Goal: Information Seeking & Learning: Check status

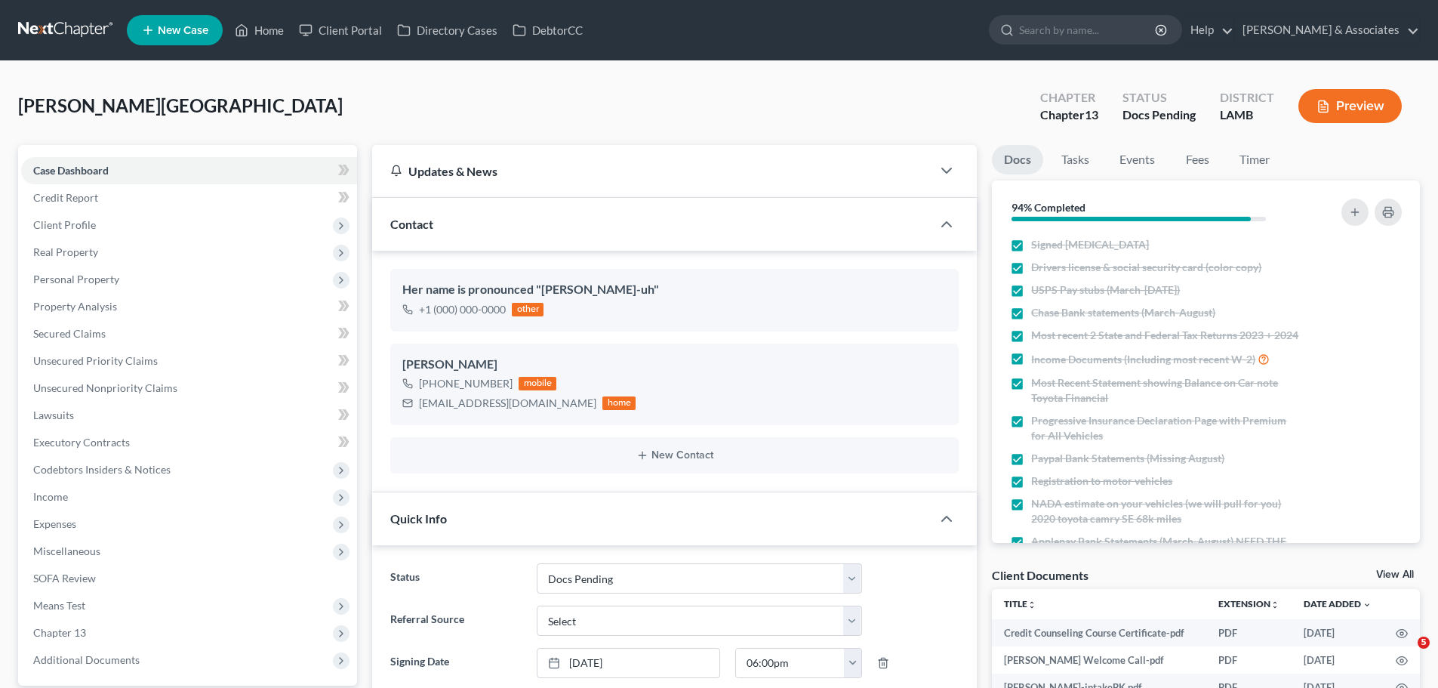
select select "6"
click at [58, 31] on link at bounding box center [66, 30] width 97 height 27
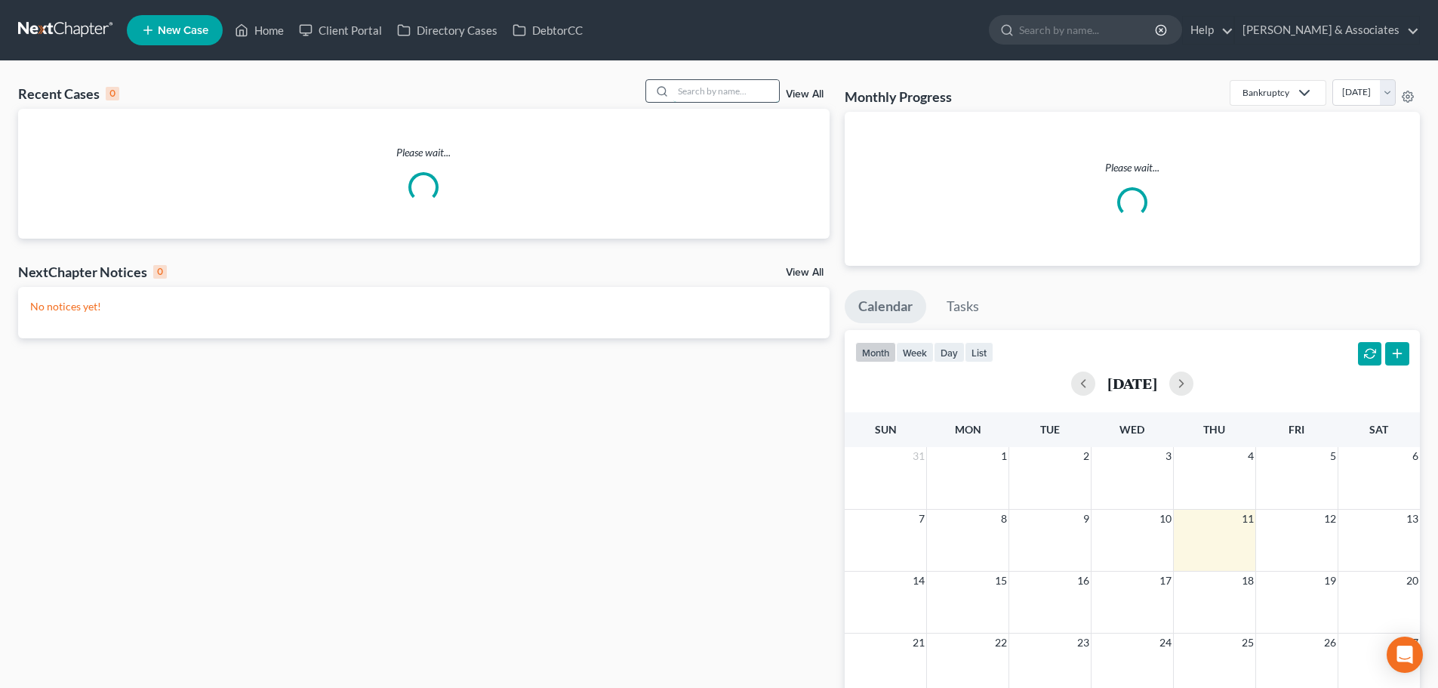
click at [739, 82] on input "search" at bounding box center [726, 91] width 106 height 22
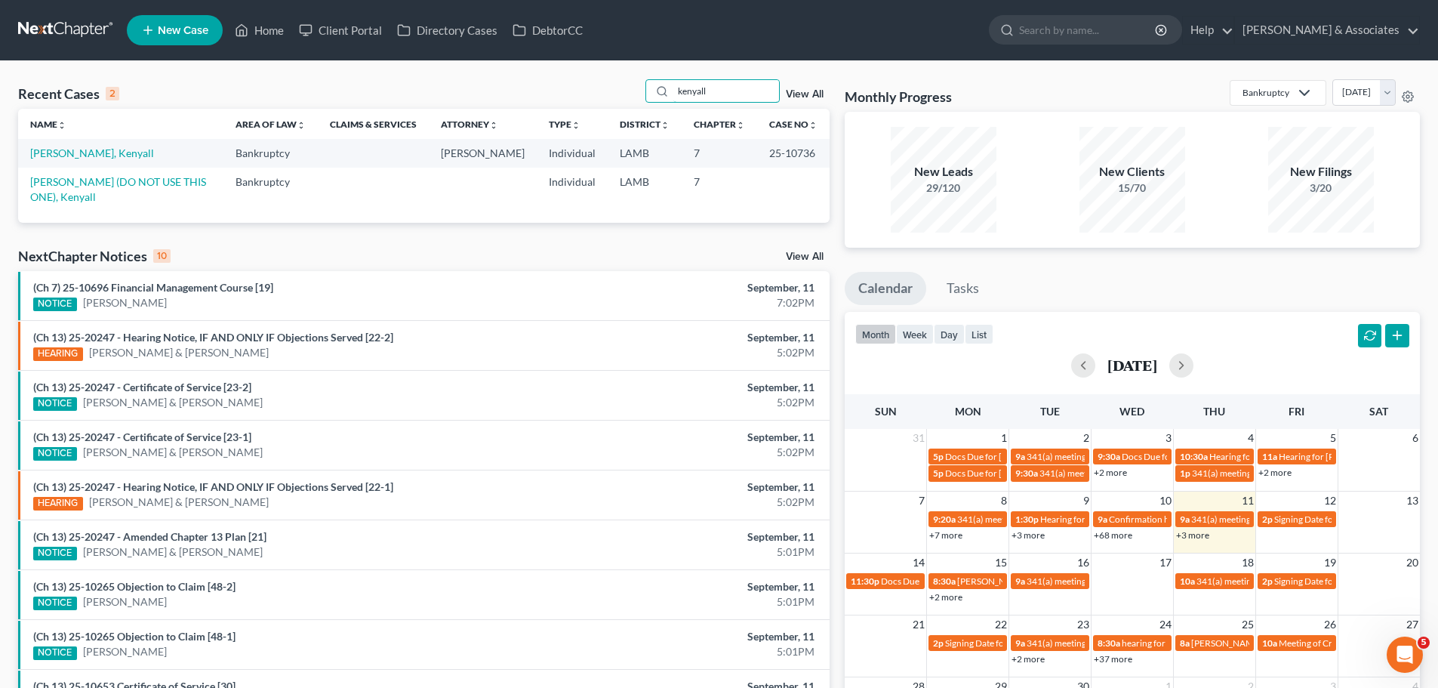
type input "kenyall"
click at [52, 138] on th "Name unfold_more expand_more expand_less" at bounding box center [120, 124] width 205 height 30
click at [58, 155] on link "Williams, Kenyall" at bounding box center [92, 152] width 124 height 13
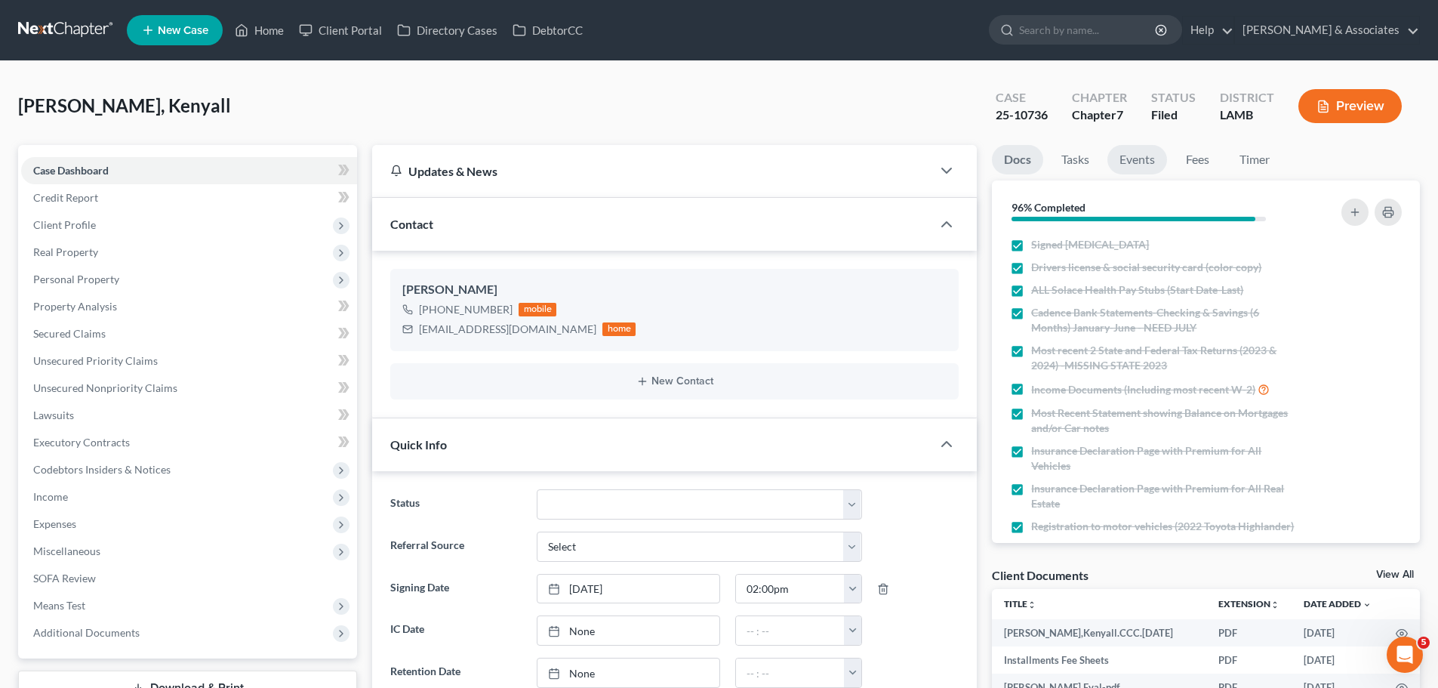
scroll to position [599, 0]
click at [1160, 152] on link "Events" at bounding box center [1137, 159] width 60 height 29
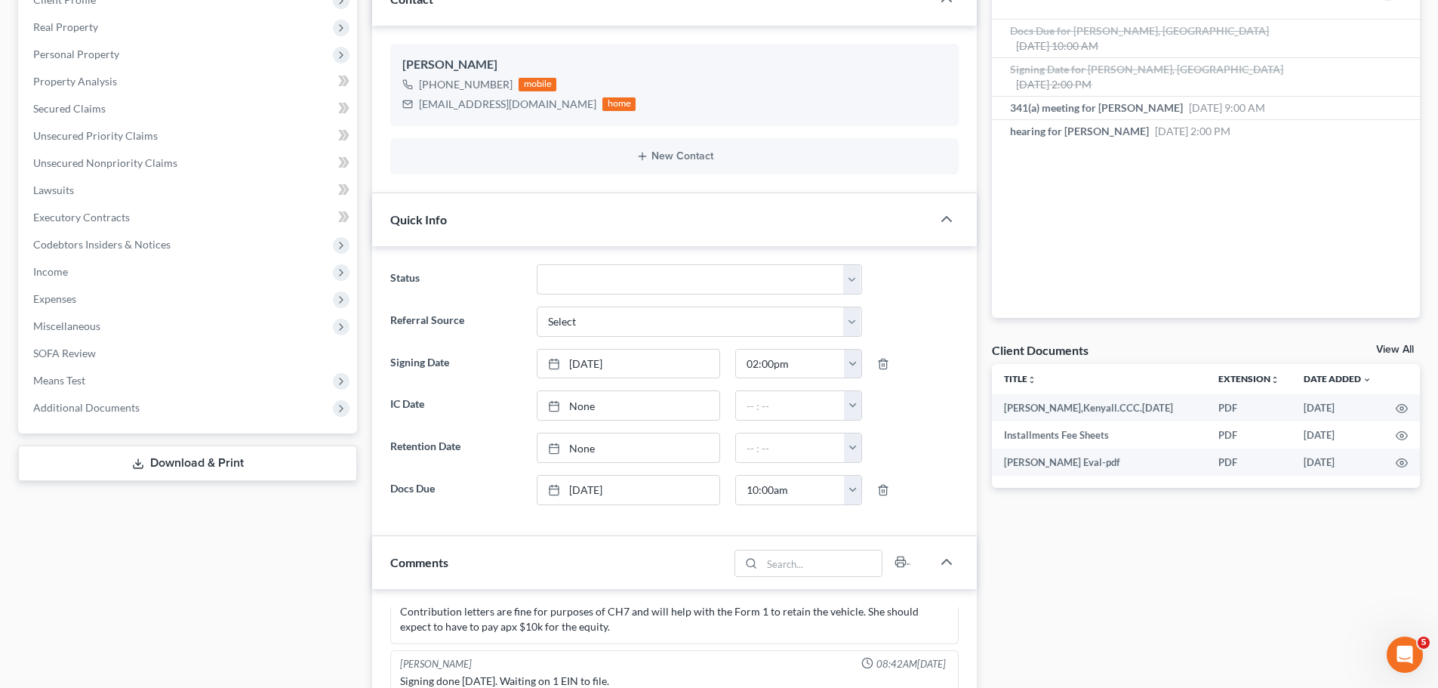
scroll to position [226, 0]
click at [140, 412] on span "Additional Documents" at bounding box center [189, 405] width 336 height 27
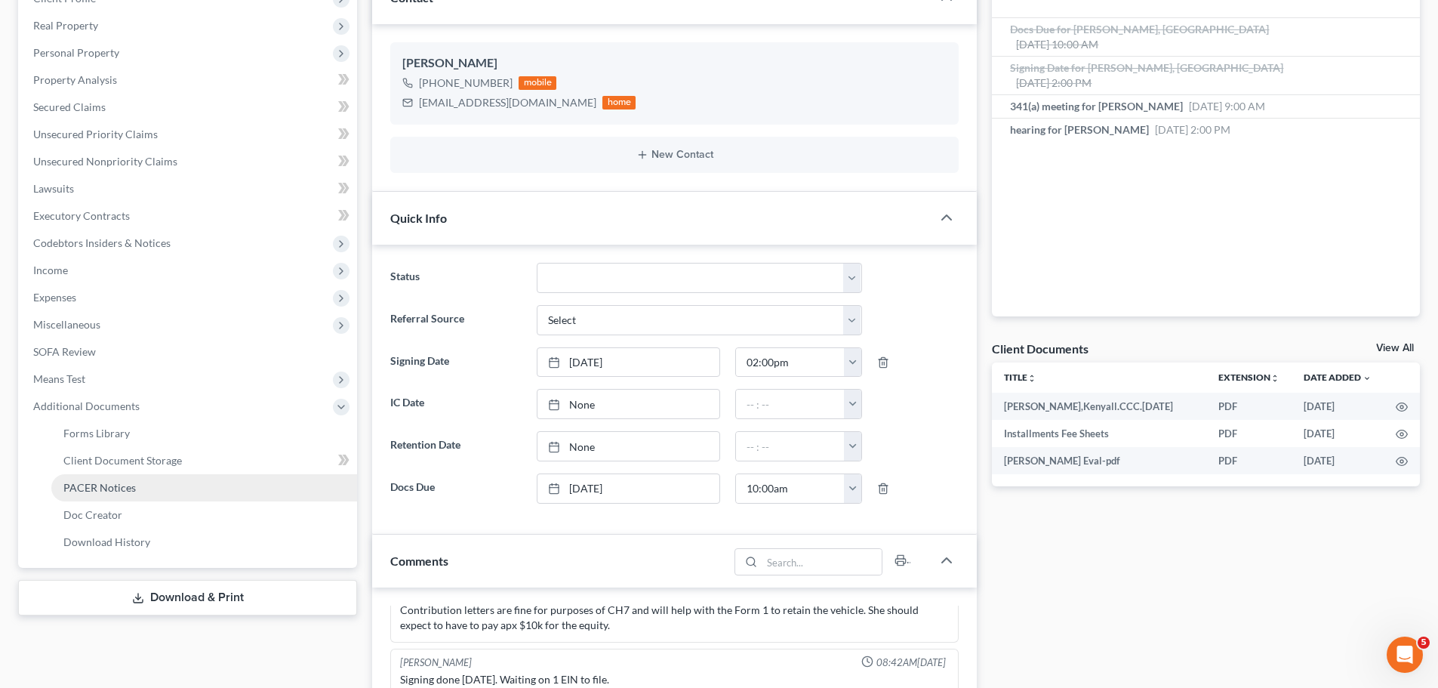
click at [128, 492] on span "PACER Notices" at bounding box center [99, 487] width 72 height 13
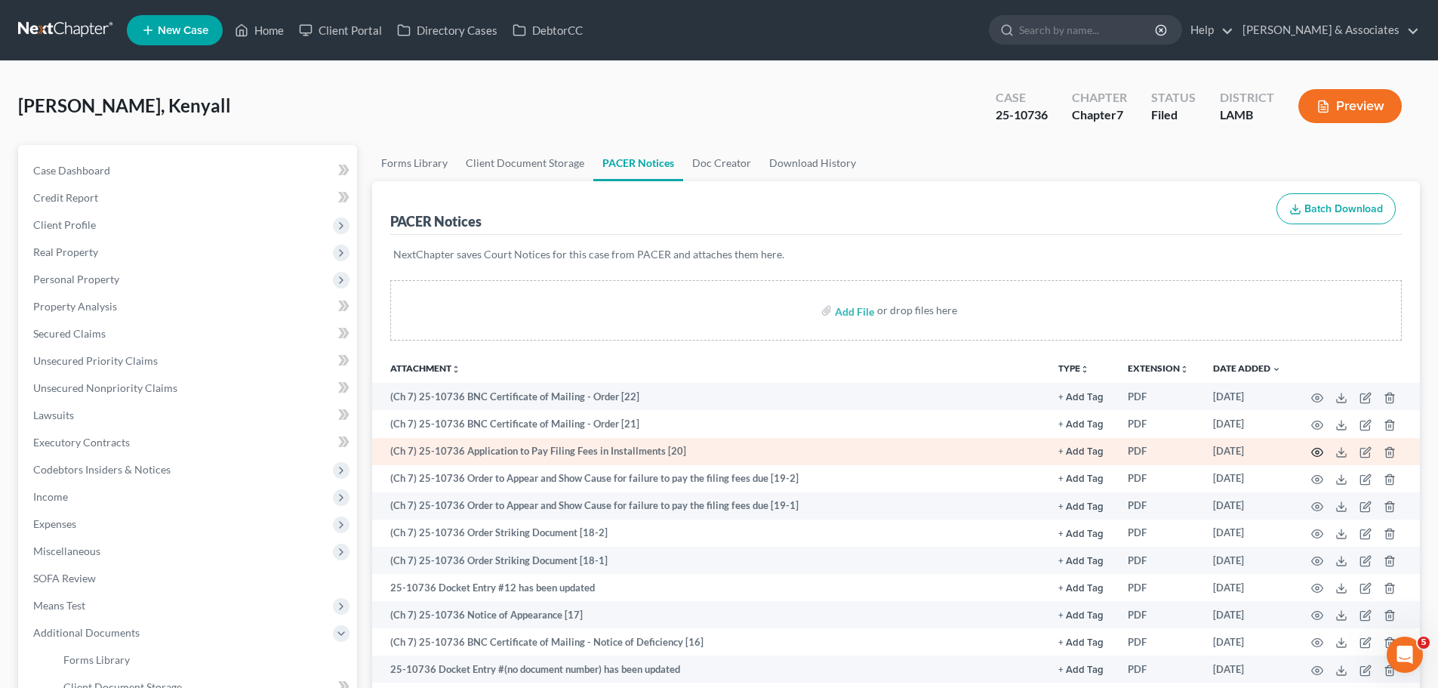
click at [1319, 456] on icon "button" at bounding box center [1317, 452] width 11 height 8
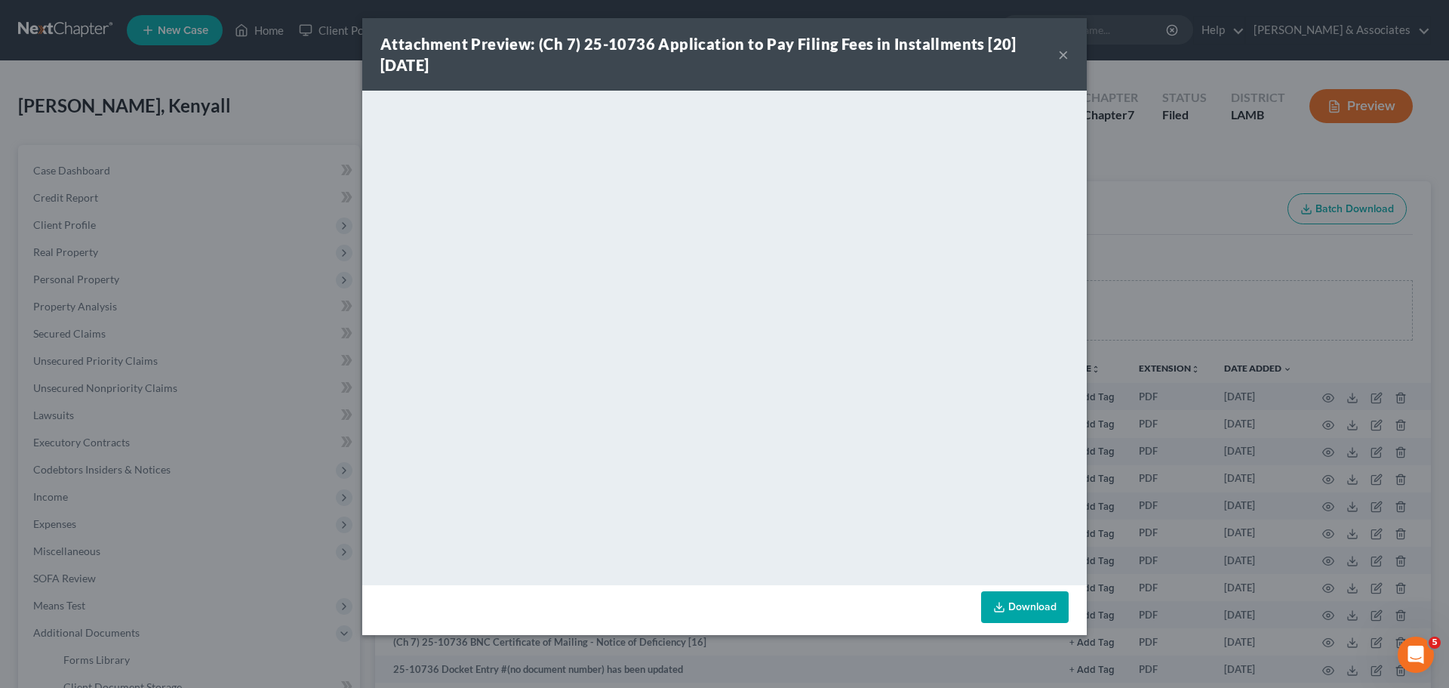
click at [1065, 54] on button "×" at bounding box center [1063, 54] width 11 height 18
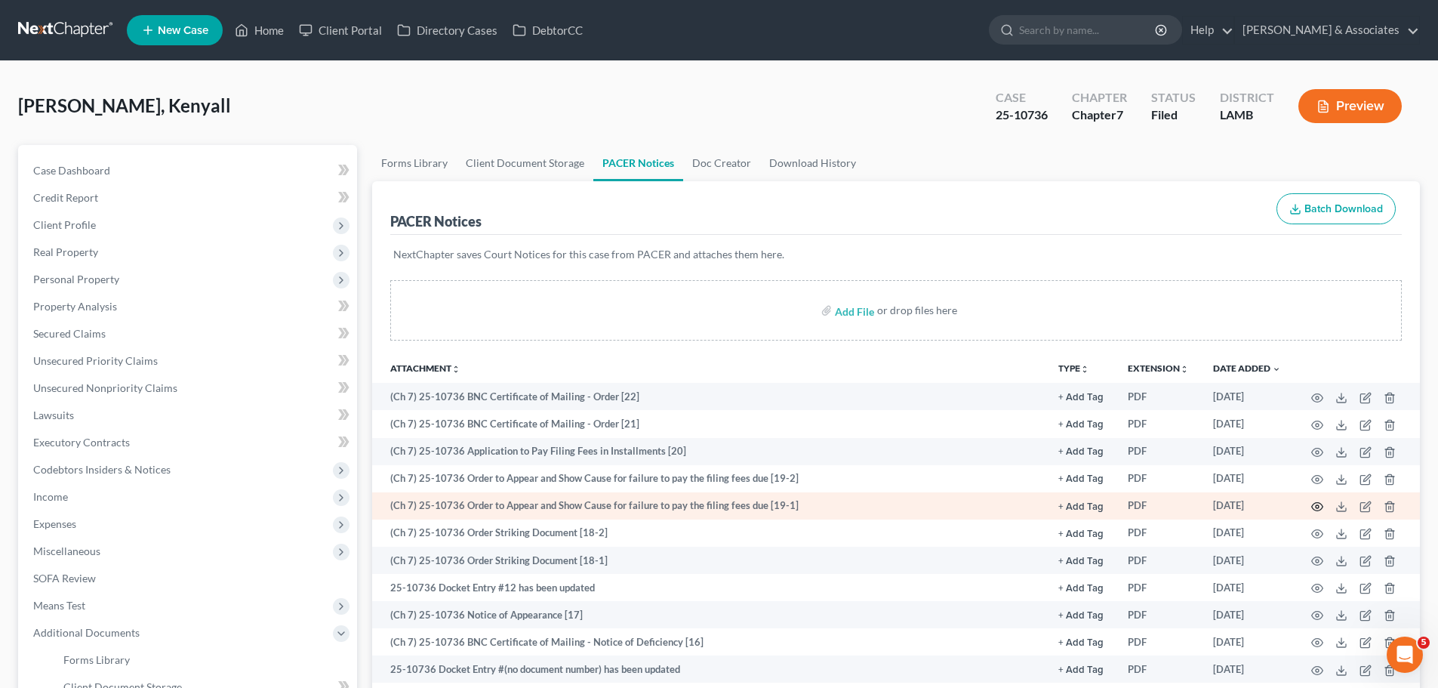
click at [1318, 505] on circle "button" at bounding box center [1317, 506] width 3 height 3
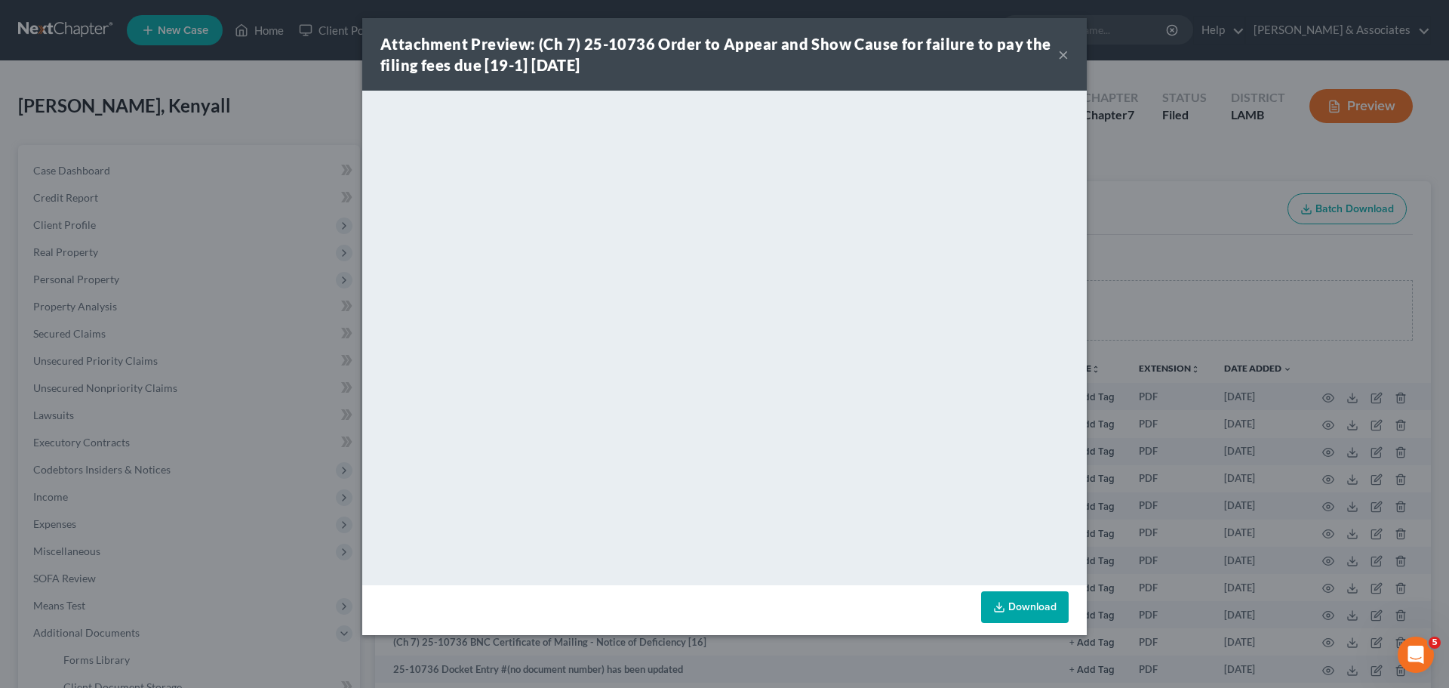
click at [1058, 49] on button "×" at bounding box center [1063, 54] width 11 height 18
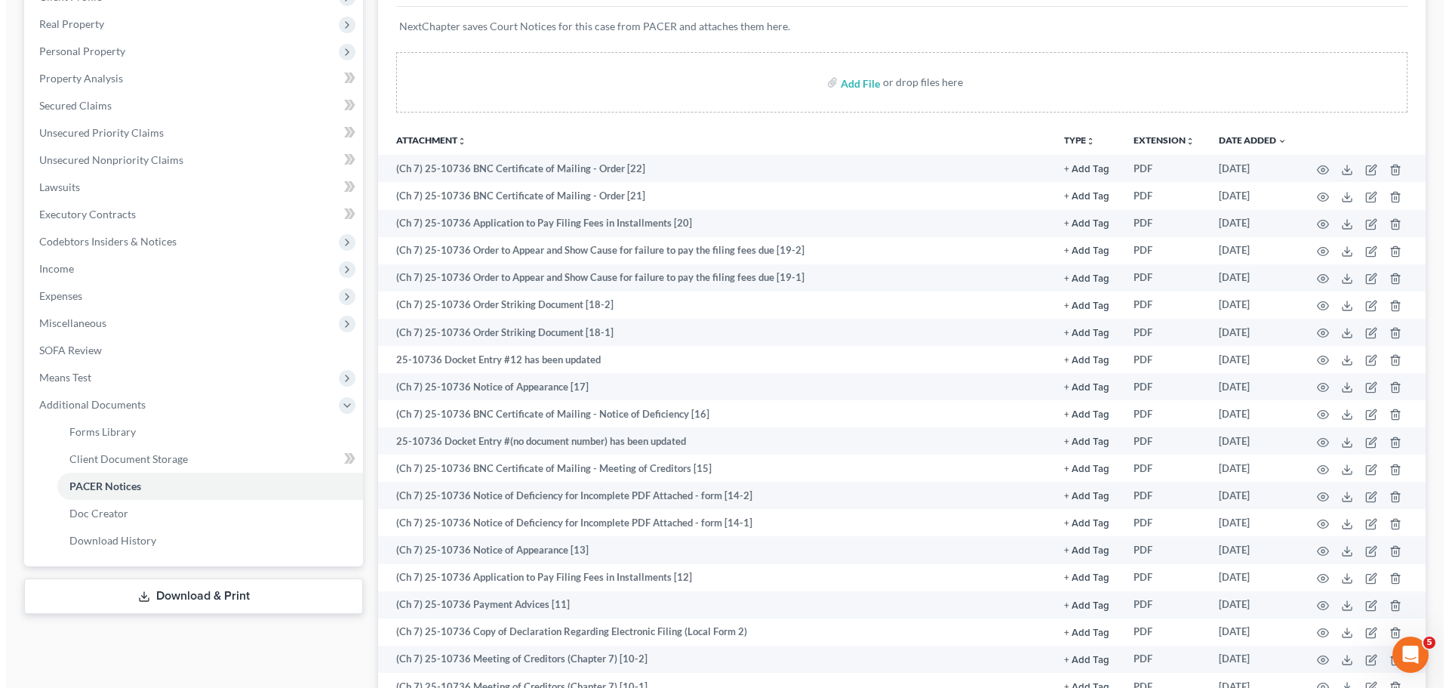
scroll to position [453, 0]
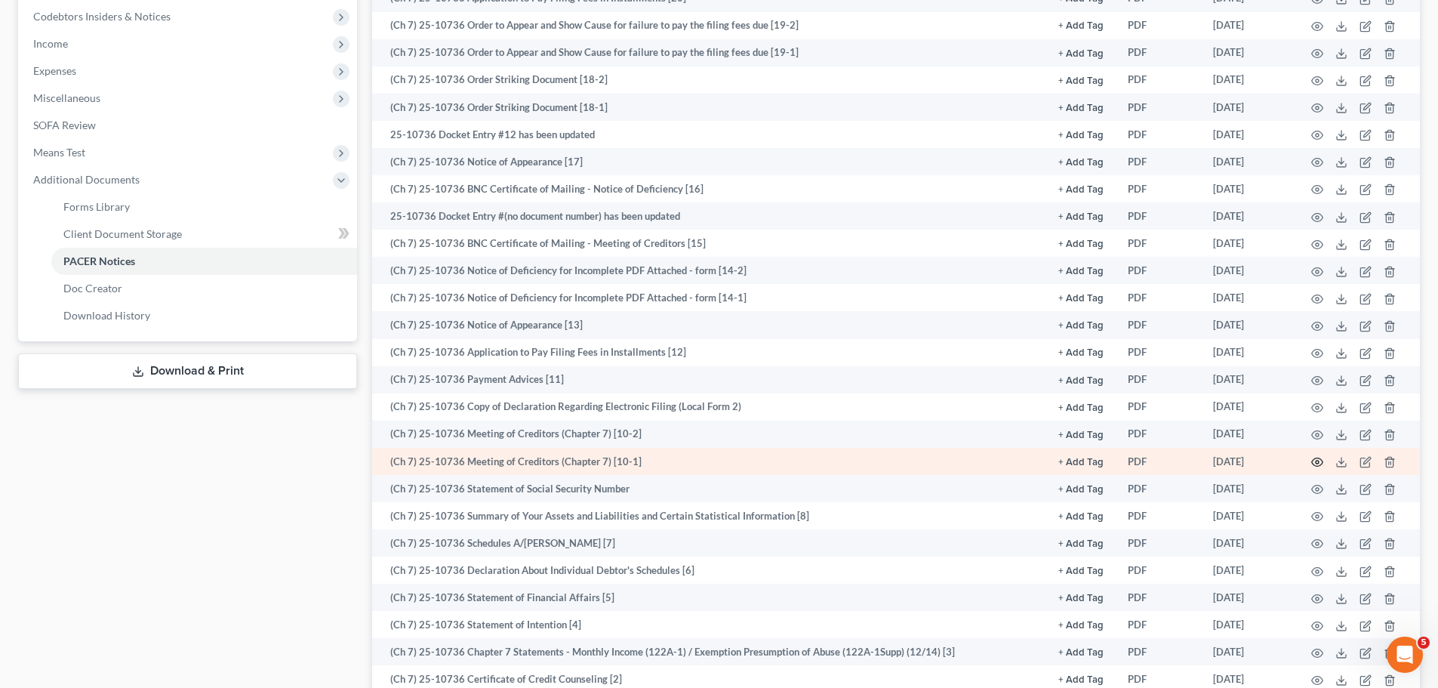
click at [1315, 461] on icon "button" at bounding box center [1317, 462] width 12 height 12
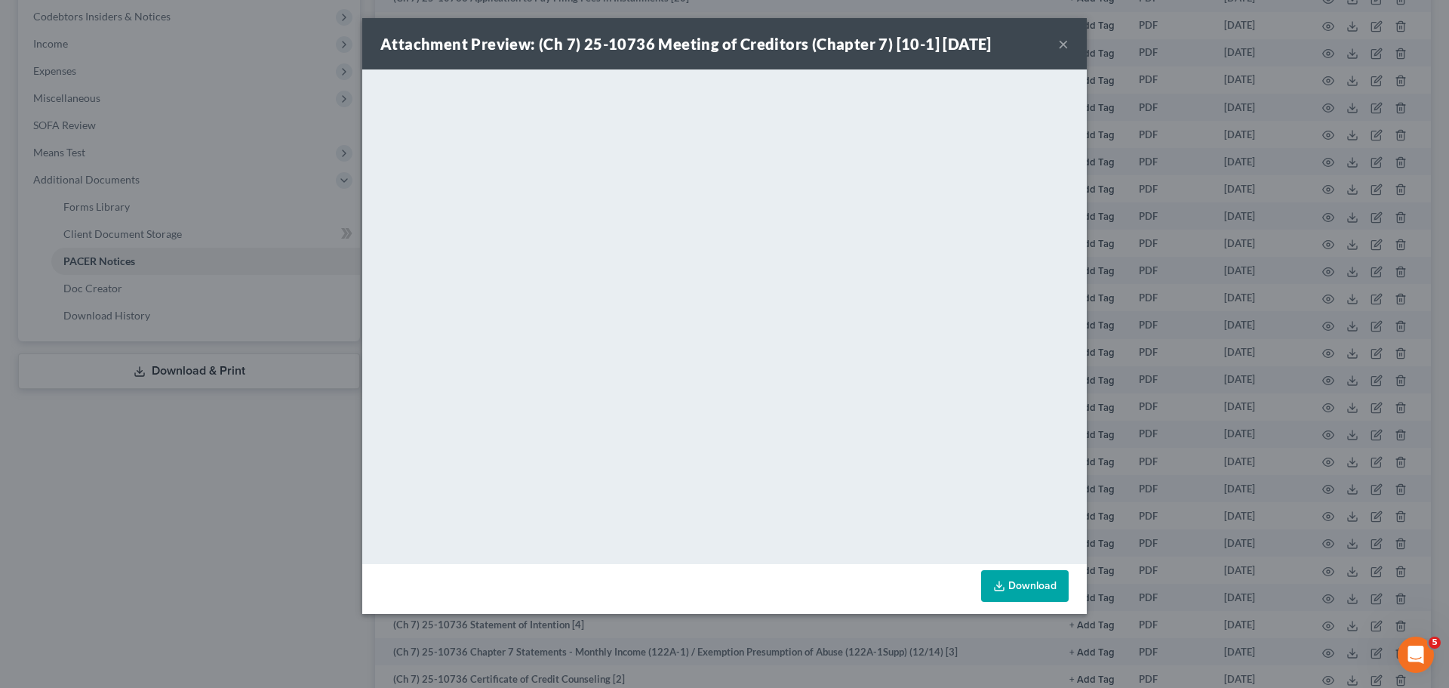
drag, startPoint x: 1060, startPoint y: 43, endPoint x: 942, endPoint y: 80, distance: 124.1
click at [1060, 43] on button "×" at bounding box center [1063, 44] width 11 height 18
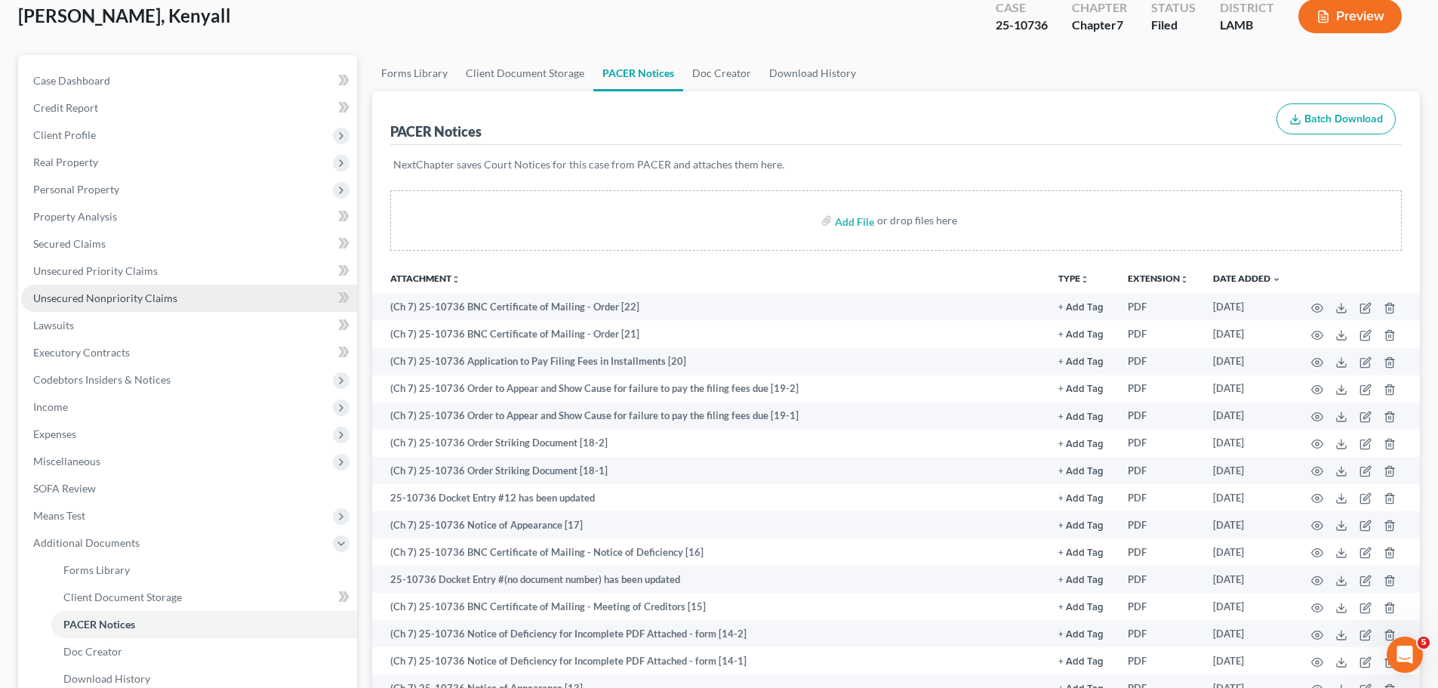
scroll to position [75, 0]
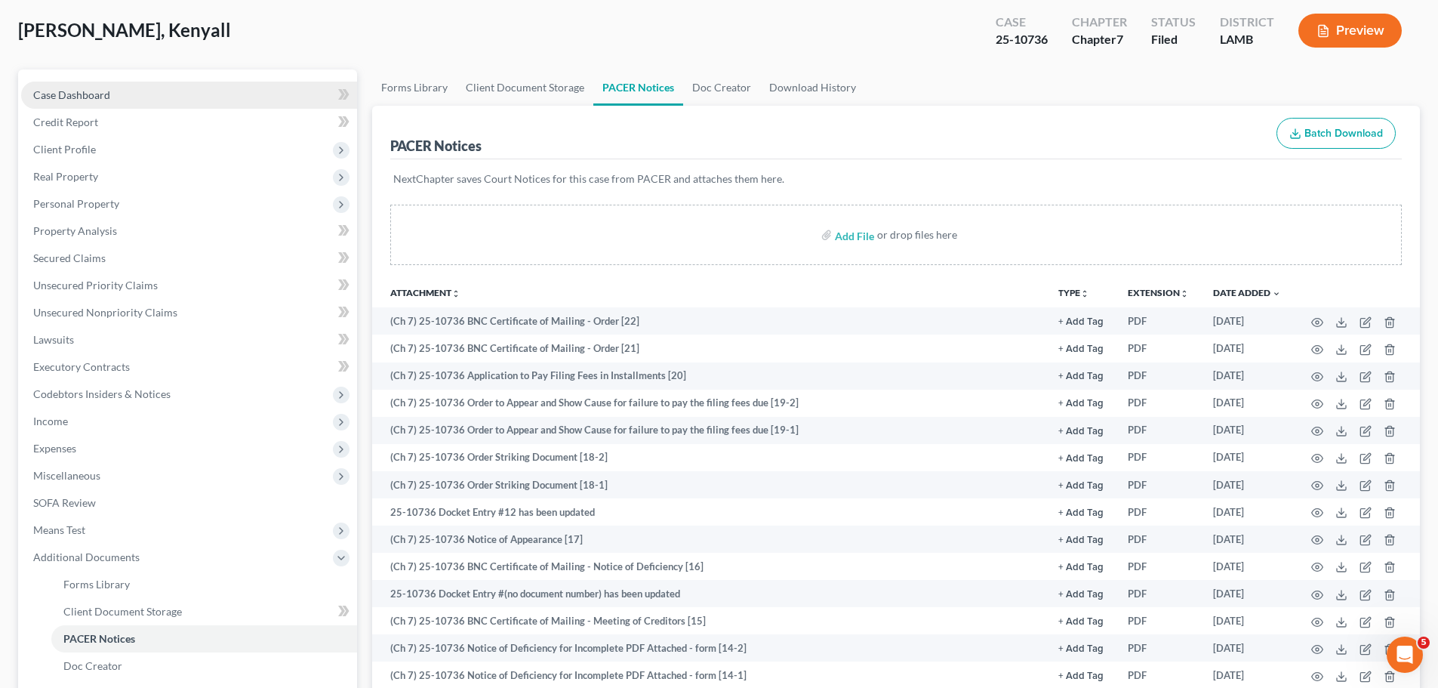
click at [142, 98] on link "Case Dashboard" at bounding box center [189, 95] width 336 height 27
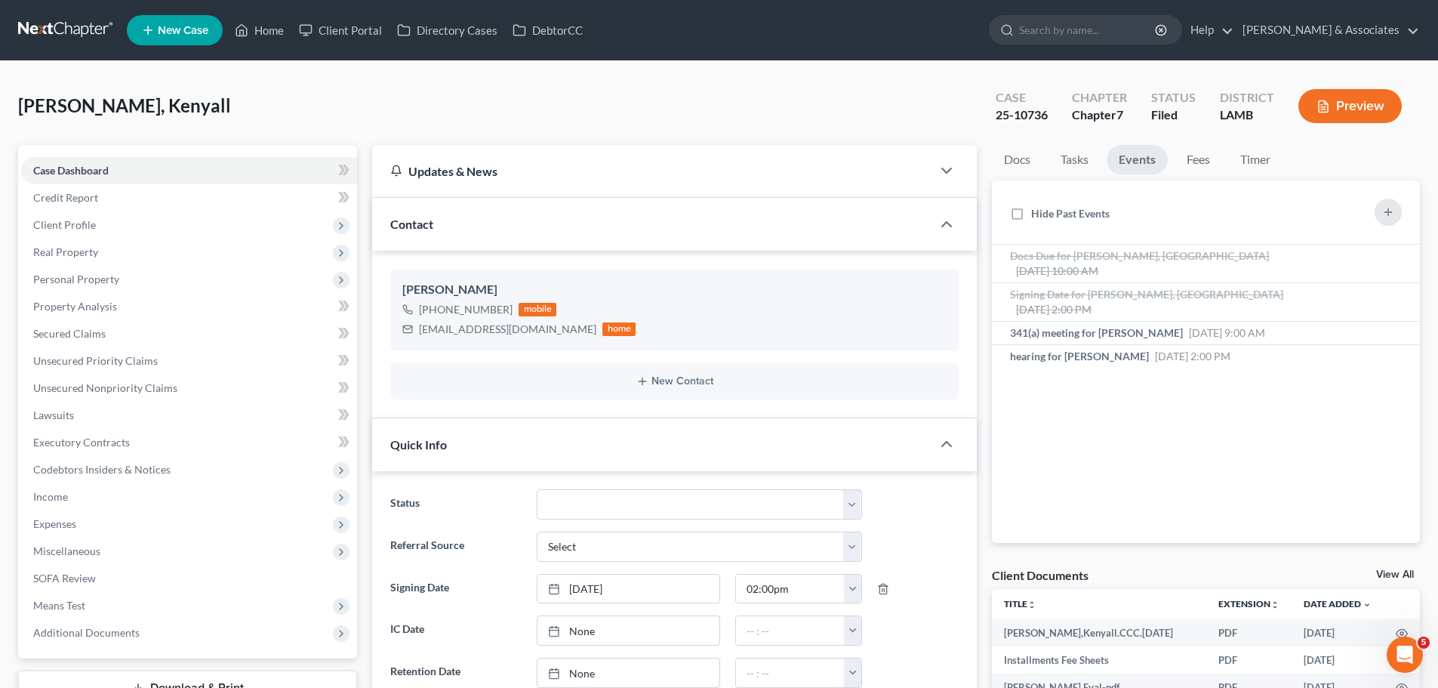
scroll to position [599, 0]
click at [74, 29] on link at bounding box center [66, 30] width 97 height 27
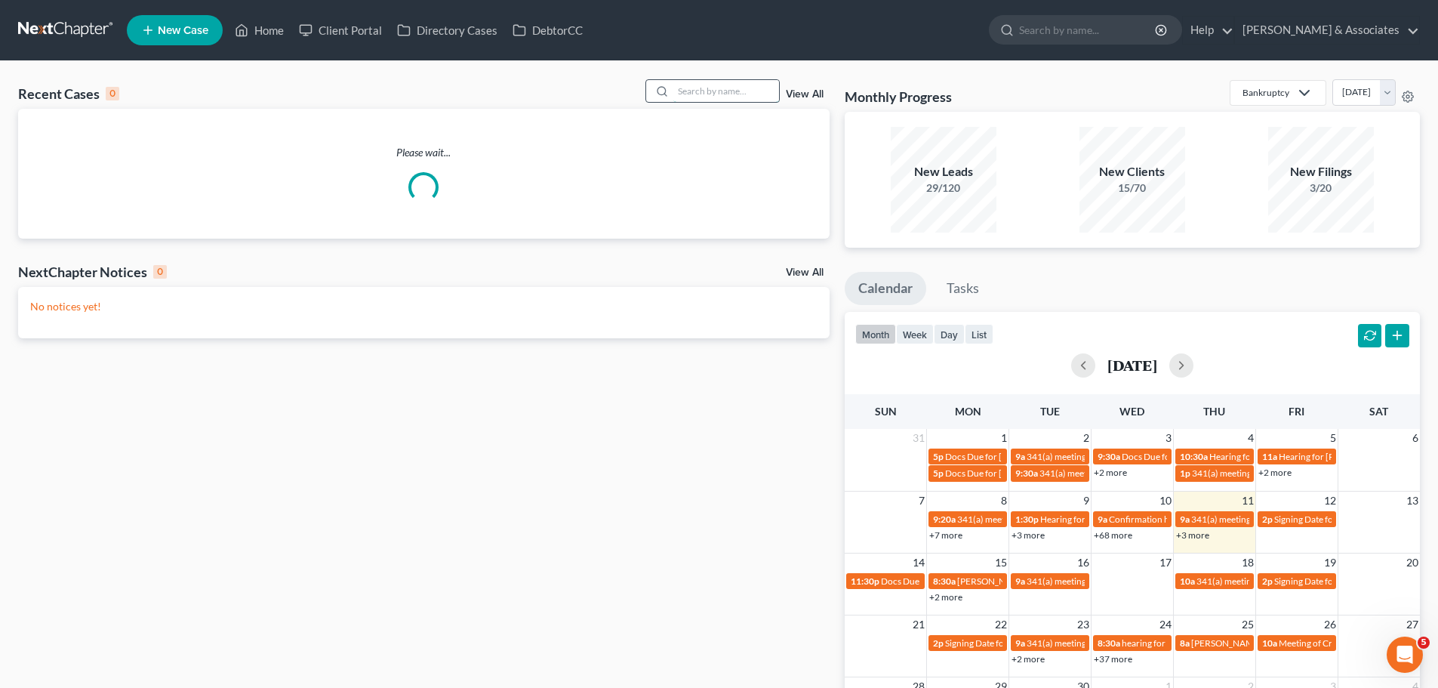
click at [693, 88] on input "search" at bounding box center [726, 91] width 106 height 22
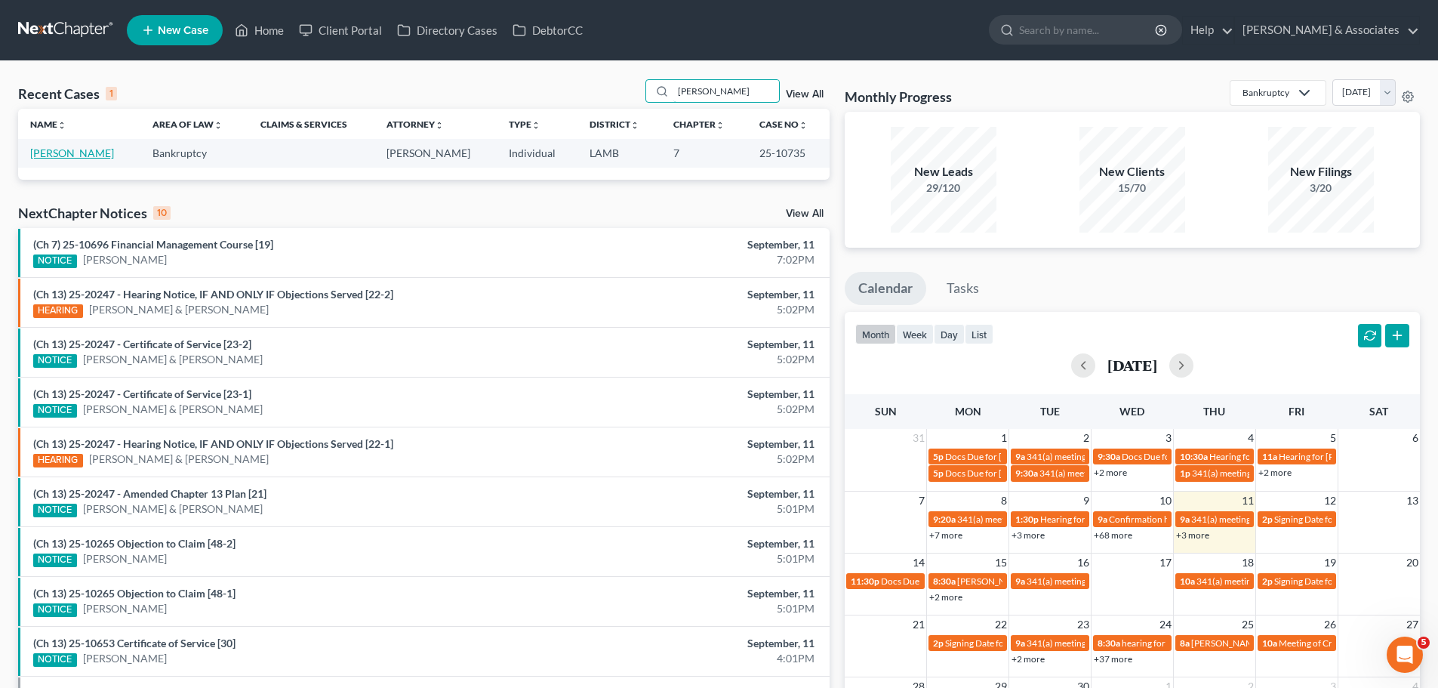
type input "cronk"
click at [58, 149] on link "Cronkhite, George" at bounding box center [72, 152] width 84 height 13
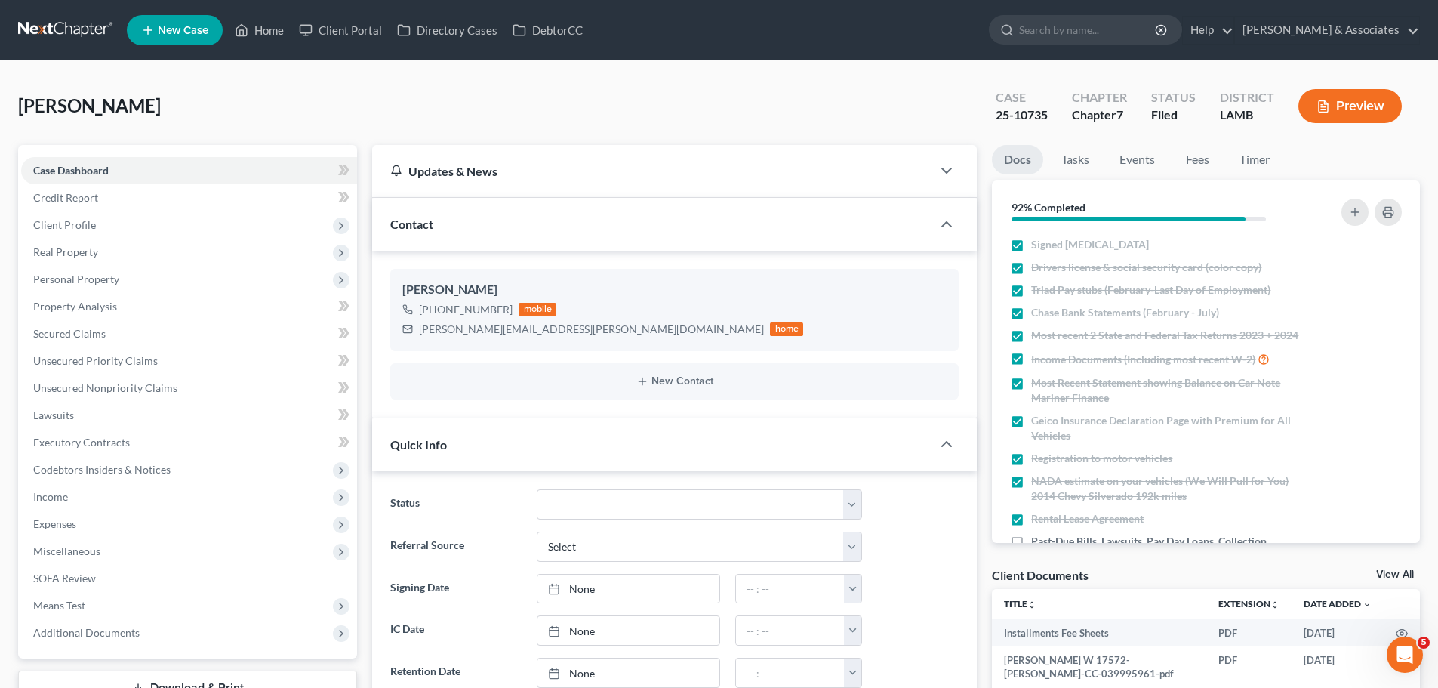
scroll to position [1566, 0]
click at [1124, 161] on link "Events" at bounding box center [1137, 159] width 60 height 29
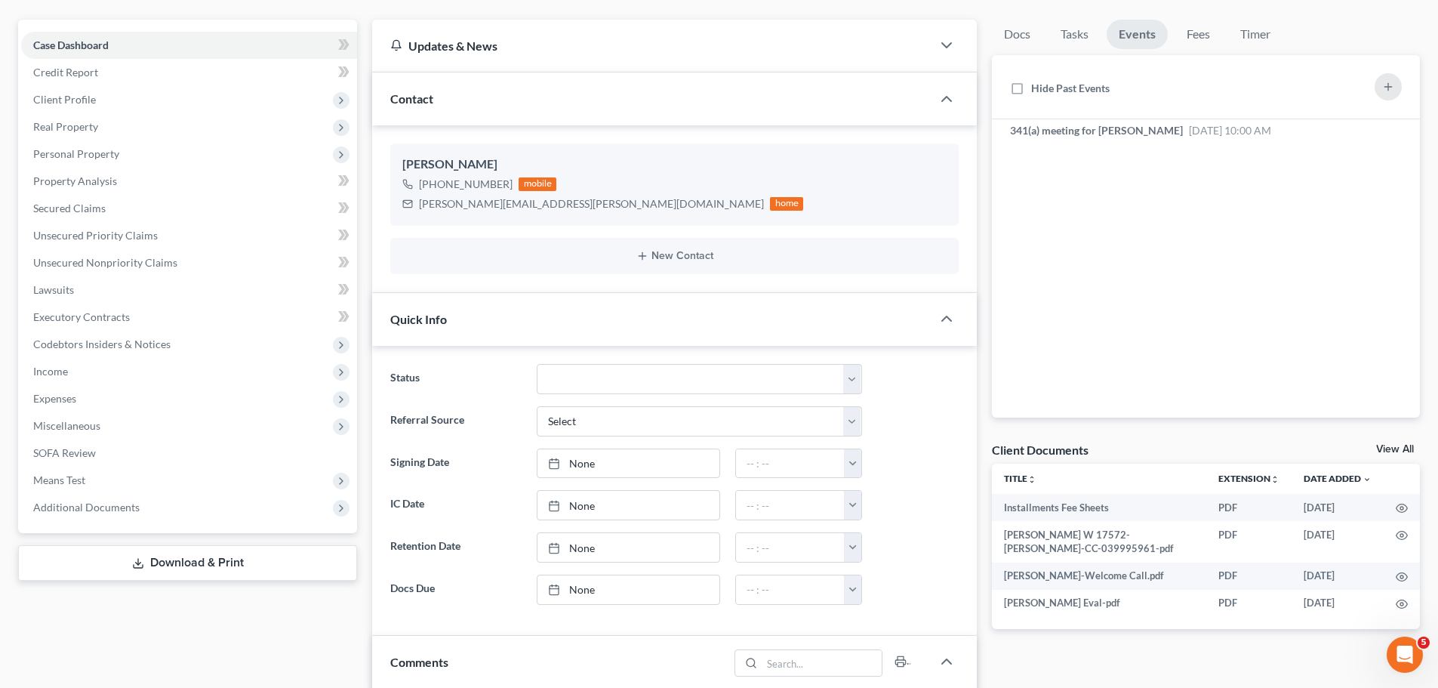
scroll to position [151, 0]
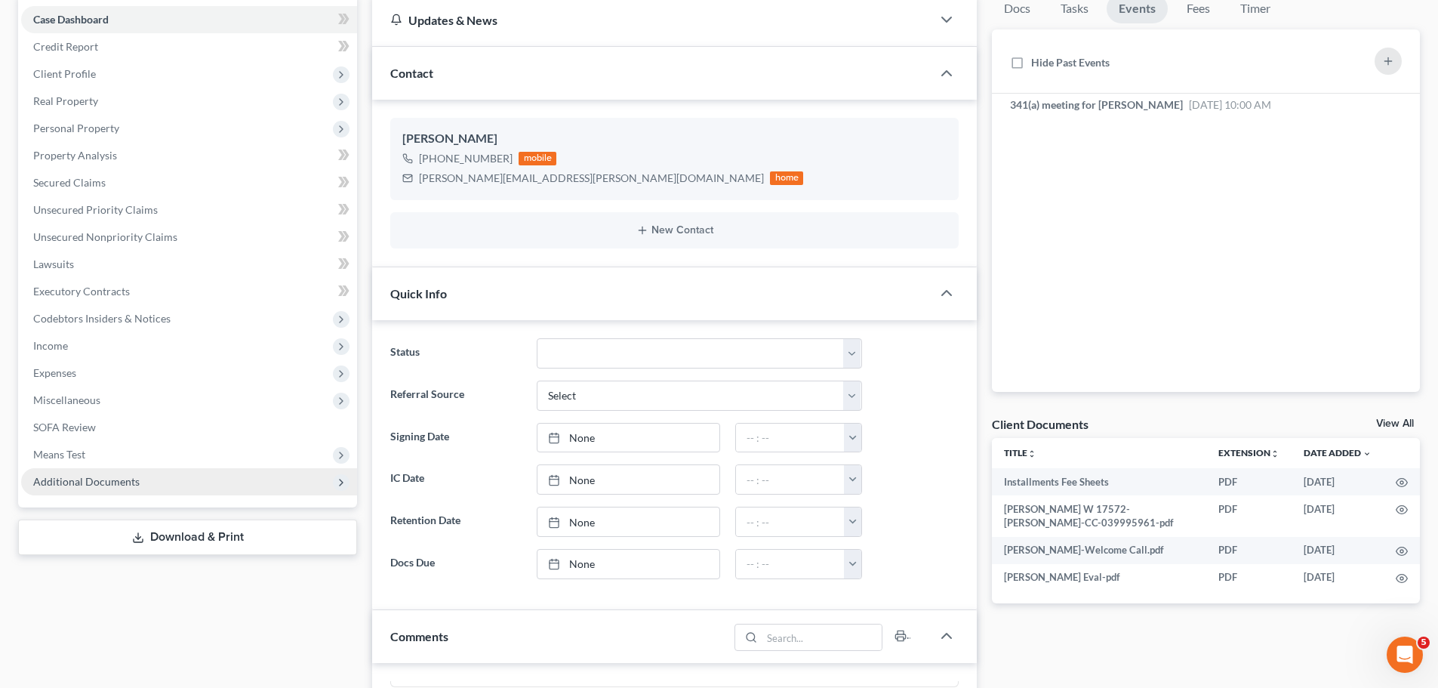
click at [113, 488] on span "Additional Documents" at bounding box center [189, 481] width 336 height 27
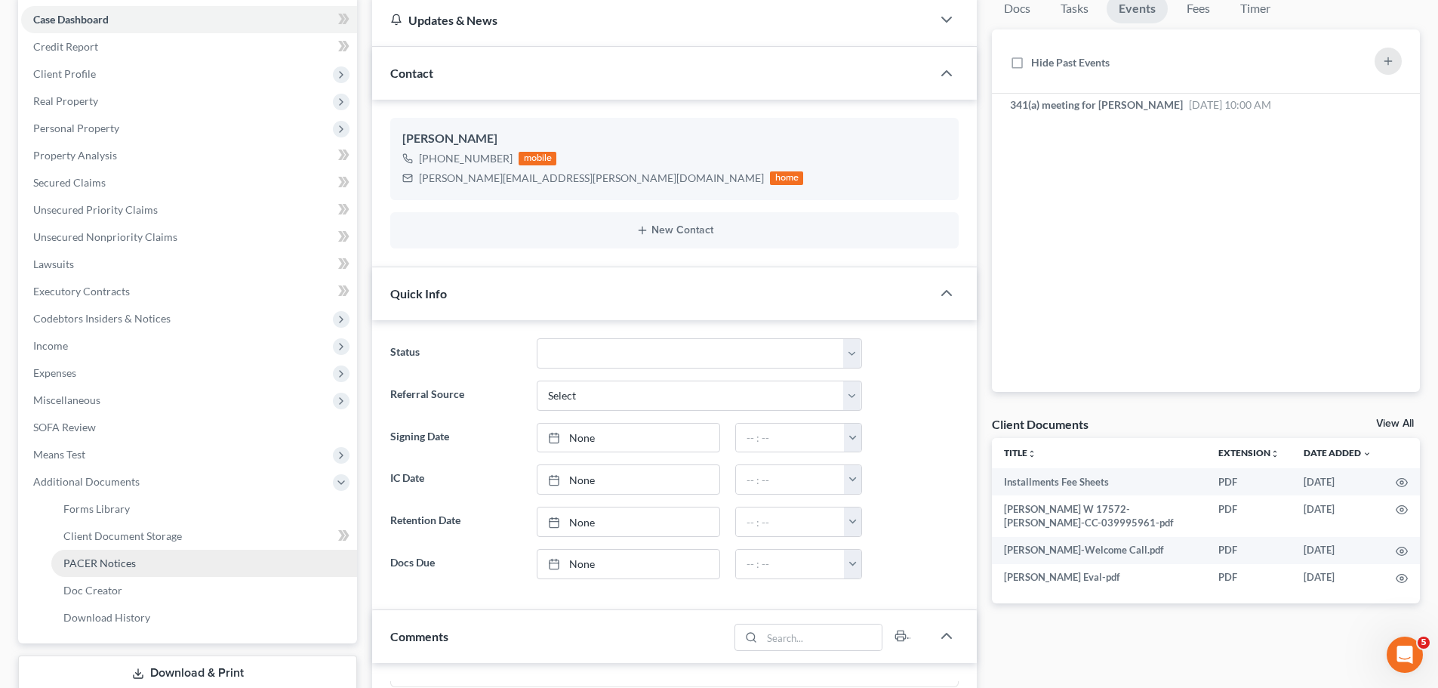
click at [119, 562] on span "PACER Notices" at bounding box center [99, 562] width 72 height 13
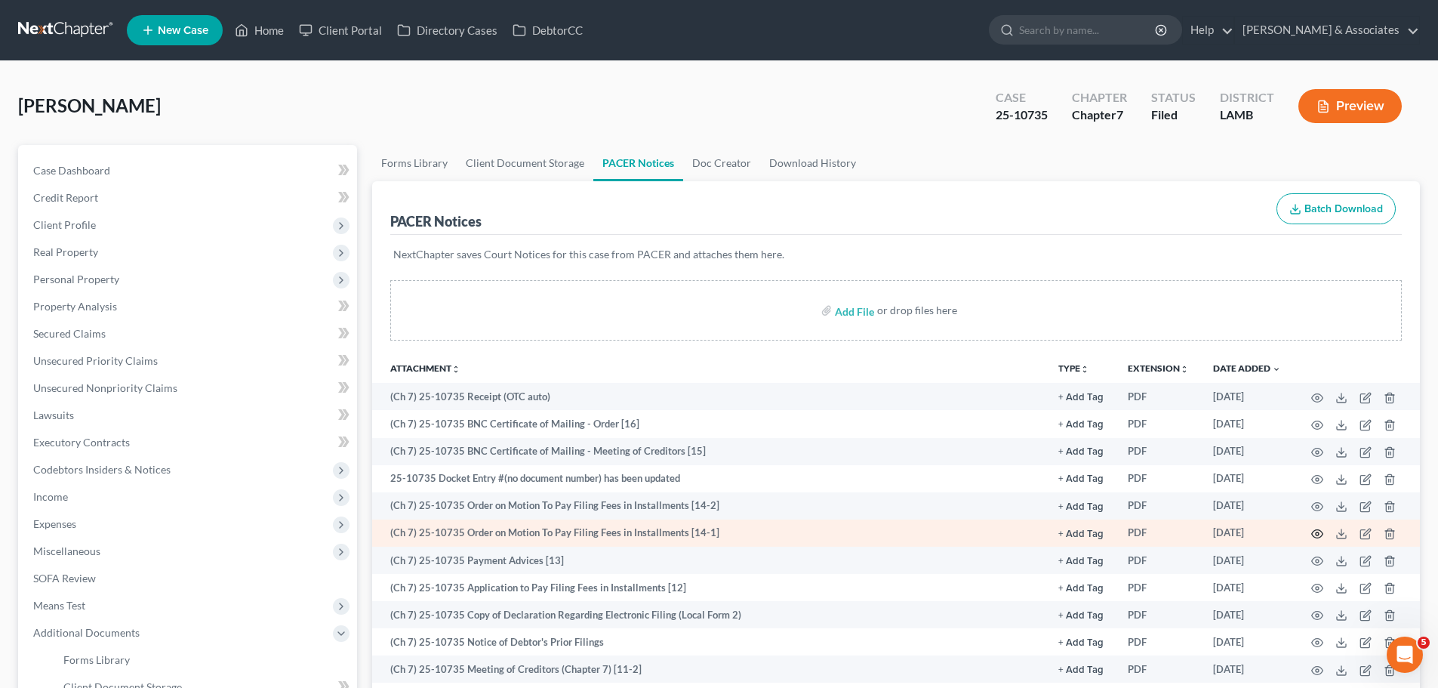
click at [1319, 535] on icon "button" at bounding box center [1317, 534] width 12 height 12
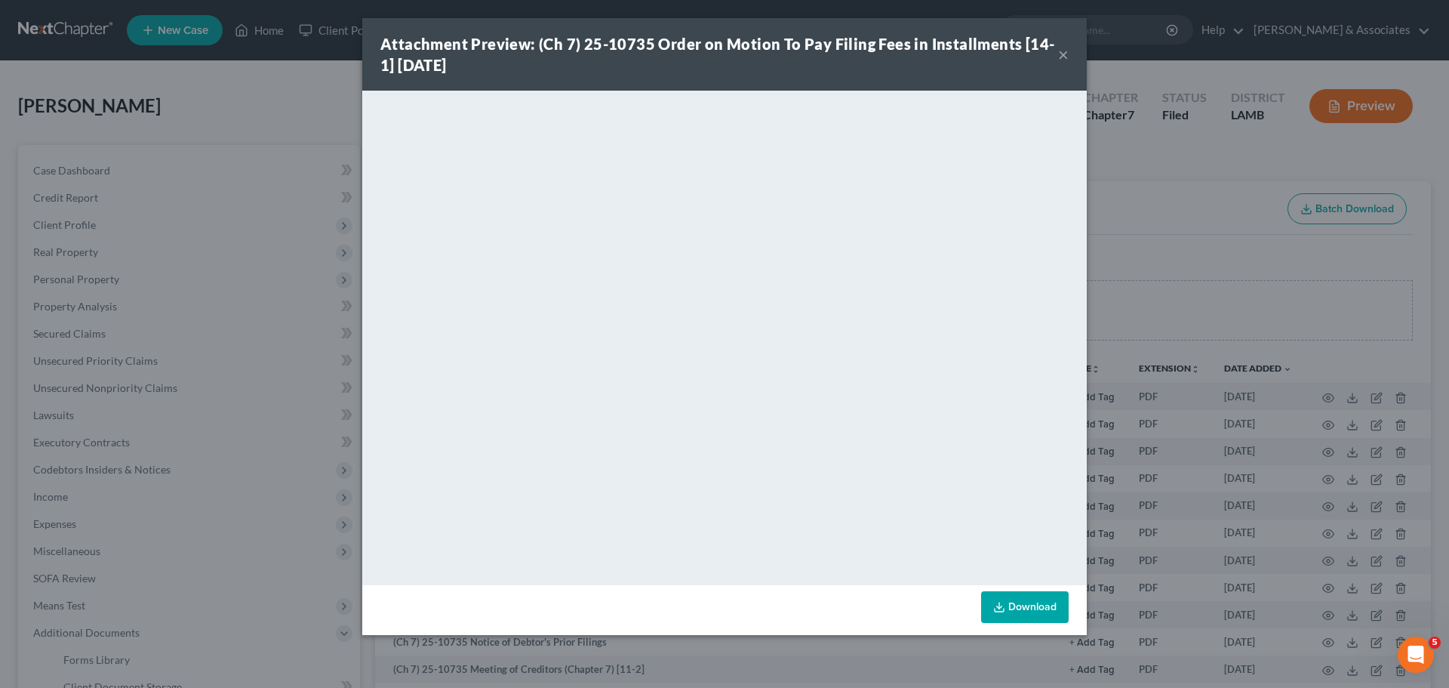
click at [1061, 54] on button "×" at bounding box center [1063, 54] width 11 height 18
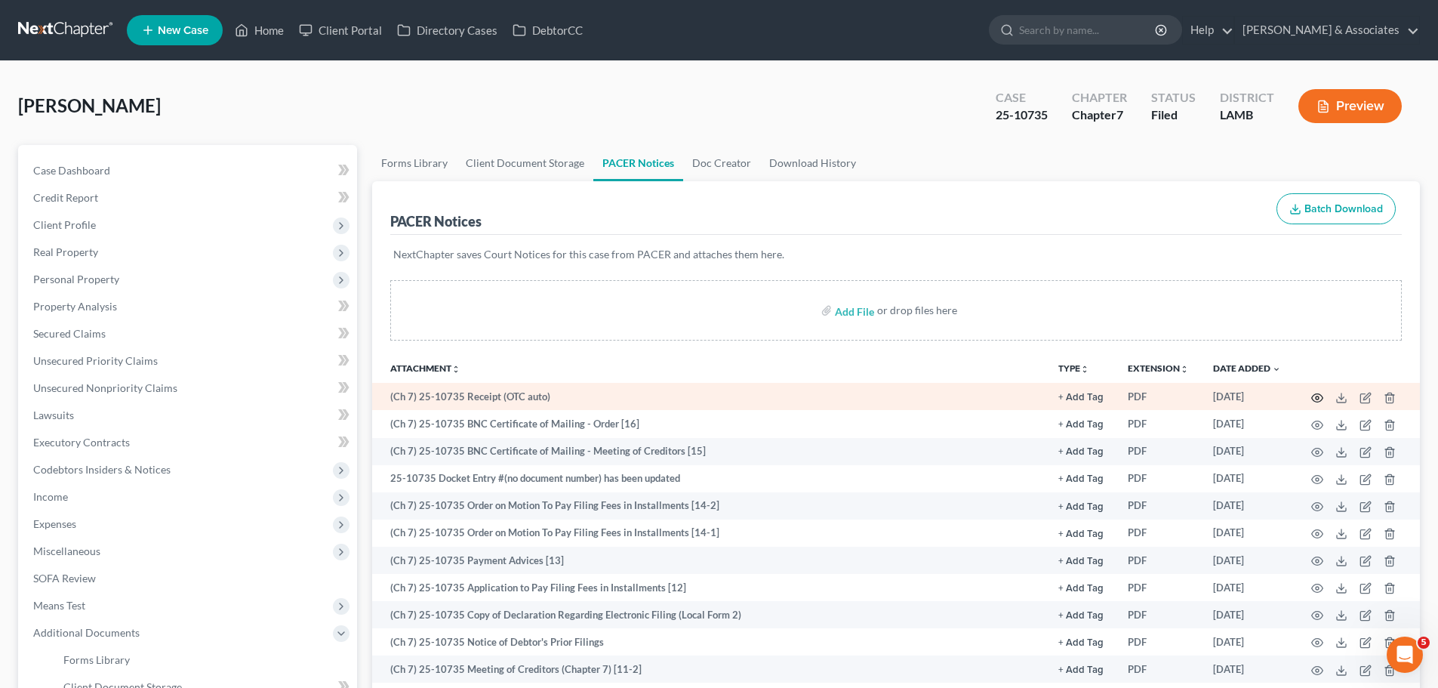
click at [1319, 397] on circle "button" at bounding box center [1317, 397] width 3 height 3
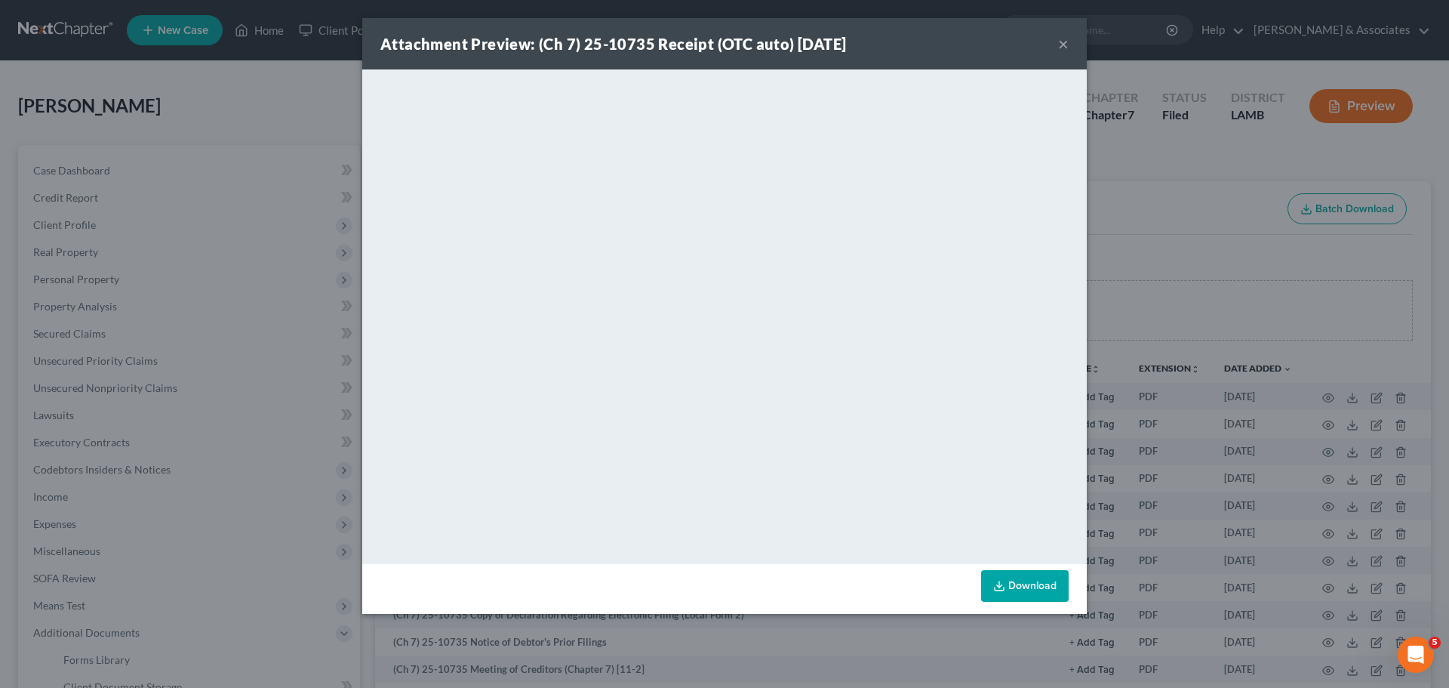
click at [1068, 40] on button "×" at bounding box center [1063, 44] width 11 height 18
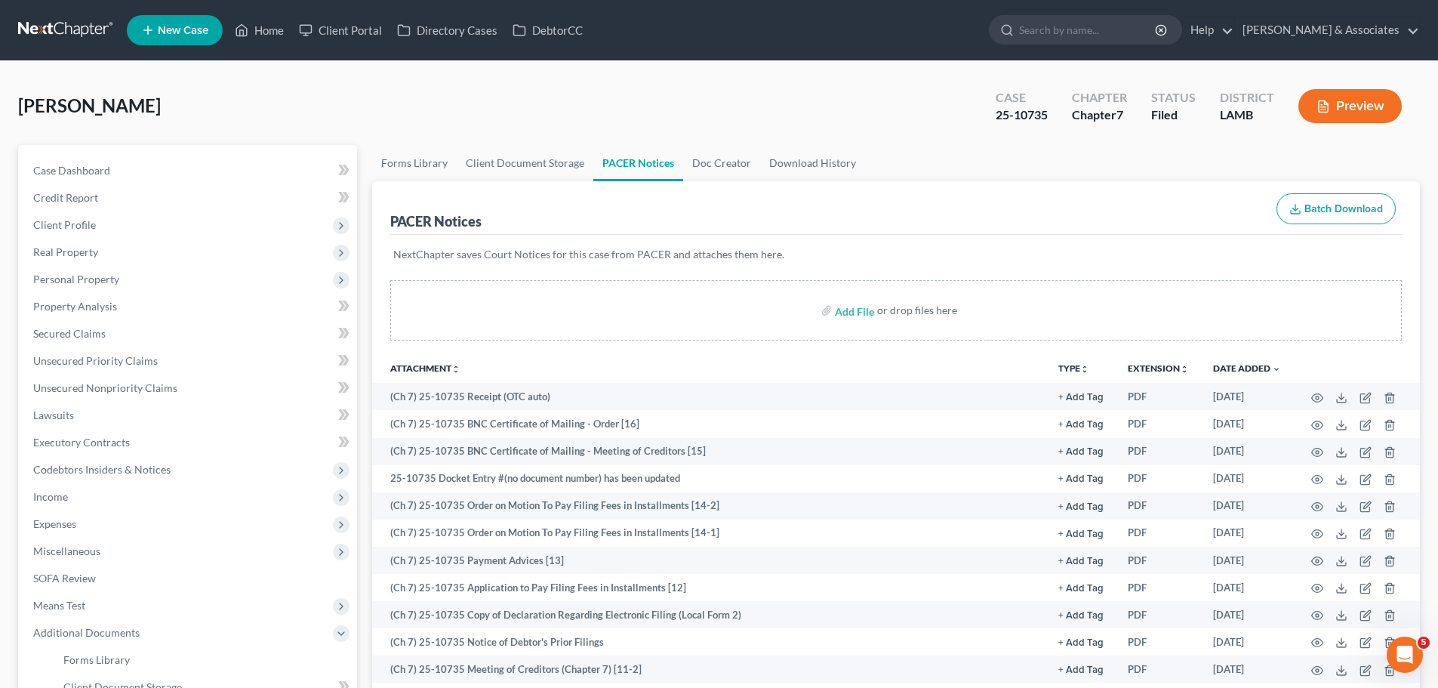
click at [64, 32] on link at bounding box center [66, 30] width 97 height 27
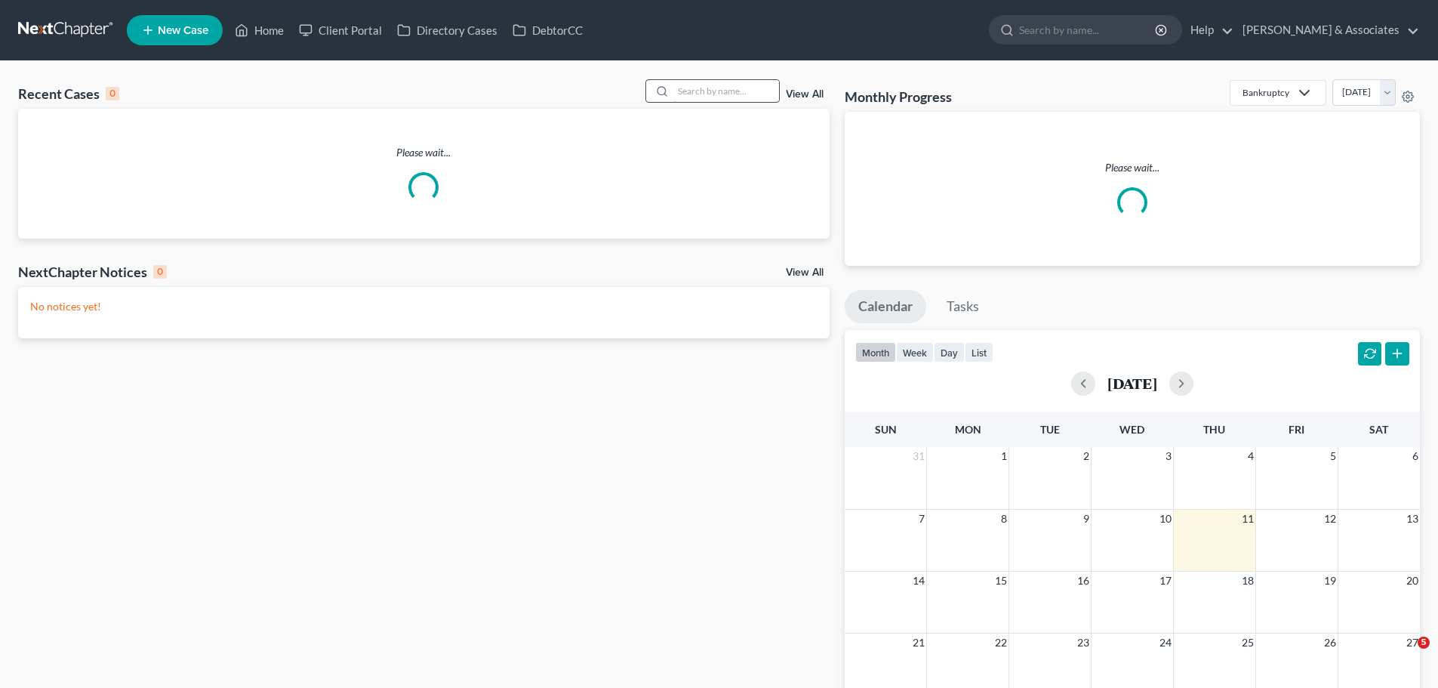
click at [705, 96] on input "search" at bounding box center [726, 91] width 106 height 22
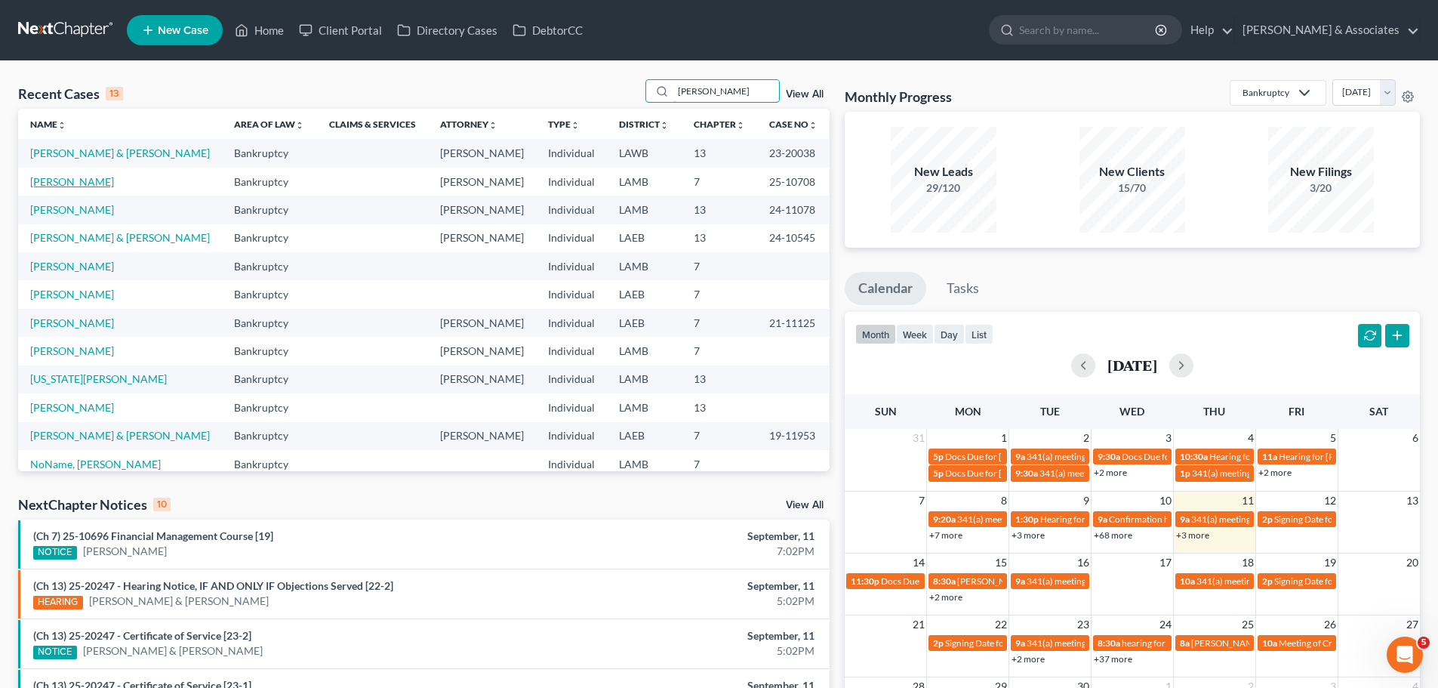
type input "dana"
click at [60, 180] on link "[PERSON_NAME]" at bounding box center [72, 181] width 84 height 13
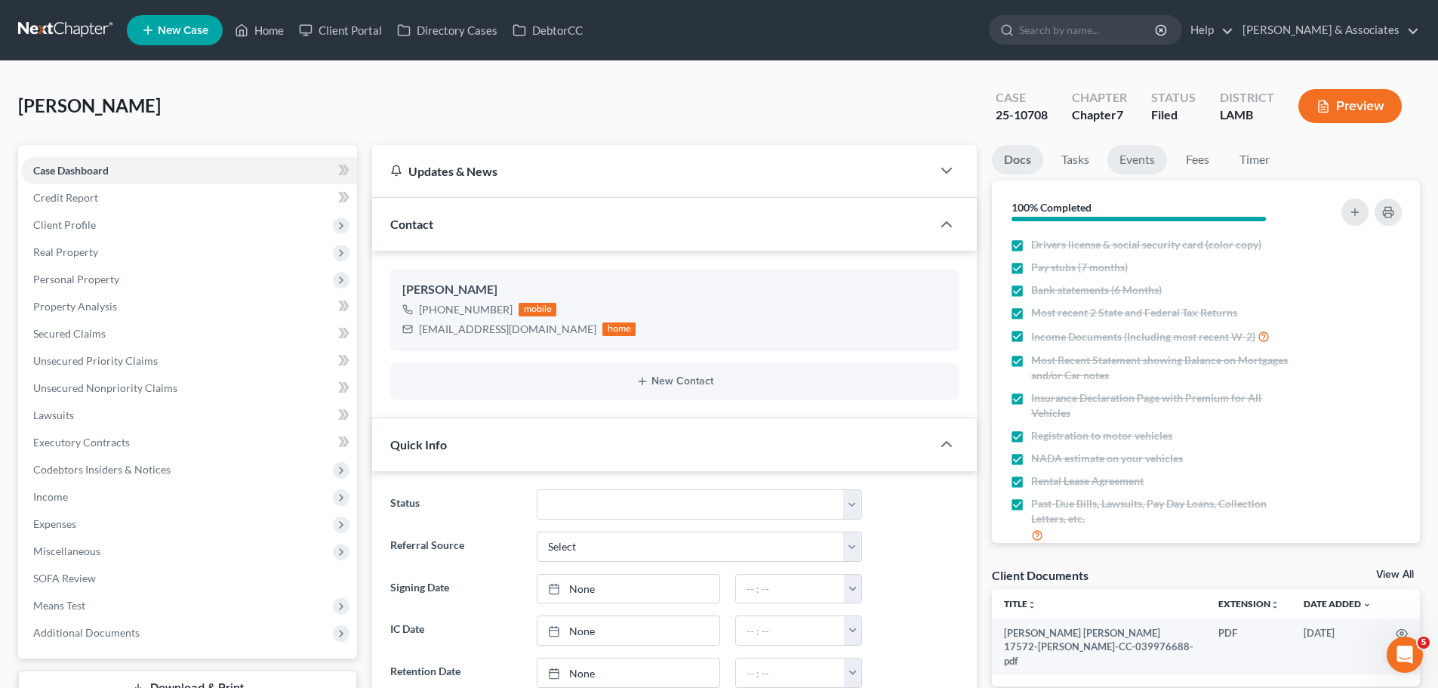
click at [1139, 167] on link "Events" at bounding box center [1137, 159] width 60 height 29
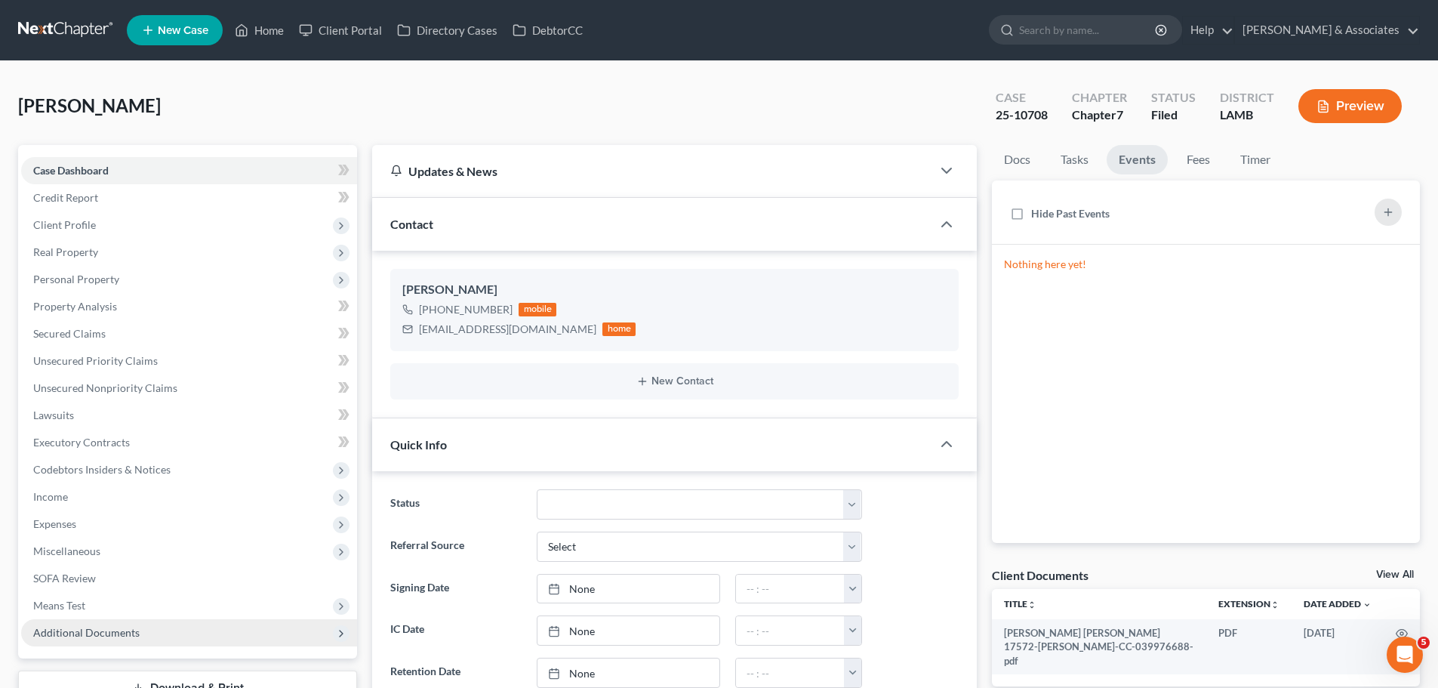
click at [47, 629] on span "Additional Documents" at bounding box center [86, 632] width 106 height 13
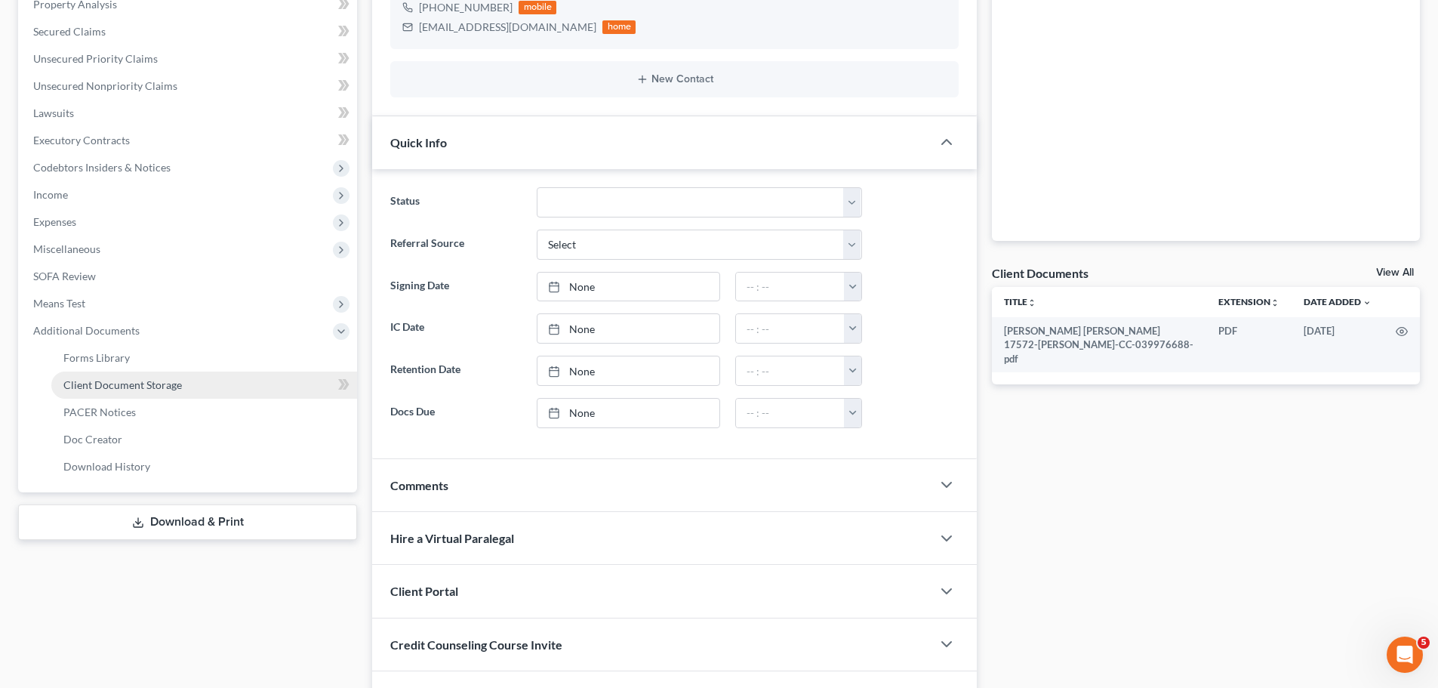
click at [140, 385] on span "Client Document Storage" at bounding box center [122, 384] width 119 height 13
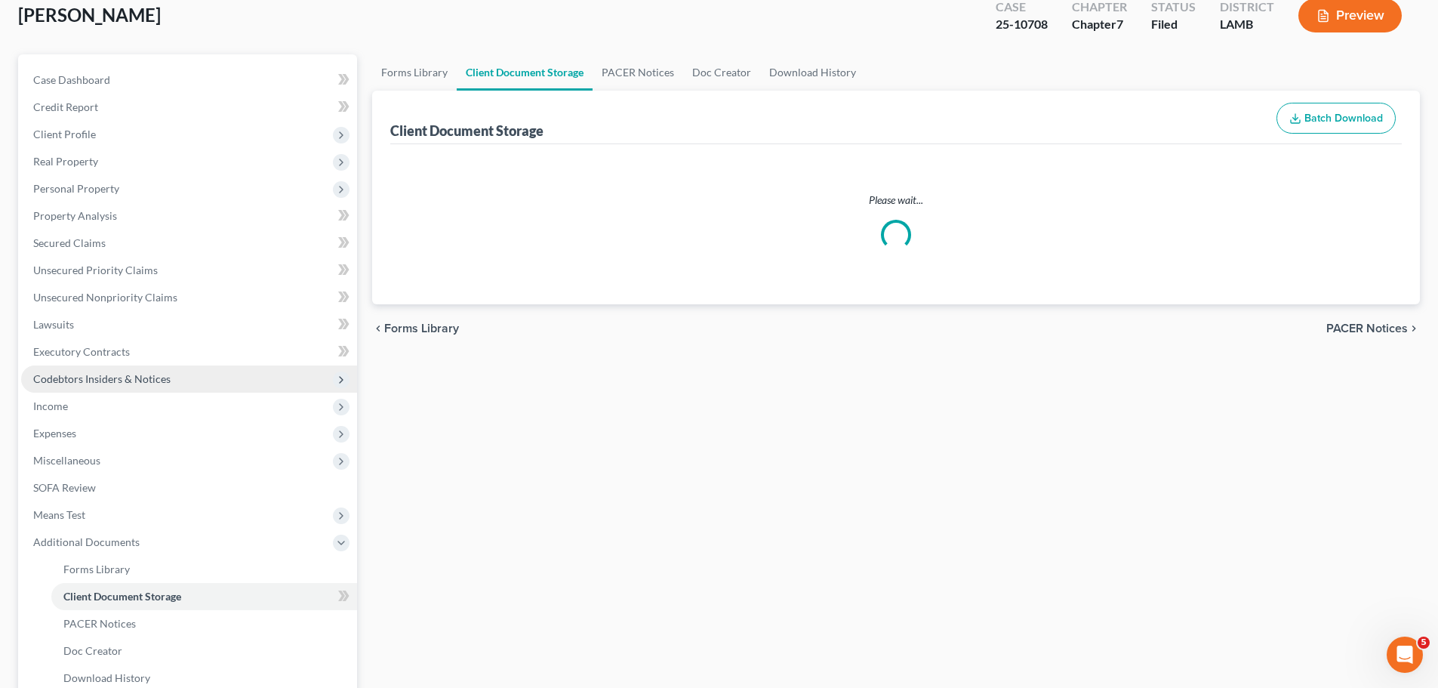
scroll to position [2, 0]
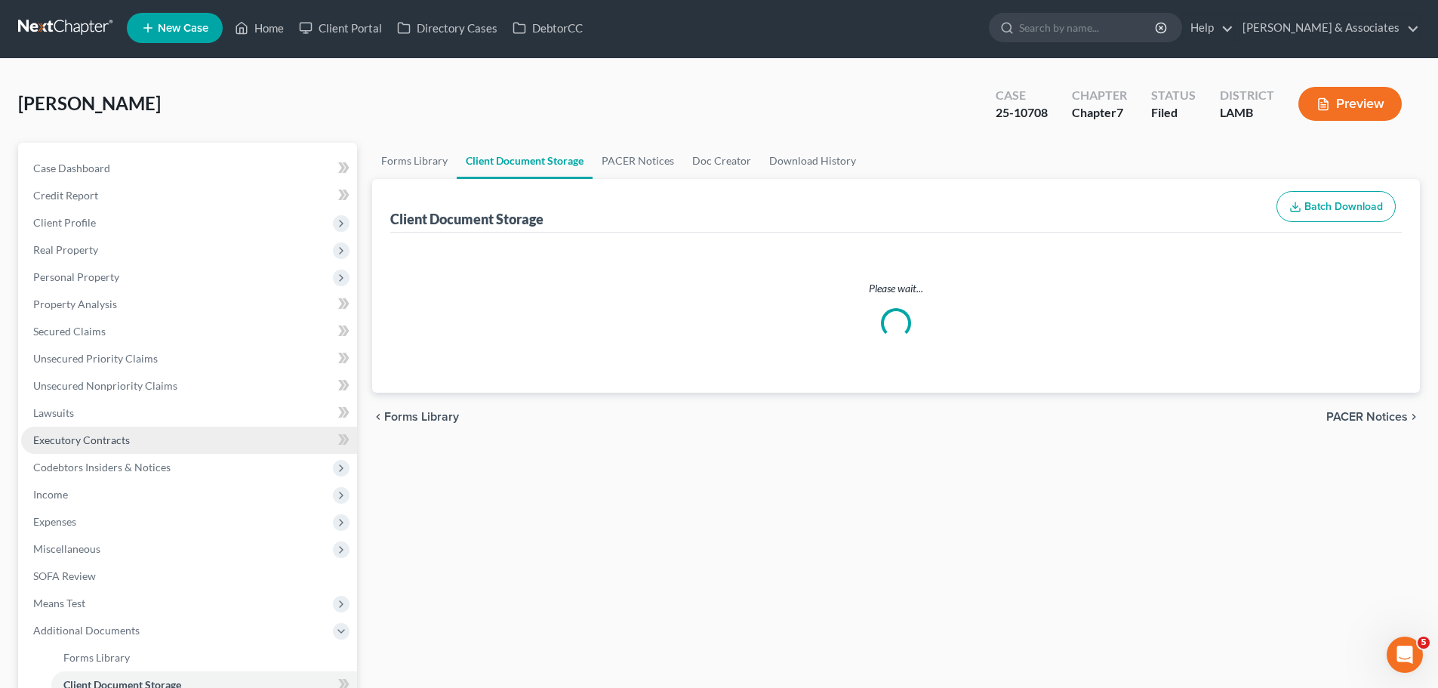
select select "13"
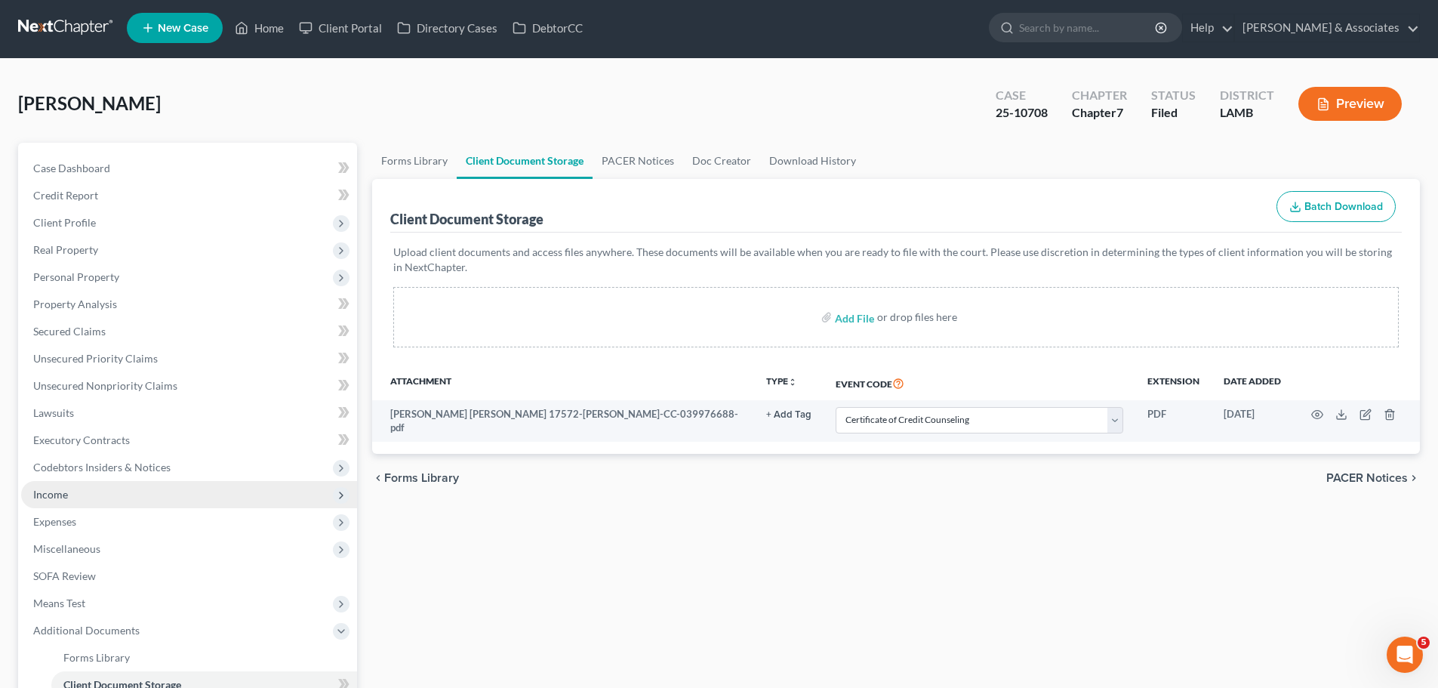
scroll to position [0, 0]
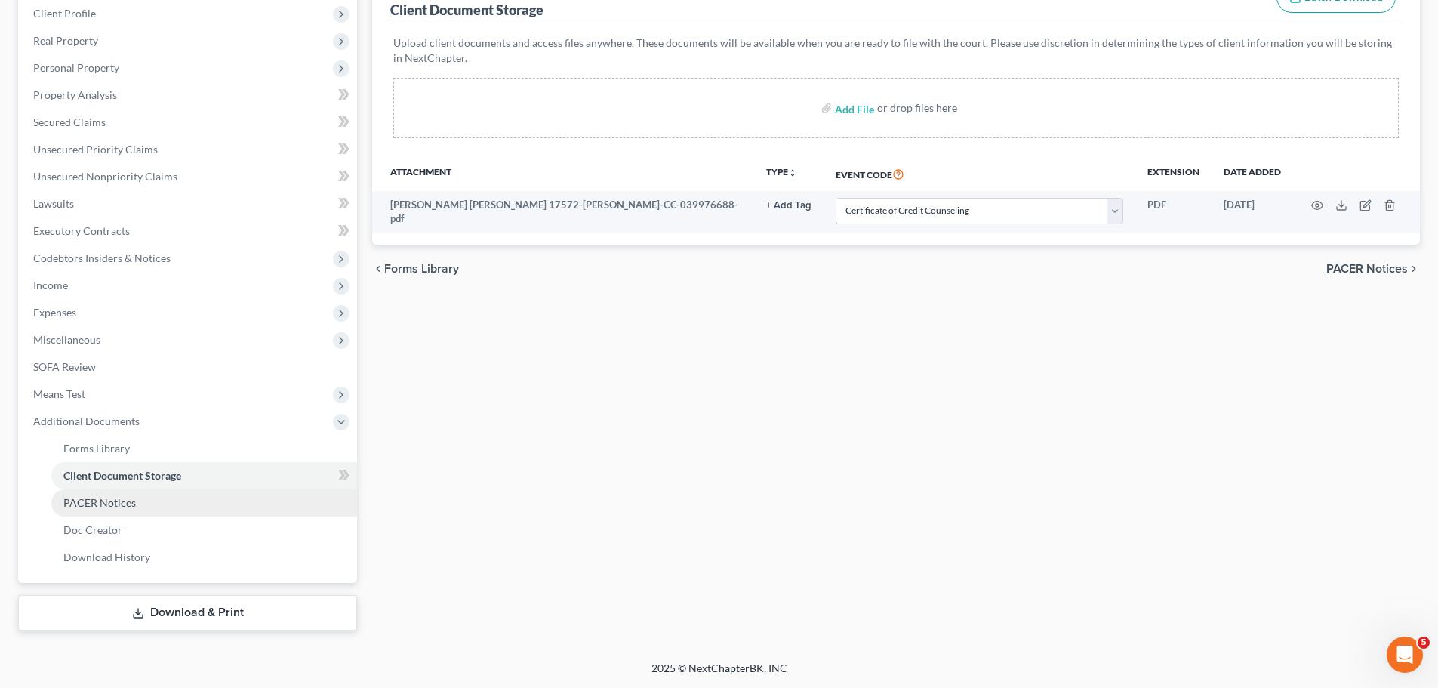
click at [119, 499] on span "PACER Notices" at bounding box center [99, 502] width 72 height 13
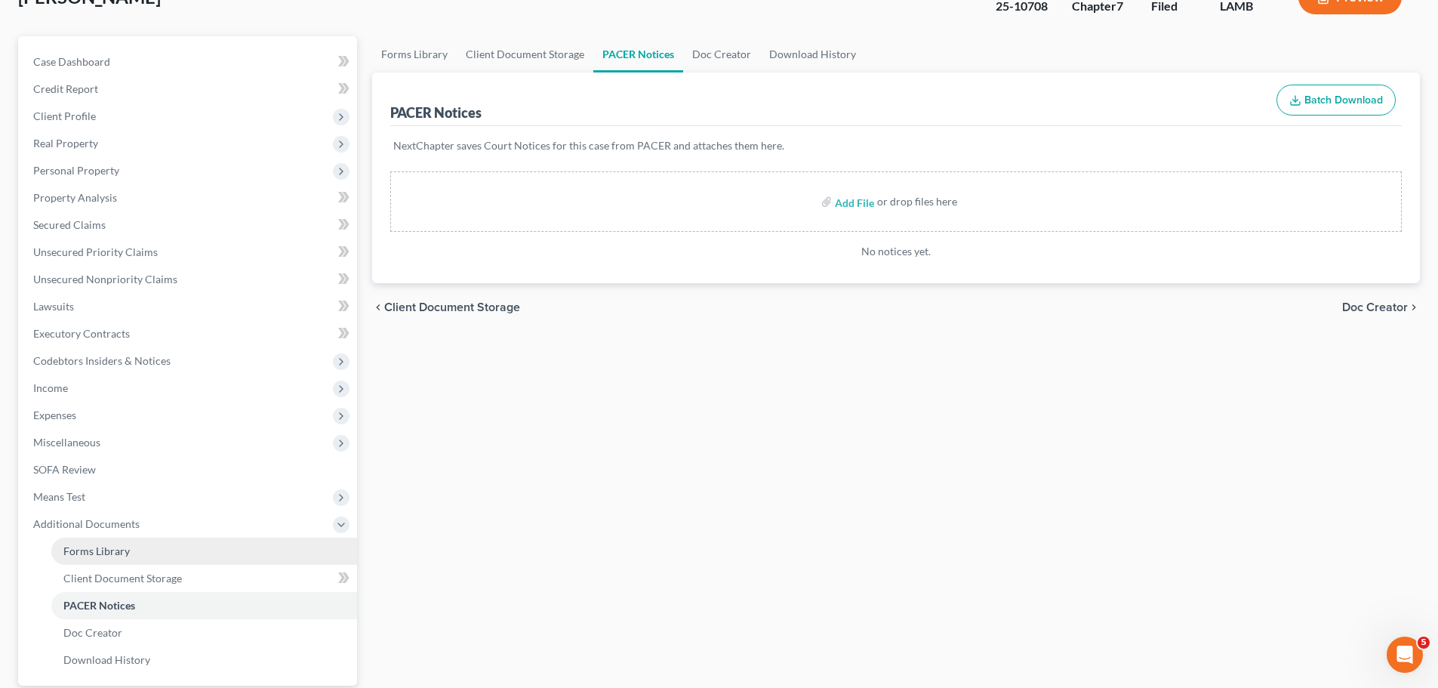
scroll to position [211, 0]
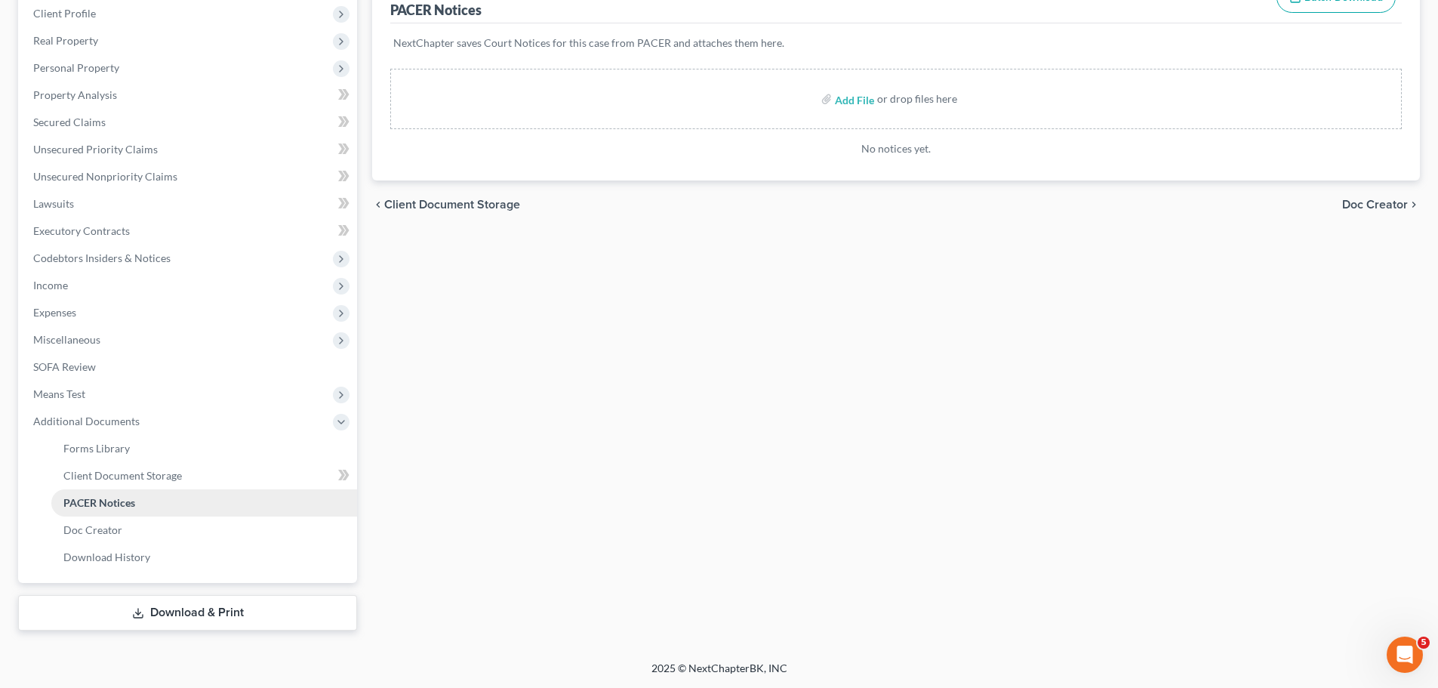
click at [126, 501] on span "PACER Notices" at bounding box center [99, 502] width 72 height 13
click at [839, 534] on div "Forms Library Client Document Storage PACER Notices Doc Creator Download Histor…" at bounding box center [896, 282] width 1063 height 697
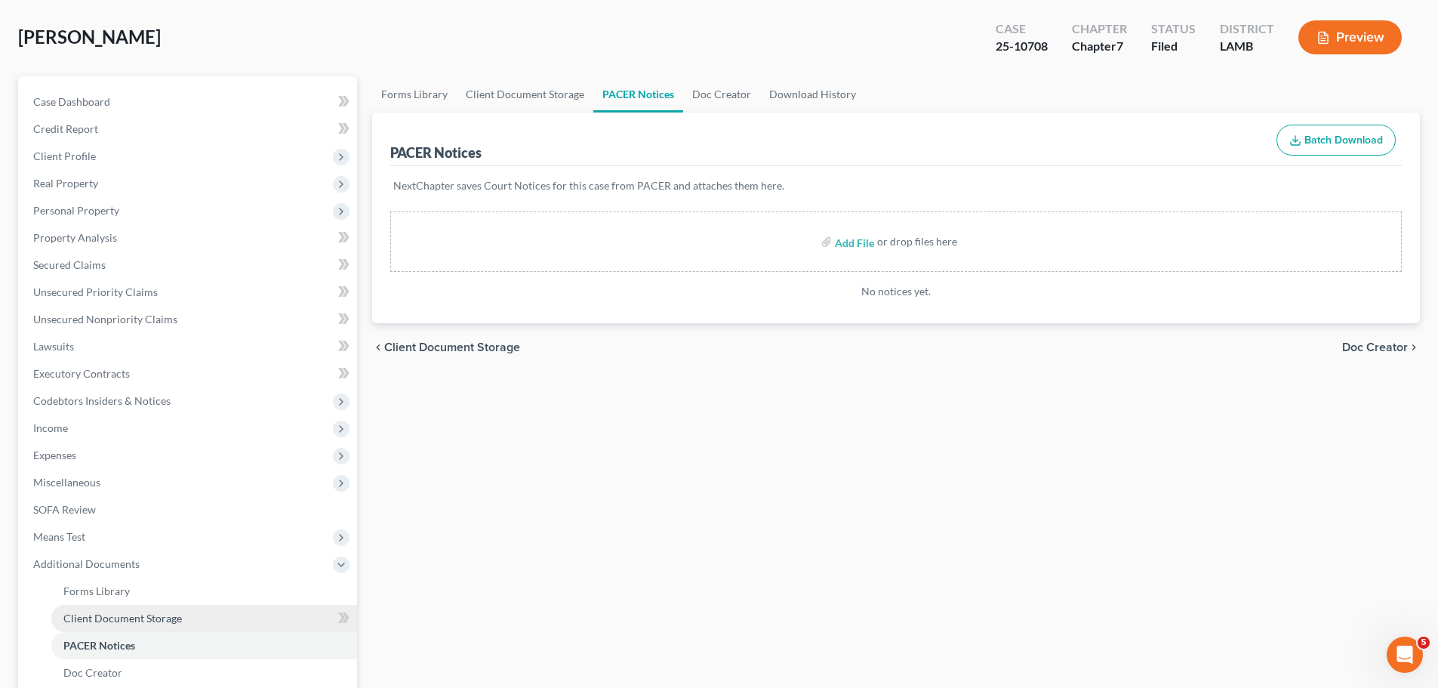
scroll to position [0, 0]
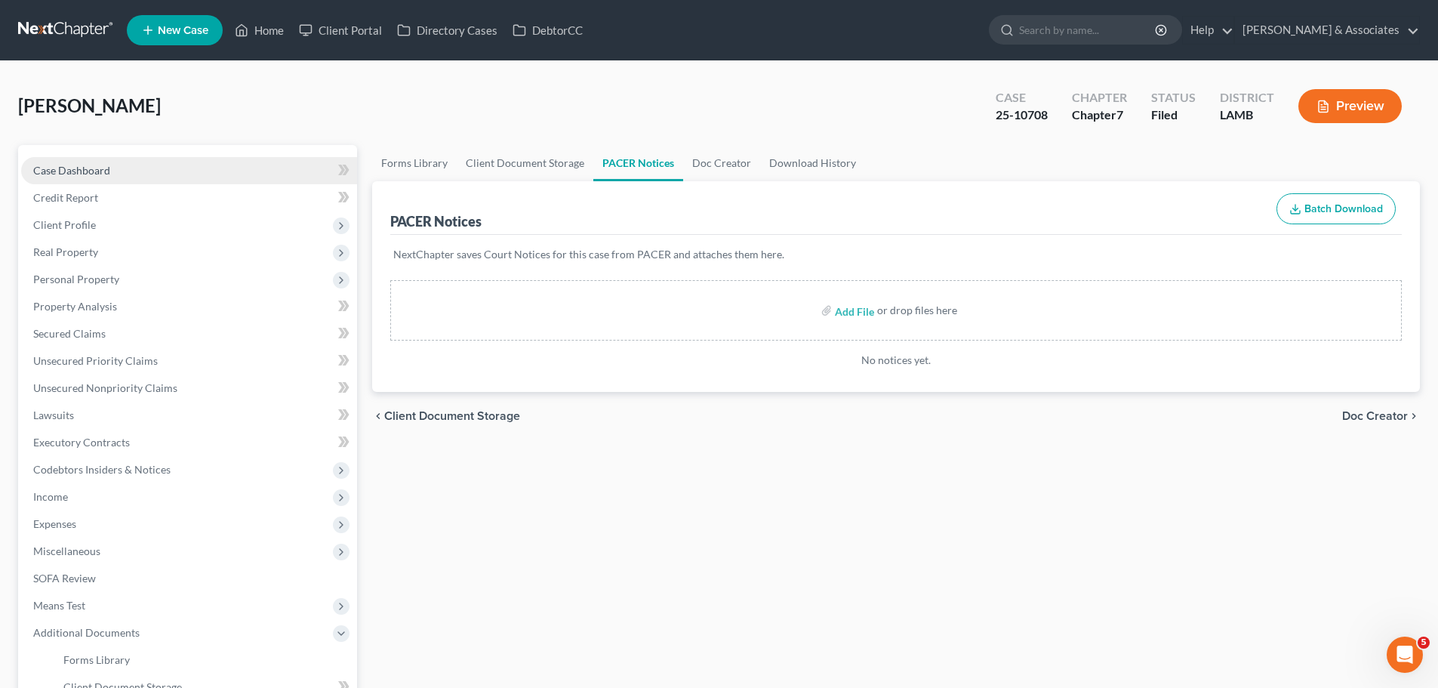
click at [94, 174] on span "Case Dashboard" at bounding box center [71, 170] width 77 height 13
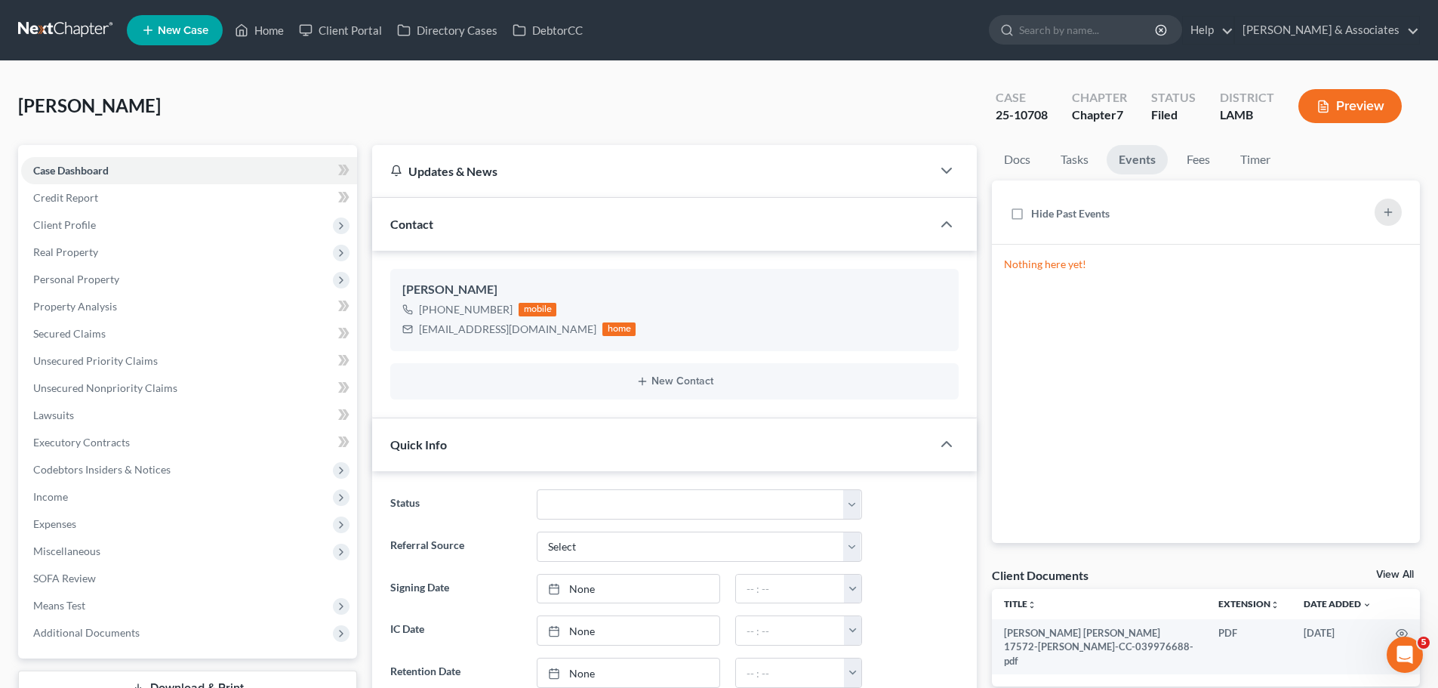
click at [63, 30] on link at bounding box center [66, 30] width 97 height 27
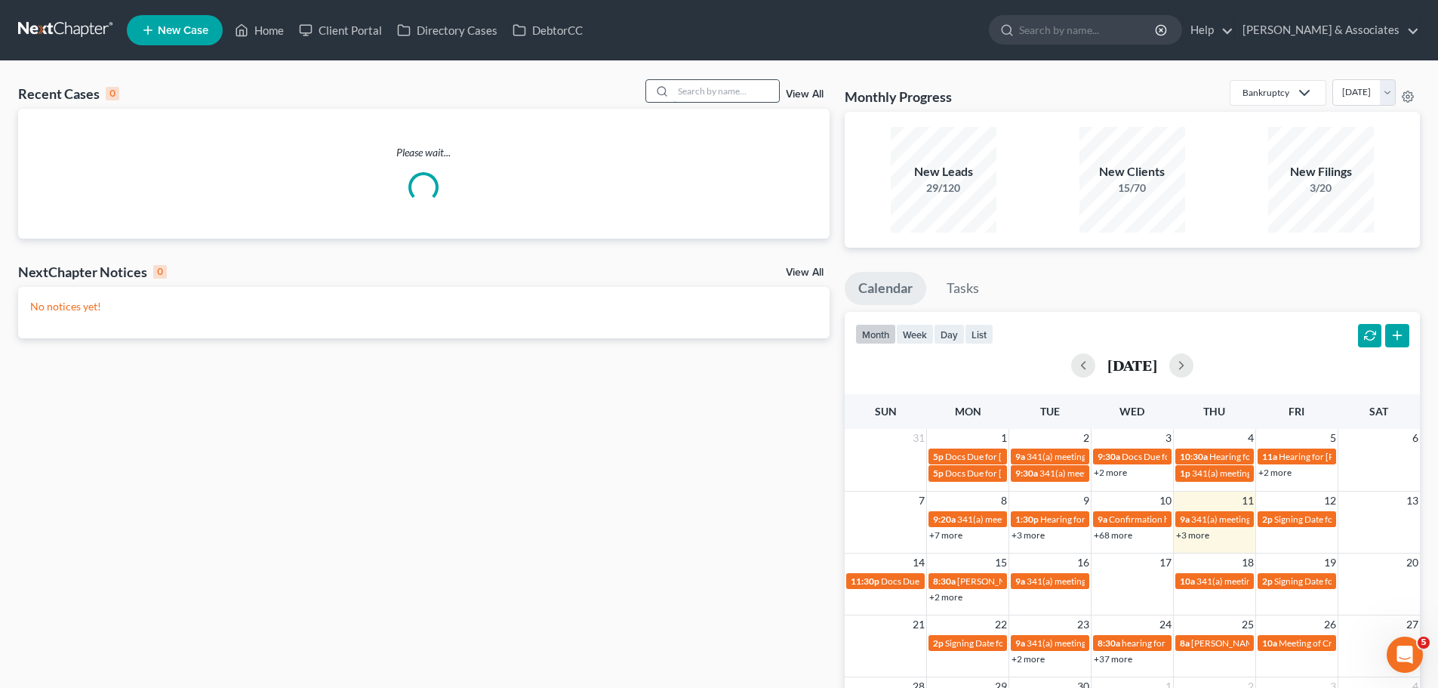
click at [697, 84] on input "search" at bounding box center [726, 91] width 106 height 22
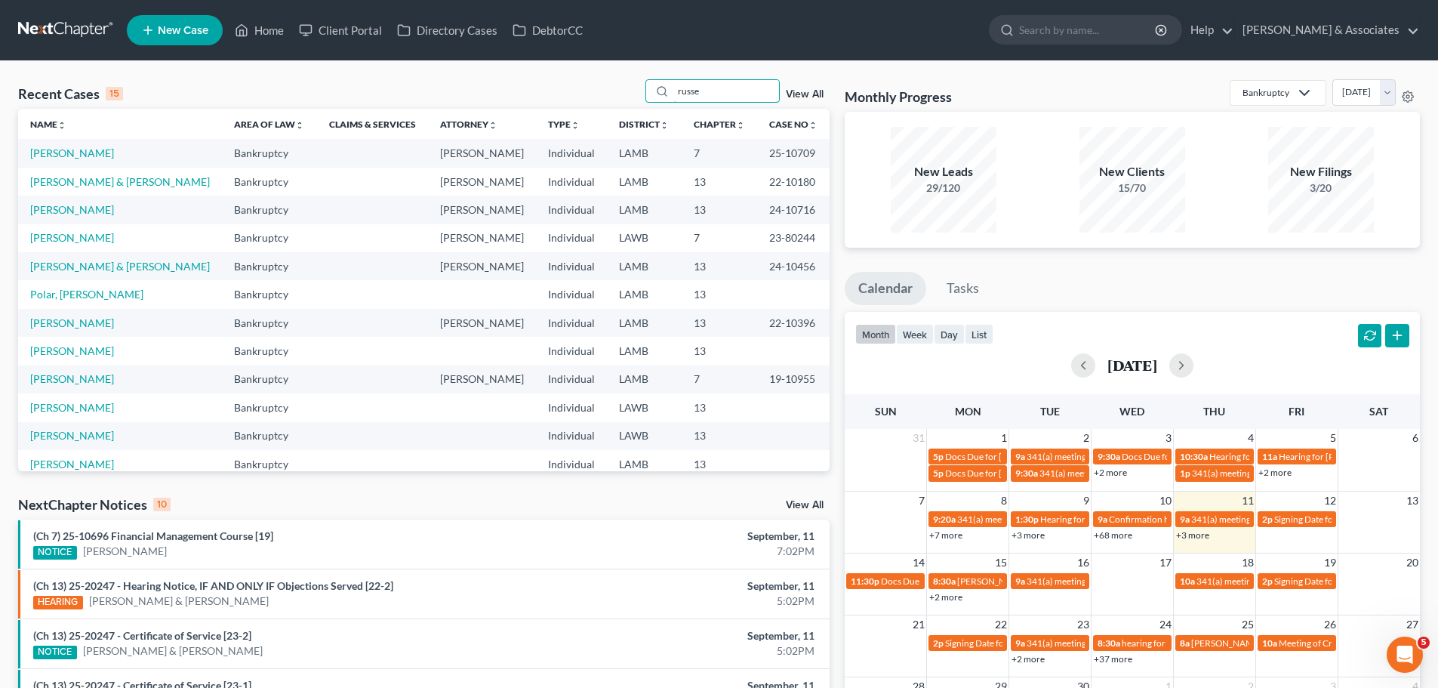
type input "russe"
click at [64, 146] on td "[PERSON_NAME]" at bounding box center [120, 153] width 204 height 28
click at [60, 154] on link "[PERSON_NAME]" at bounding box center [72, 152] width 84 height 13
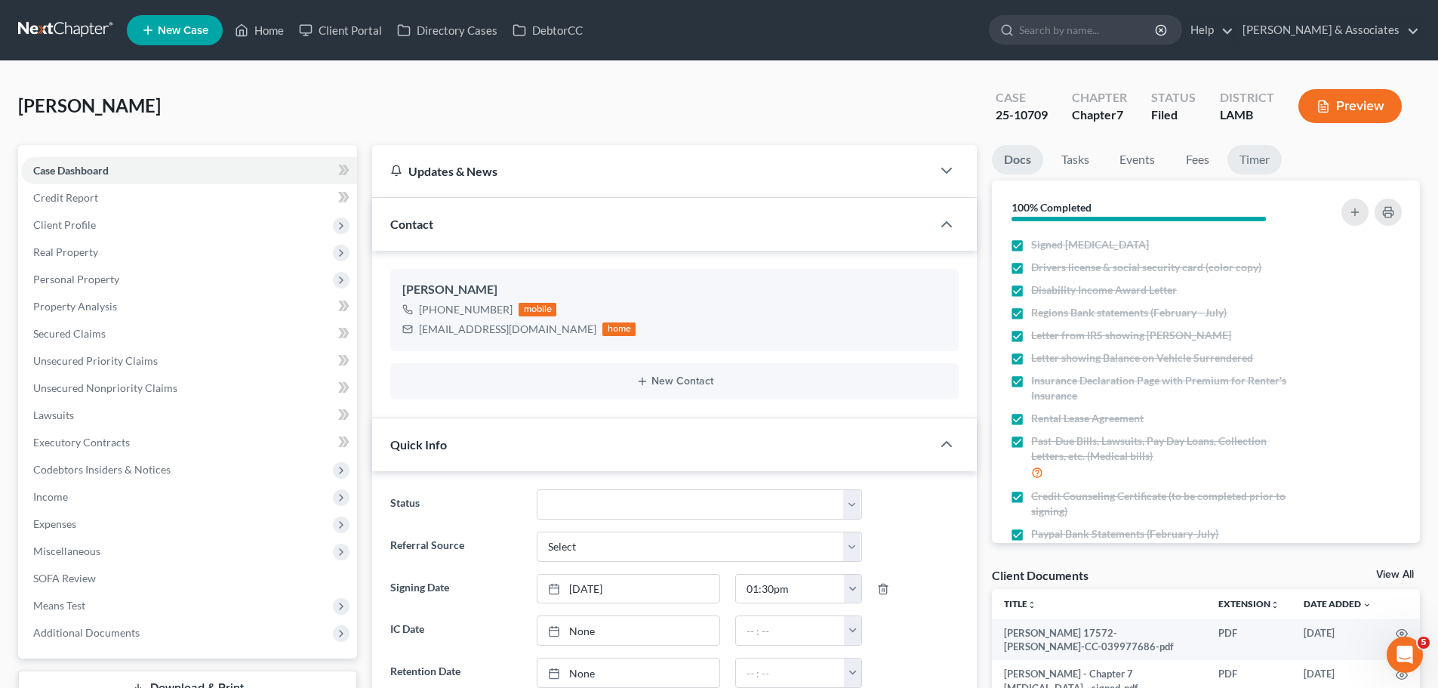
scroll to position [1360, 0]
click at [1142, 159] on link "Events" at bounding box center [1137, 159] width 60 height 29
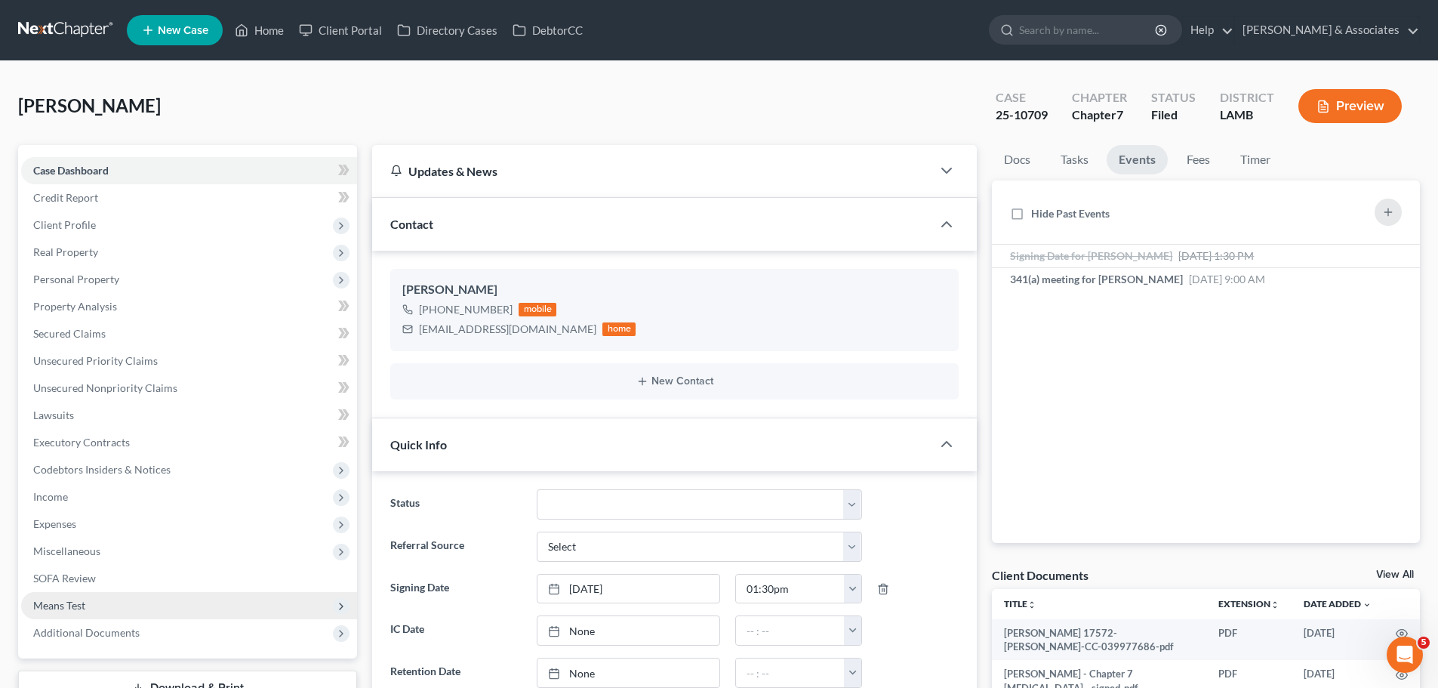
scroll to position [151, 0]
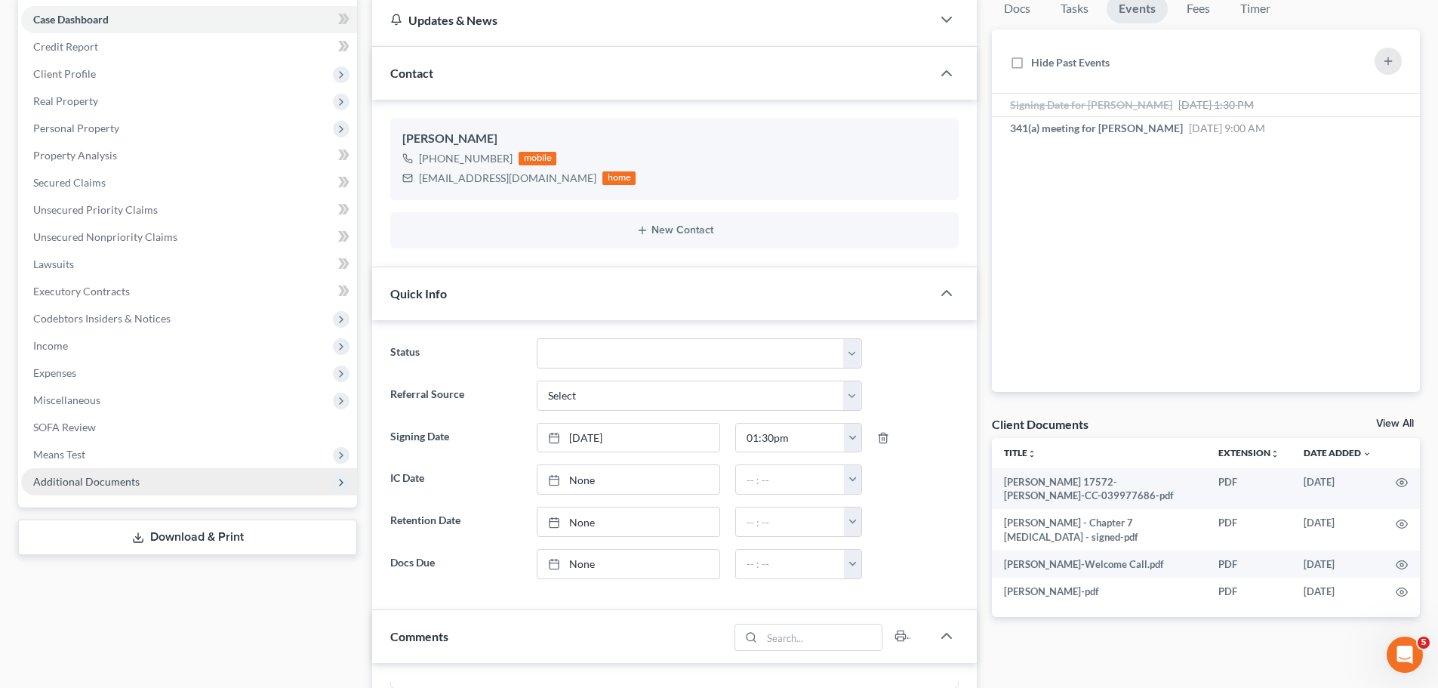
click at [77, 488] on span "Additional Documents" at bounding box center [189, 481] width 336 height 27
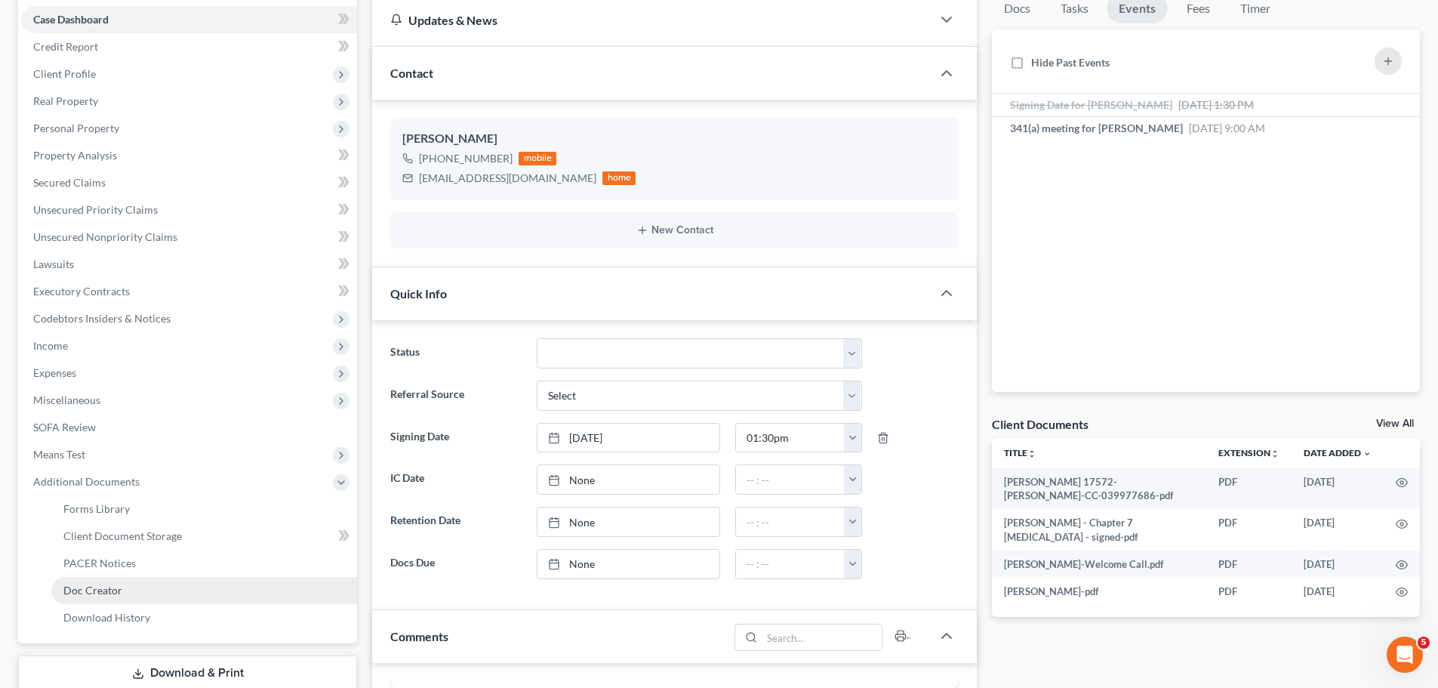
click at [137, 577] on link "Doc Creator" at bounding box center [204, 590] width 306 height 27
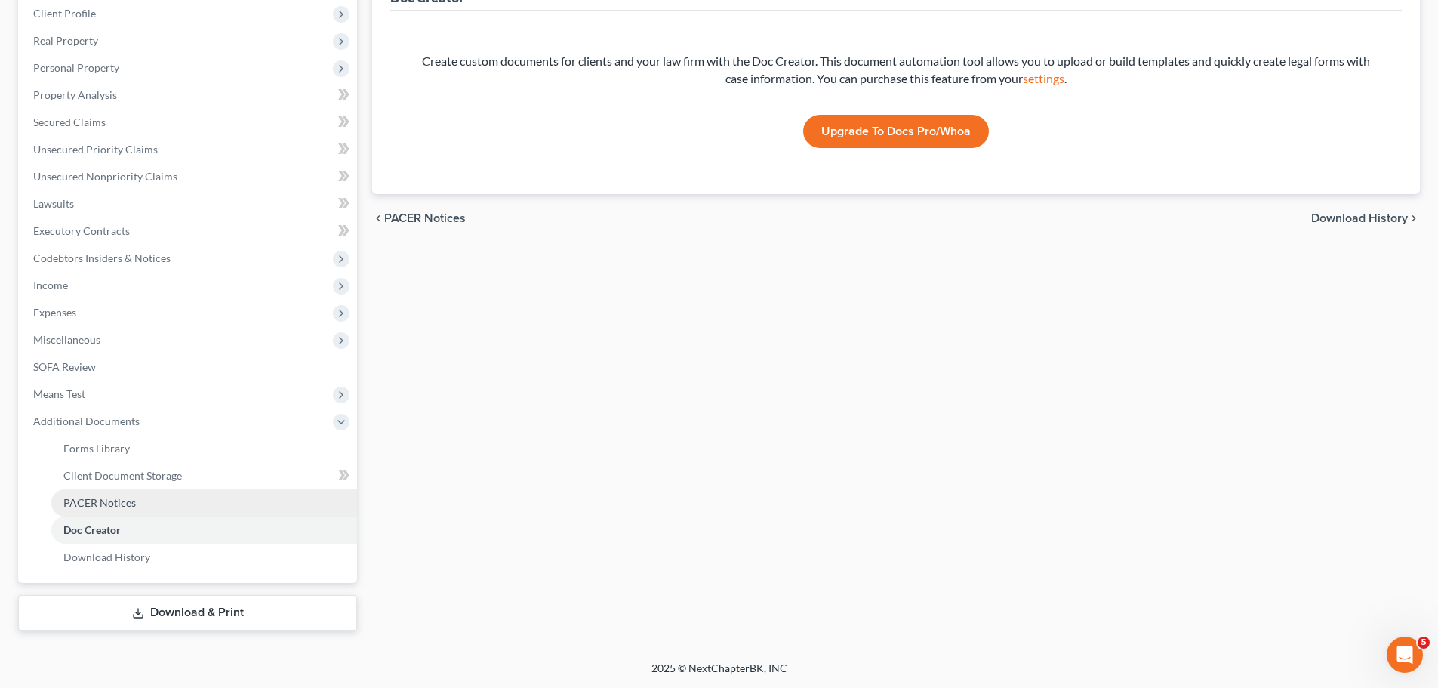
click at [131, 507] on span "PACER Notices" at bounding box center [99, 502] width 72 height 13
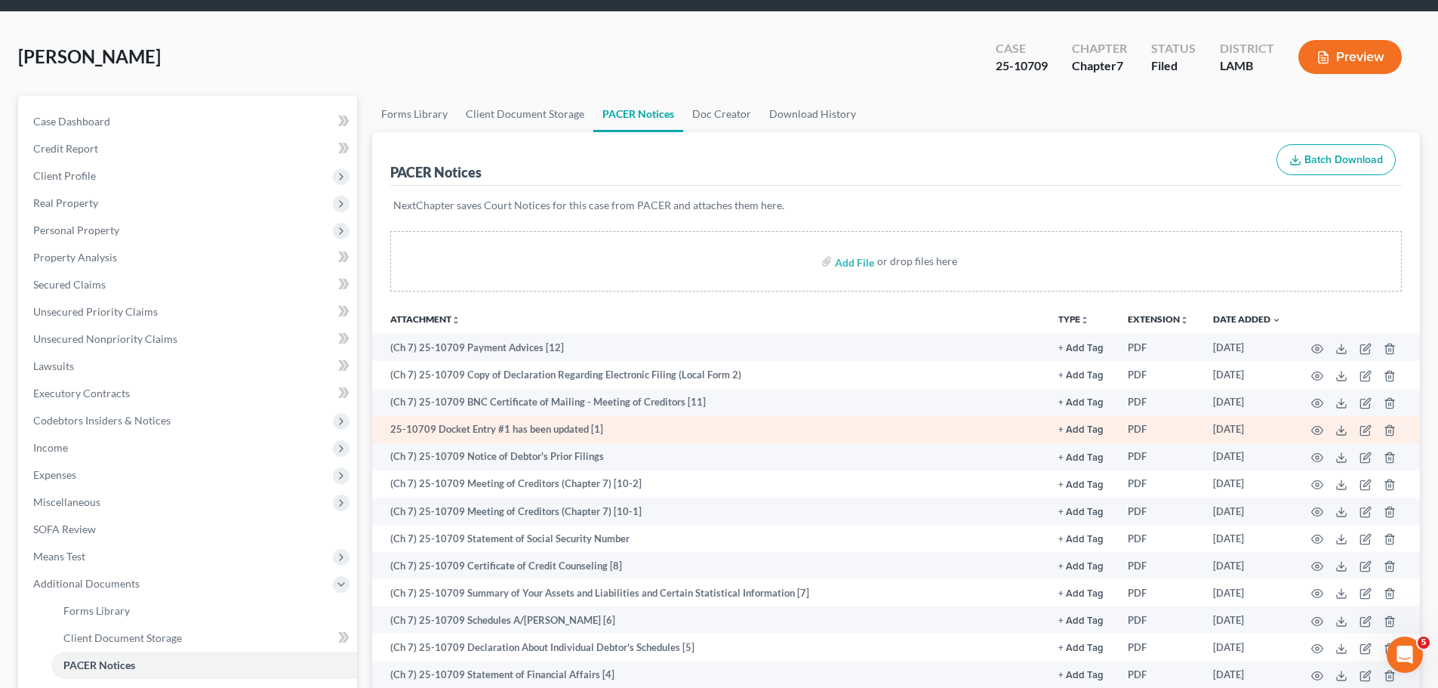
scroll to position [75, 0]
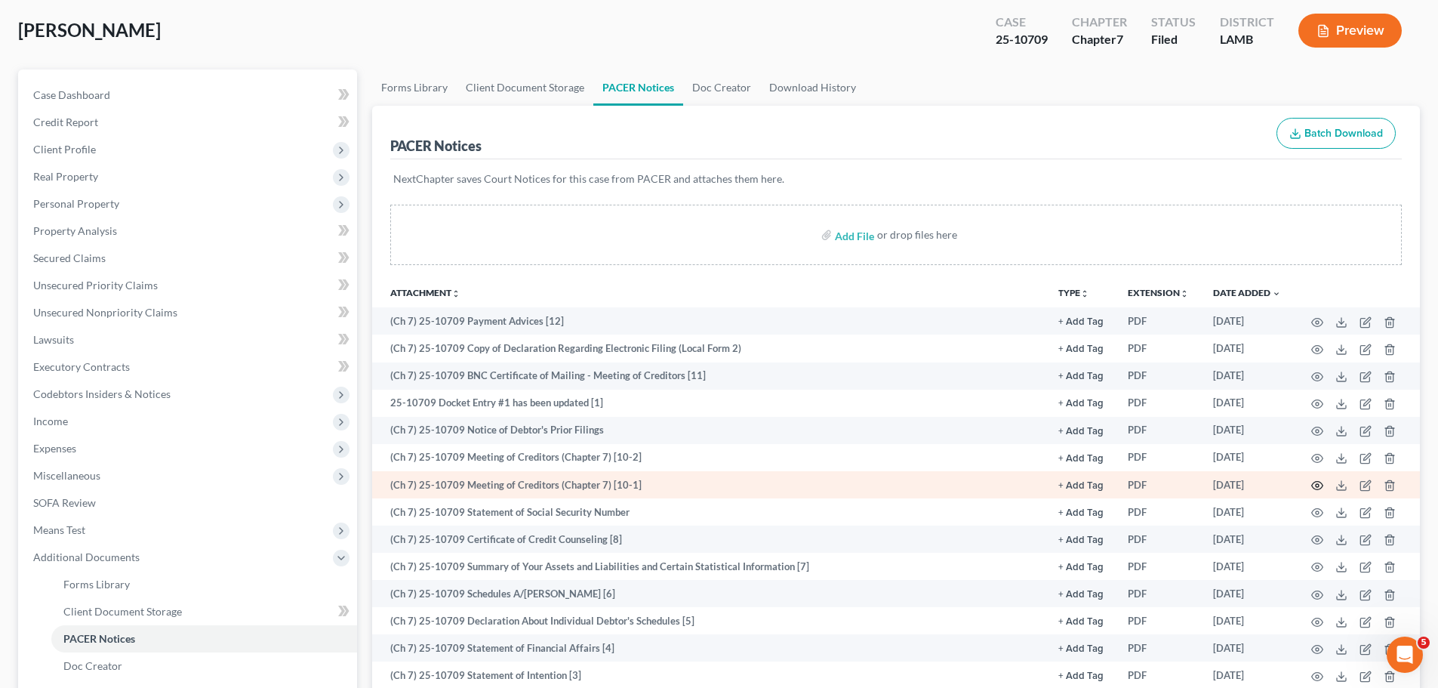
click at [1318, 482] on icon "button" at bounding box center [1317, 486] width 11 height 8
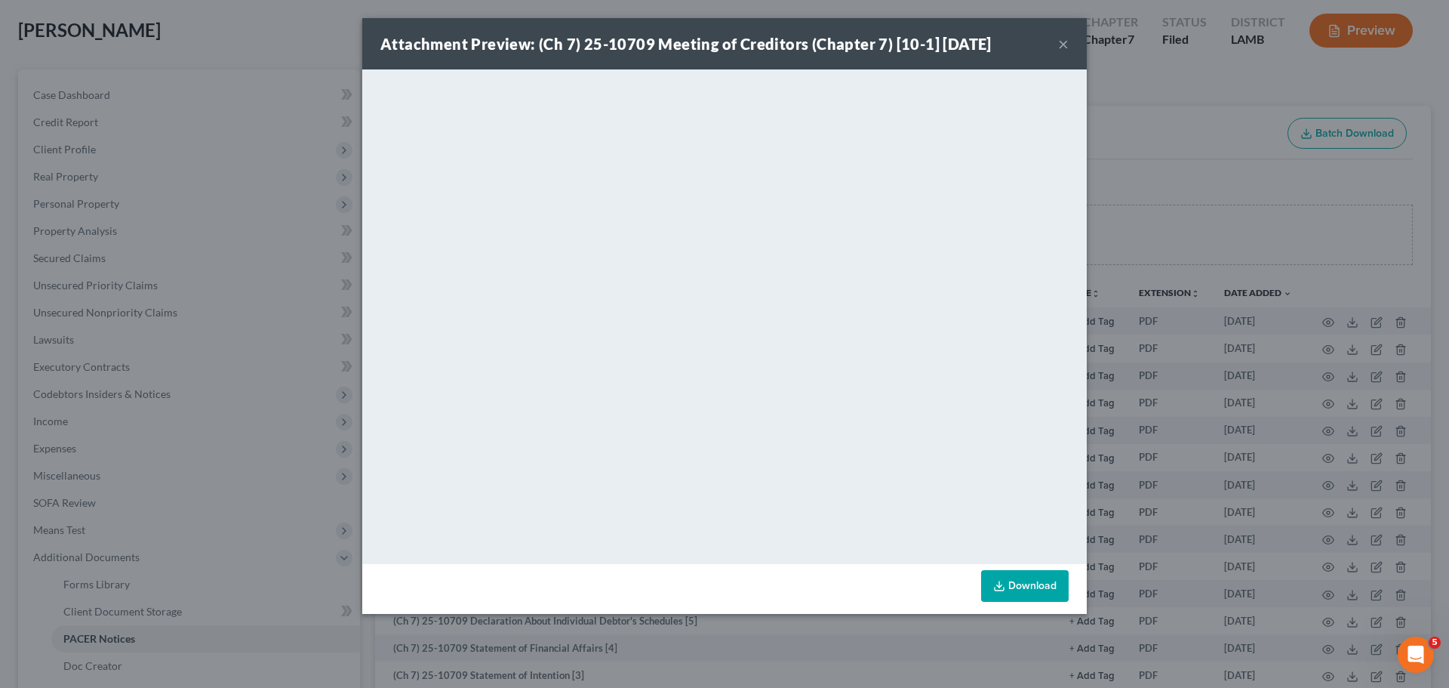
drag, startPoint x: 1063, startPoint y: 44, endPoint x: 1049, endPoint y: 71, distance: 30.7
click at [1063, 44] on button "×" at bounding box center [1063, 44] width 11 height 18
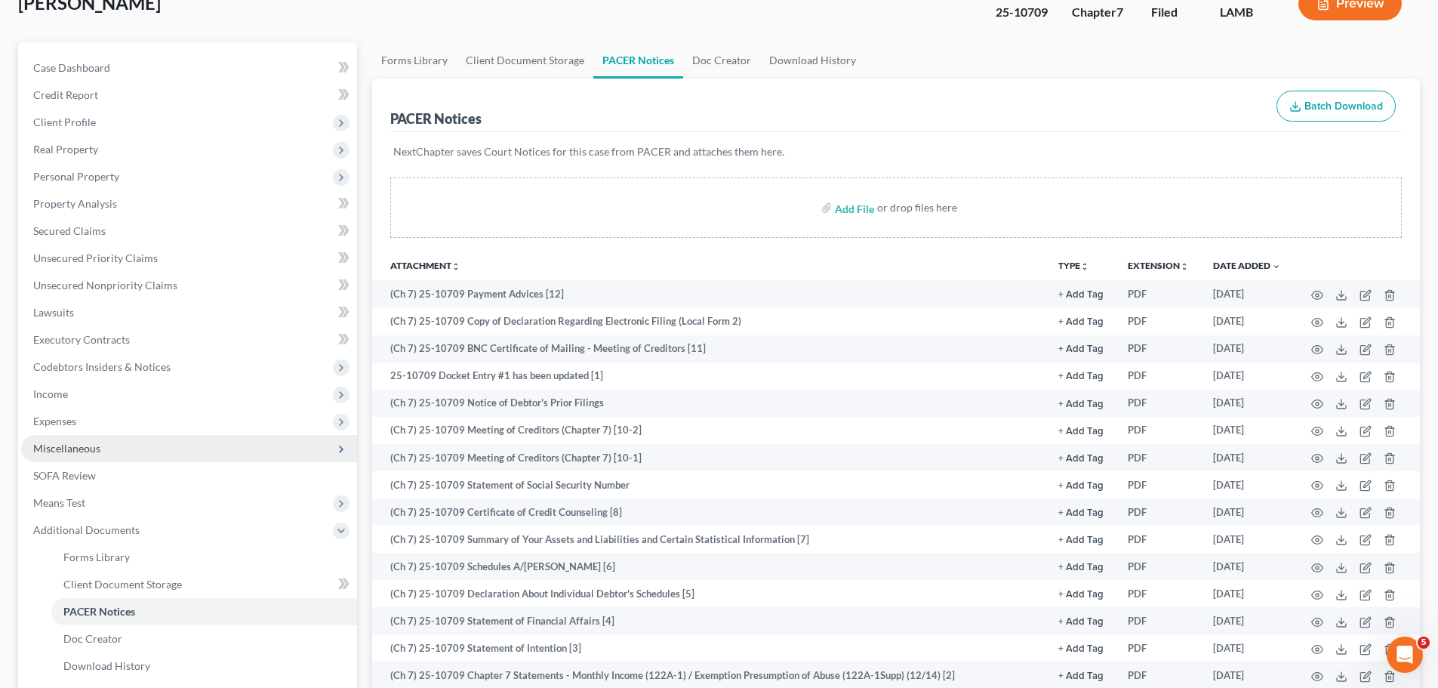
scroll to position [0, 0]
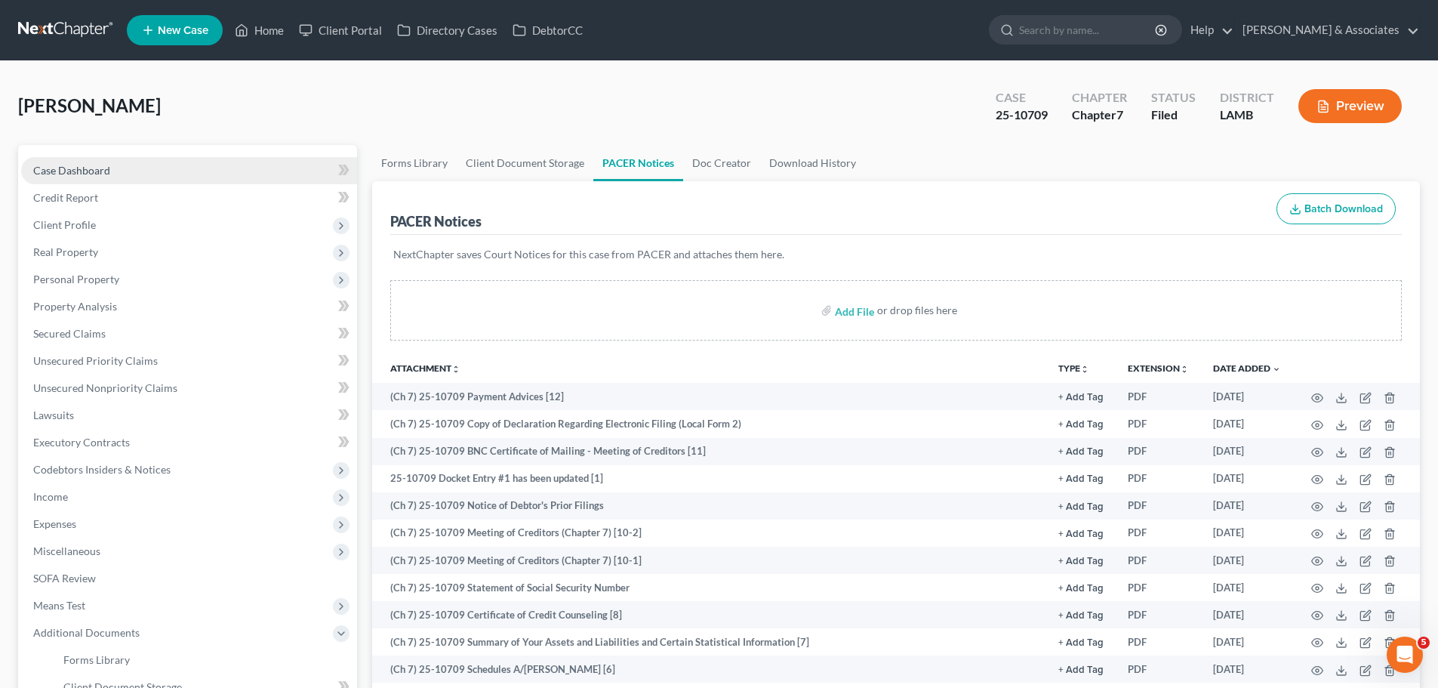
click at [68, 167] on span "Case Dashboard" at bounding box center [71, 170] width 77 height 13
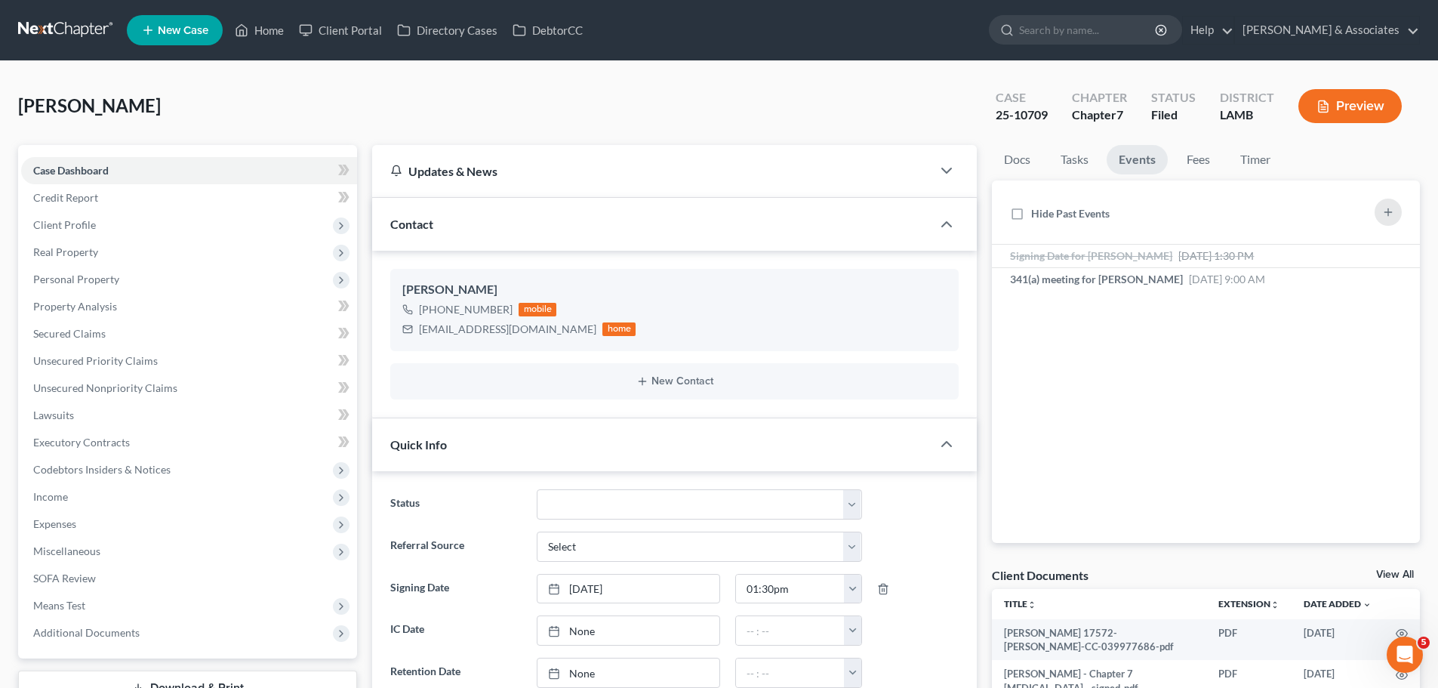
click at [63, 19] on link at bounding box center [66, 30] width 97 height 27
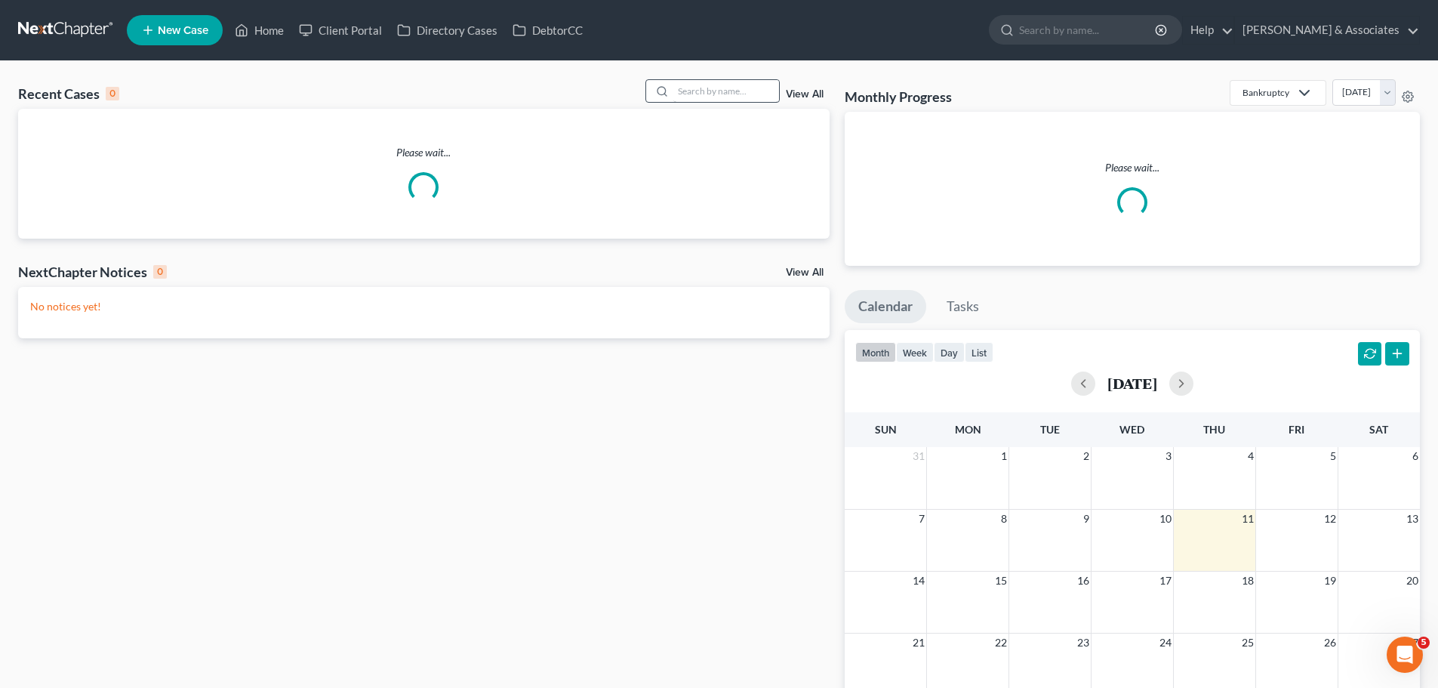
click at [745, 103] on div "Recent Cases 0 View All" at bounding box center [423, 93] width 811 height 29
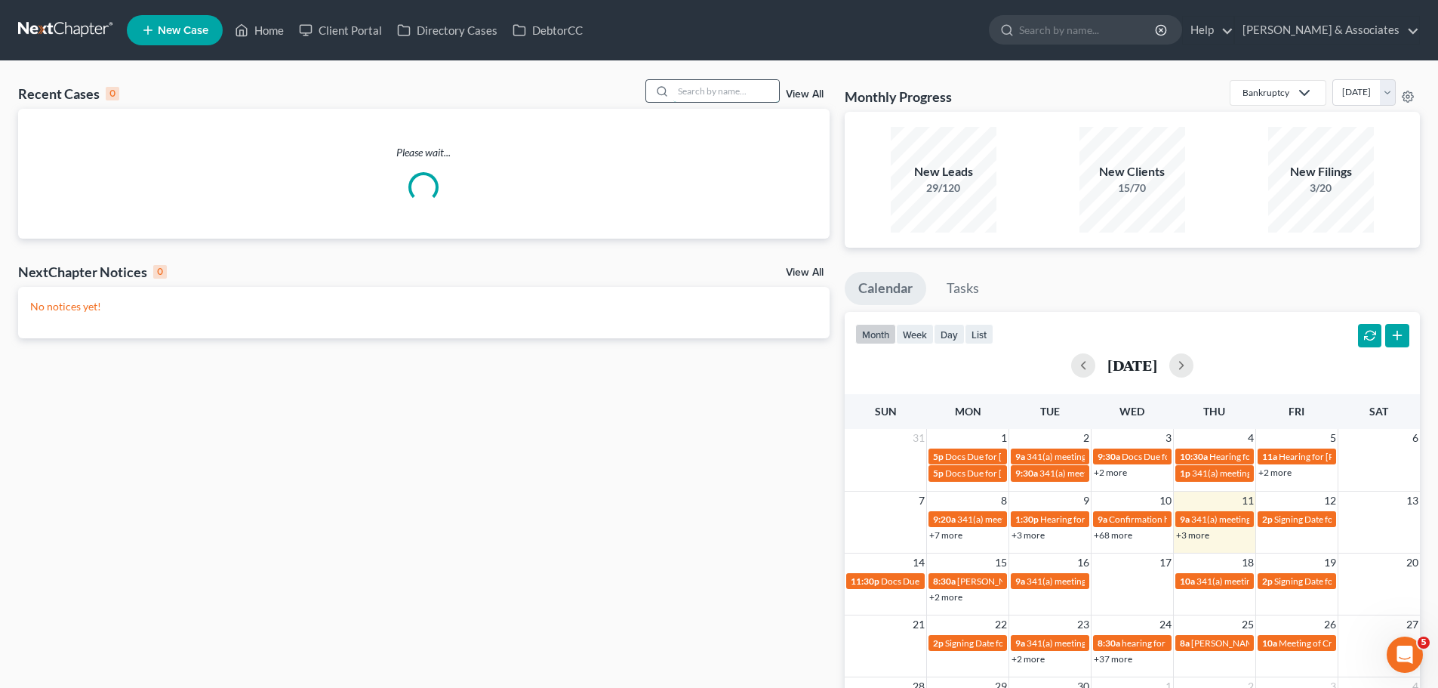
click at [752, 90] on input "search" at bounding box center [726, 91] width 106 height 22
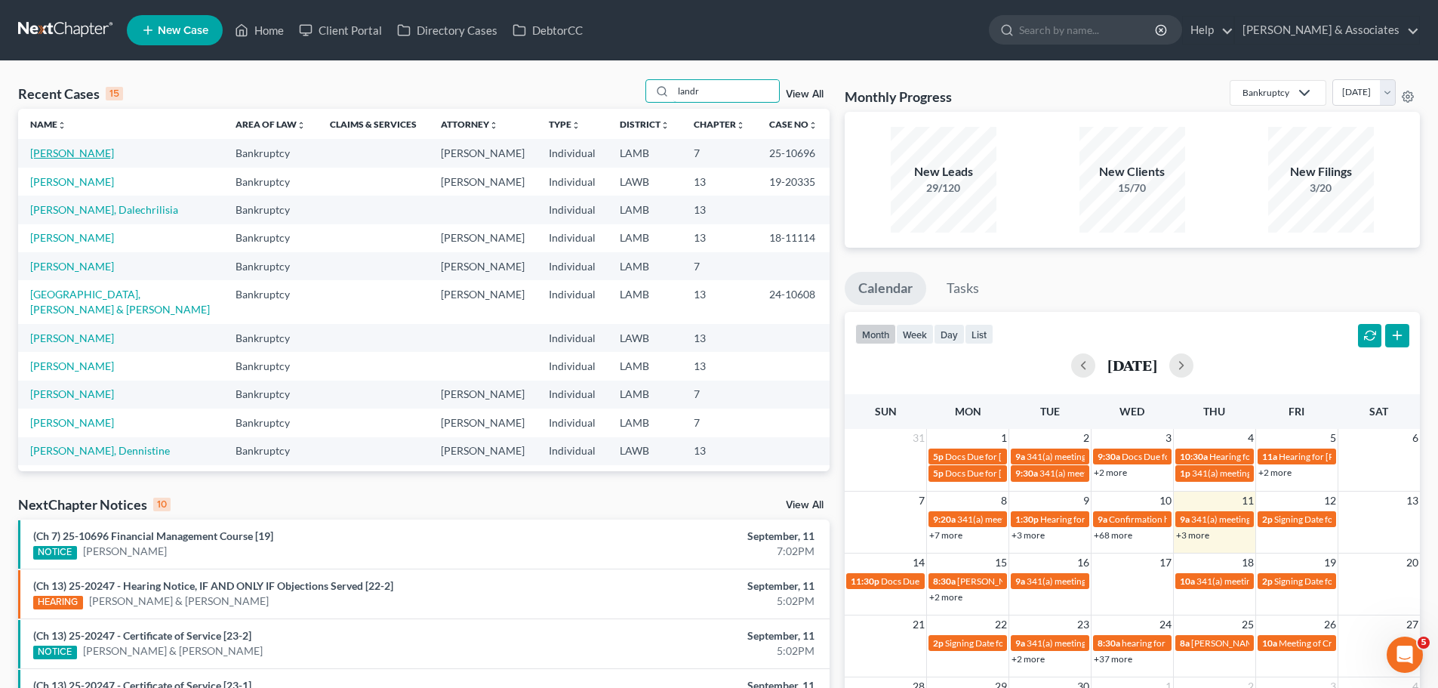
type input "landr"
click at [45, 154] on link "[PERSON_NAME]" at bounding box center [72, 152] width 84 height 13
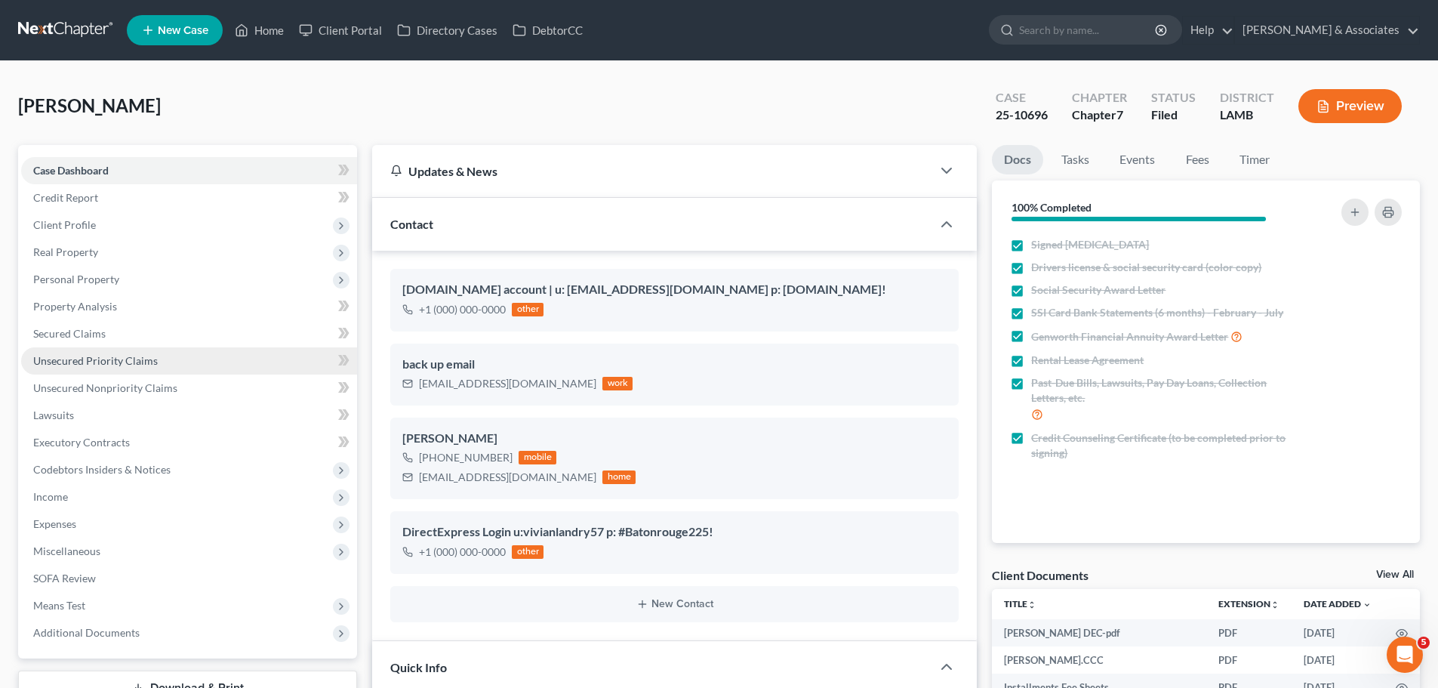
scroll to position [1208, 0]
click at [1156, 159] on link "Events" at bounding box center [1137, 159] width 60 height 29
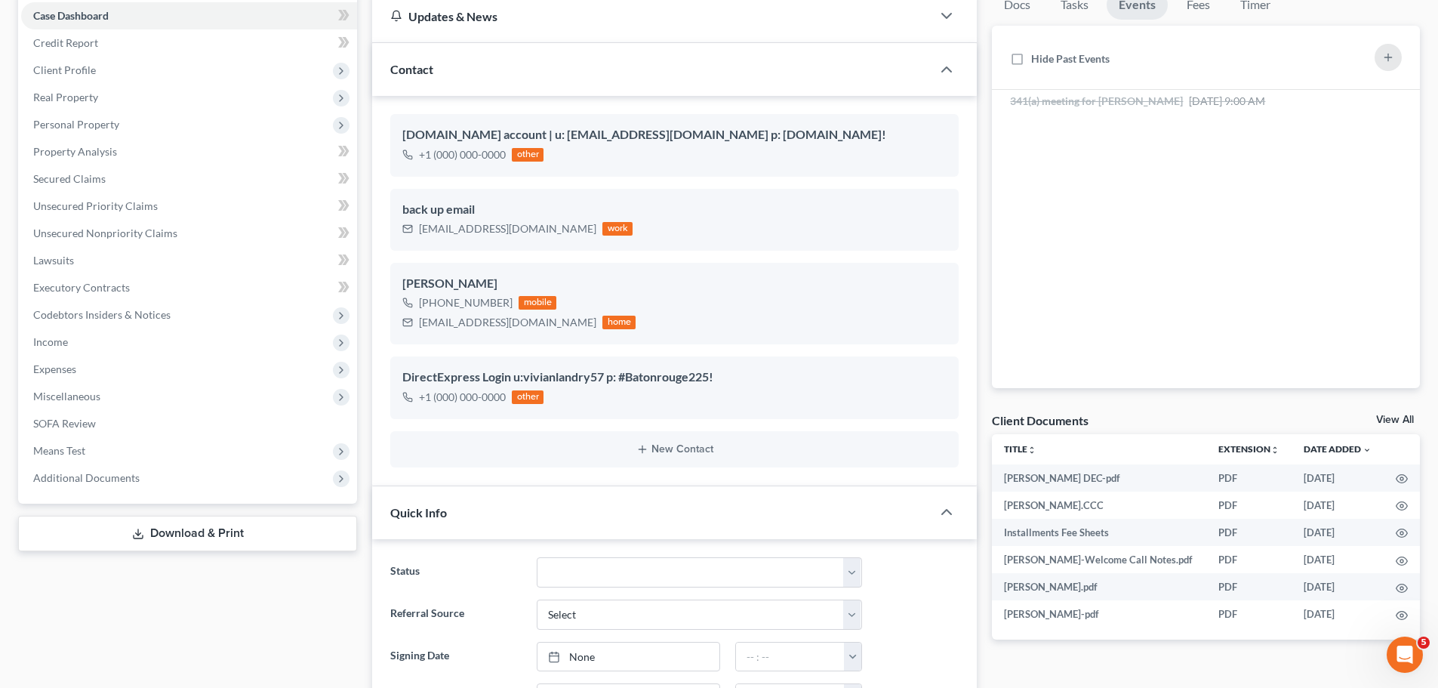
scroll to position [377, 0]
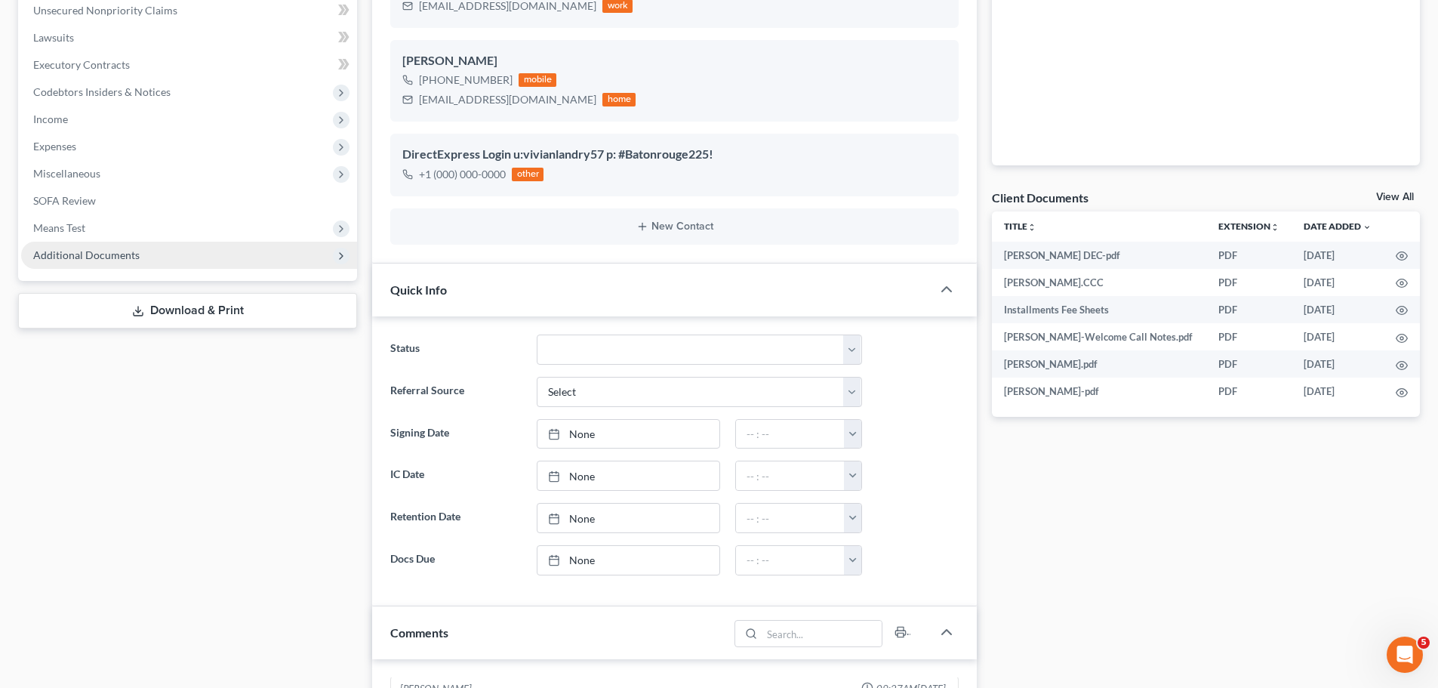
click at [80, 257] on span "Additional Documents" at bounding box center [86, 254] width 106 height 13
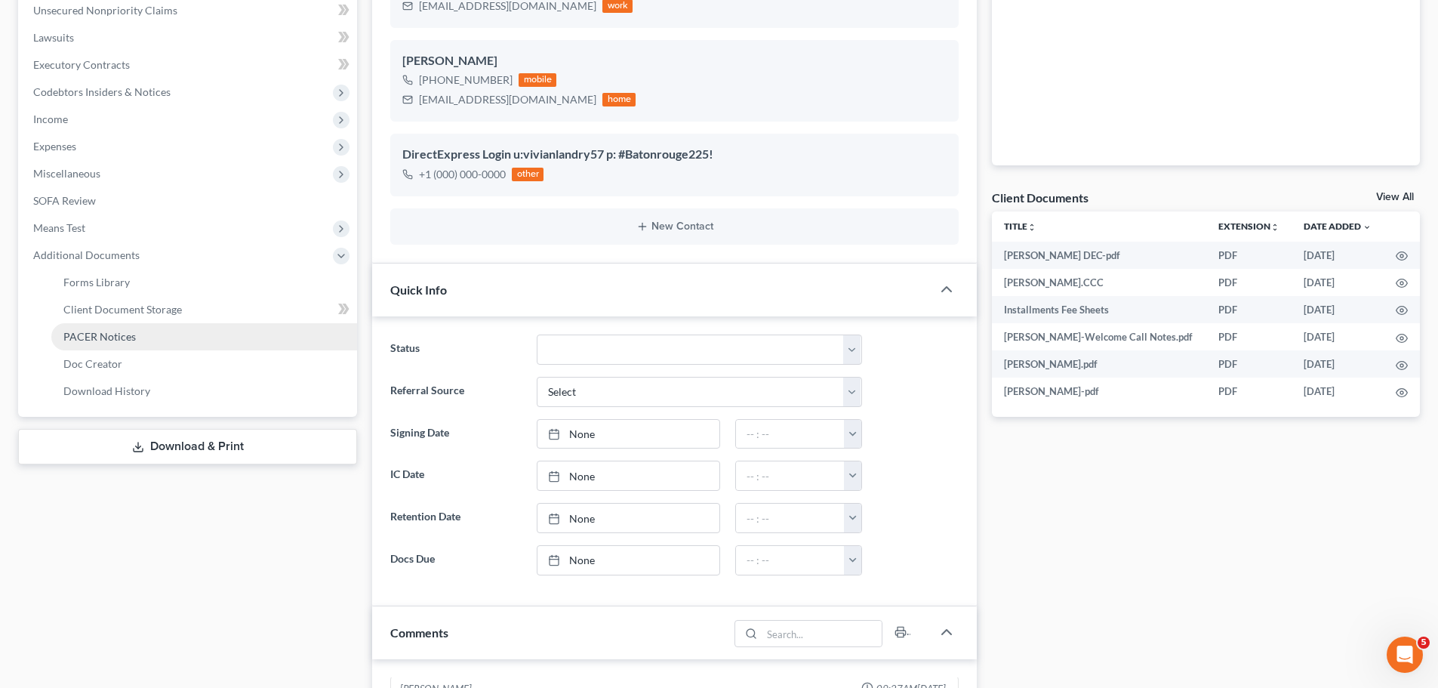
click at [107, 340] on span "PACER Notices" at bounding box center [99, 336] width 72 height 13
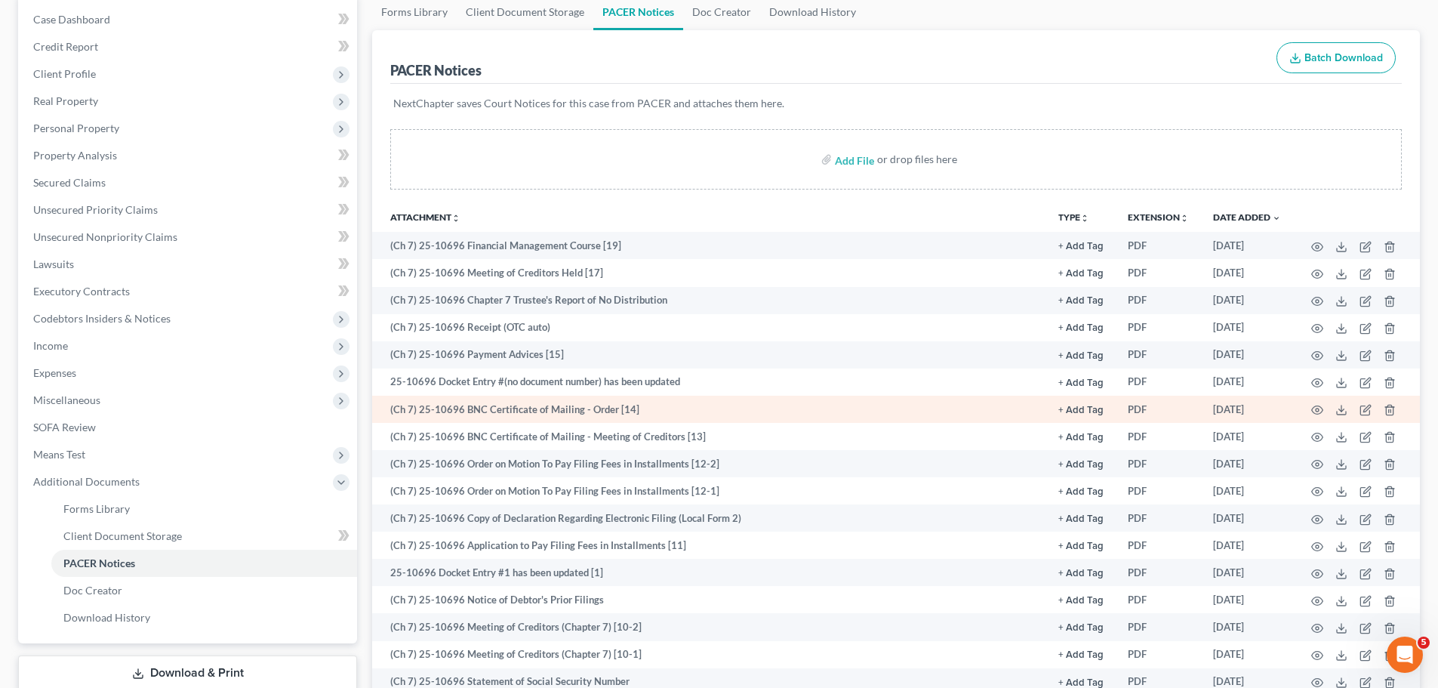
scroll to position [226, 0]
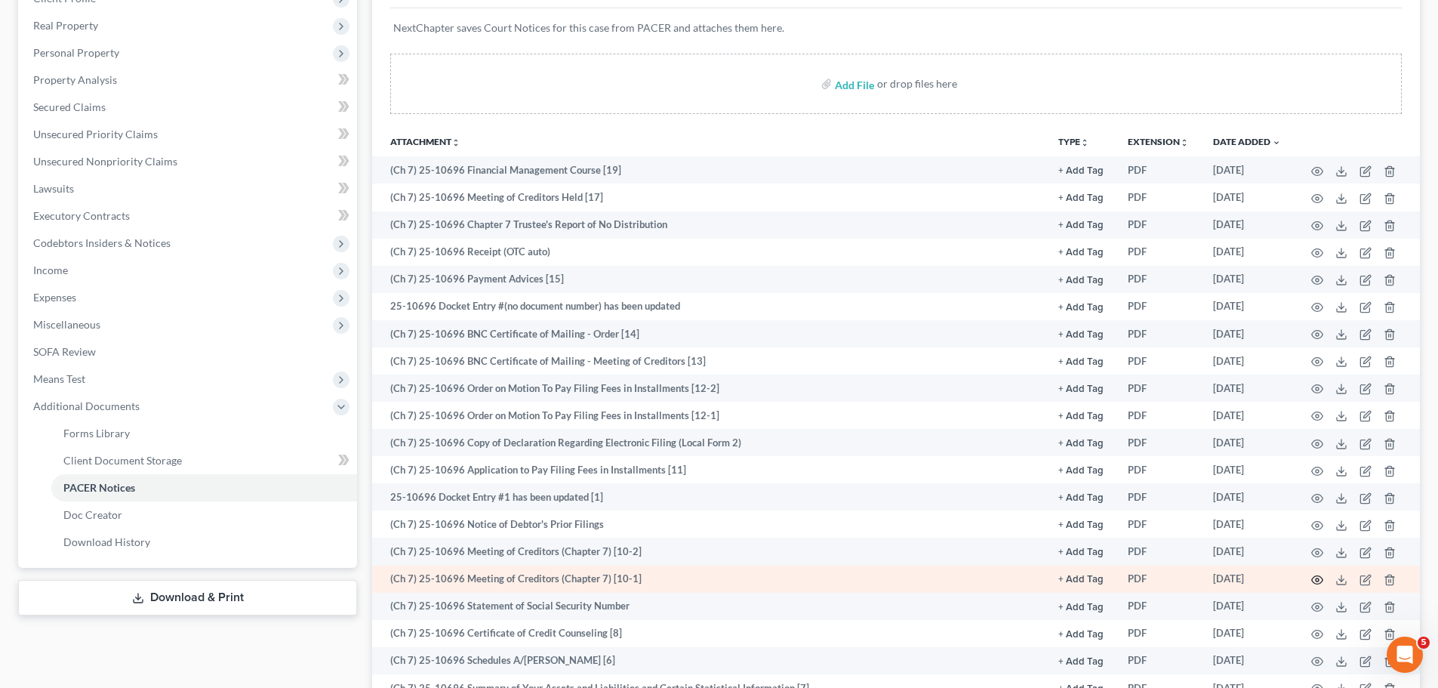
click at [1316, 580] on icon "button" at bounding box center [1317, 580] width 12 height 12
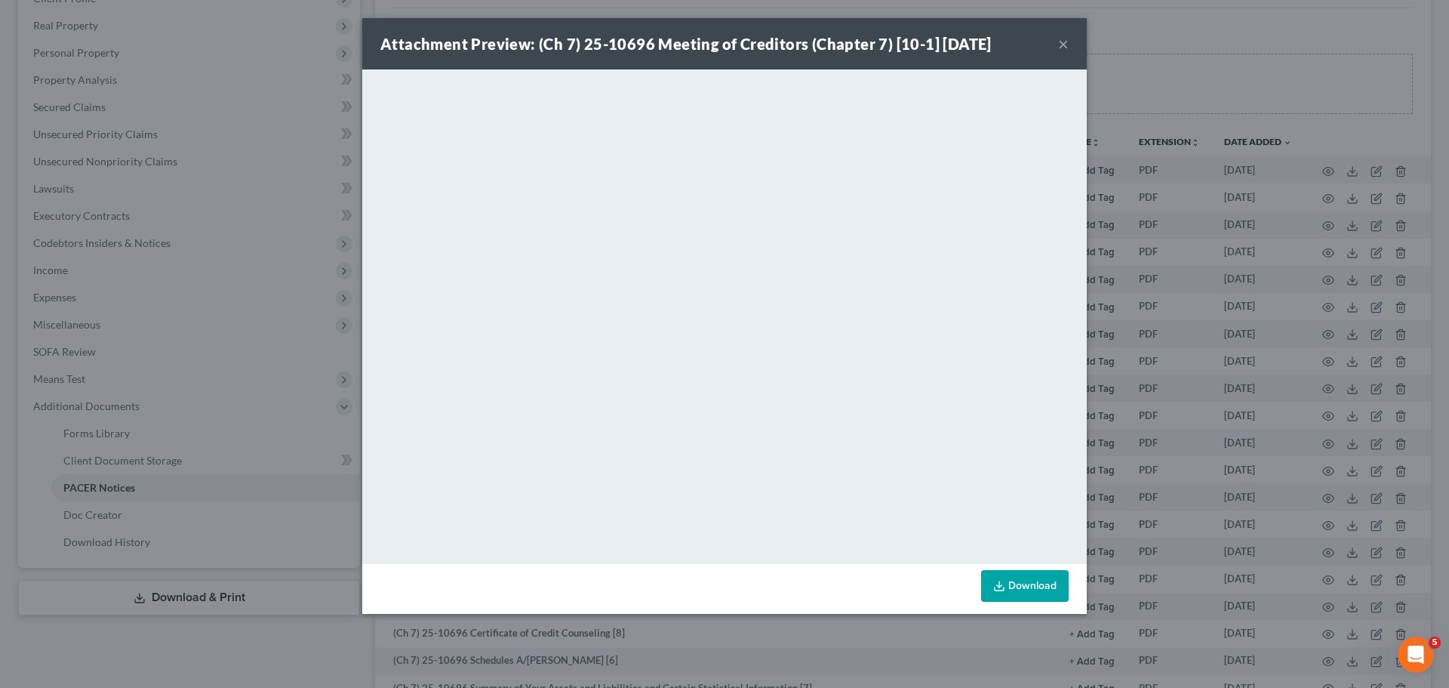
drag, startPoint x: 1063, startPoint y: 35, endPoint x: 1050, endPoint y: 47, distance: 17.6
click at [1063, 35] on button "×" at bounding box center [1063, 44] width 11 height 18
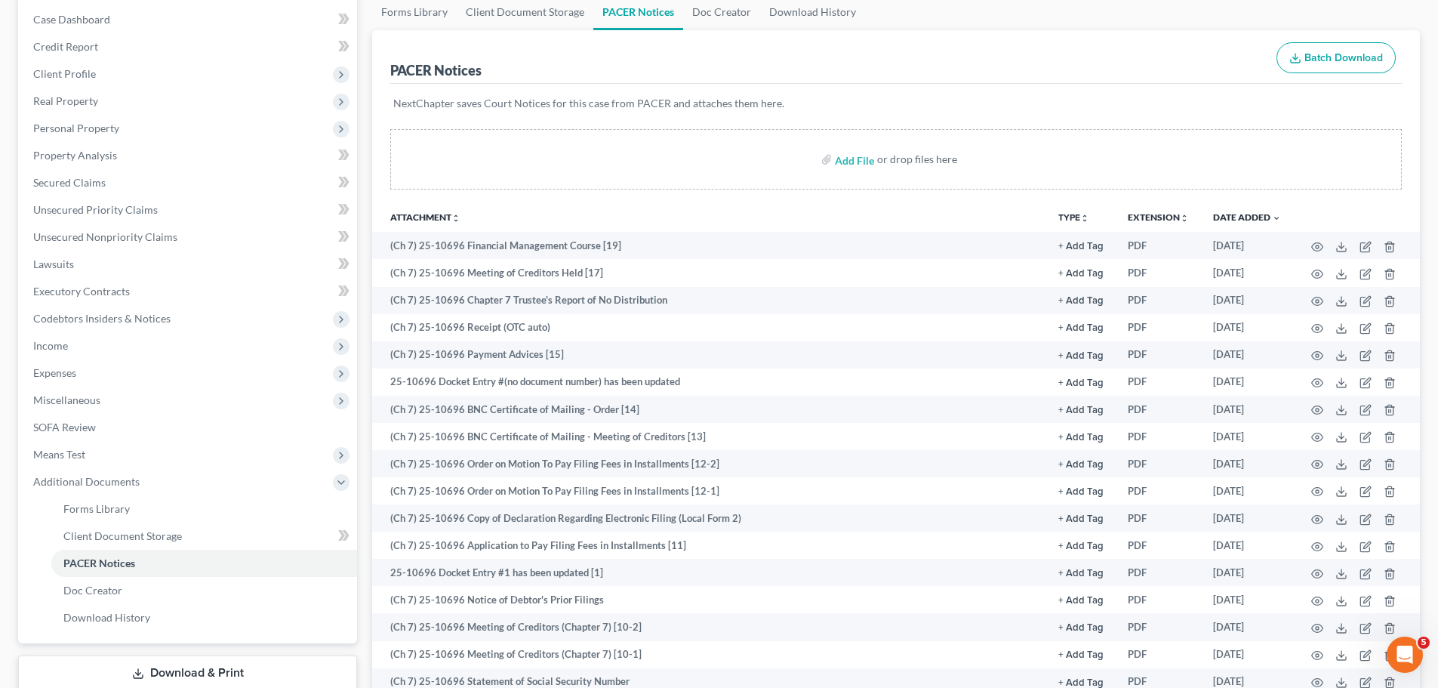
scroll to position [0, 0]
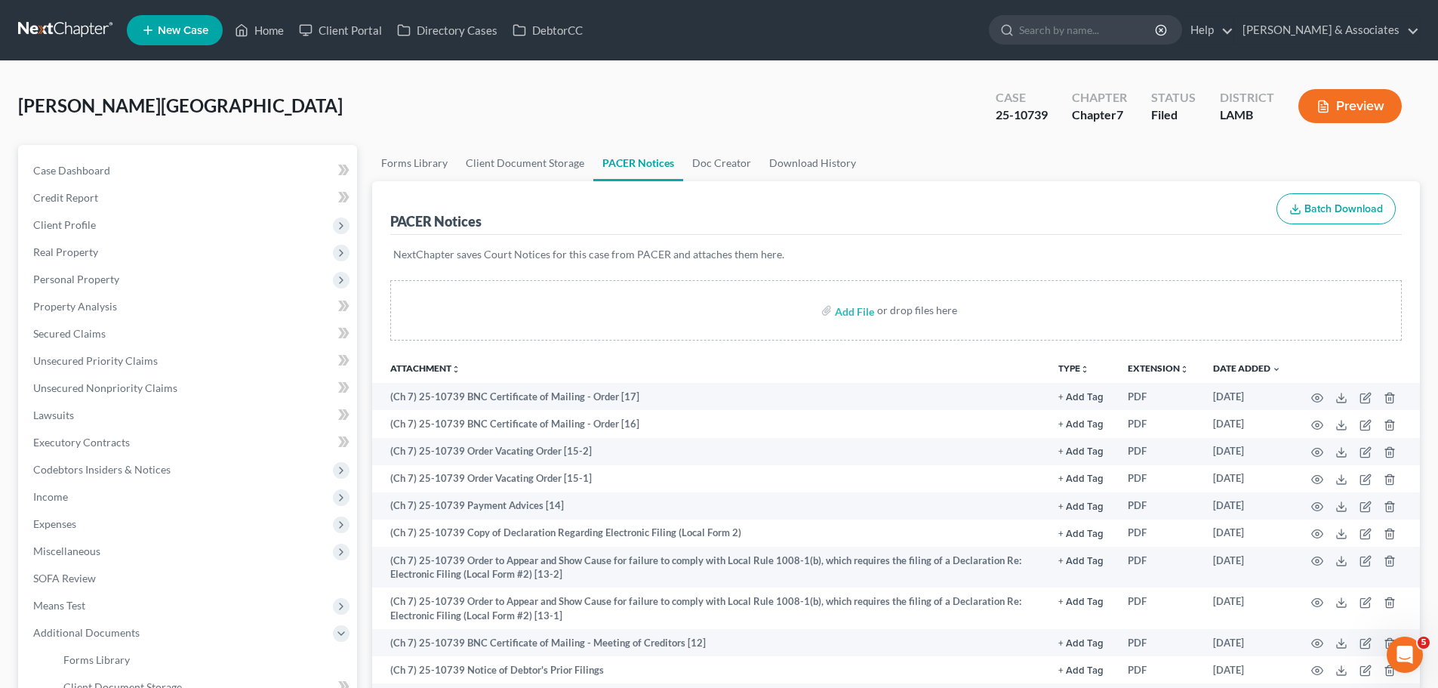
click at [48, 25] on link at bounding box center [66, 30] width 97 height 27
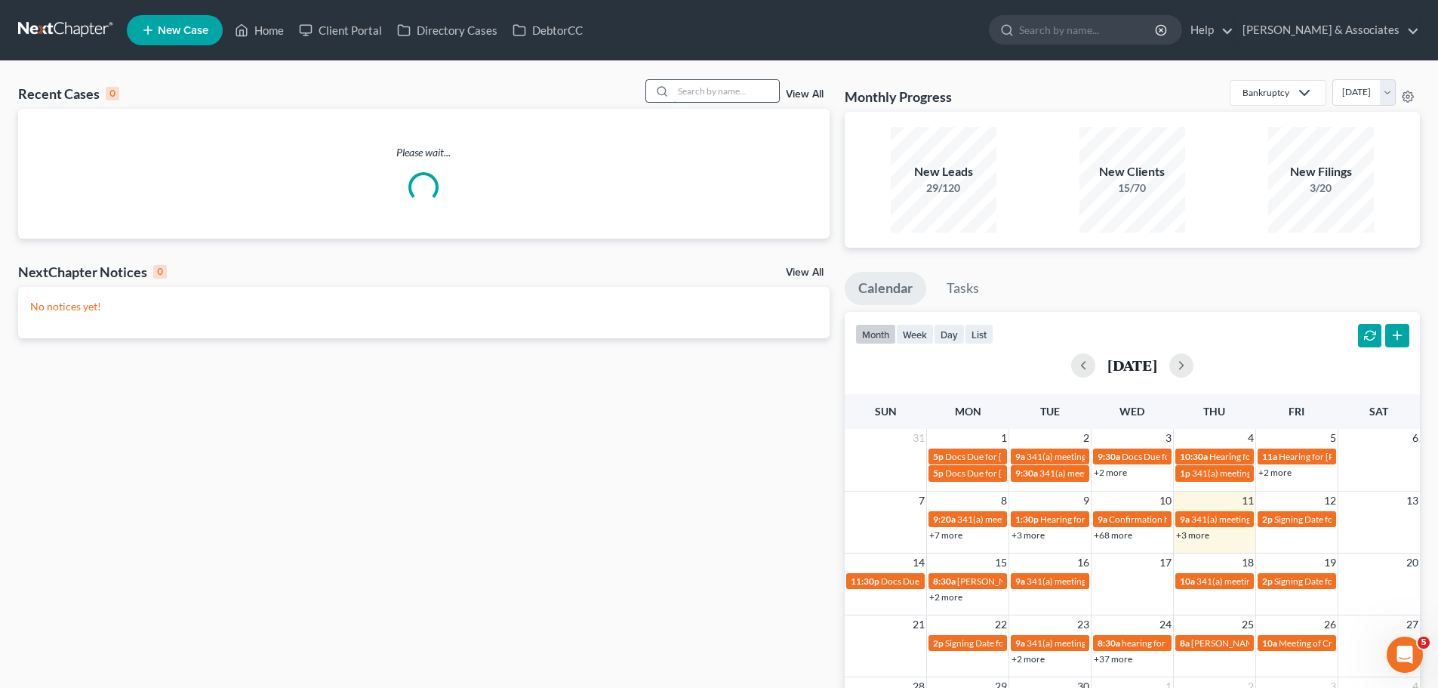
click at [691, 91] on input "search" at bounding box center [726, 91] width 106 height 22
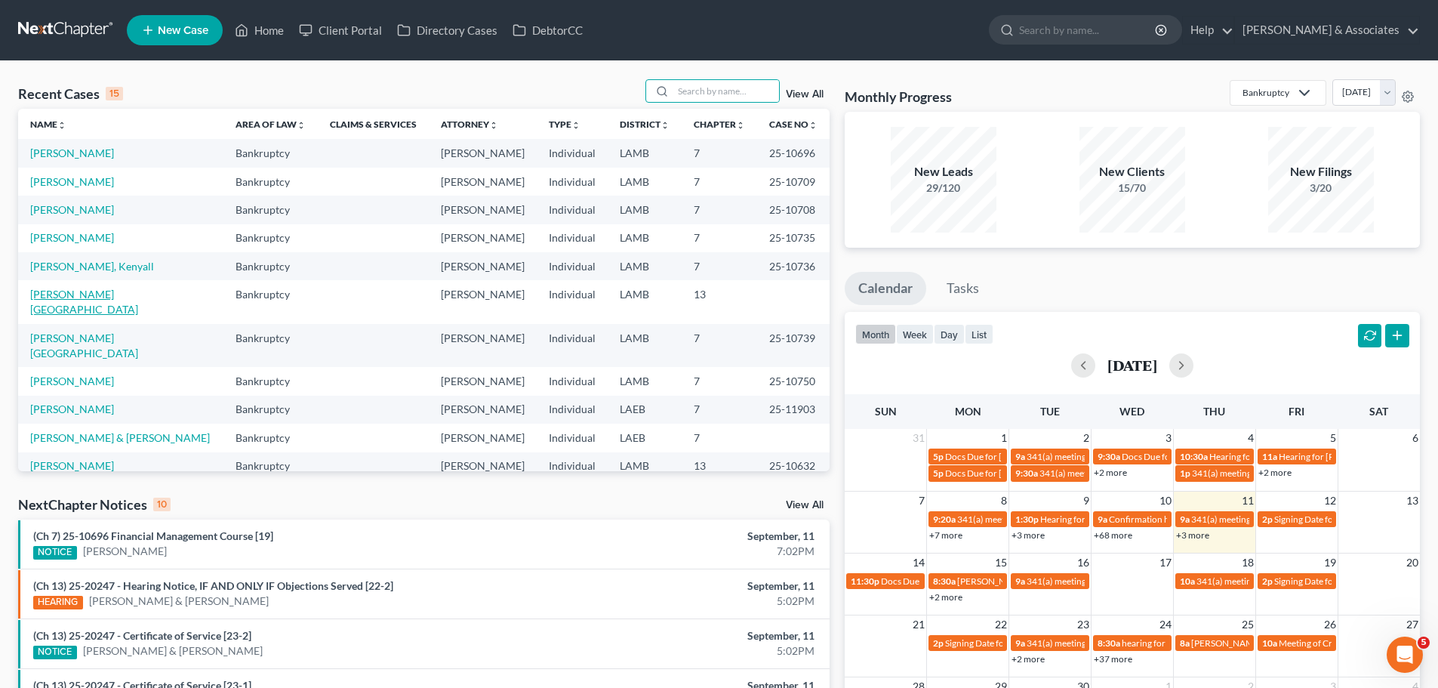
click at [45, 295] on link "[PERSON_NAME][GEOGRAPHIC_DATA]" at bounding box center [84, 302] width 108 height 28
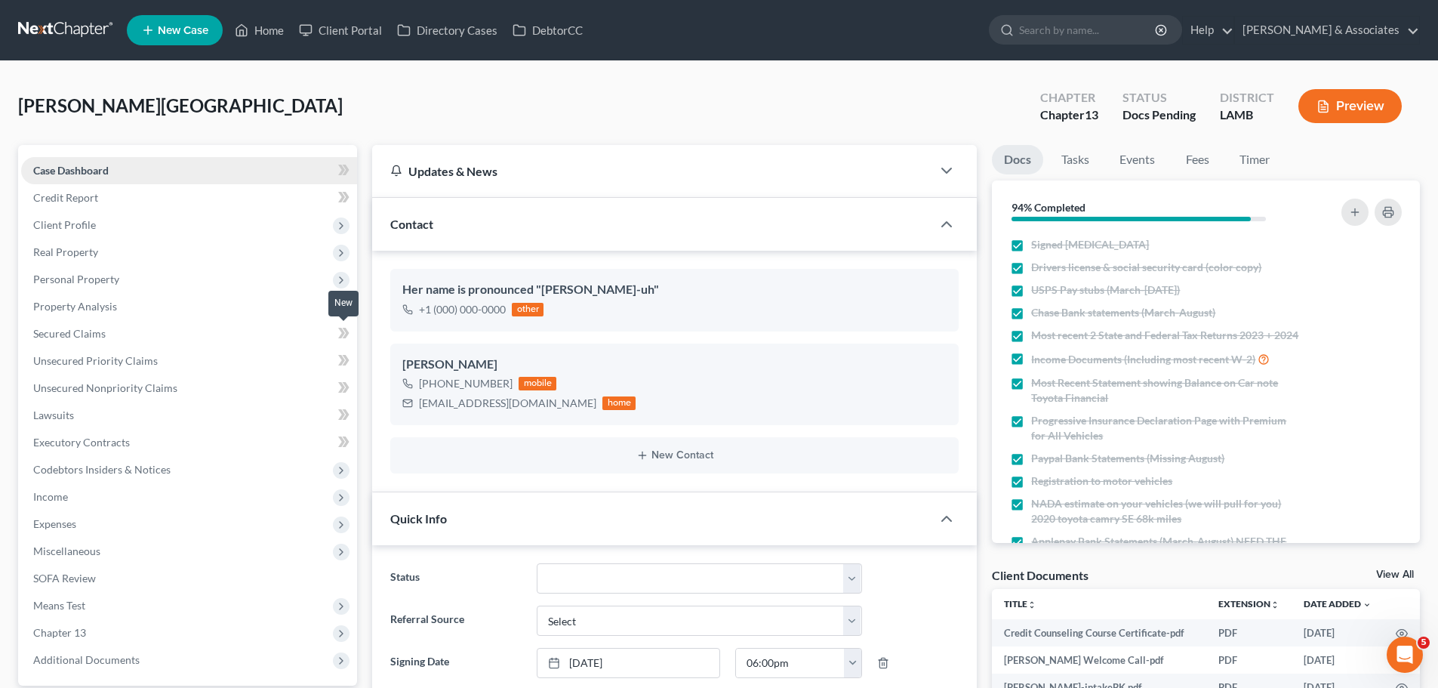
scroll to position [835, 0]
click at [63, 520] on span "Expenses" at bounding box center [54, 523] width 43 height 13
click at [109, 563] on link "Home" at bounding box center [204, 550] width 306 height 27
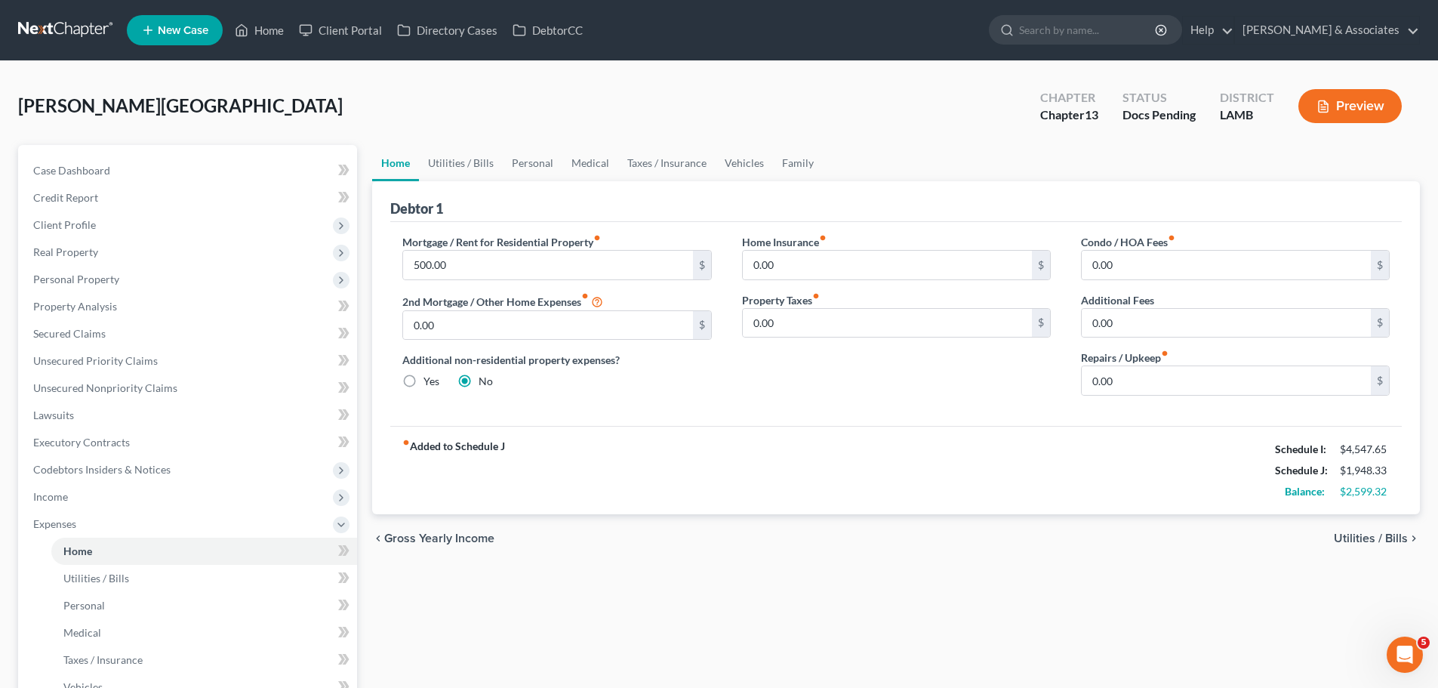
click at [20, 23] on link at bounding box center [66, 30] width 97 height 27
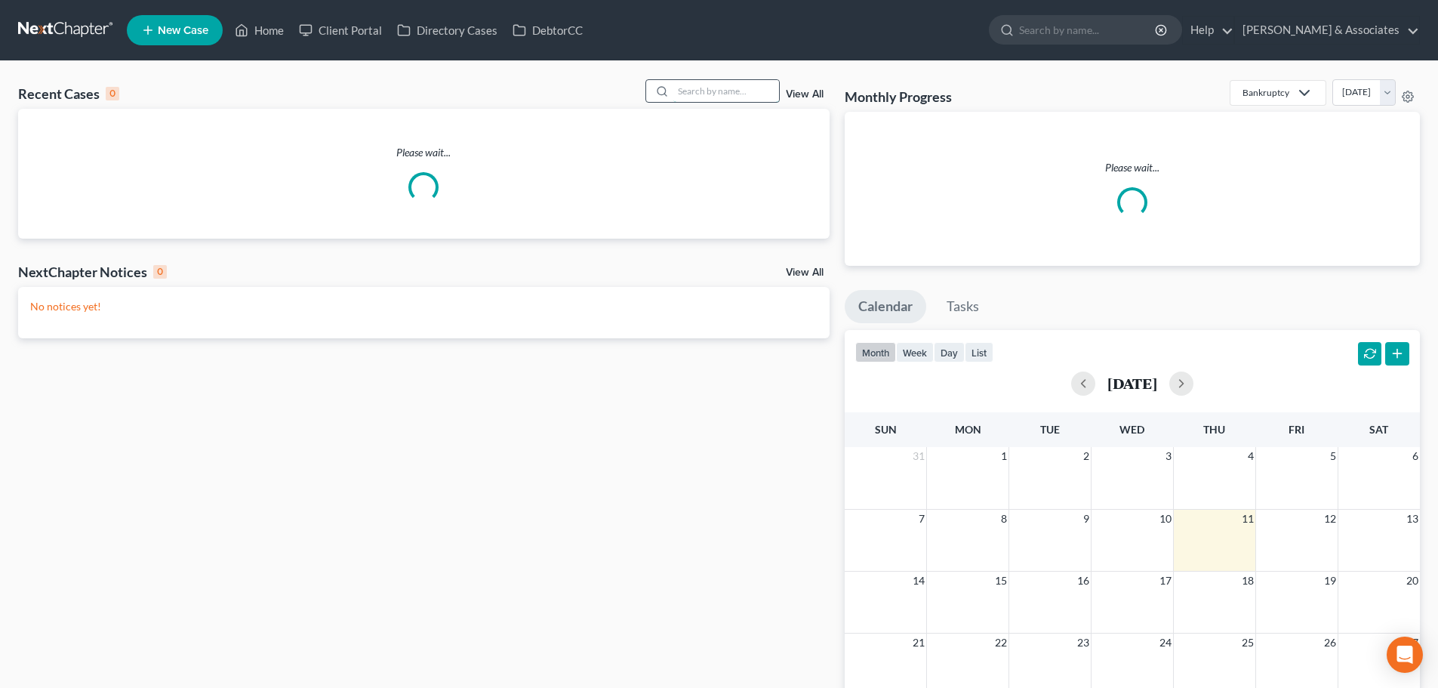
click at [702, 93] on input "search" at bounding box center [726, 91] width 106 height 22
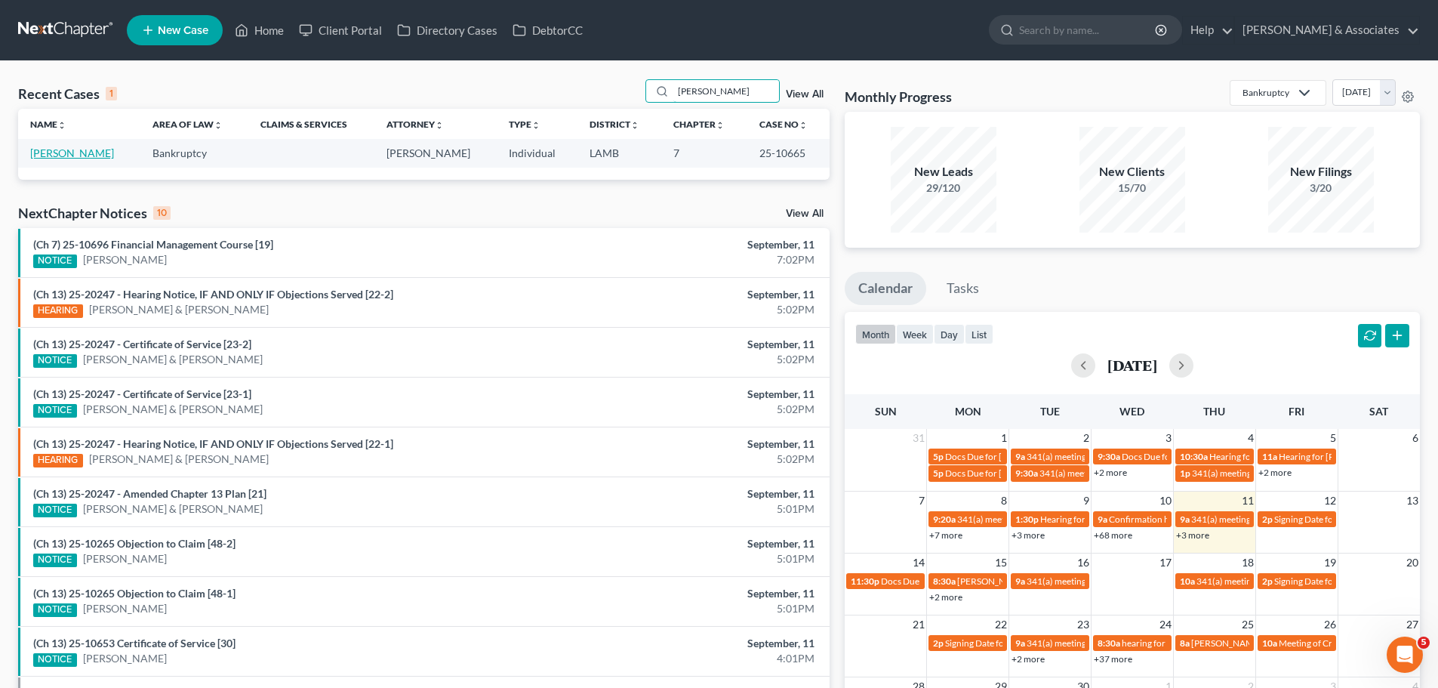
type input "hutchings"
click at [94, 152] on link "[PERSON_NAME]" at bounding box center [72, 152] width 84 height 13
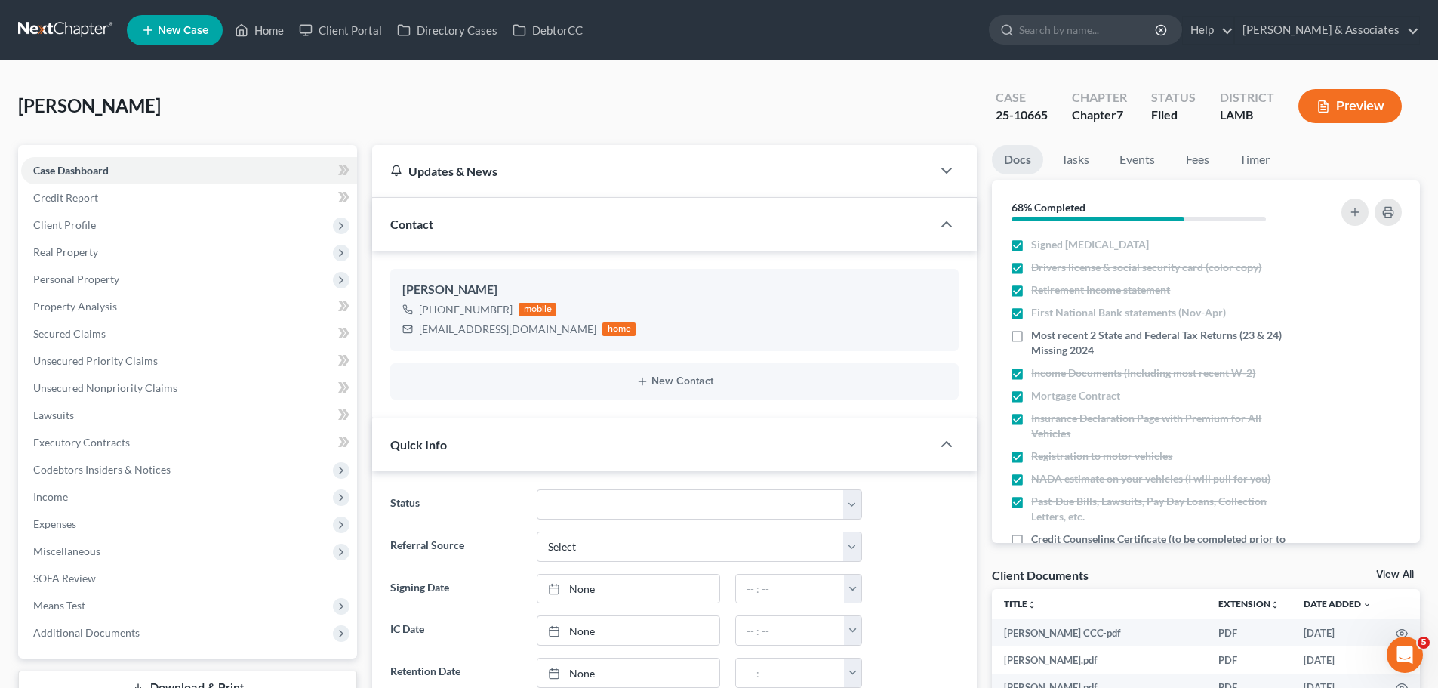
scroll to position [1509, 0]
click at [1153, 154] on link "Events" at bounding box center [1137, 159] width 60 height 29
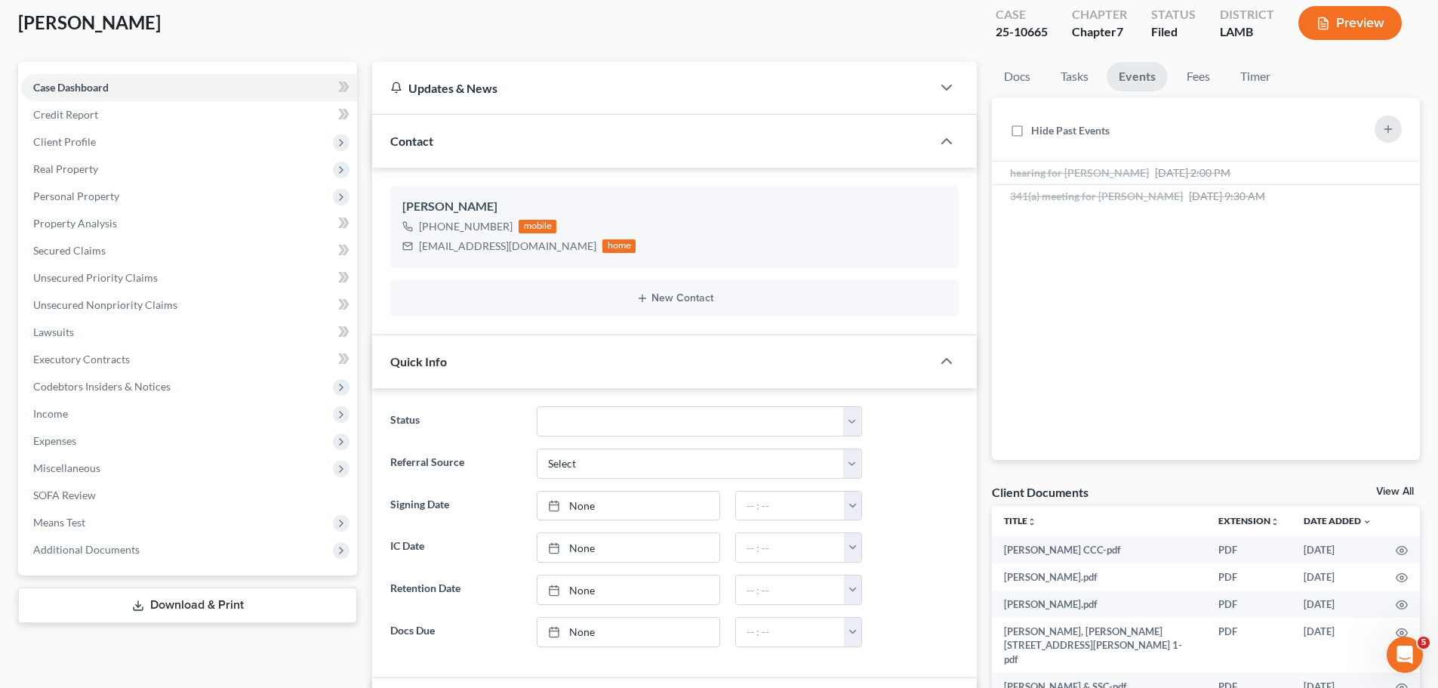
scroll to position [226, 0]
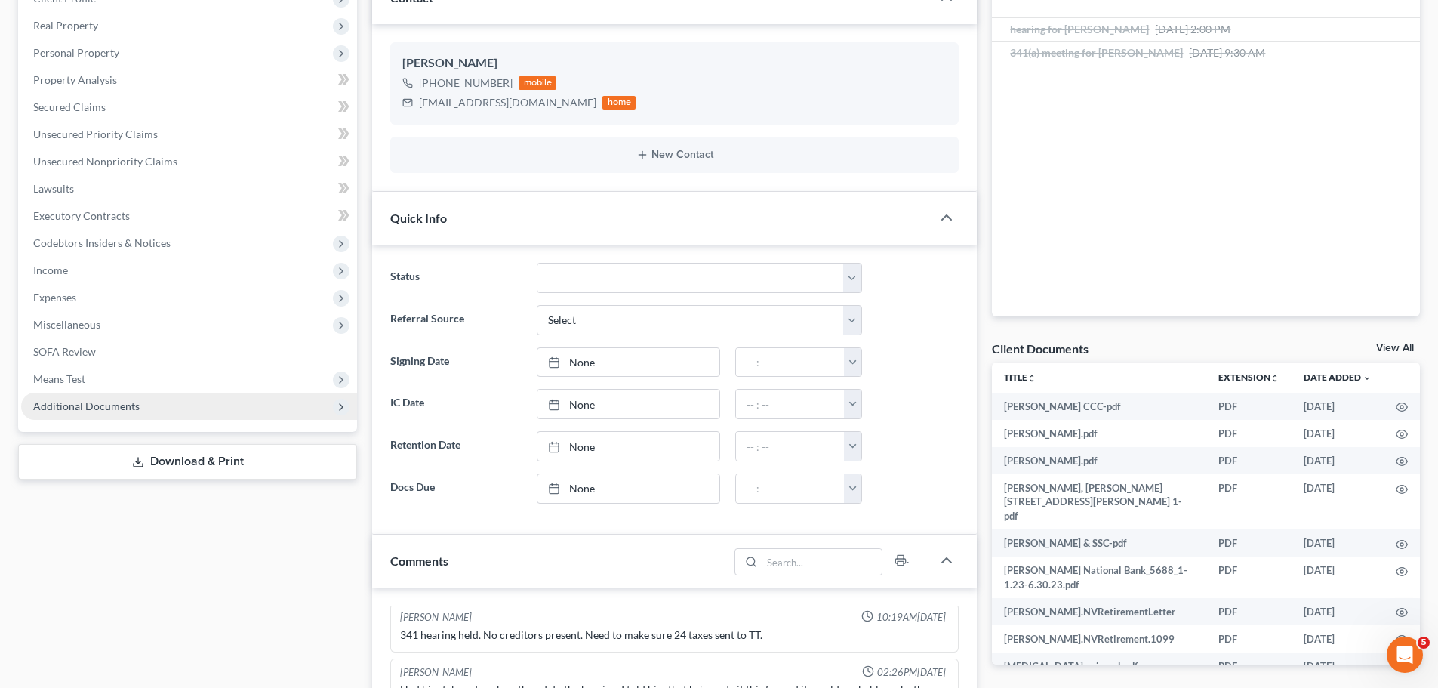
click at [69, 402] on span "Additional Documents" at bounding box center [86, 405] width 106 height 13
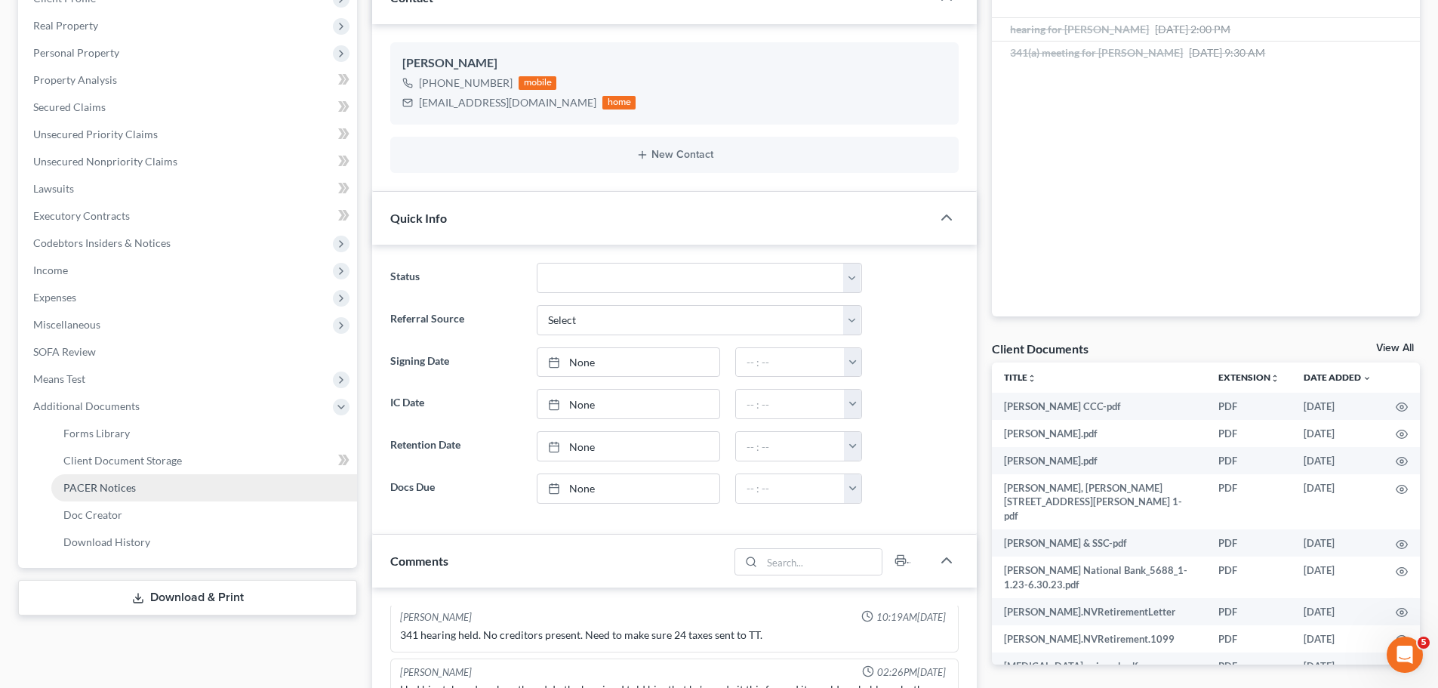
click at [91, 489] on span "PACER Notices" at bounding box center [99, 487] width 72 height 13
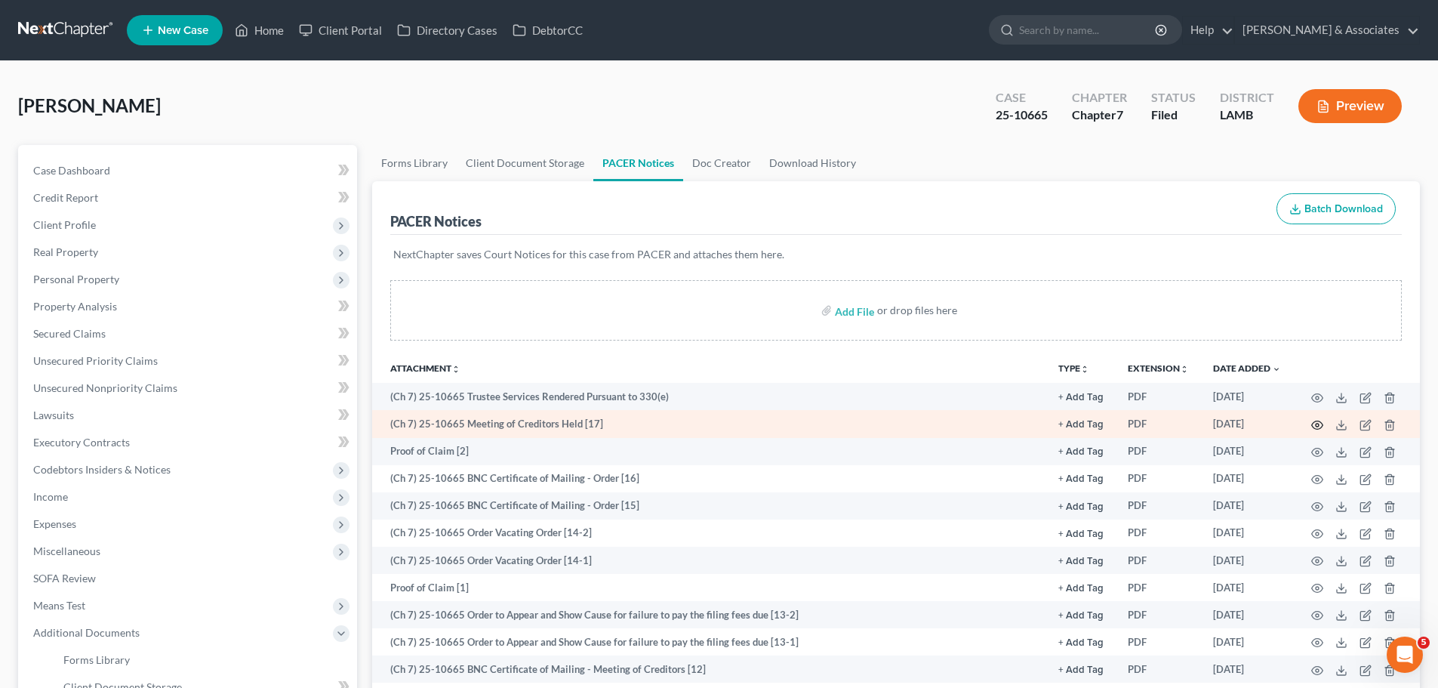
click at [1317, 423] on circle "button" at bounding box center [1317, 424] width 3 height 3
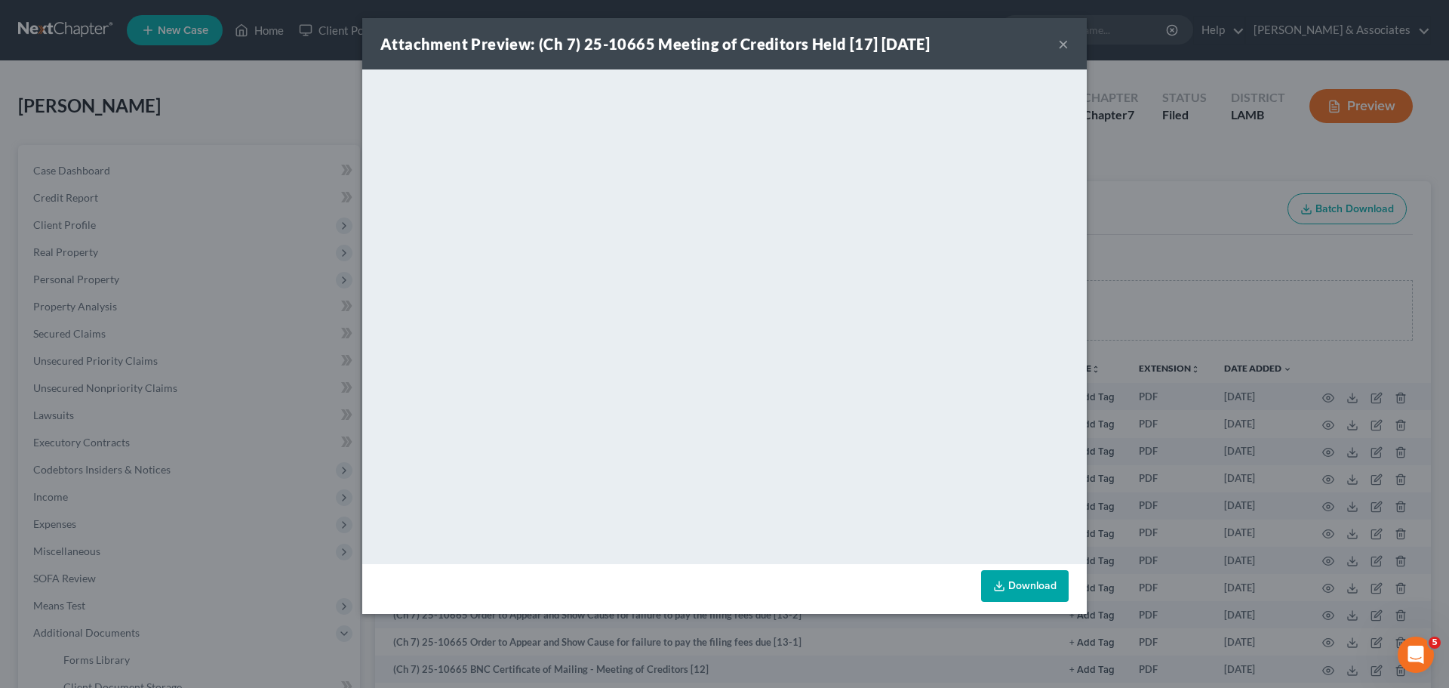
drag, startPoint x: 1063, startPoint y: 49, endPoint x: 1011, endPoint y: 69, distance: 55.9
click at [1063, 49] on button "×" at bounding box center [1063, 44] width 11 height 18
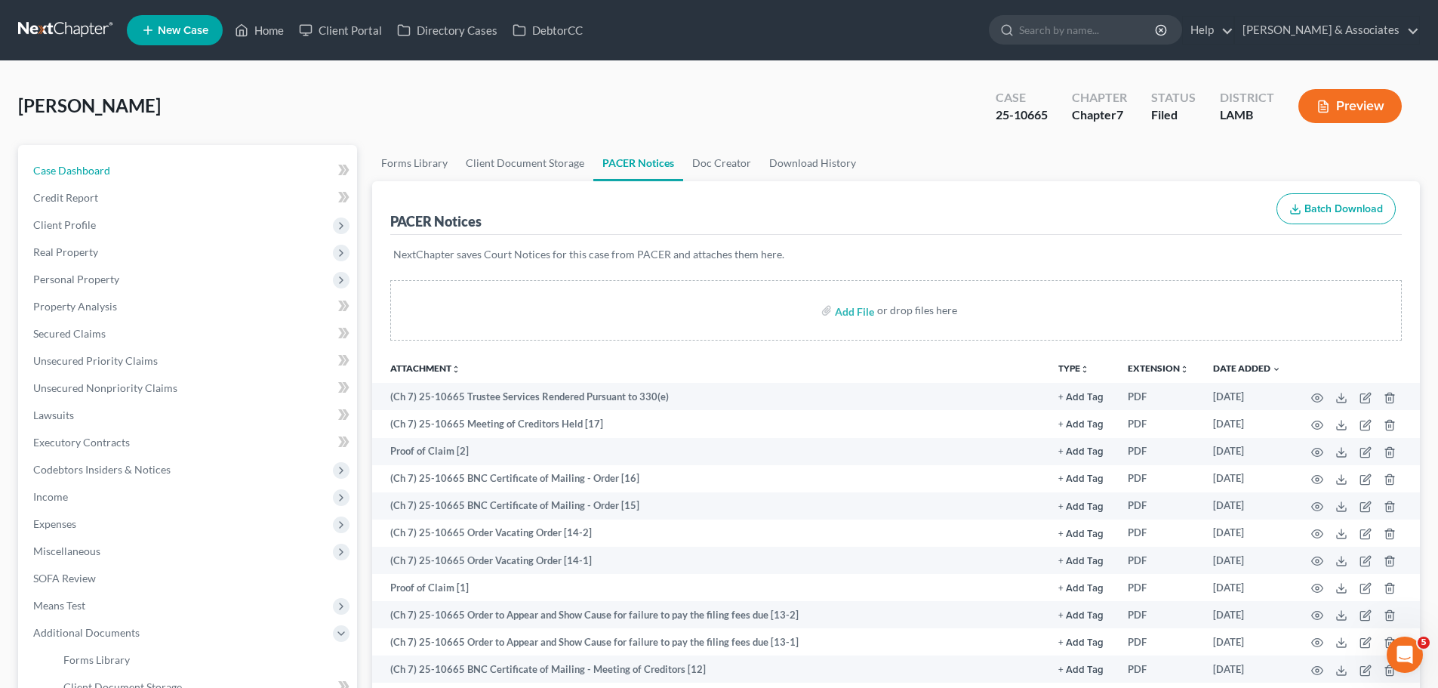
click at [78, 167] on span "Case Dashboard" at bounding box center [71, 170] width 77 height 13
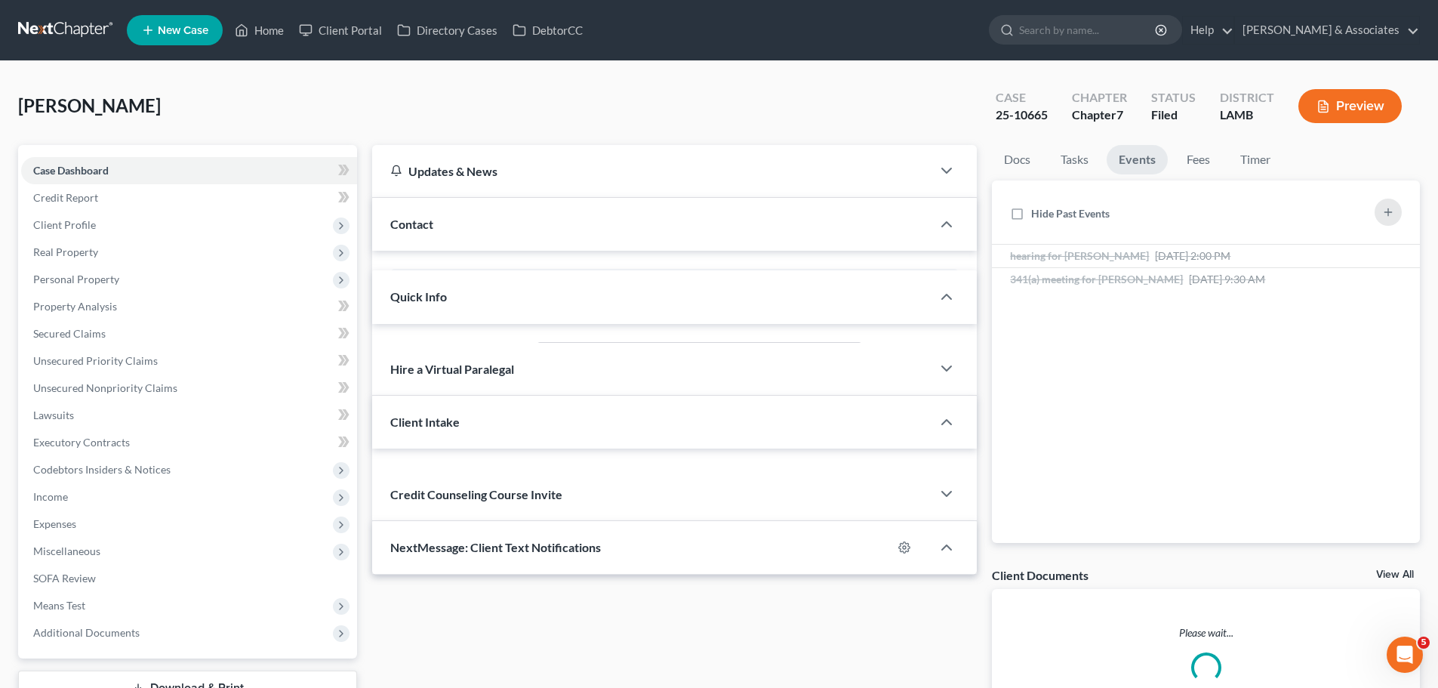
click at [60, 22] on link at bounding box center [66, 30] width 97 height 27
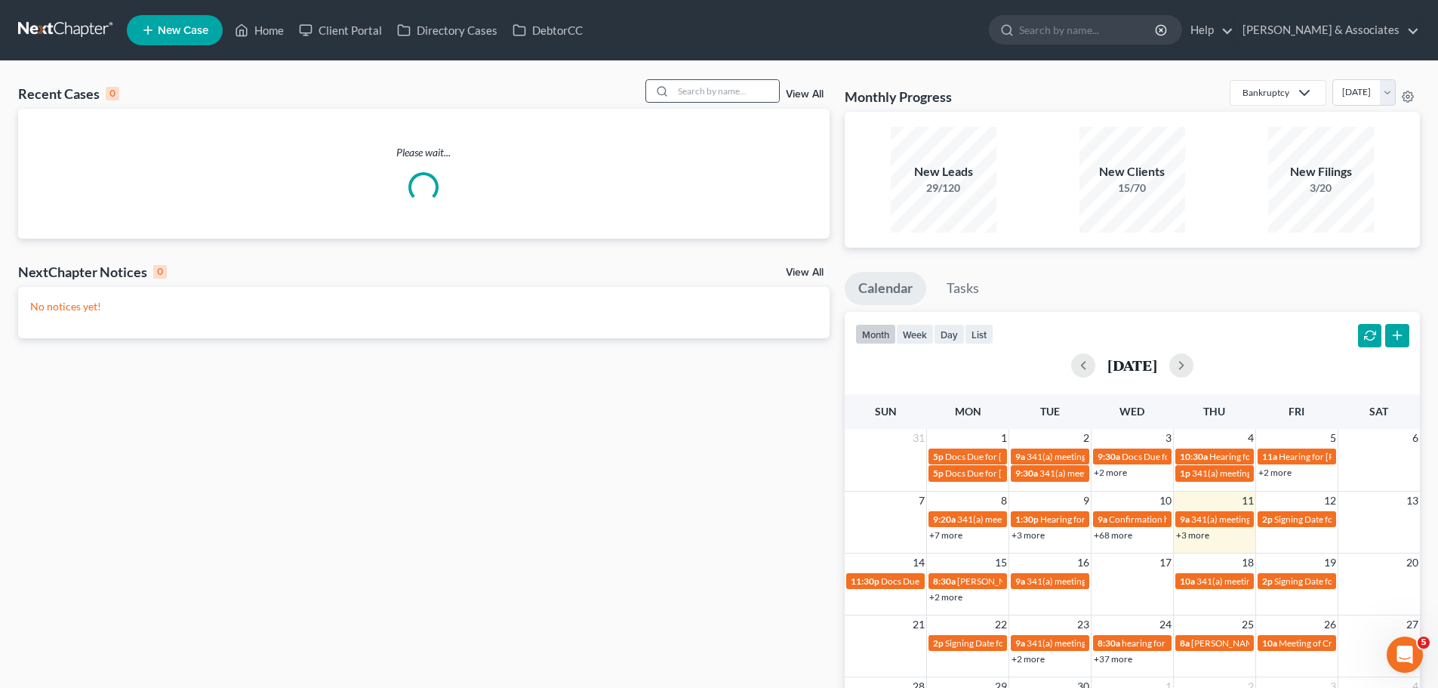
drag, startPoint x: 734, startPoint y: 103, endPoint x: 744, endPoint y: 89, distance: 17.2
click at [734, 103] on div at bounding box center [712, 90] width 134 height 23
click at [744, 88] on input "search" at bounding box center [726, 91] width 106 height 22
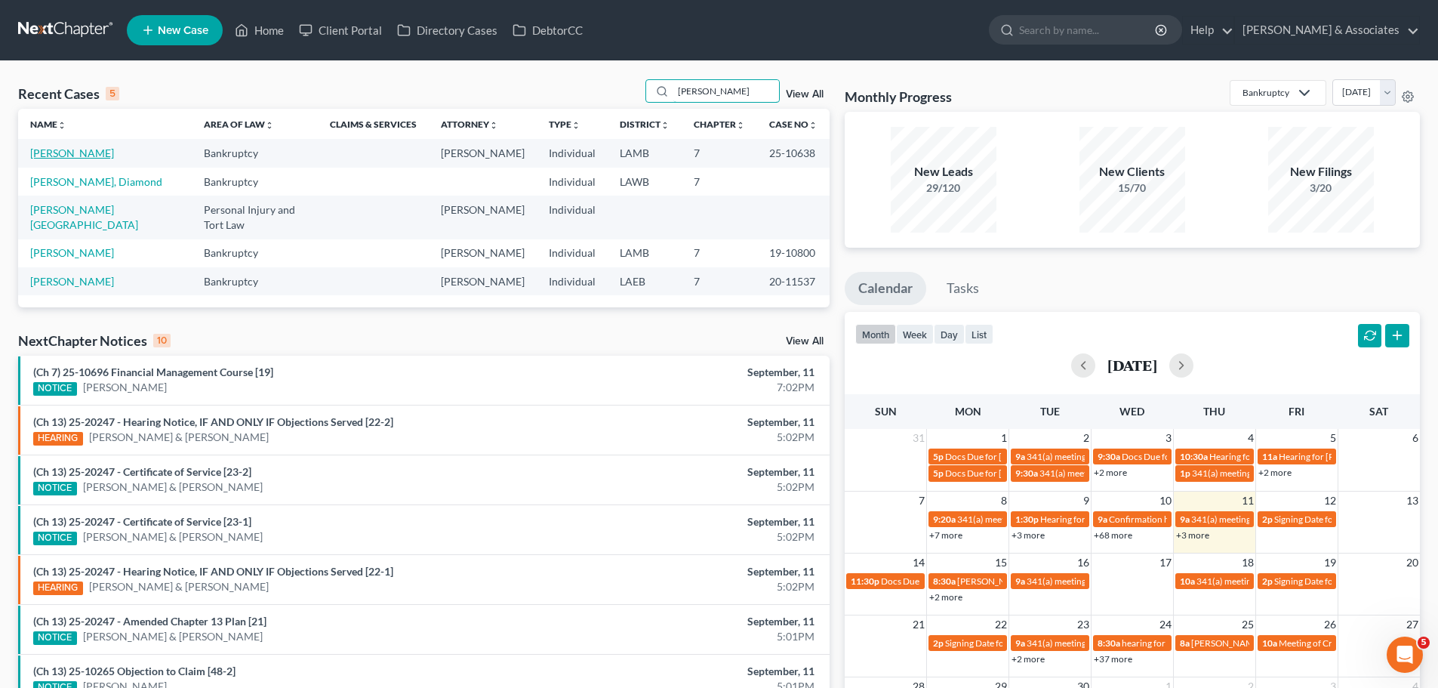
type input "[PERSON_NAME]"
click at [51, 149] on link "[PERSON_NAME]" at bounding box center [72, 152] width 84 height 13
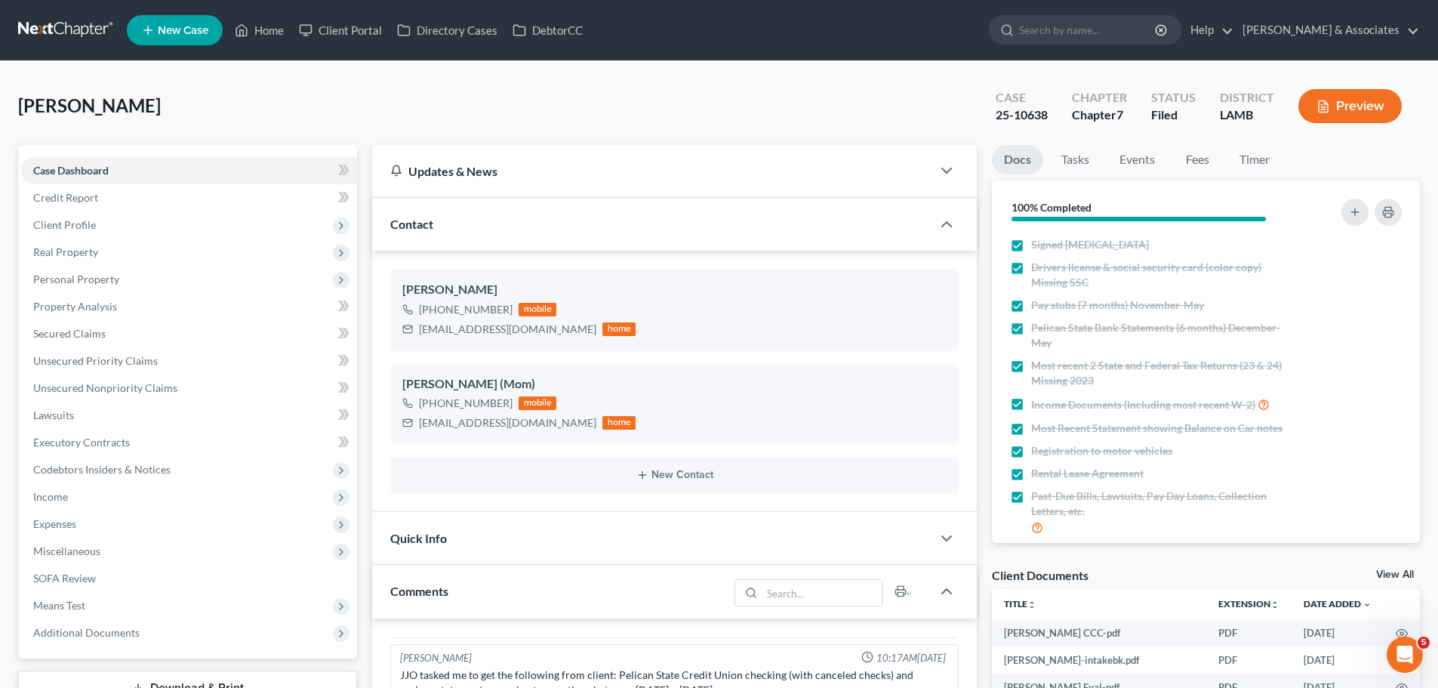
scroll to position [191, 0]
click at [1120, 150] on link "Events" at bounding box center [1137, 159] width 60 height 29
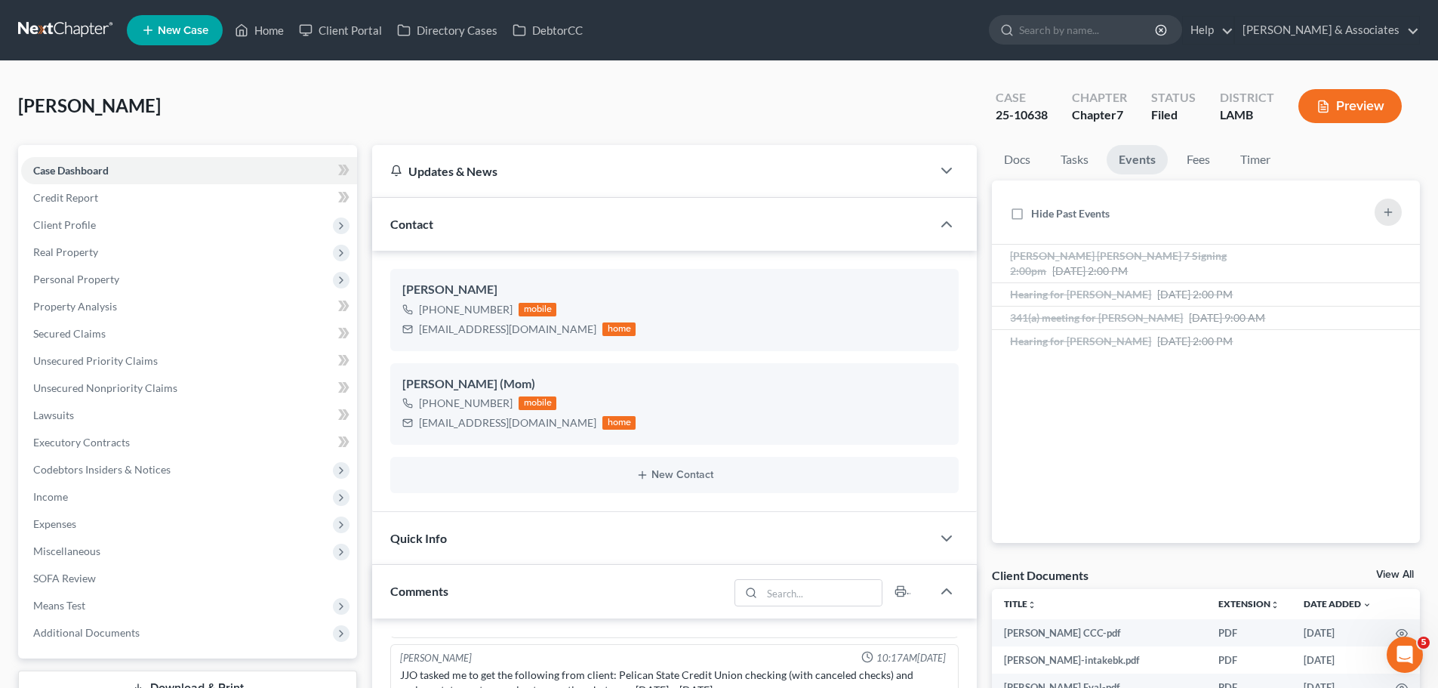
click at [51, 21] on link at bounding box center [66, 30] width 97 height 27
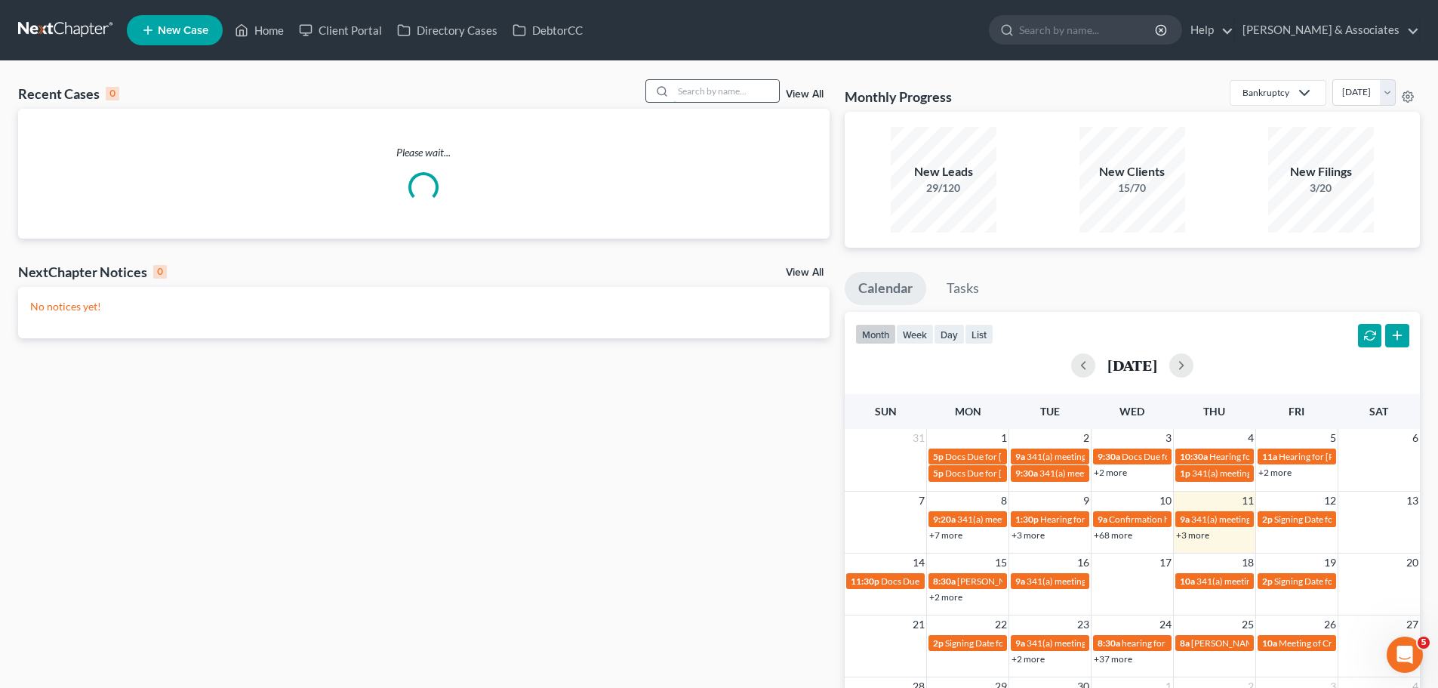
click at [743, 93] on input "search" at bounding box center [726, 91] width 106 height 22
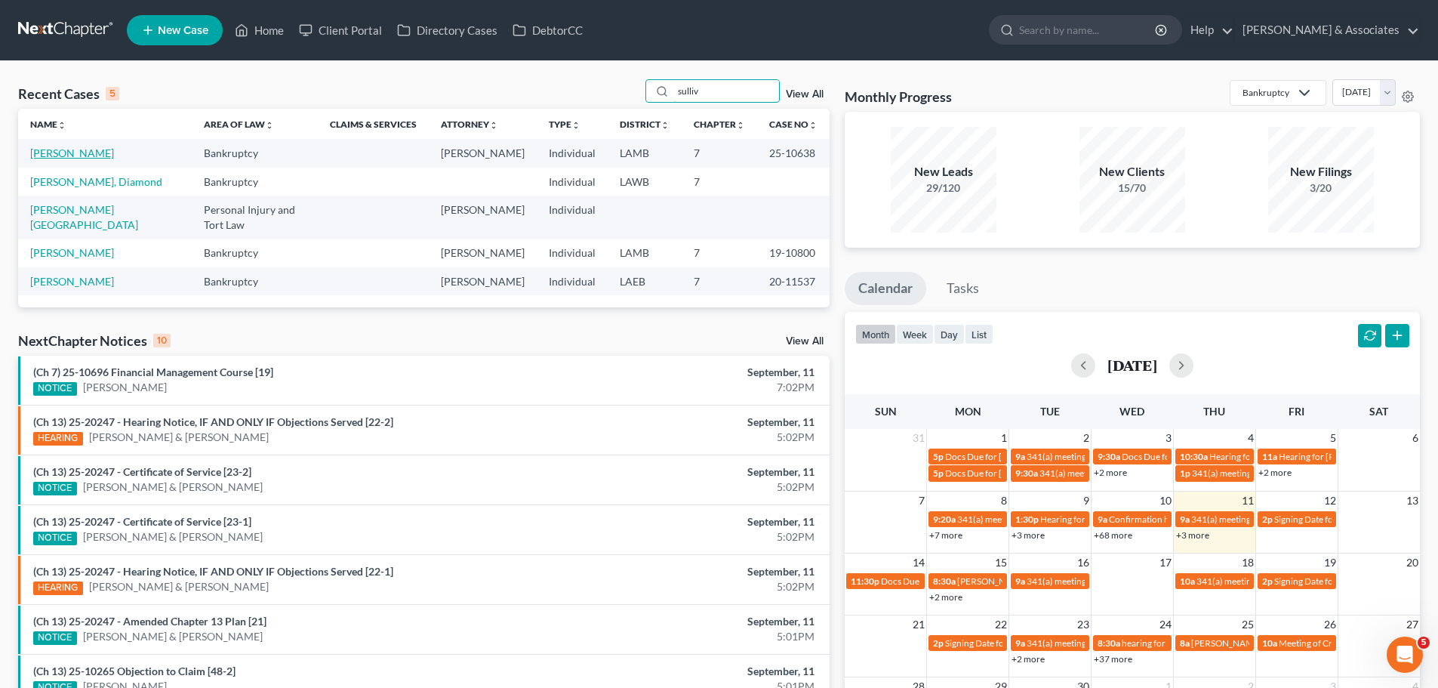
type input "sulliv"
click at [42, 147] on link "[PERSON_NAME]" at bounding box center [72, 152] width 84 height 13
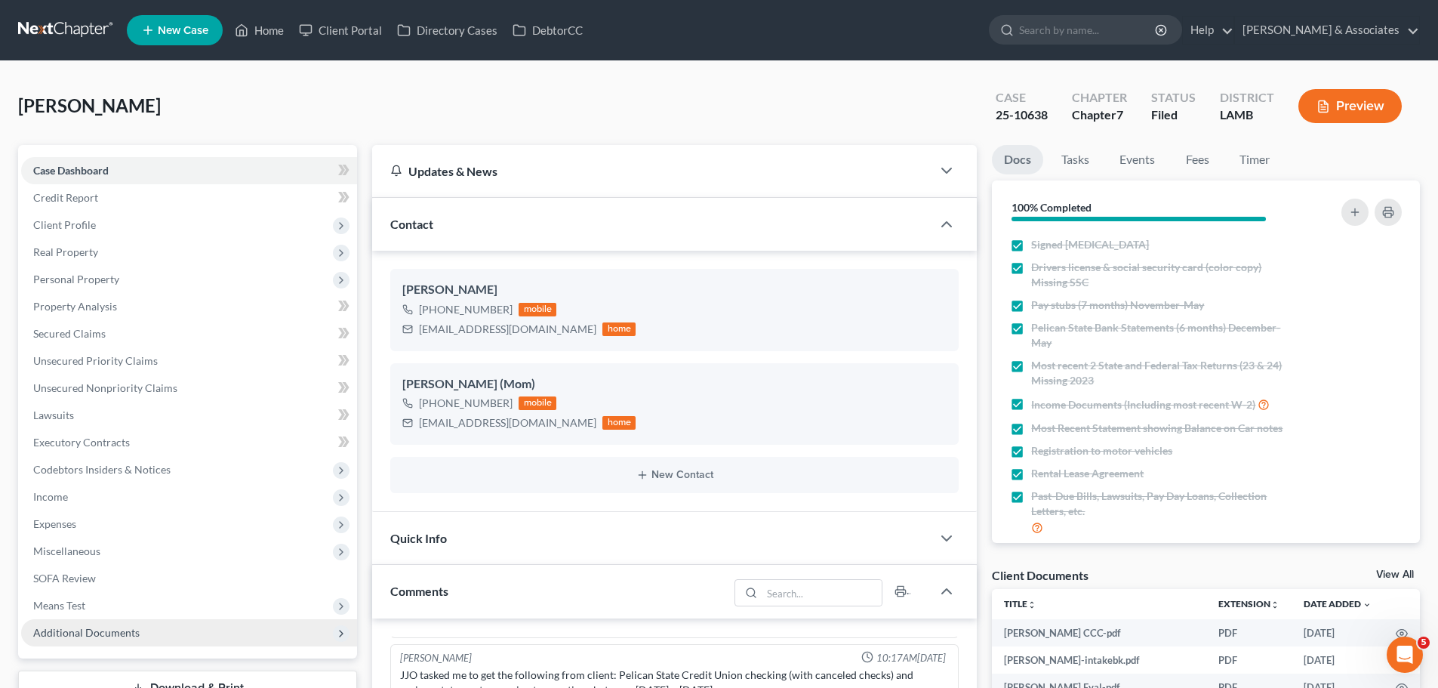
scroll to position [191, 0]
click at [98, 633] on span "Additional Documents" at bounding box center [86, 632] width 106 height 13
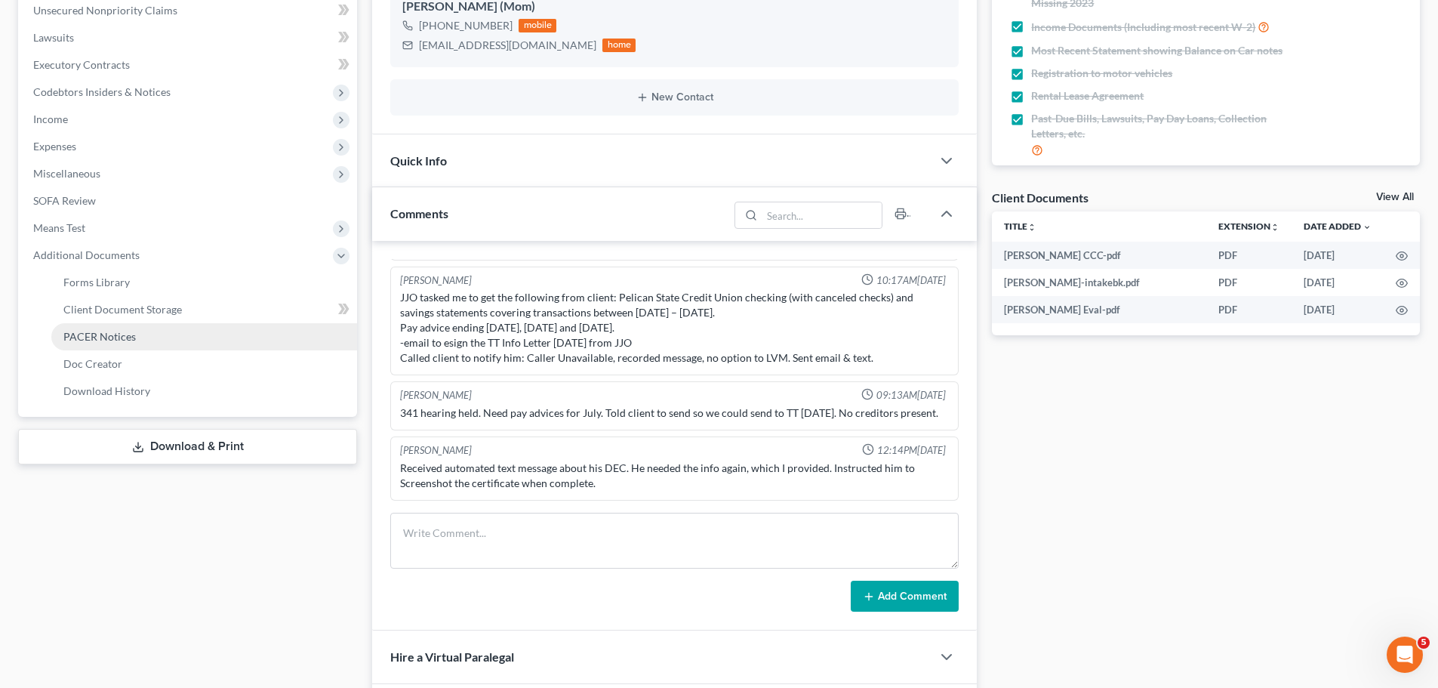
click at [134, 336] on span "PACER Notices" at bounding box center [99, 336] width 72 height 13
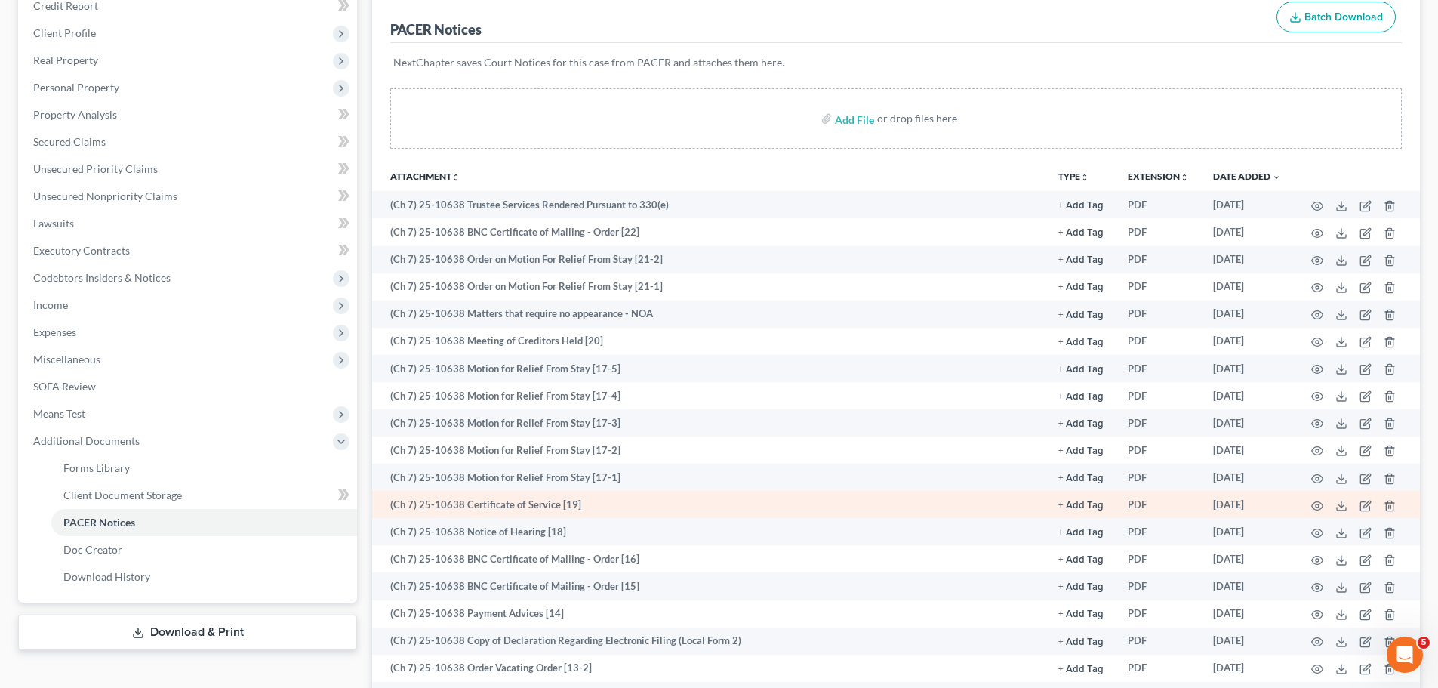
scroll to position [226, 0]
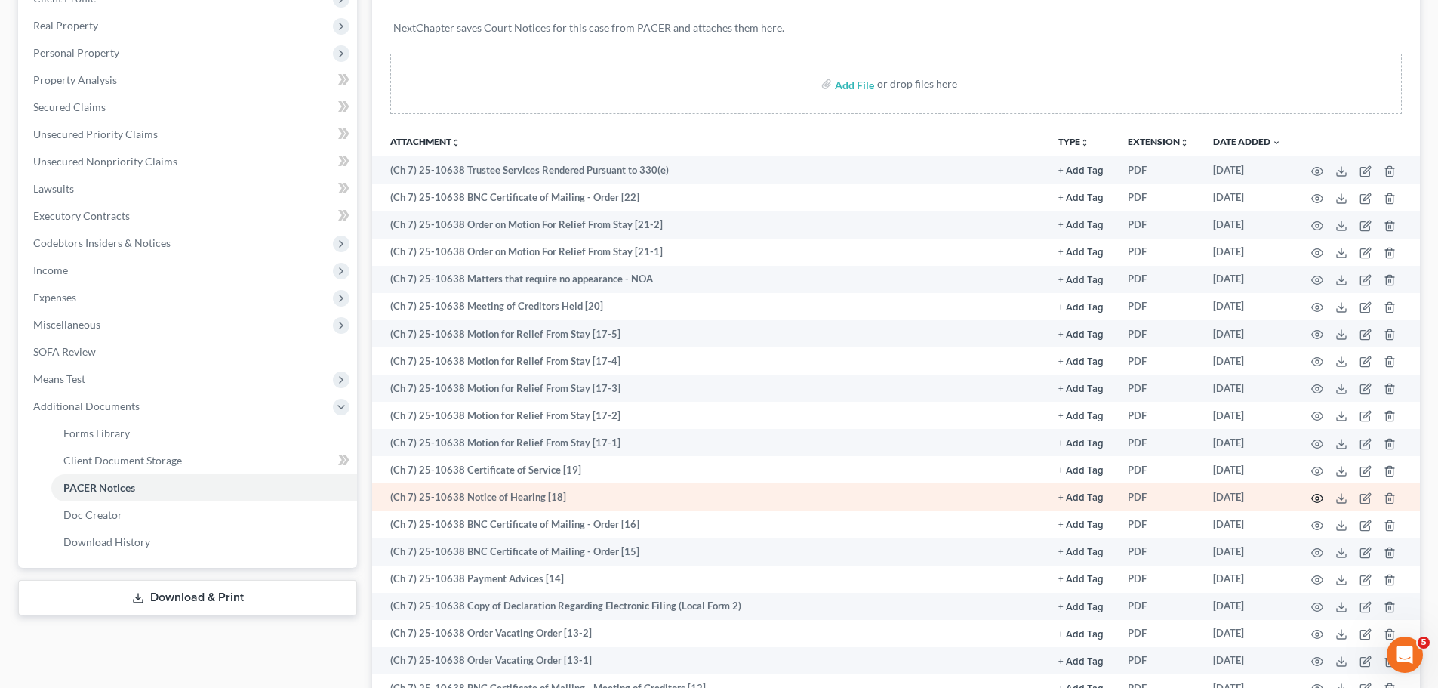
click at [1316, 501] on icon "button" at bounding box center [1317, 498] width 12 height 12
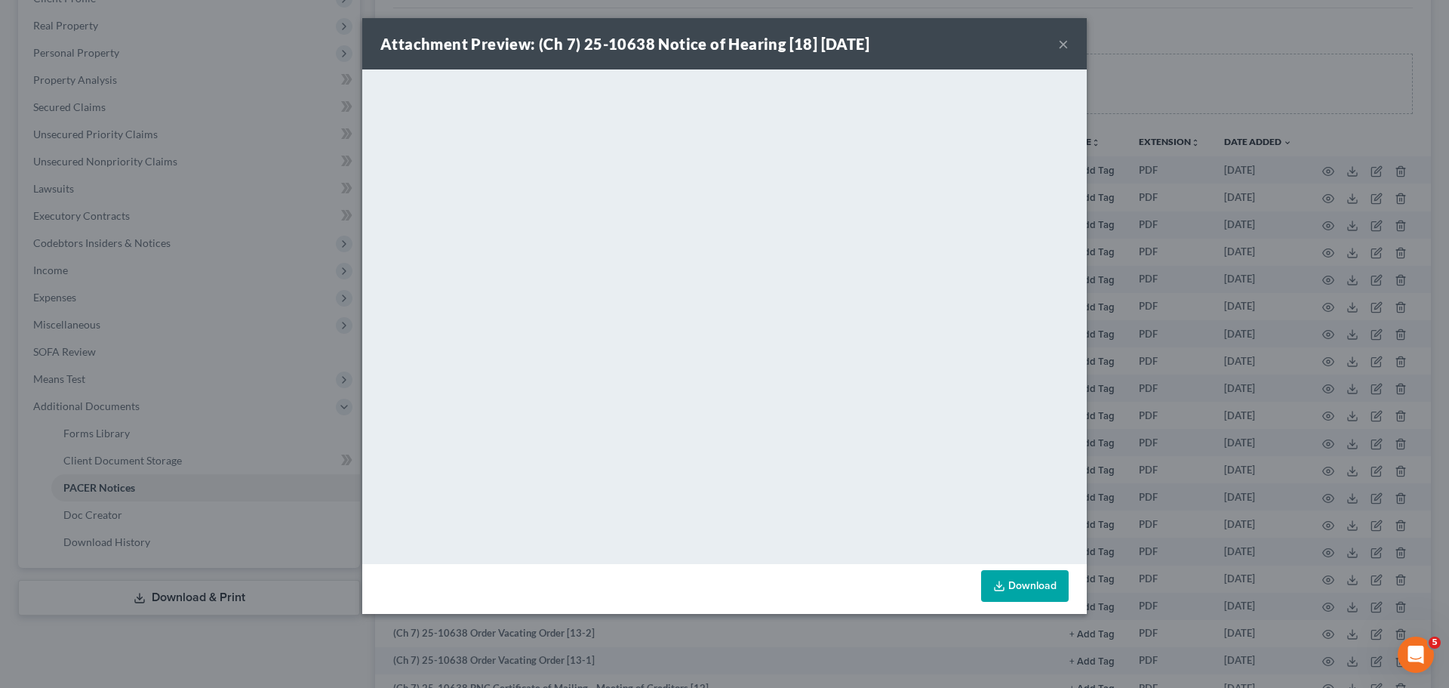
drag, startPoint x: 1064, startPoint y: 51, endPoint x: 1051, endPoint y: 50, distance: 12.9
click at [1063, 51] on button "×" at bounding box center [1063, 44] width 11 height 18
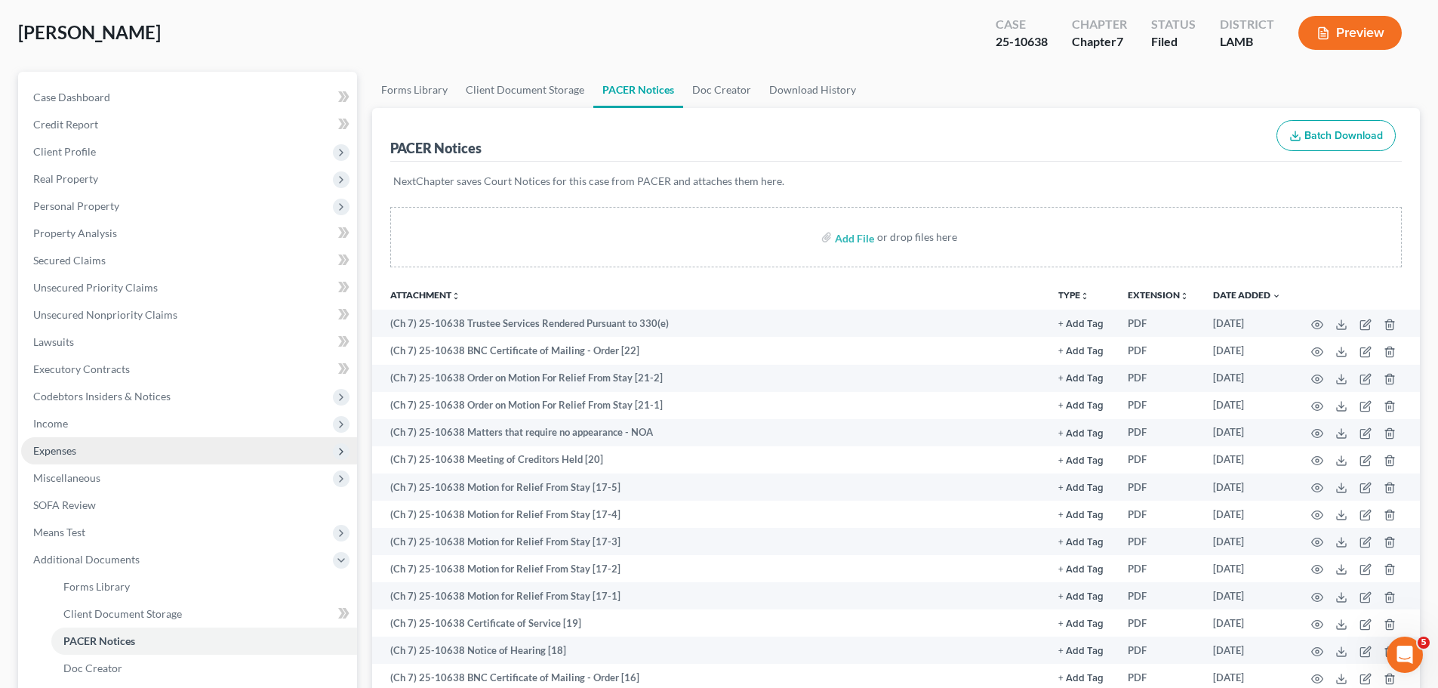
scroll to position [0, 0]
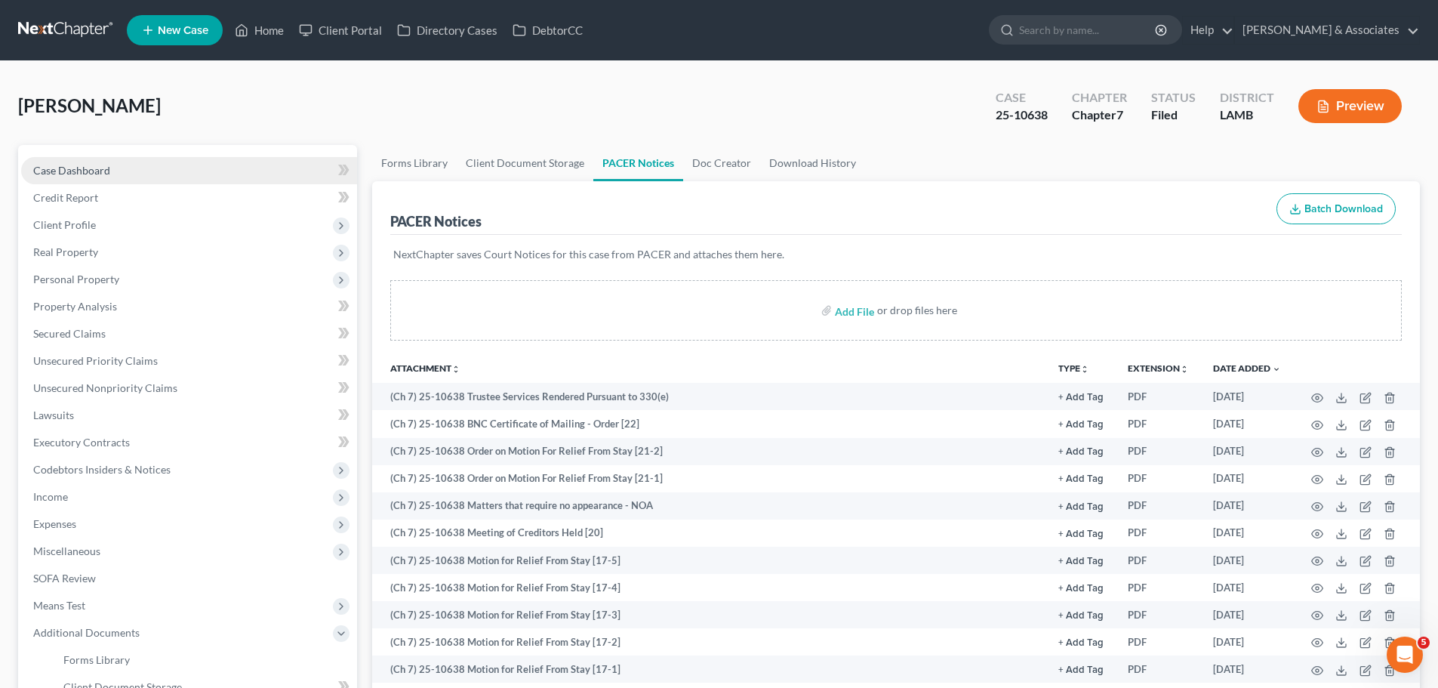
click at [76, 171] on span "Case Dashboard" at bounding box center [71, 170] width 77 height 13
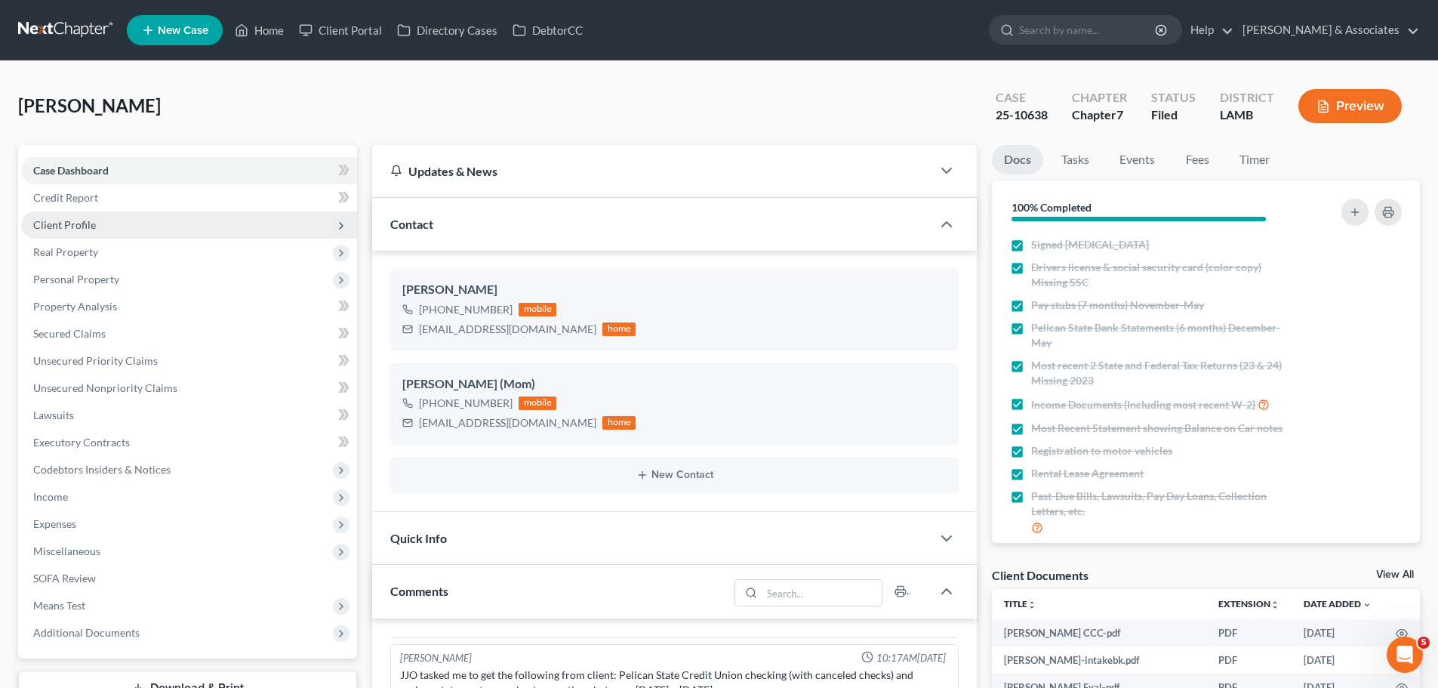
scroll to position [191, 0]
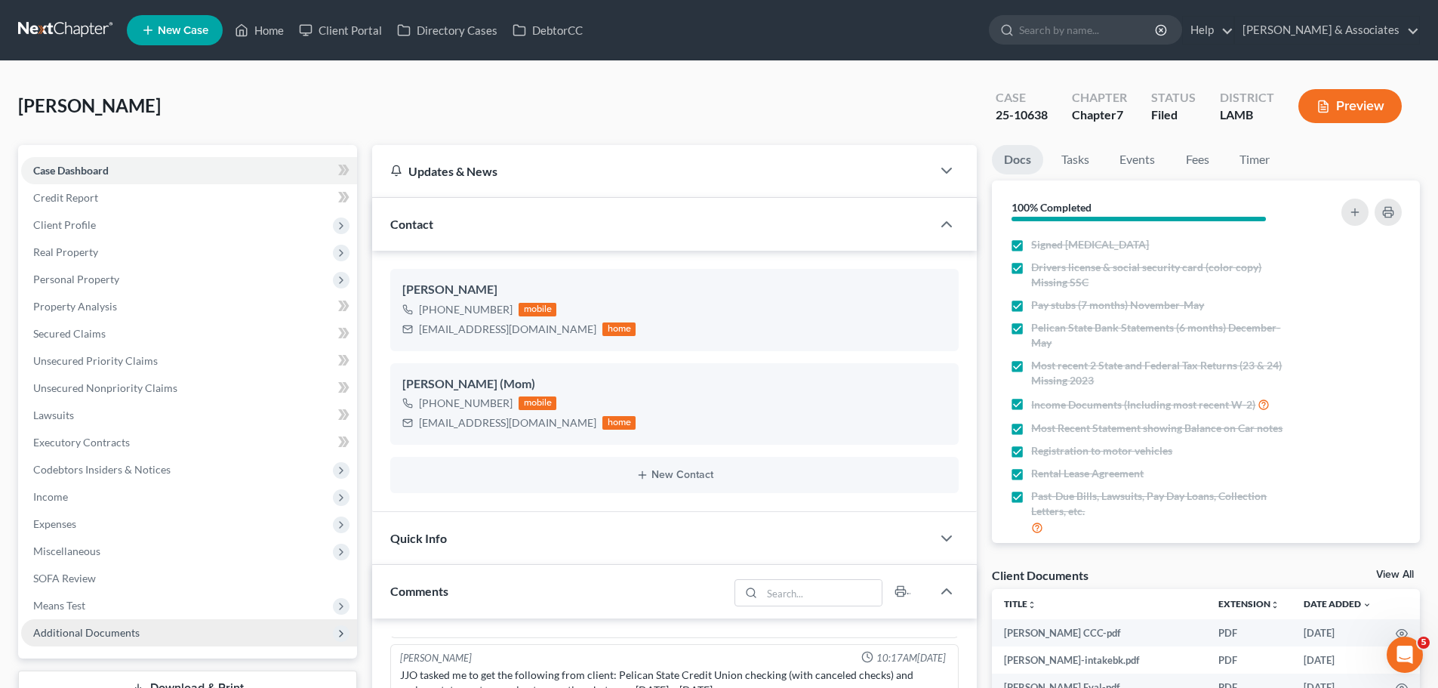
click at [92, 632] on span "Additional Documents" at bounding box center [86, 632] width 106 height 13
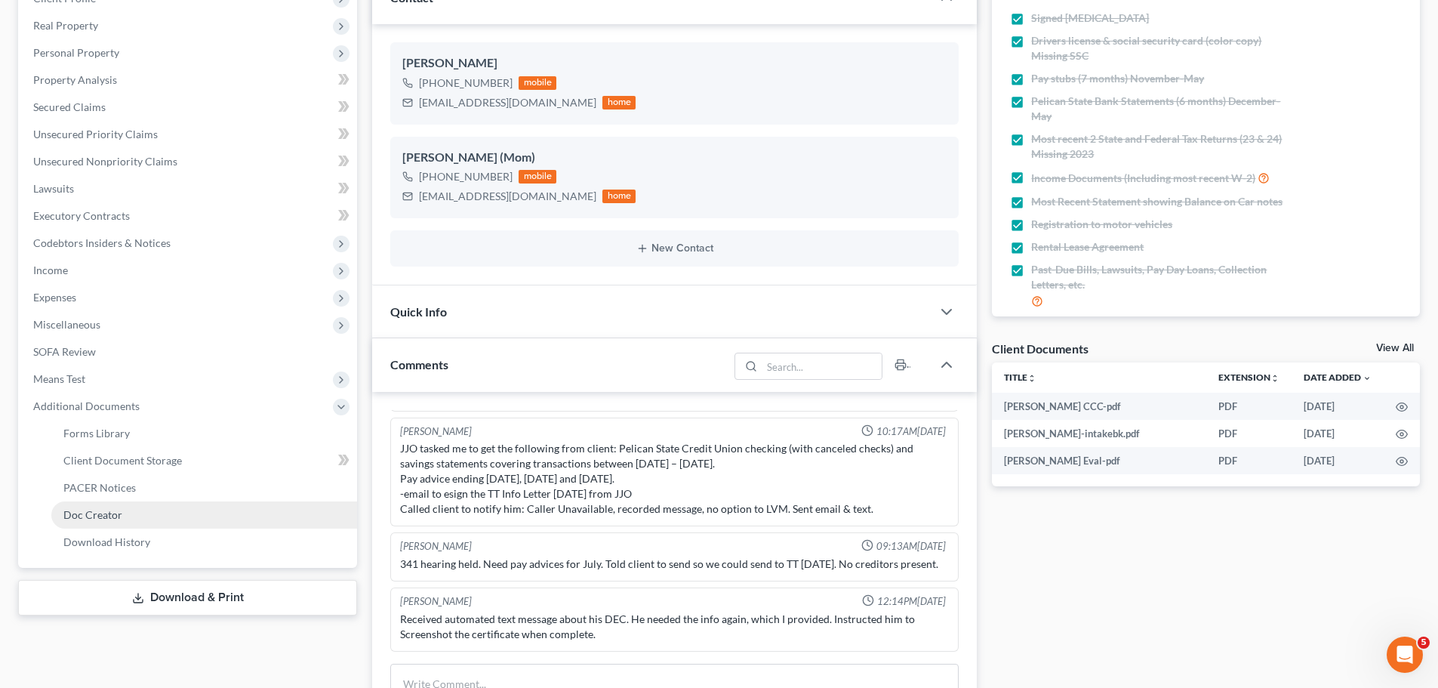
click at [113, 503] on link "Doc Creator" at bounding box center [204, 514] width 306 height 27
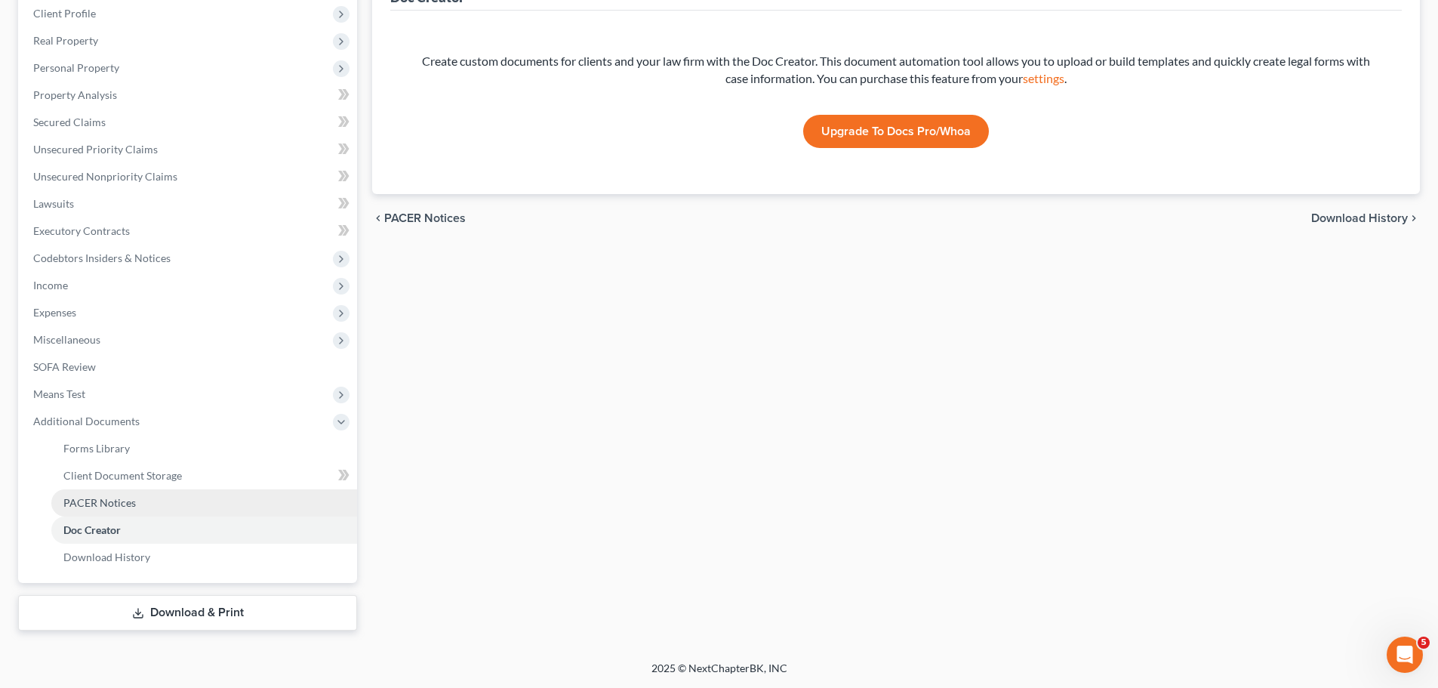
click at [122, 509] on link "PACER Notices" at bounding box center [204, 502] width 306 height 27
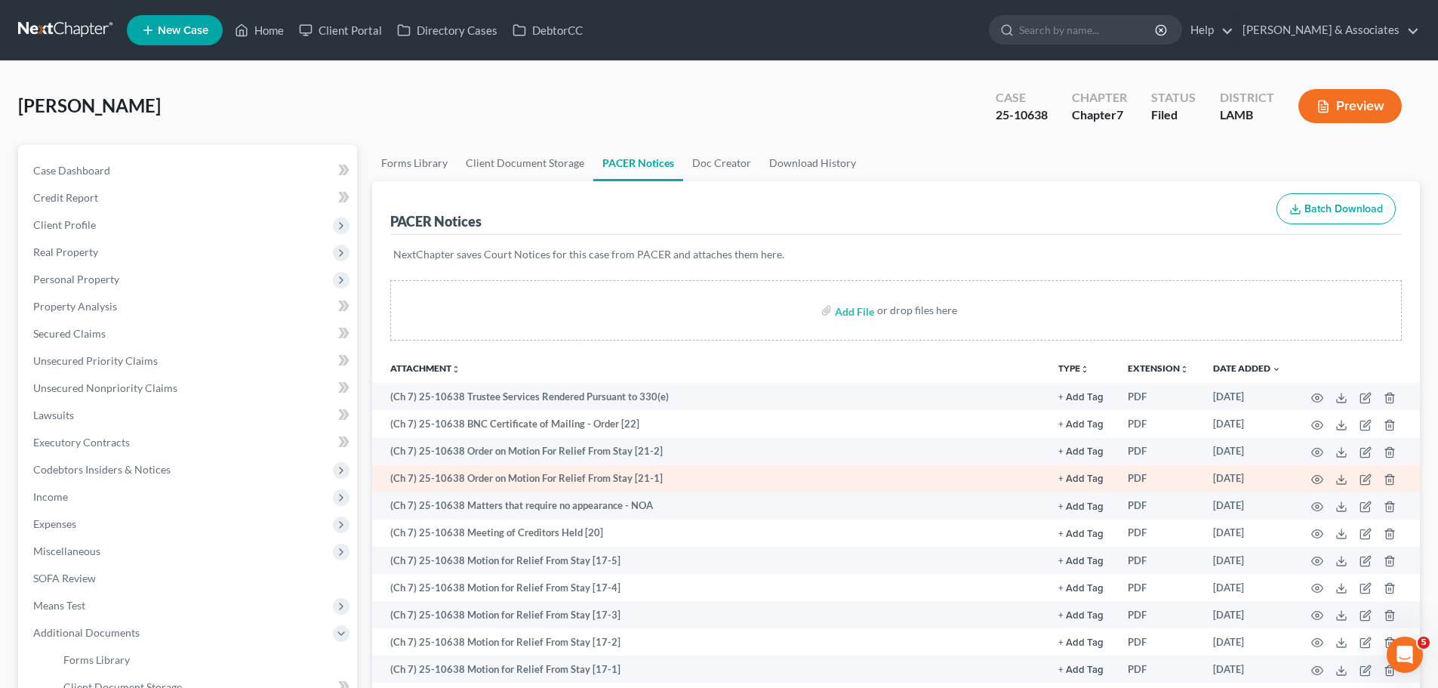
click at [1324, 476] on td at bounding box center [1356, 478] width 127 height 27
click at [1315, 476] on icon "button" at bounding box center [1317, 480] width 11 height 8
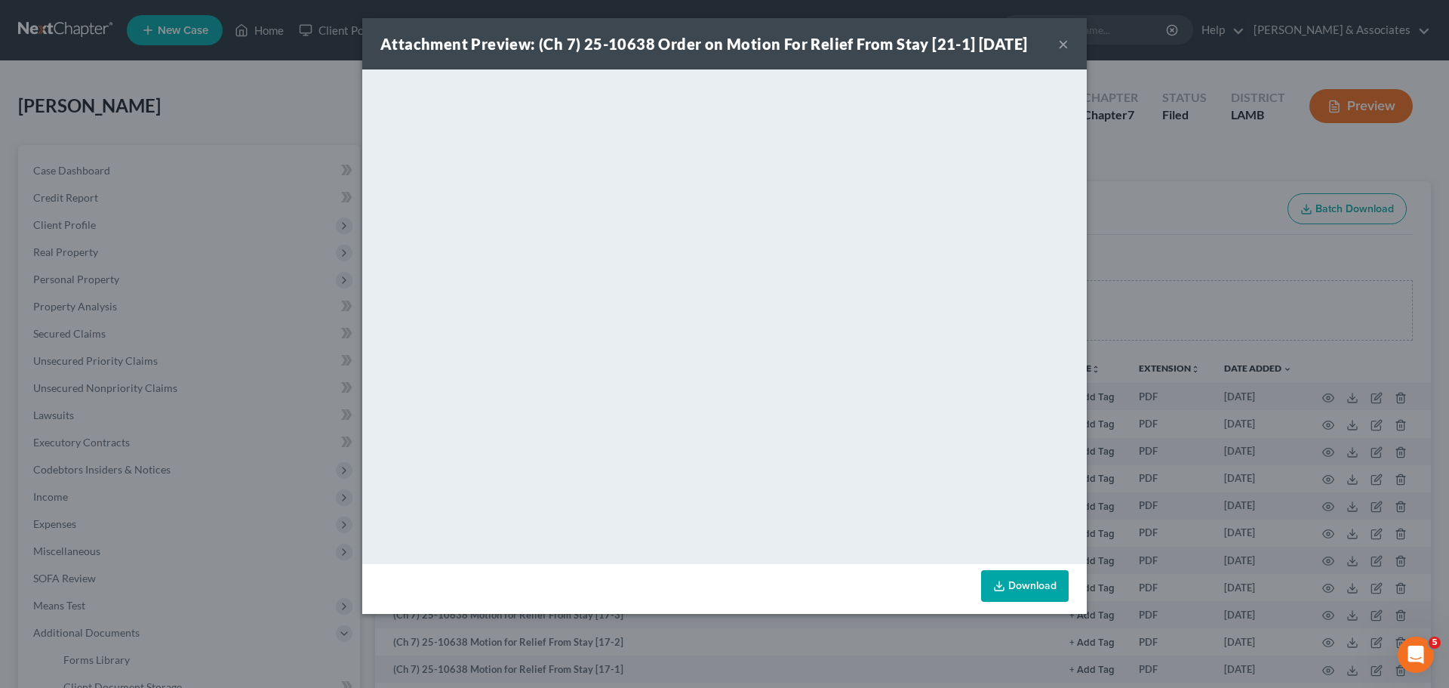
click at [1062, 48] on button "×" at bounding box center [1063, 44] width 11 height 18
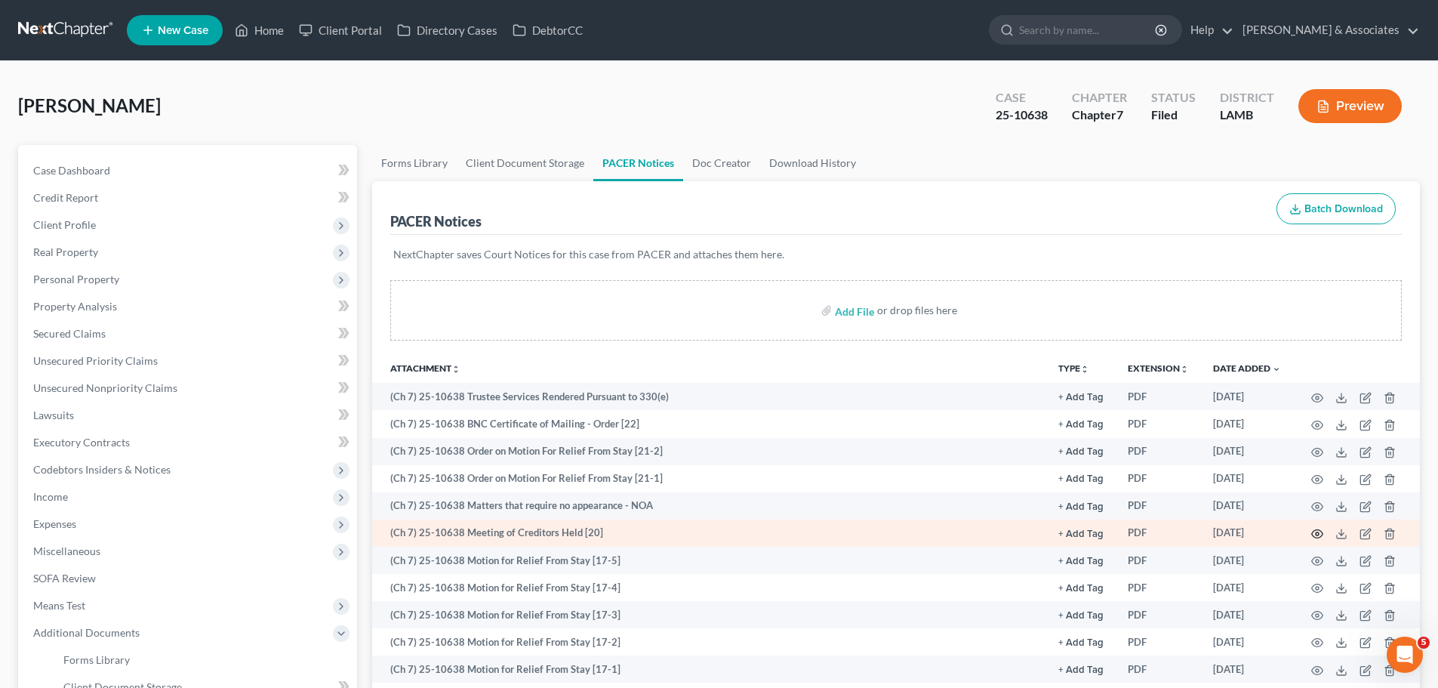
click at [1315, 533] on icon "button" at bounding box center [1317, 534] width 12 height 12
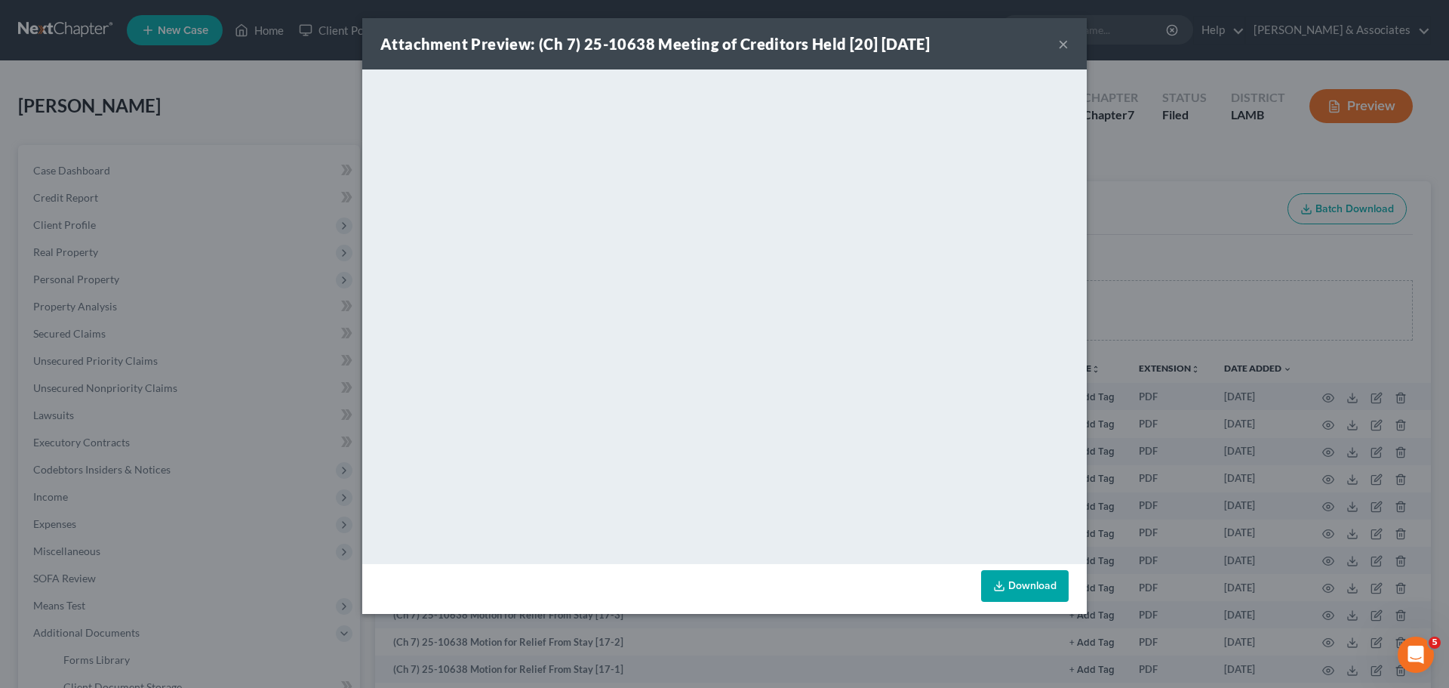
drag, startPoint x: 1065, startPoint y: 42, endPoint x: 1011, endPoint y: 72, distance: 62.2
click at [1065, 42] on button "×" at bounding box center [1063, 44] width 11 height 18
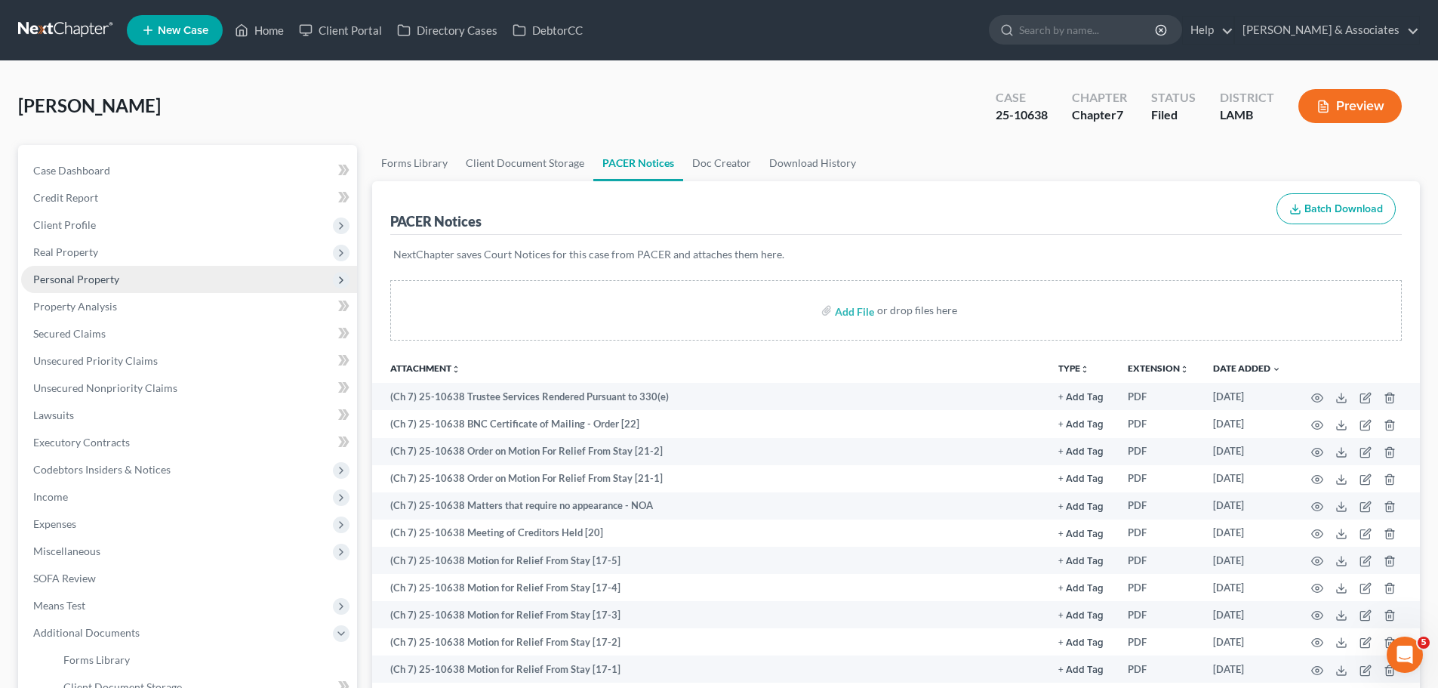
click at [67, 282] on span "Personal Property" at bounding box center [76, 278] width 86 height 13
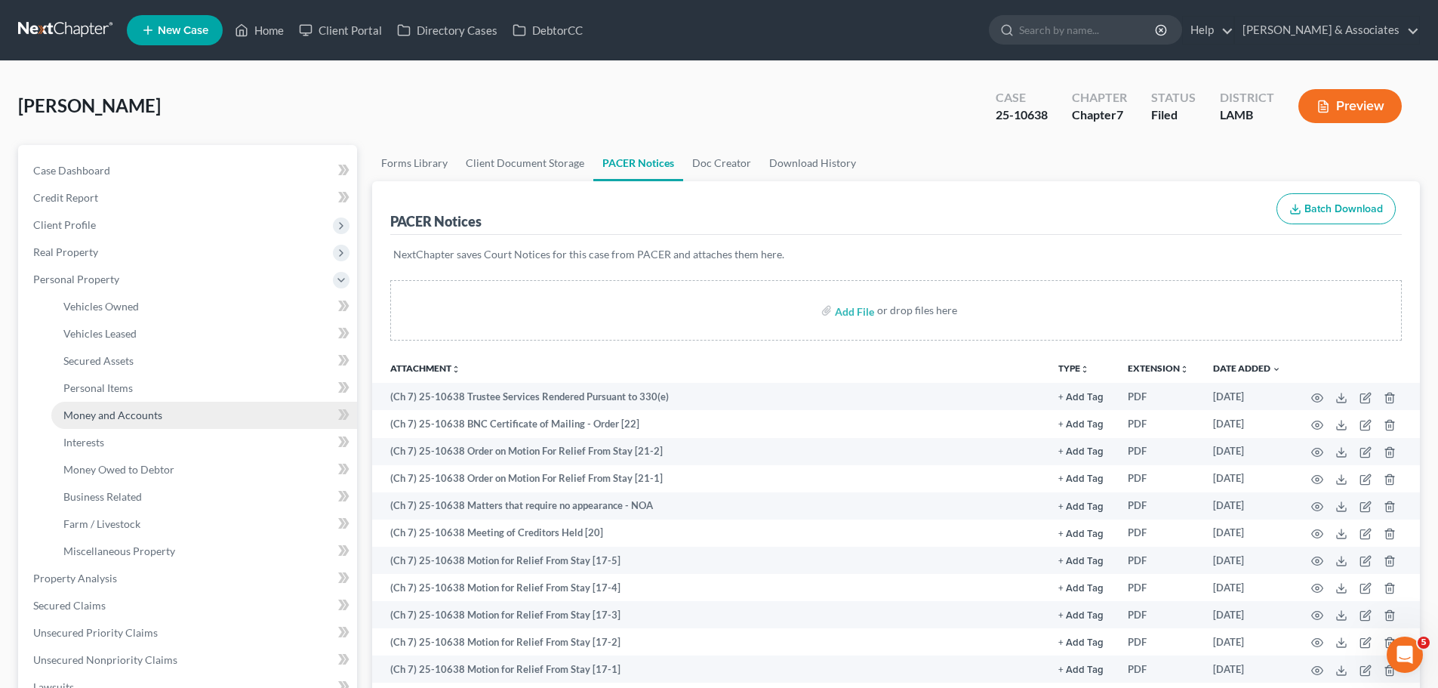
click at [72, 405] on link "Money and Accounts" at bounding box center [204, 415] width 306 height 27
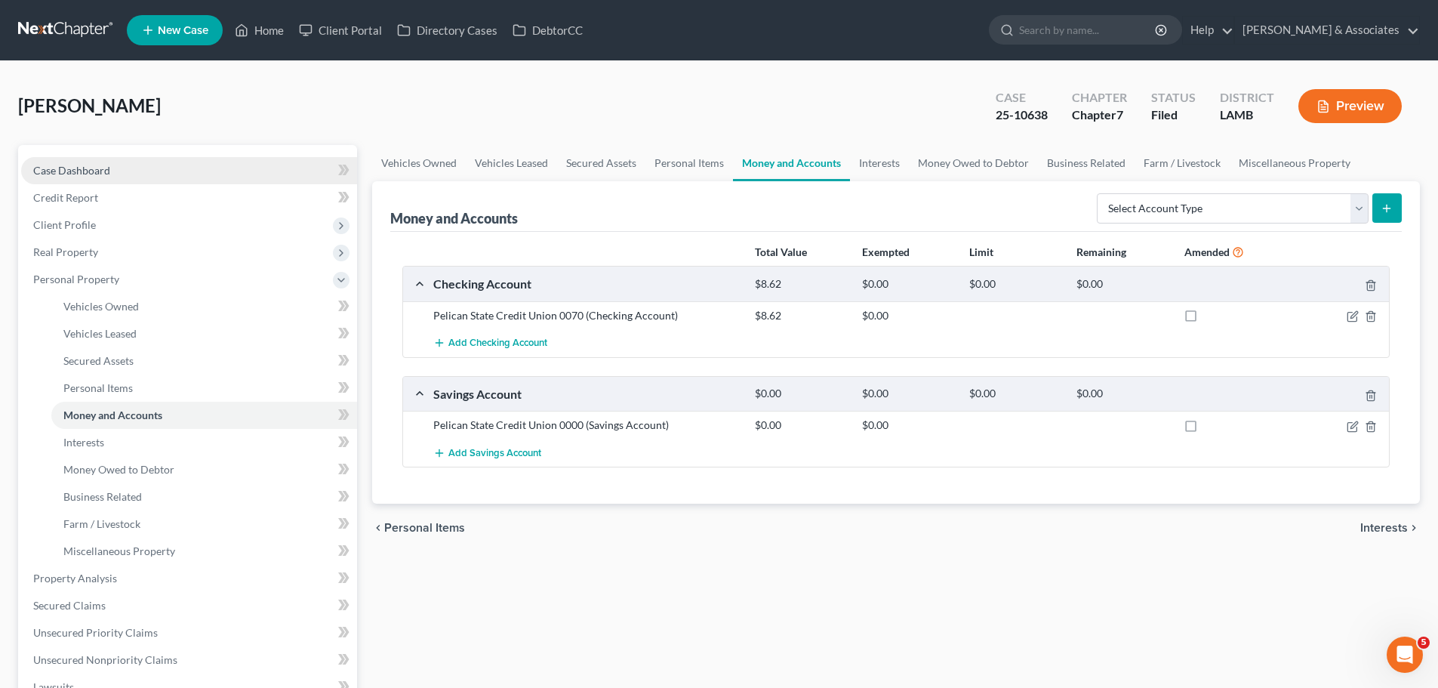
click at [36, 159] on link "Case Dashboard" at bounding box center [189, 170] width 336 height 27
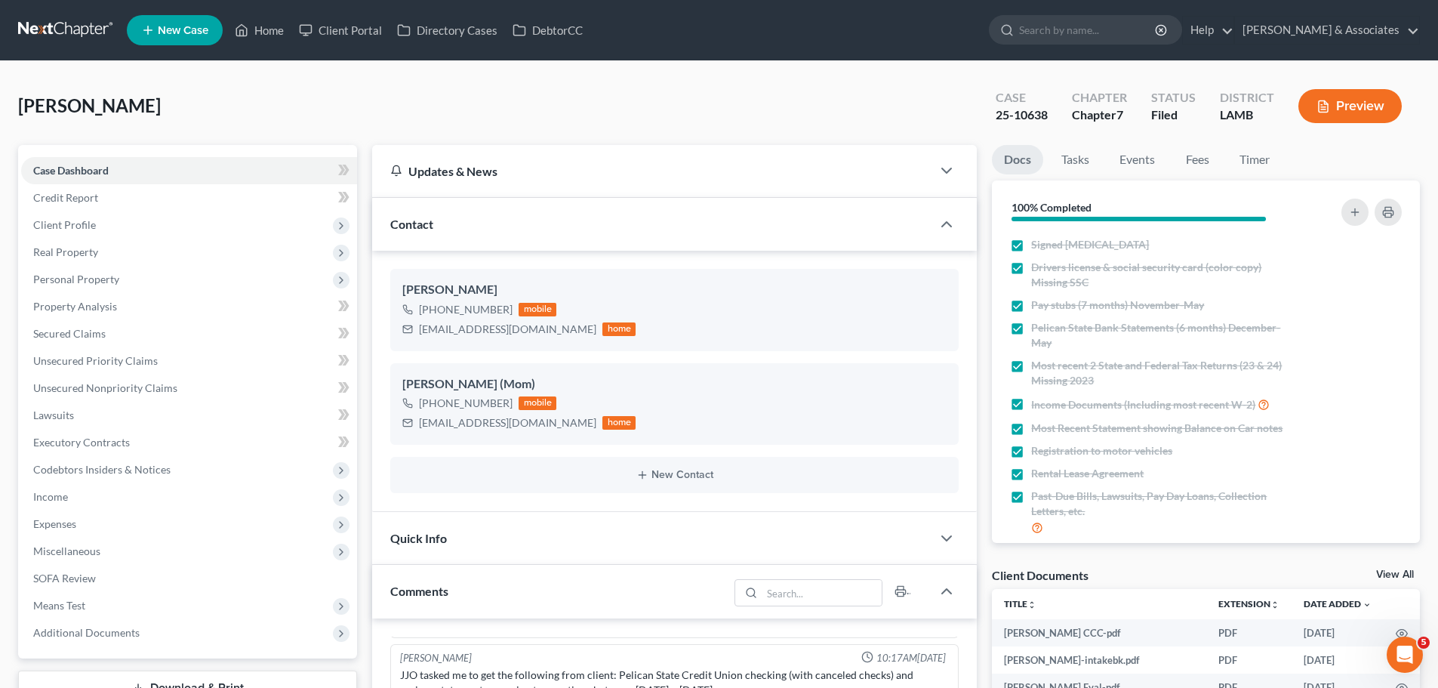
scroll to position [191, 0]
click at [43, 29] on link at bounding box center [66, 30] width 97 height 27
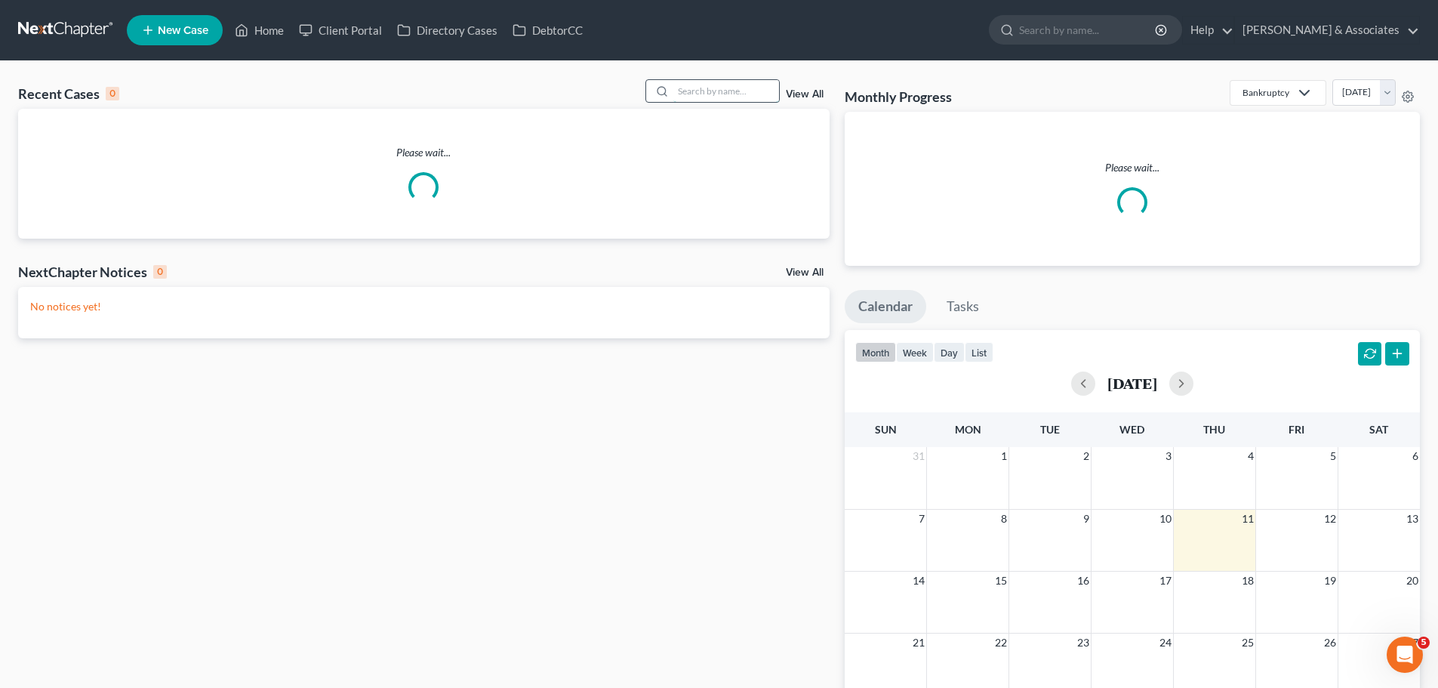
click at [686, 82] on input "search" at bounding box center [726, 91] width 106 height 22
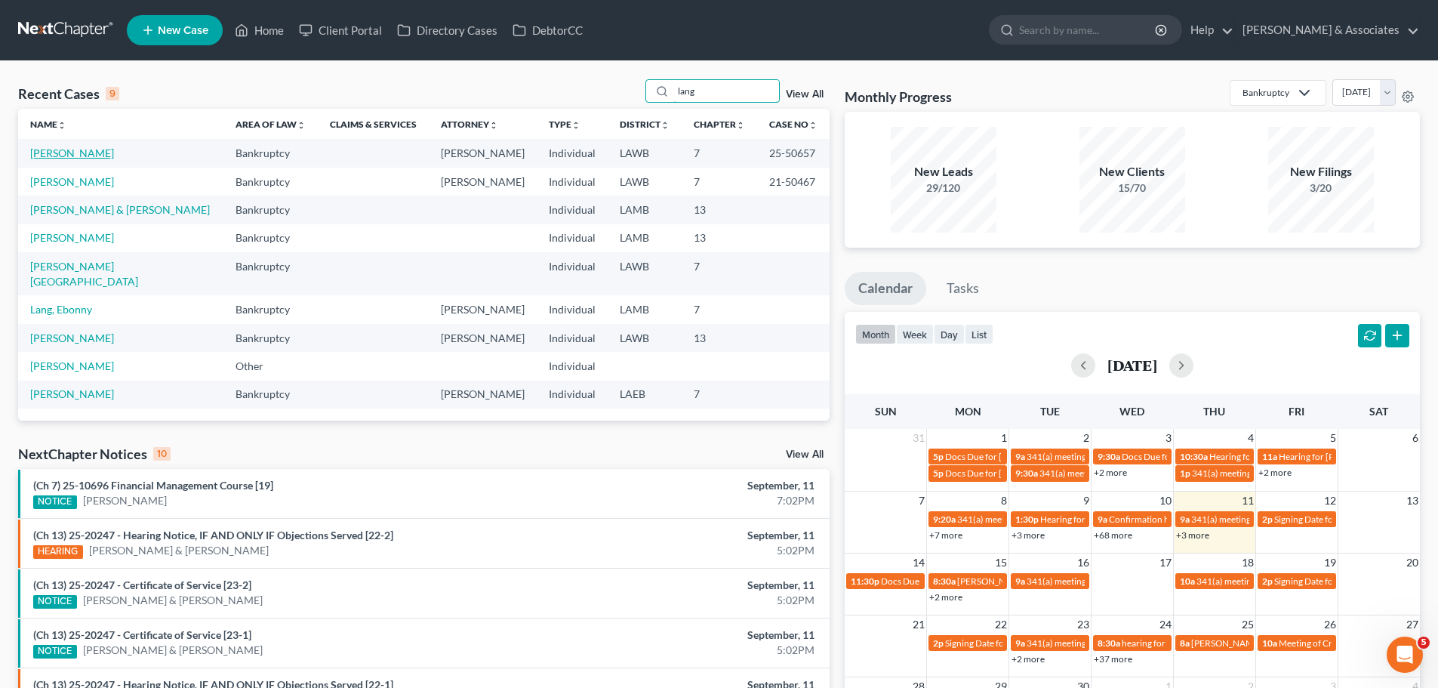
type input "lang"
click at [82, 158] on link "[PERSON_NAME]" at bounding box center [72, 152] width 84 height 13
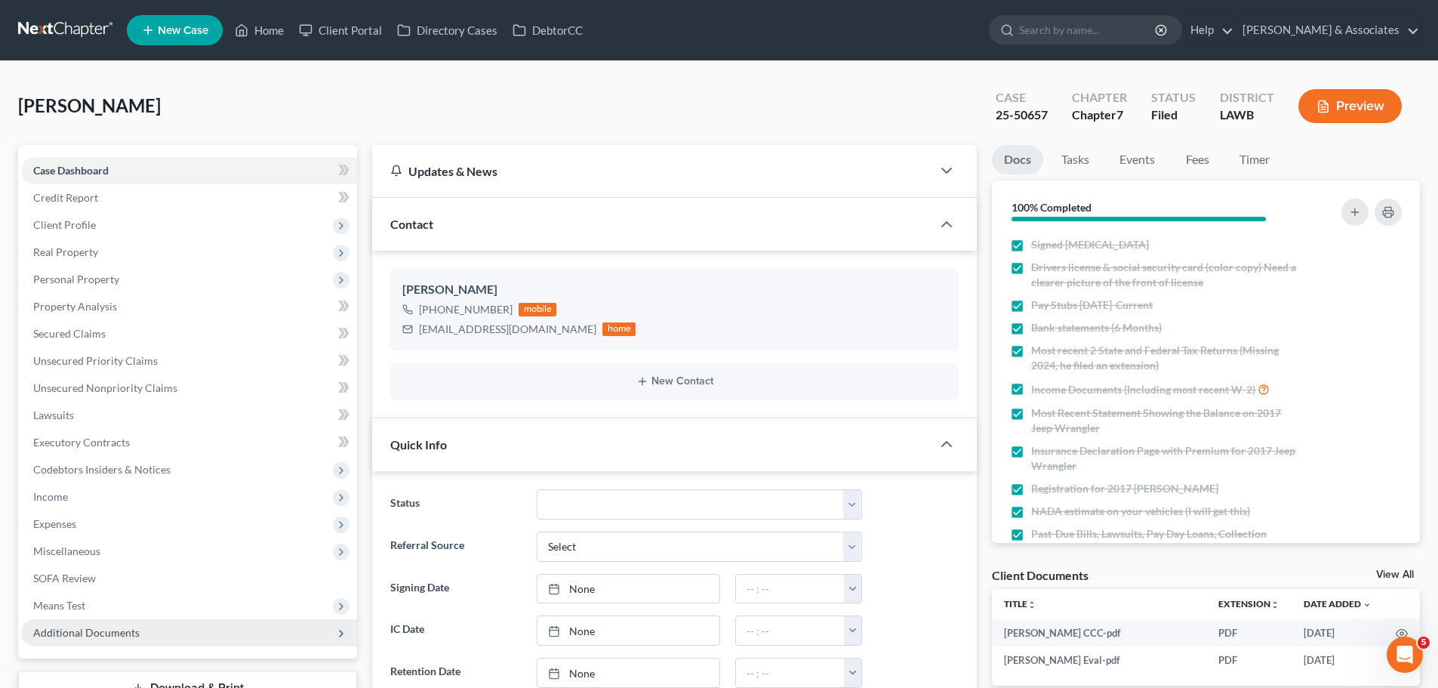
click at [112, 632] on span "Additional Documents" at bounding box center [86, 632] width 106 height 13
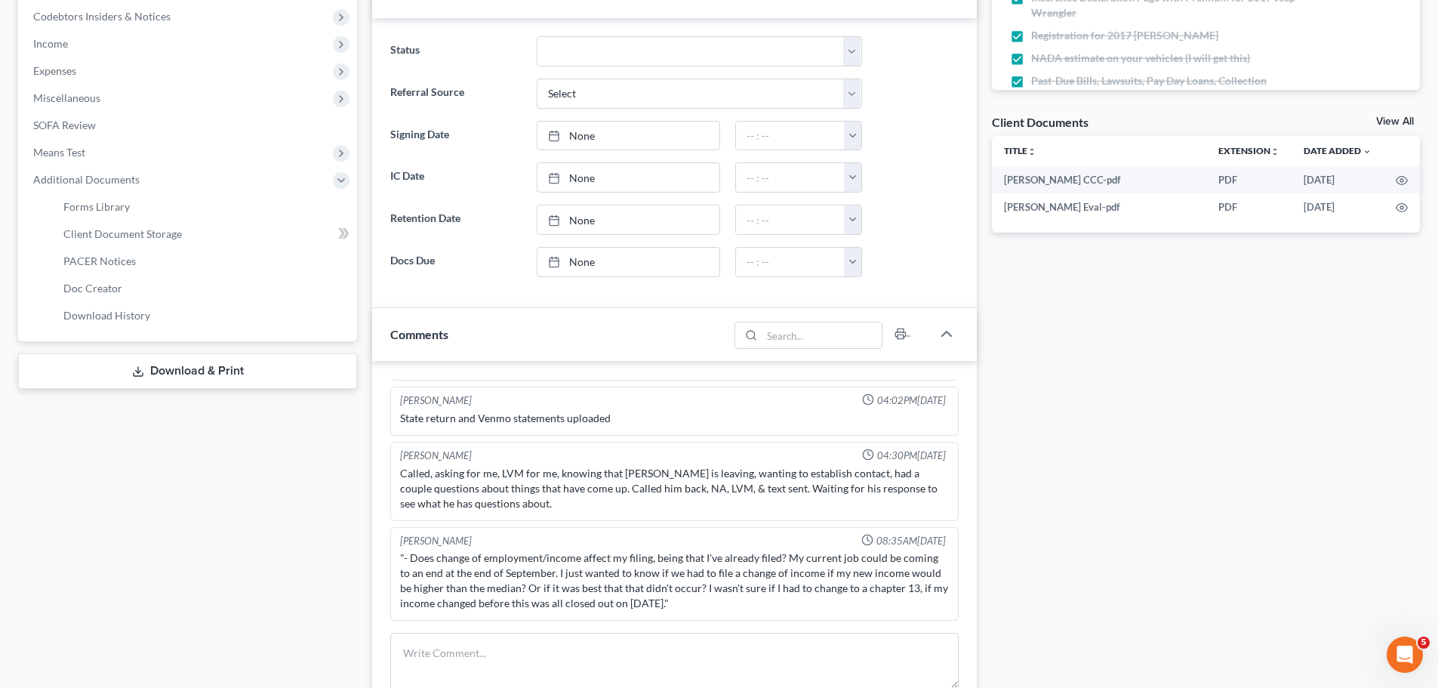
scroll to position [191, 0]
click at [95, 262] on span "PACER Notices" at bounding box center [99, 260] width 72 height 13
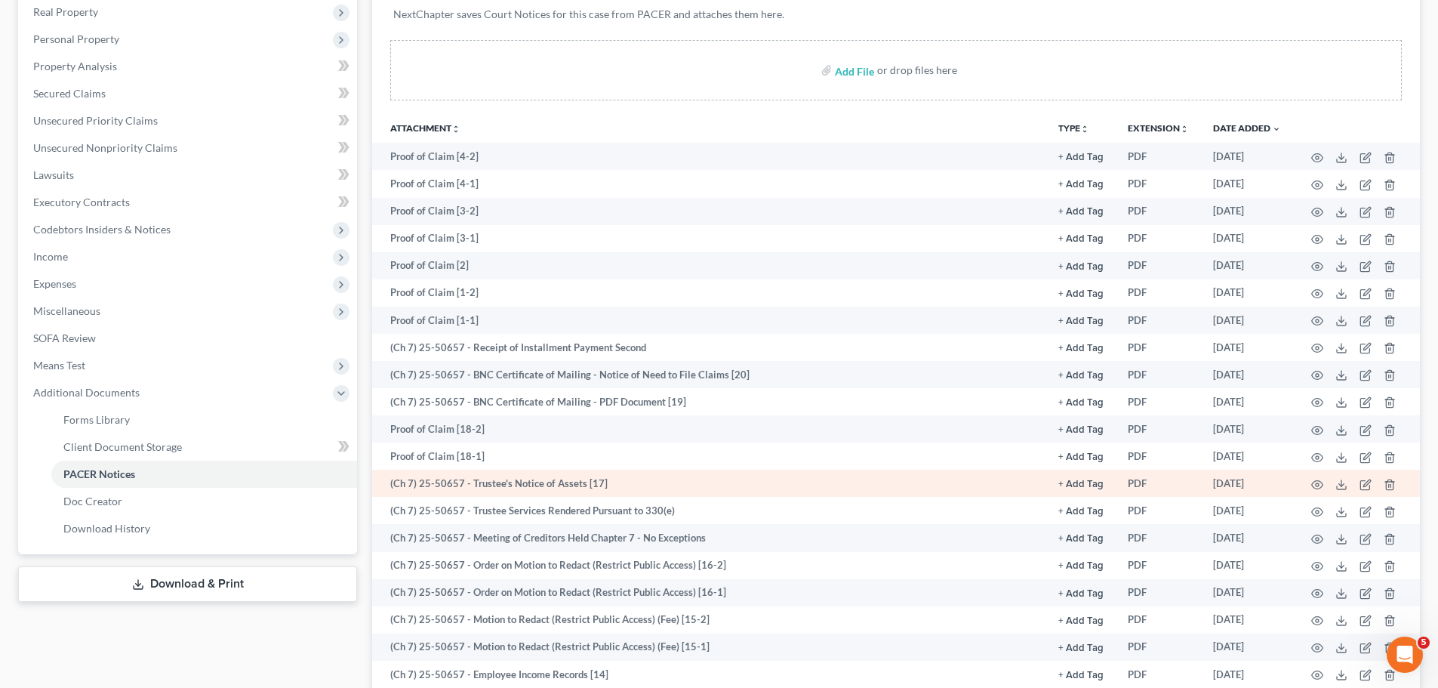
scroll to position [302, 0]
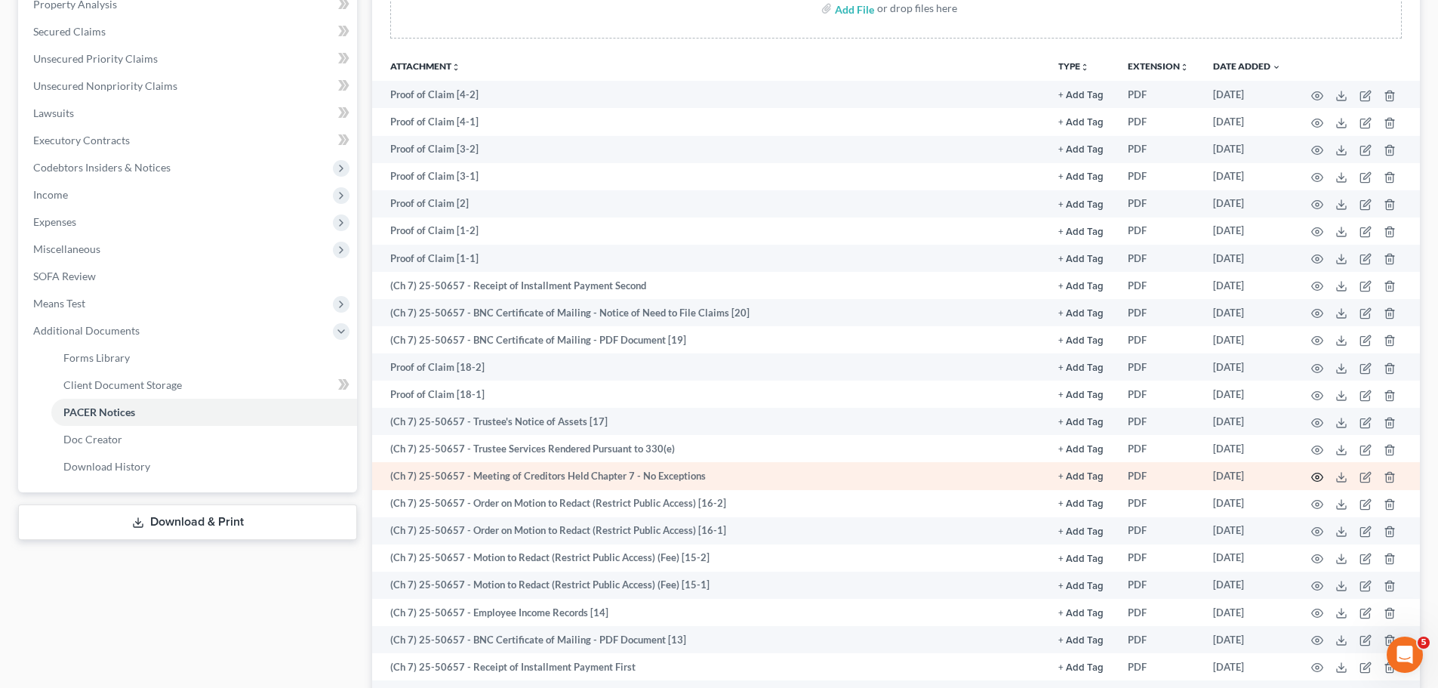
click at [1319, 474] on icon "button" at bounding box center [1317, 477] width 12 height 12
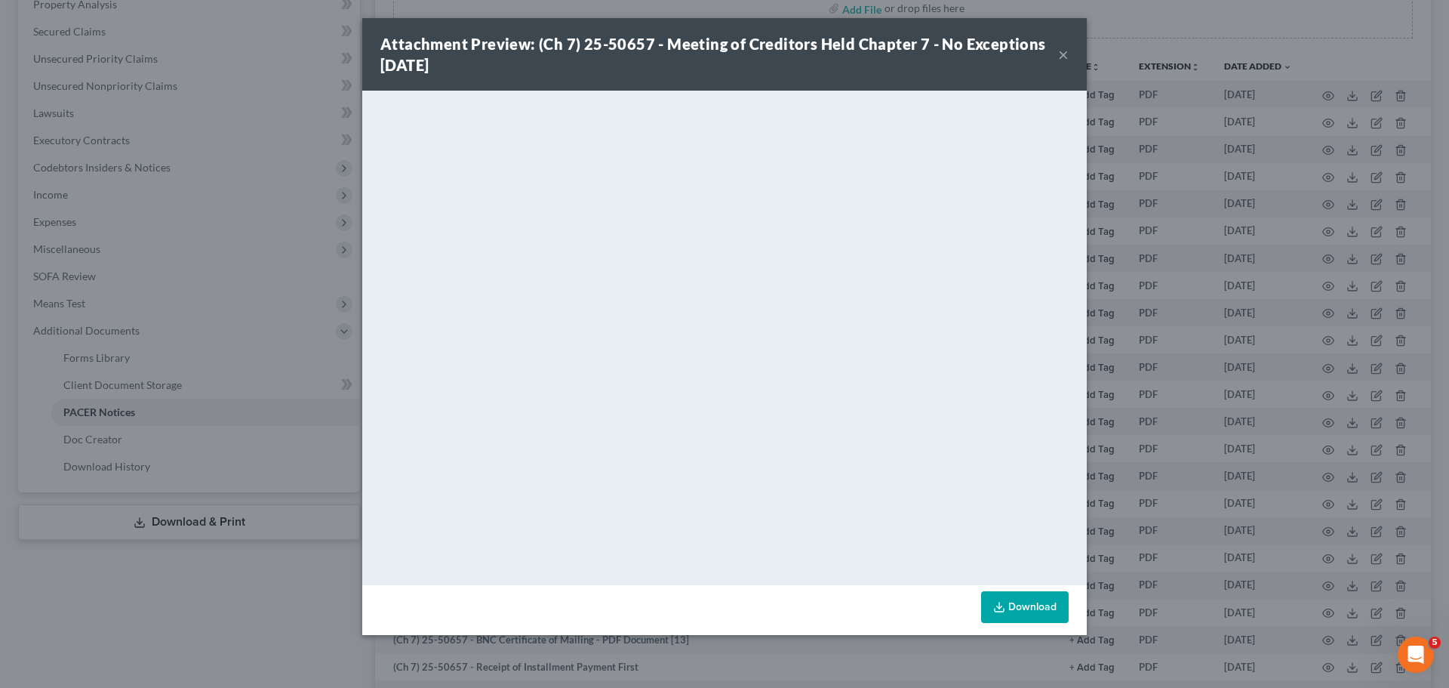
click at [1054, 53] on div "Attachment Preview: (Ch 7) 25-50657 - Meeting of Creditors Held Chapter 7 - No …" at bounding box center [719, 54] width 678 height 42
click at [1062, 46] on button "×" at bounding box center [1063, 54] width 11 height 18
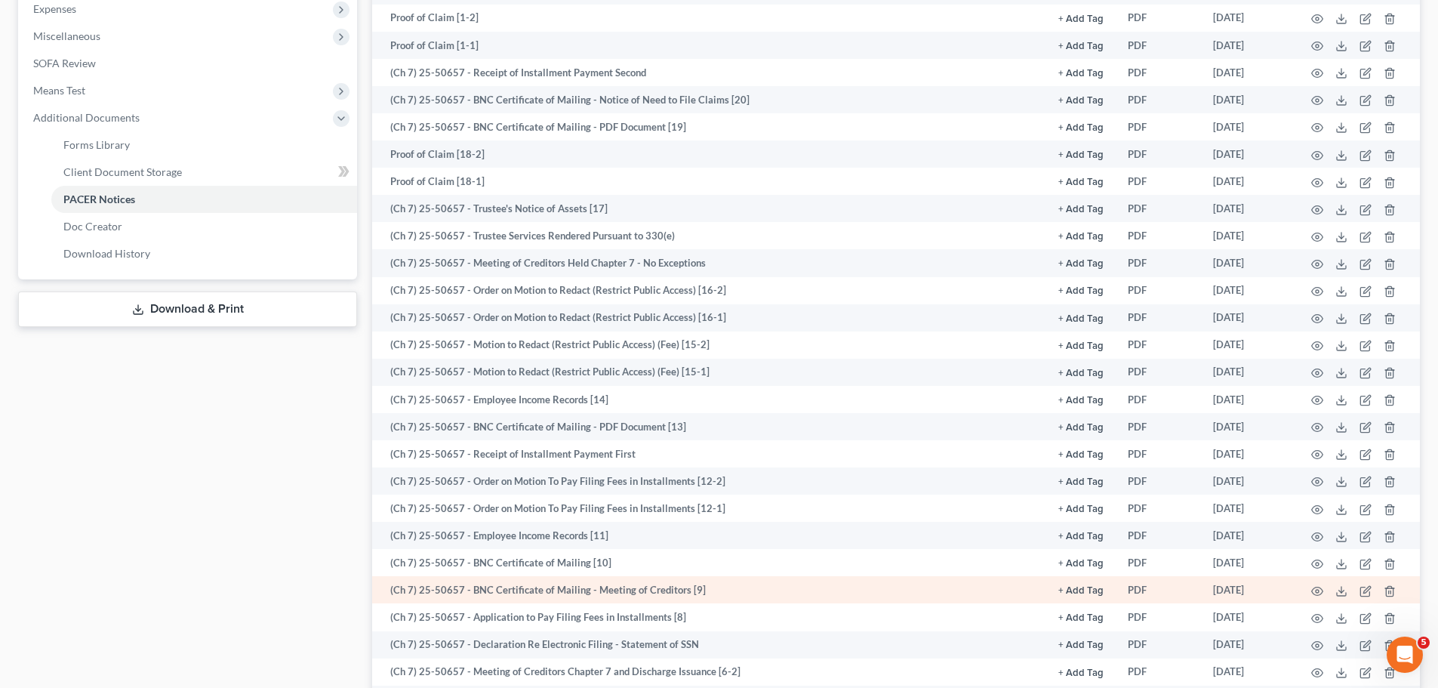
scroll to position [528, 0]
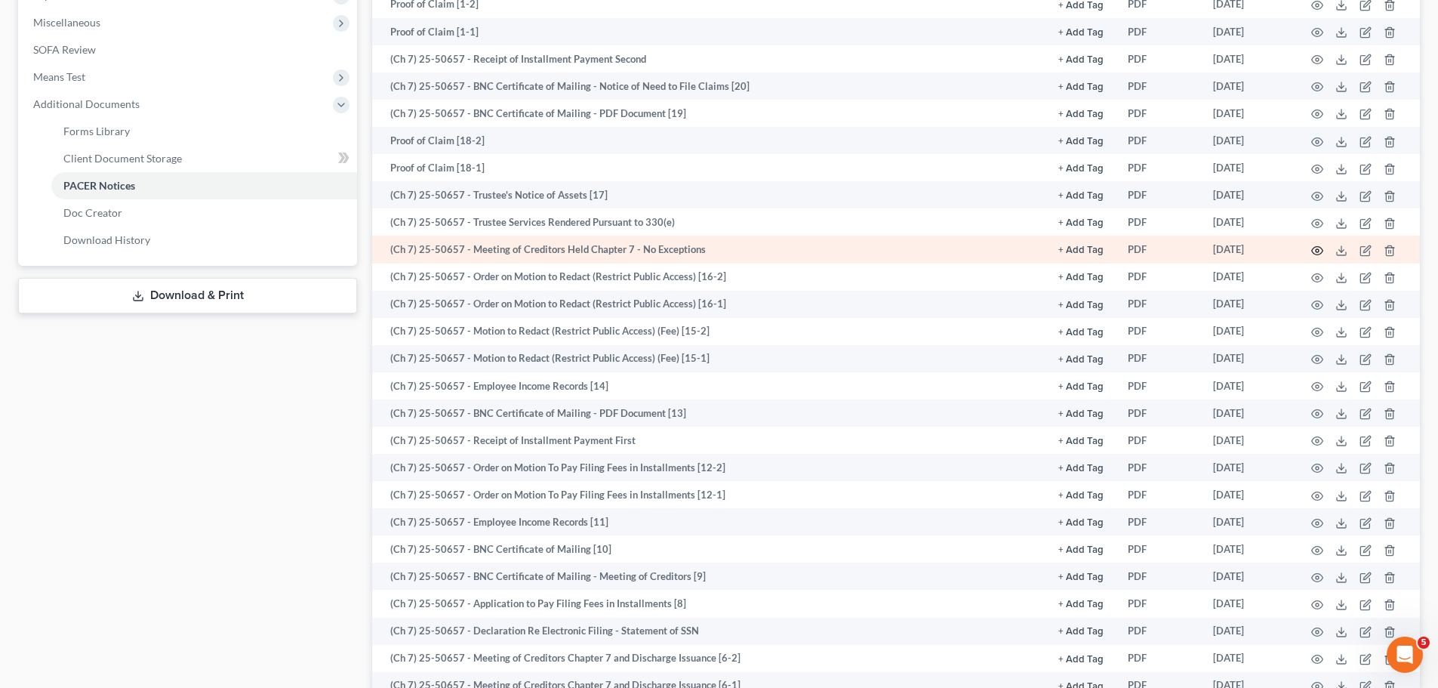
click at [1316, 248] on icon "button" at bounding box center [1317, 251] width 12 height 12
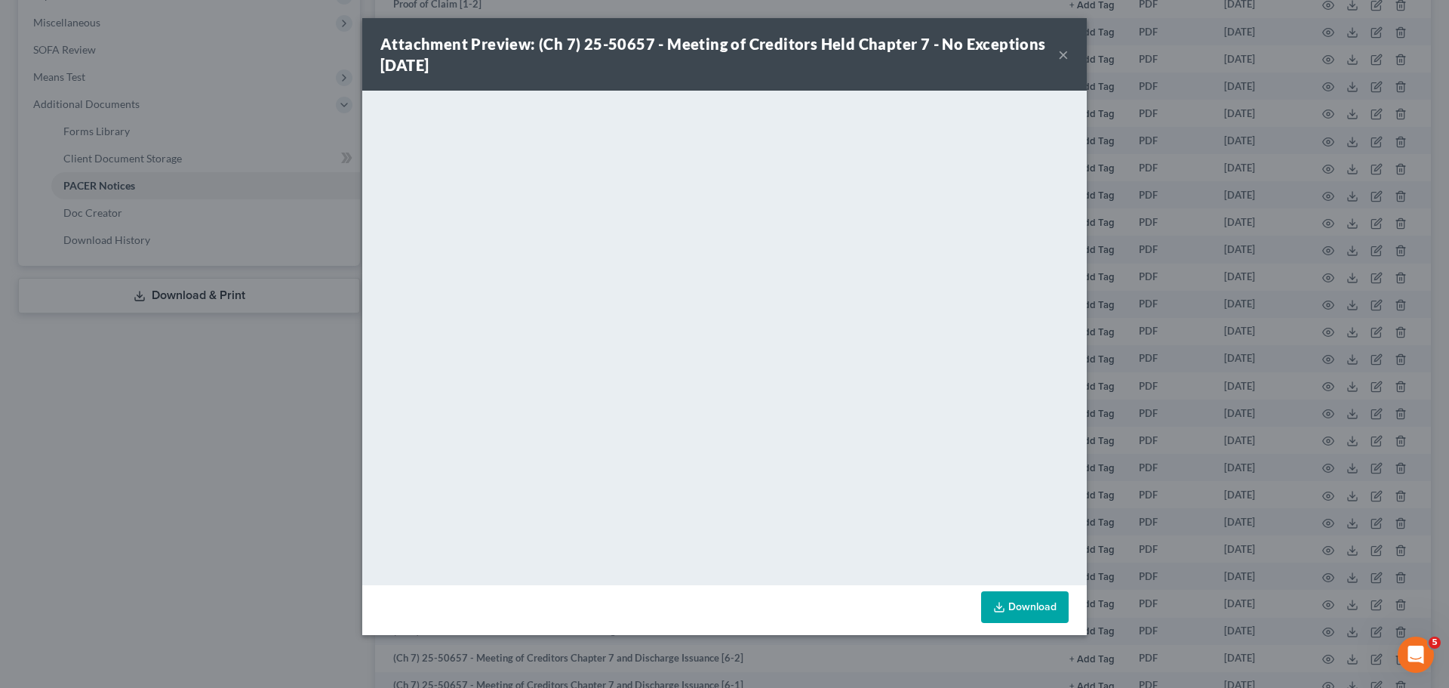
drag, startPoint x: 1063, startPoint y: 47, endPoint x: 991, endPoint y: 90, distance: 84.3
click at [1063, 47] on button "×" at bounding box center [1063, 54] width 11 height 18
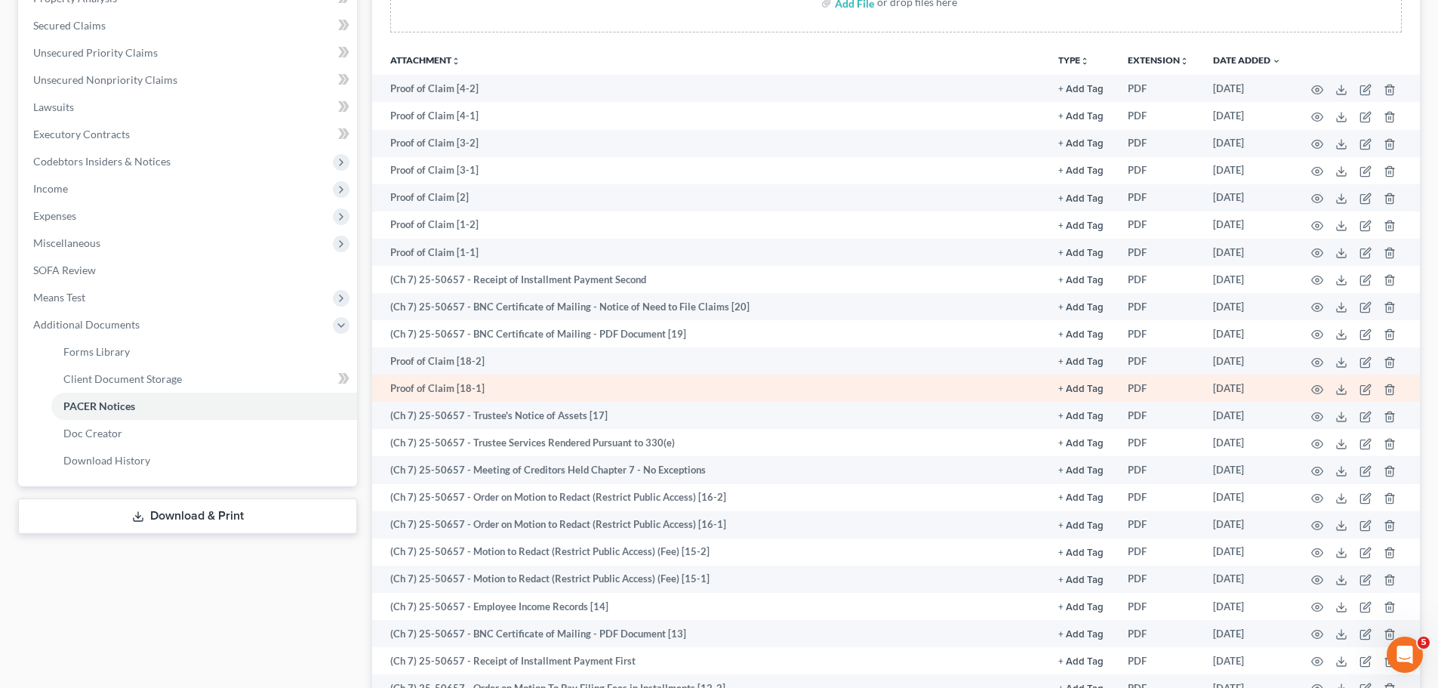
scroll to position [302, 0]
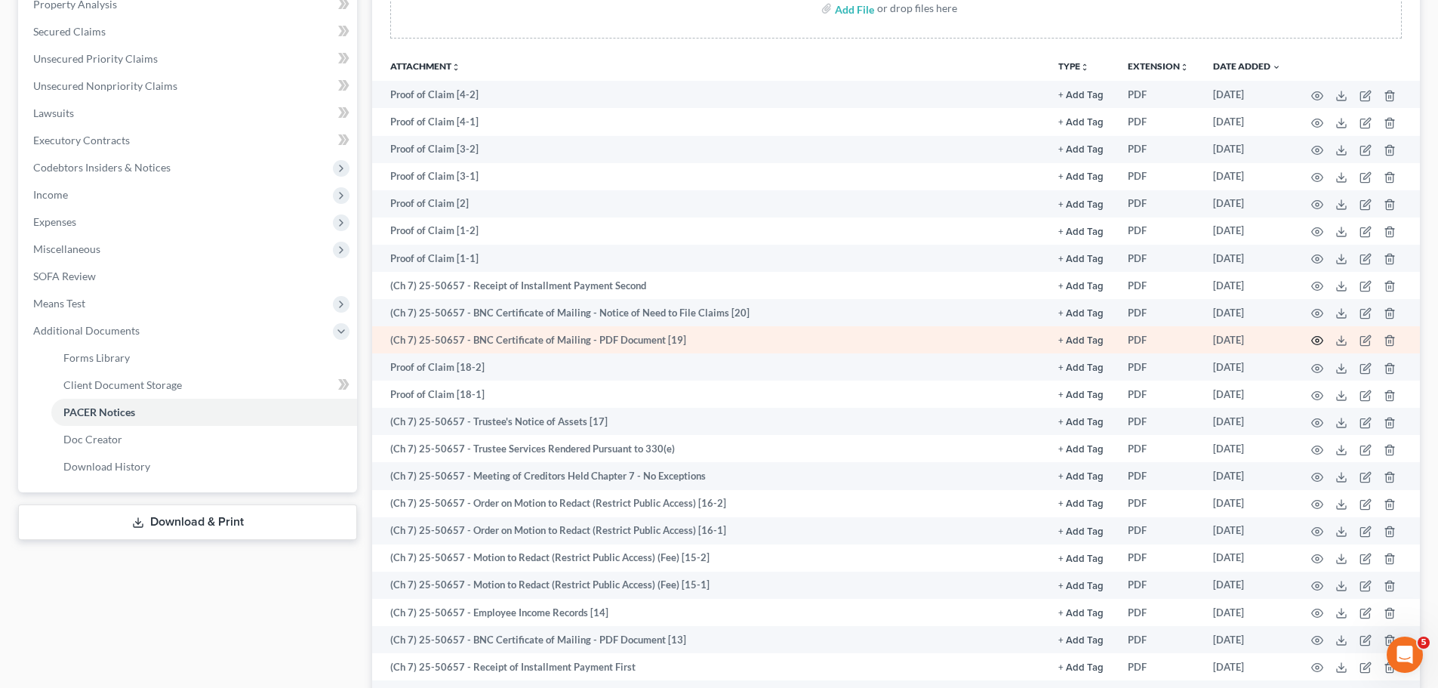
click at [1316, 343] on icon "button" at bounding box center [1317, 340] width 12 height 12
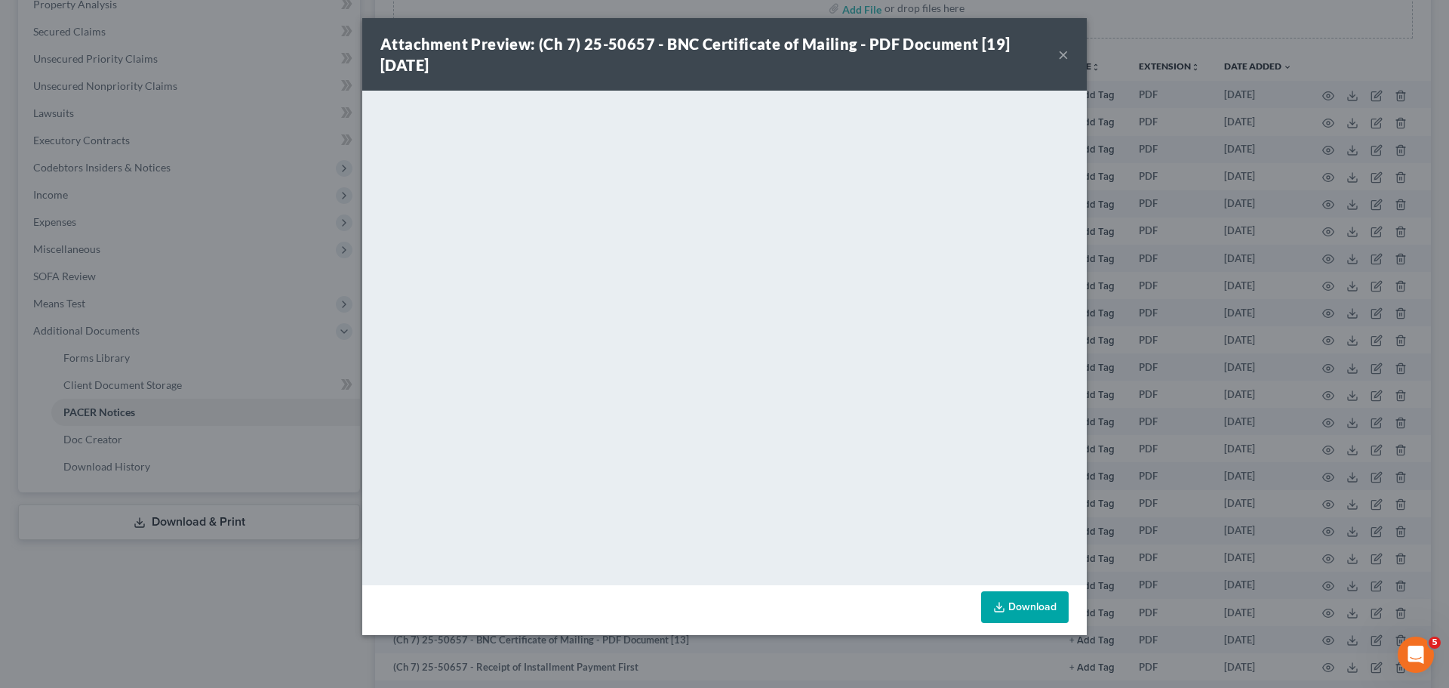
click at [1065, 60] on button "×" at bounding box center [1063, 54] width 11 height 18
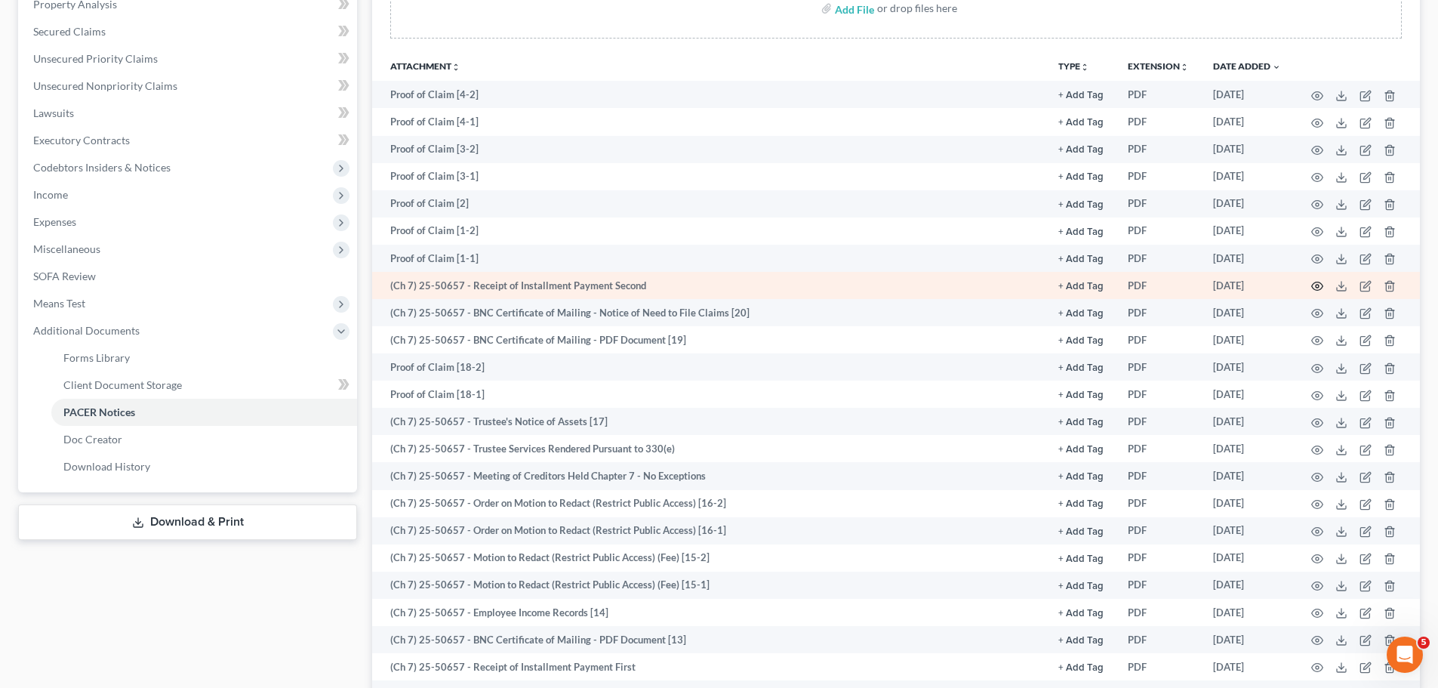
click at [1320, 282] on icon "button" at bounding box center [1317, 286] width 12 height 12
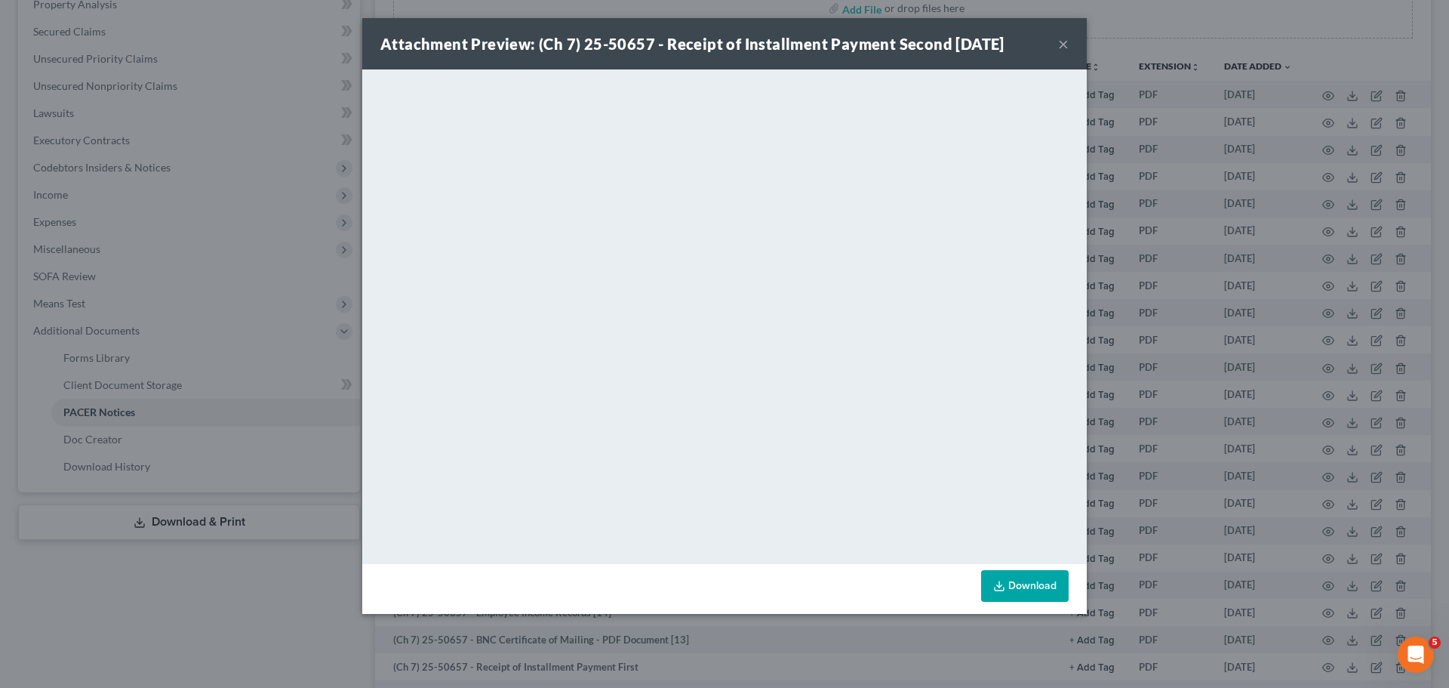
click at [1070, 43] on div "Attachment Preview: (Ch 7) 25-50657 - Receipt of Installment Payment Second 08/…" at bounding box center [724, 43] width 725 height 51
click at [1063, 40] on button "×" at bounding box center [1063, 44] width 11 height 18
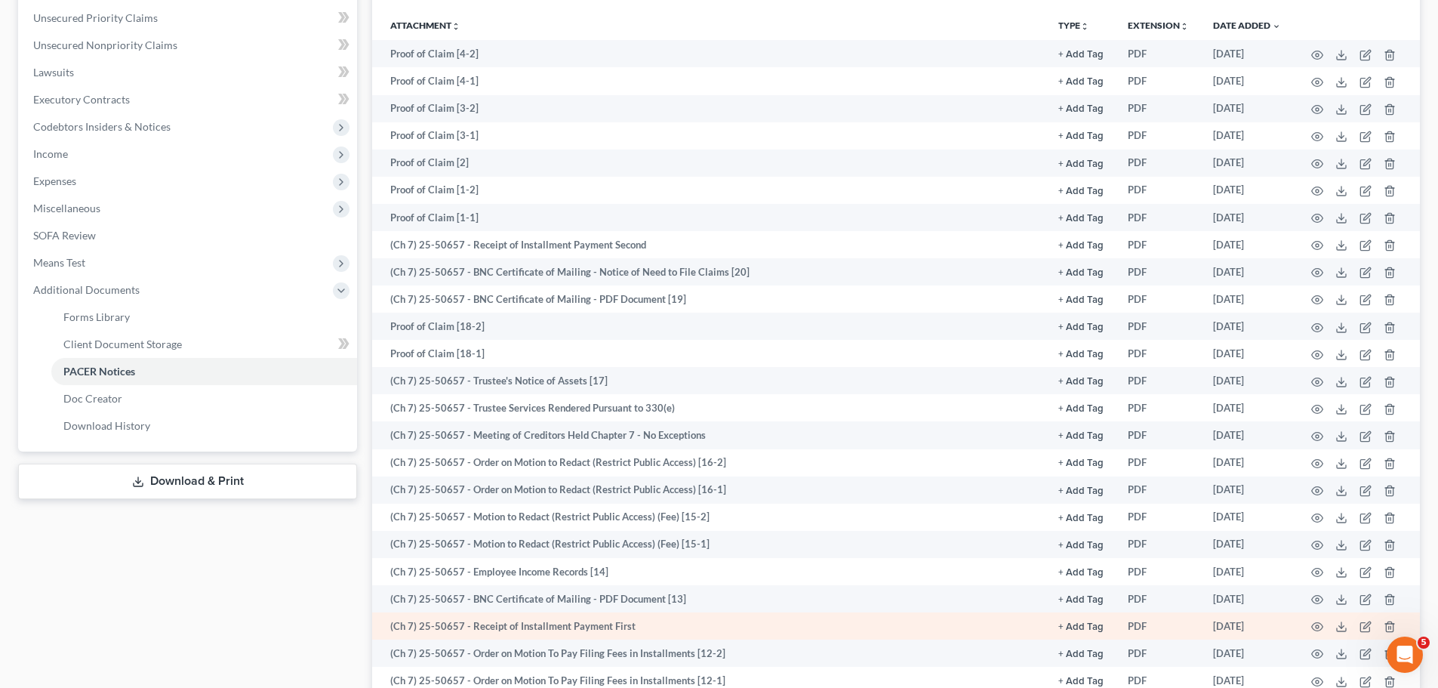
scroll to position [377, 0]
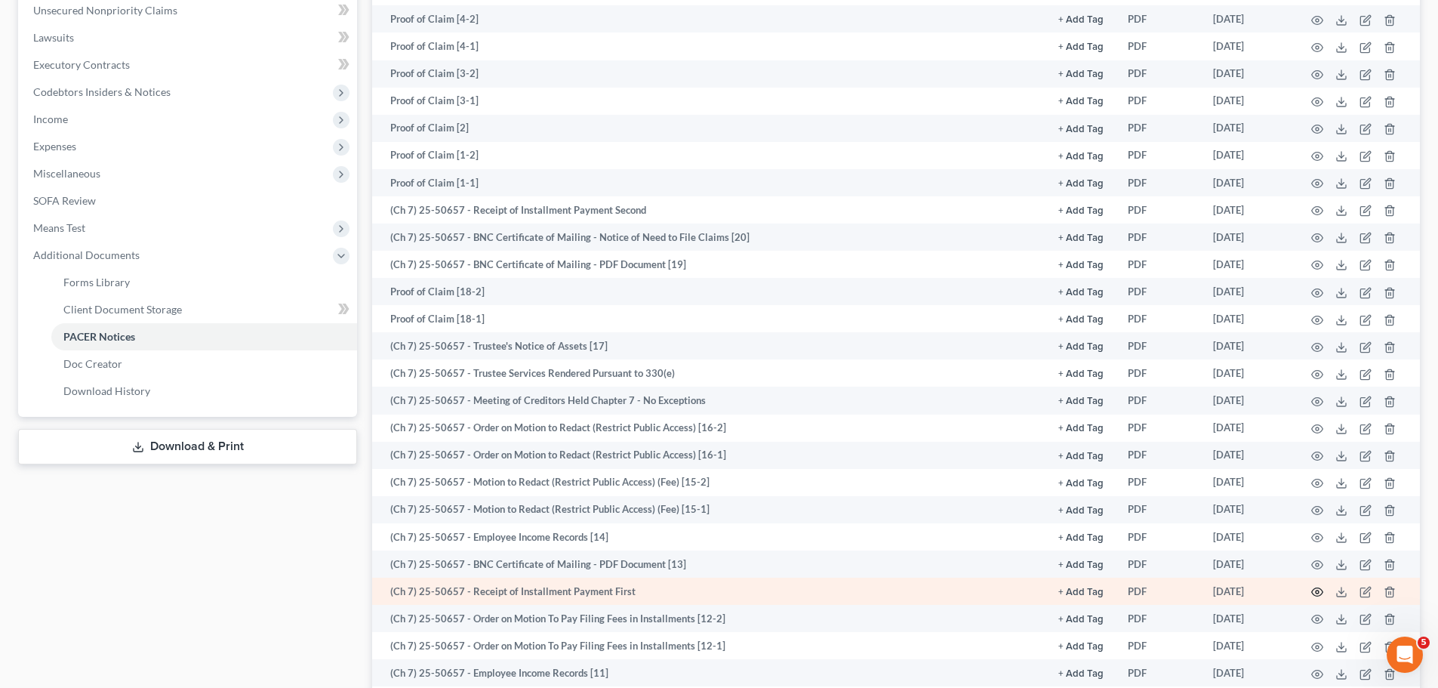
click at [1318, 586] on icon "button" at bounding box center [1317, 592] width 12 height 12
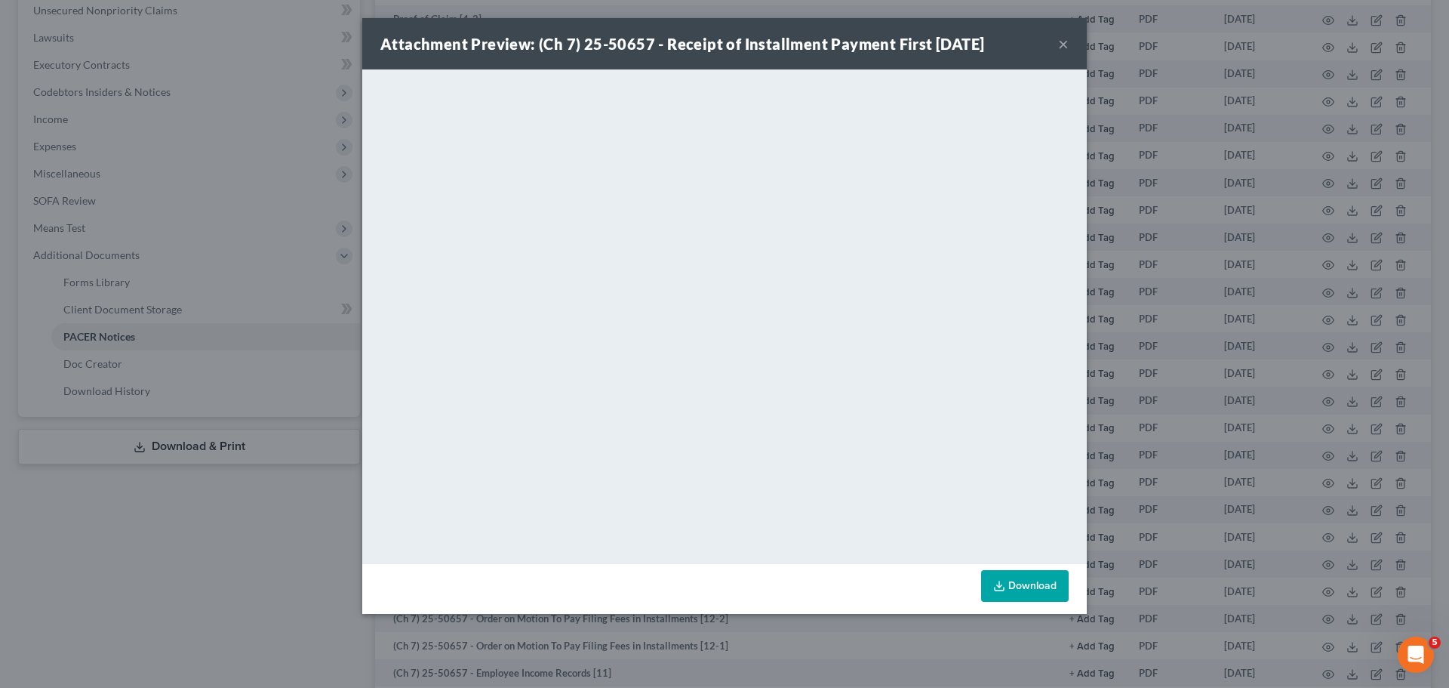
click at [1064, 51] on button "×" at bounding box center [1063, 44] width 11 height 18
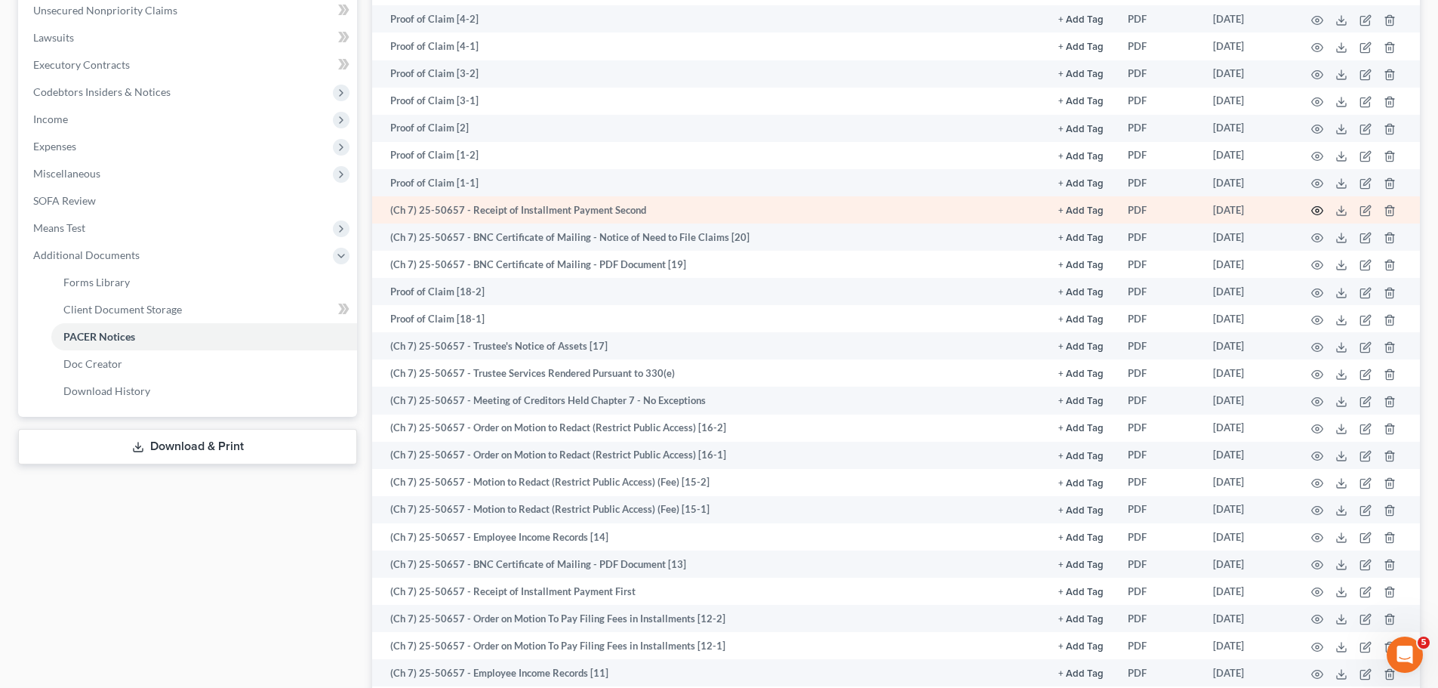
click at [1315, 205] on icon "button" at bounding box center [1317, 211] width 12 height 12
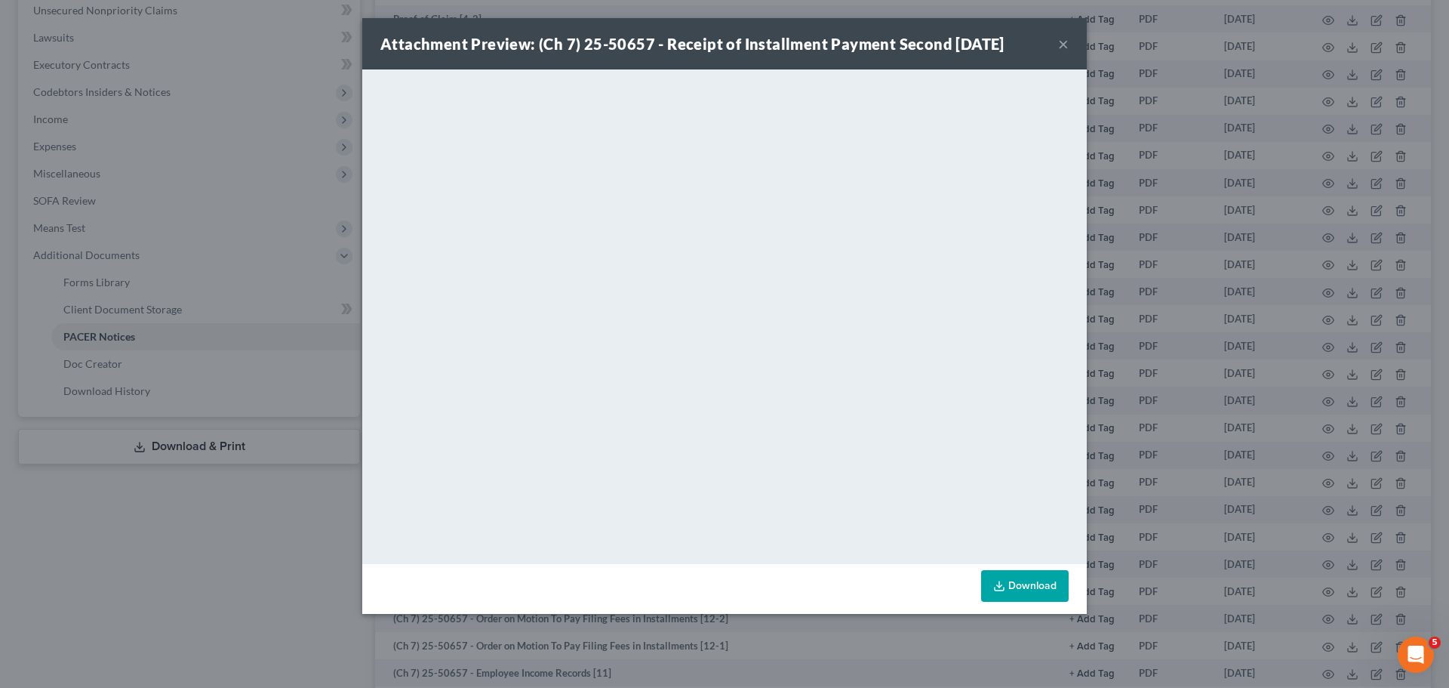
click at [1067, 42] on button "×" at bounding box center [1063, 44] width 11 height 18
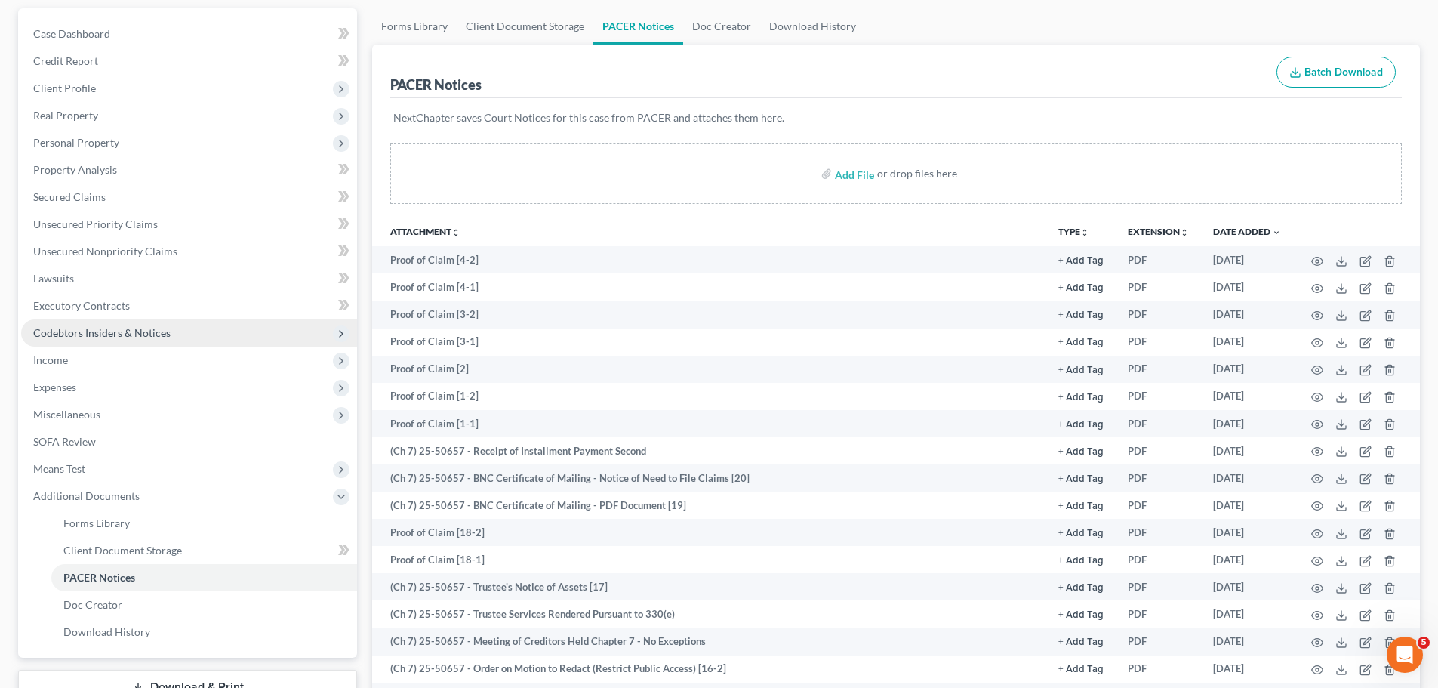
scroll to position [0, 0]
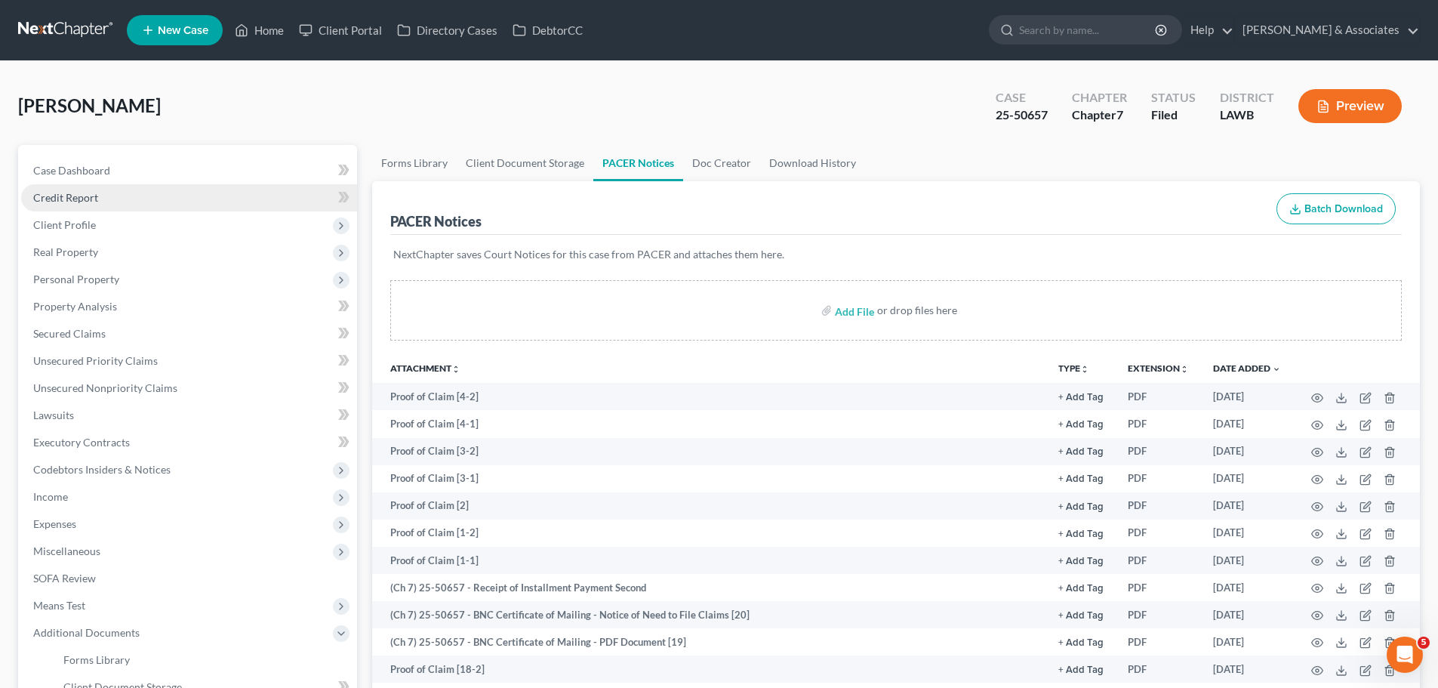
click at [76, 192] on span "Credit Report" at bounding box center [65, 197] width 65 height 13
click at [78, 180] on link "Case Dashboard" at bounding box center [189, 170] width 336 height 27
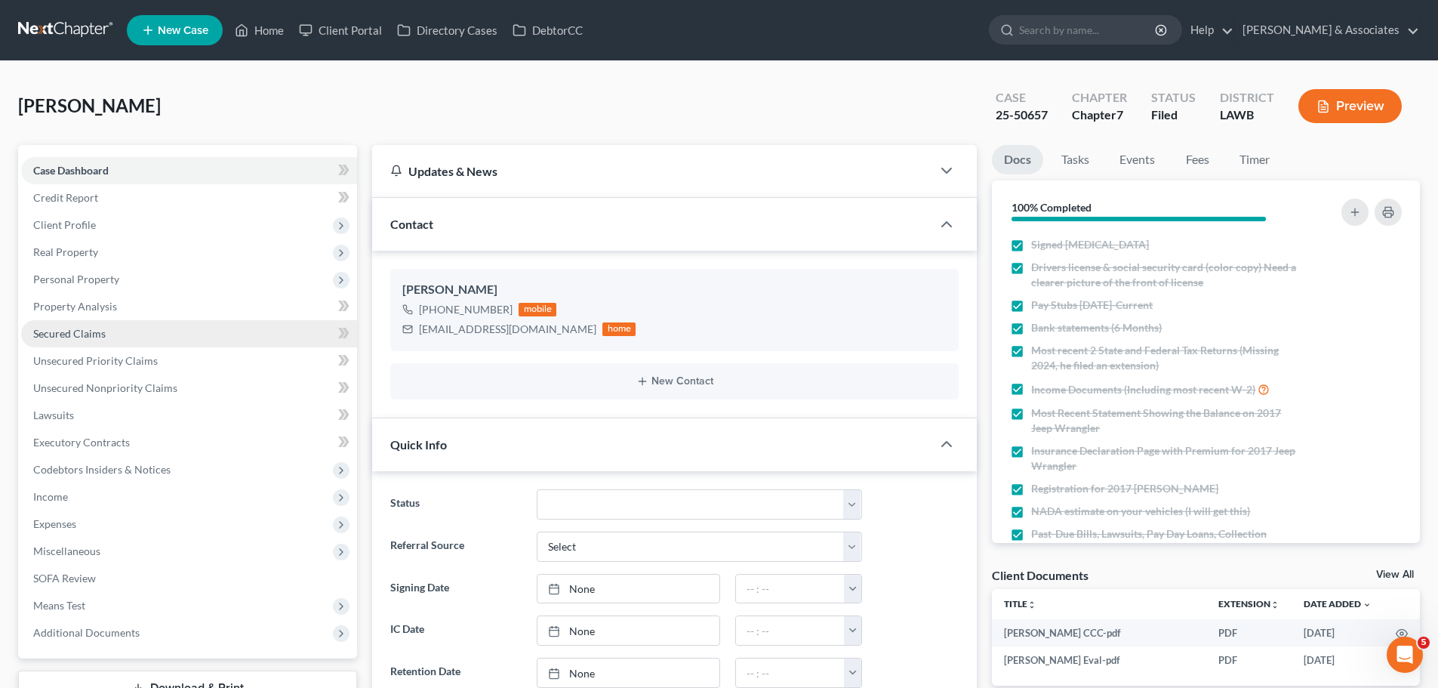
scroll to position [191, 0]
click at [75, 29] on link at bounding box center [66, 30] width 97 height 27
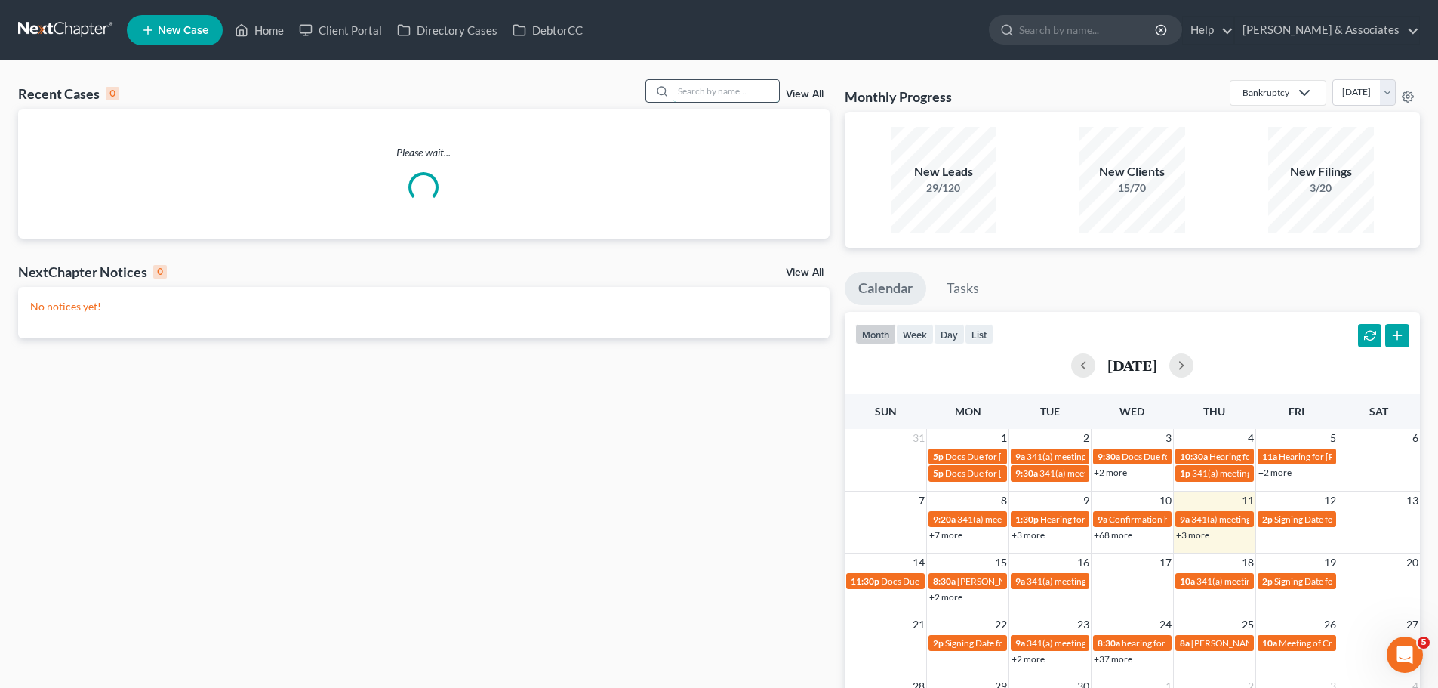
click at [746, 94] on input "search" at bounding box center [726, 91] width 106 height 22
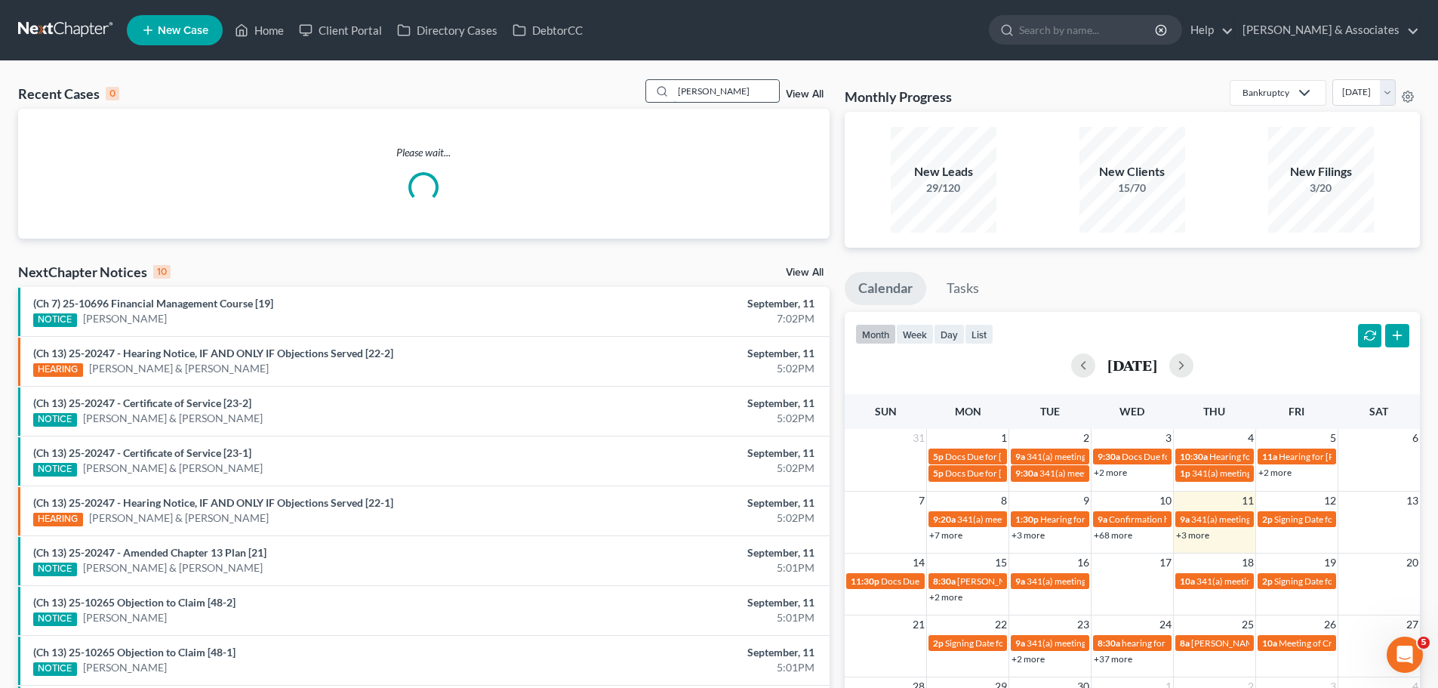
type input "[PERSON_NAME]"
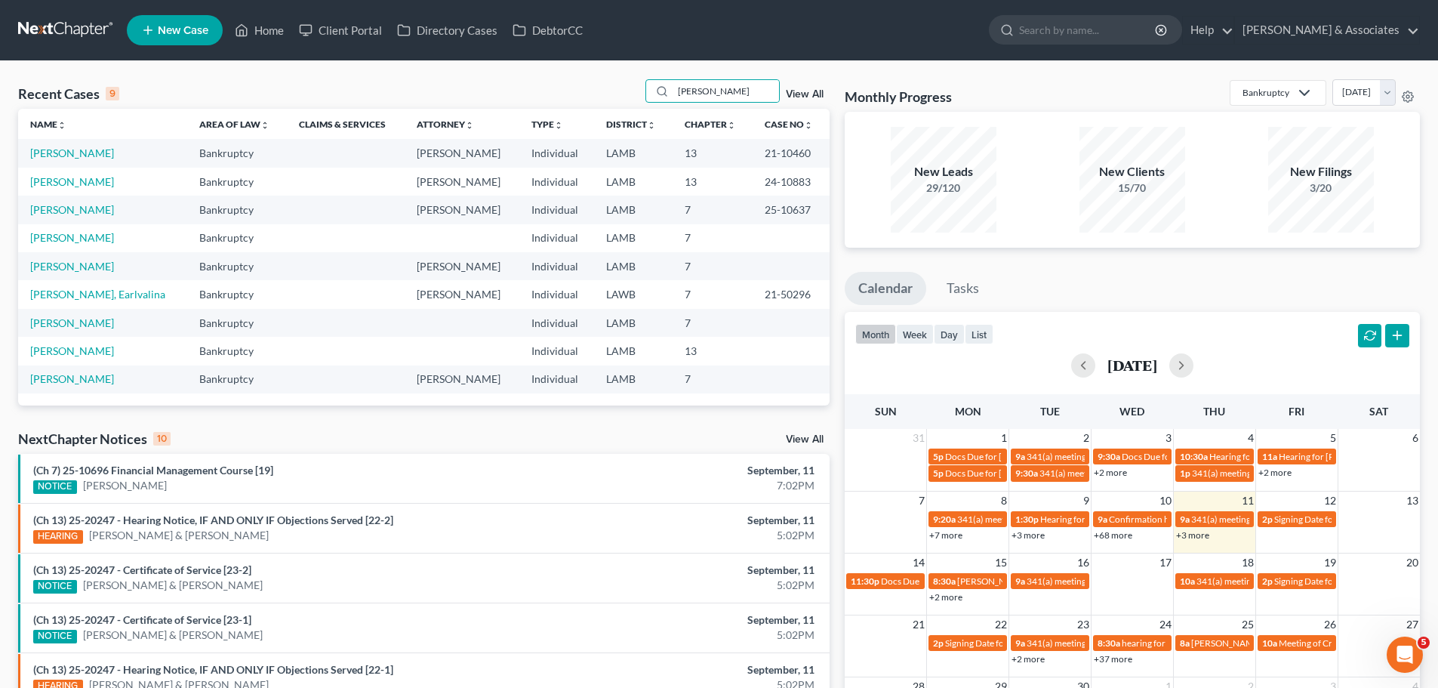
click at [59, 217] on td "[PERSON_NAME]" at bounding box center [102, 209] width 169 height 28
click at [60, 212] on link "[PERSON_NAME]" at bounding box center [72, 209] width 84 height 13
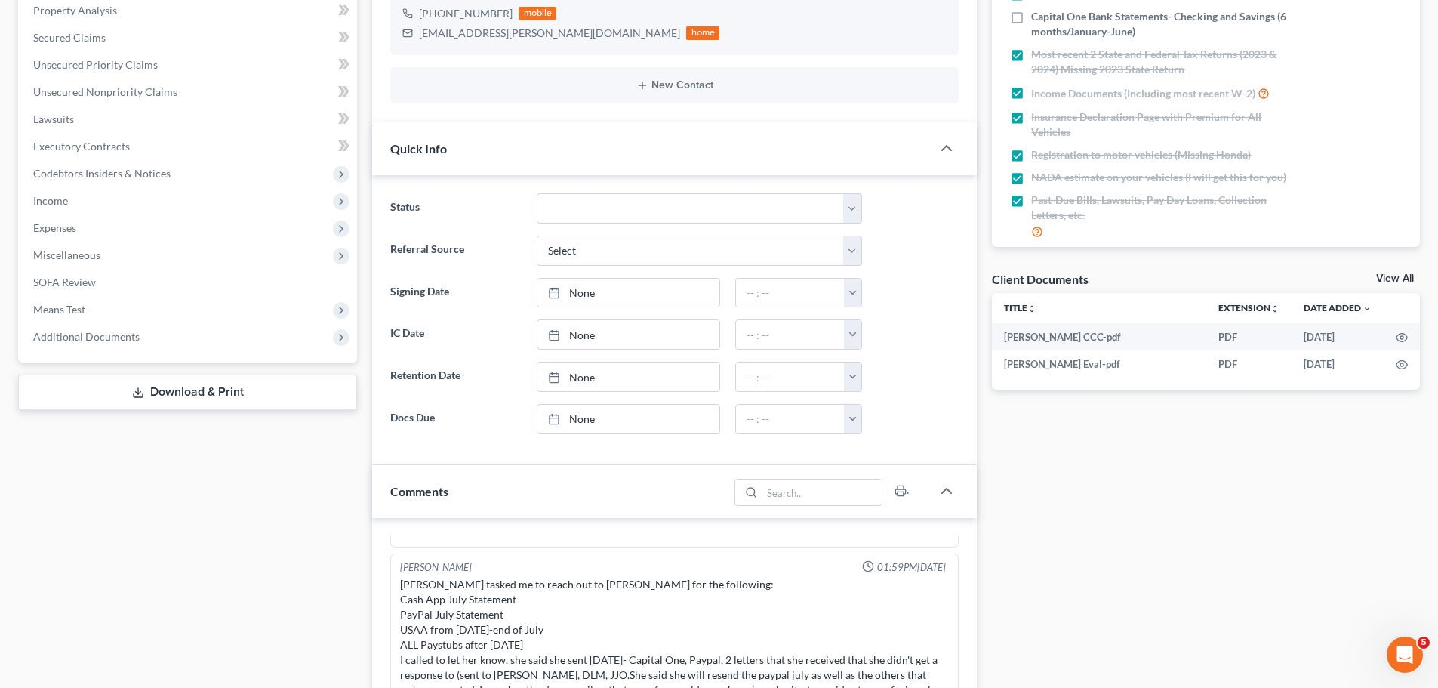
scroll to position [302, 0]
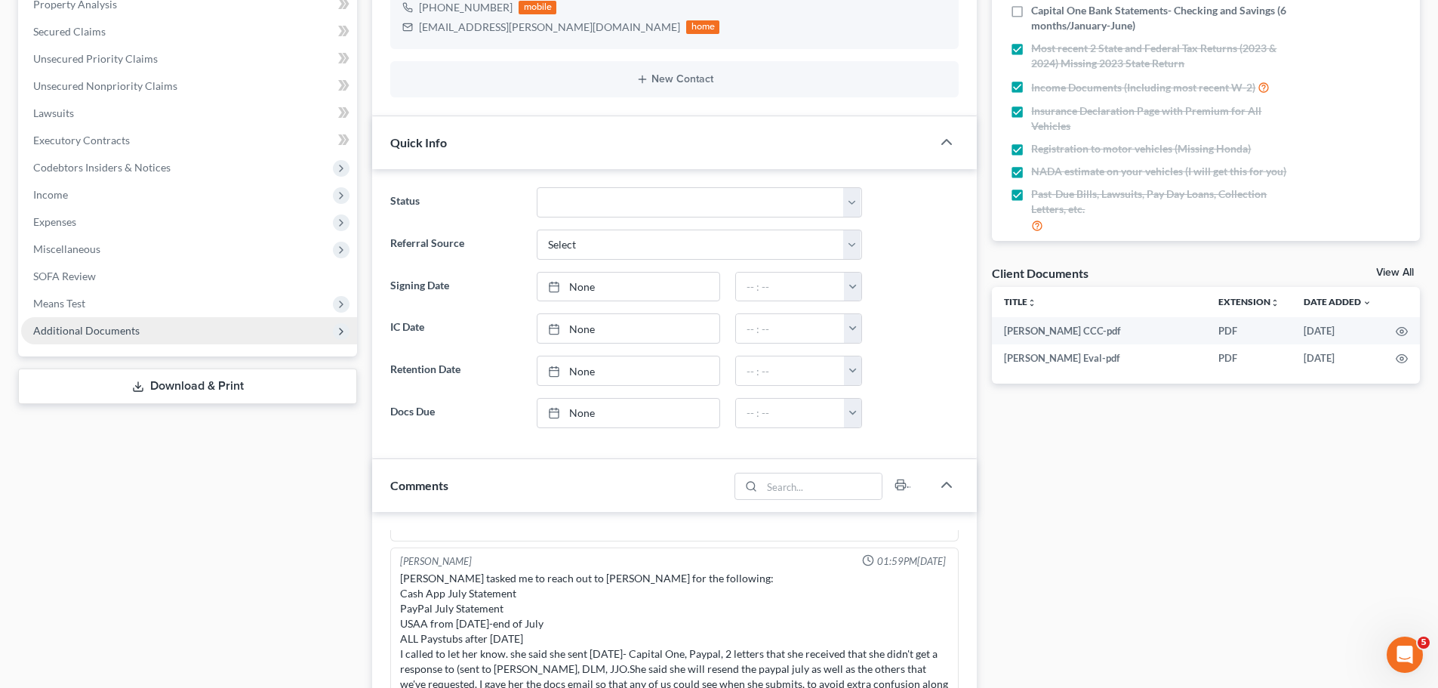
click at [87, 332] on span "Additional Documents" at bounding box center [86, 330] width 106 height 13
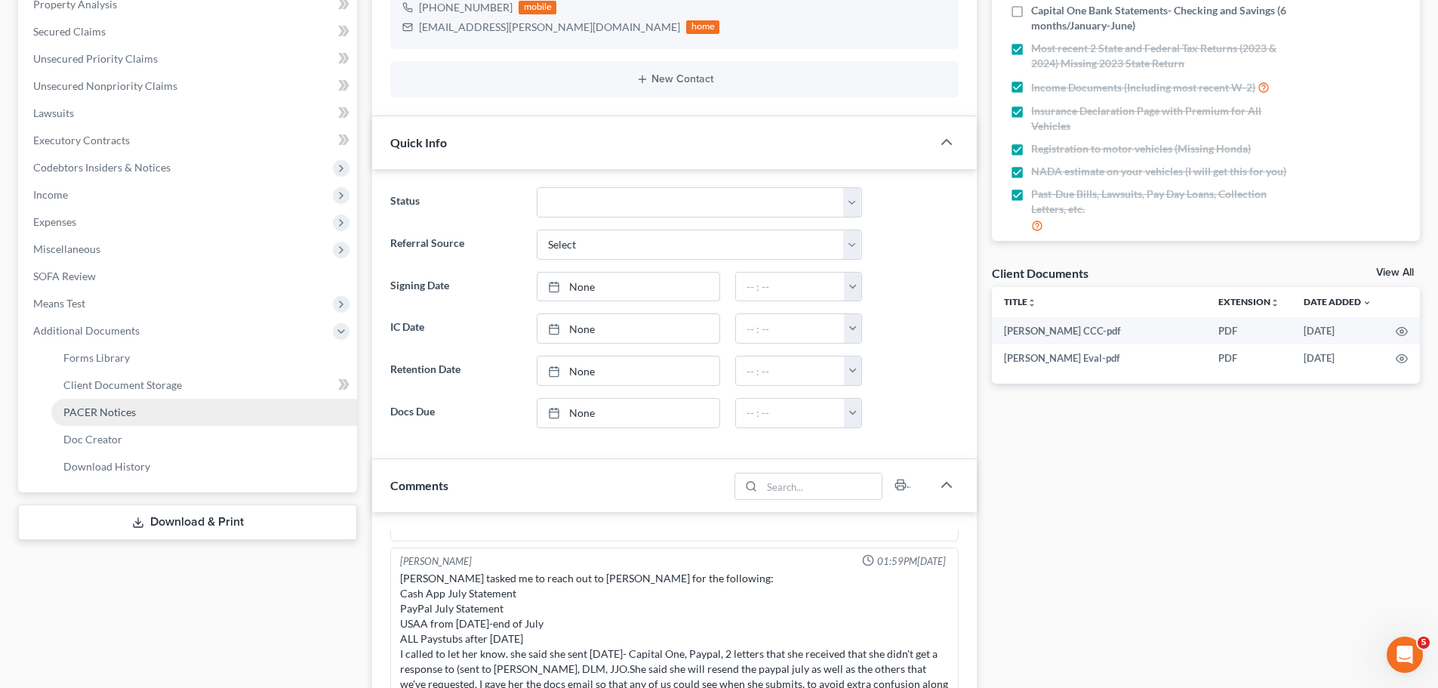
click at [109, 416] on span "PACER Notices" at bounding box center [99, 411] width 72 height 13
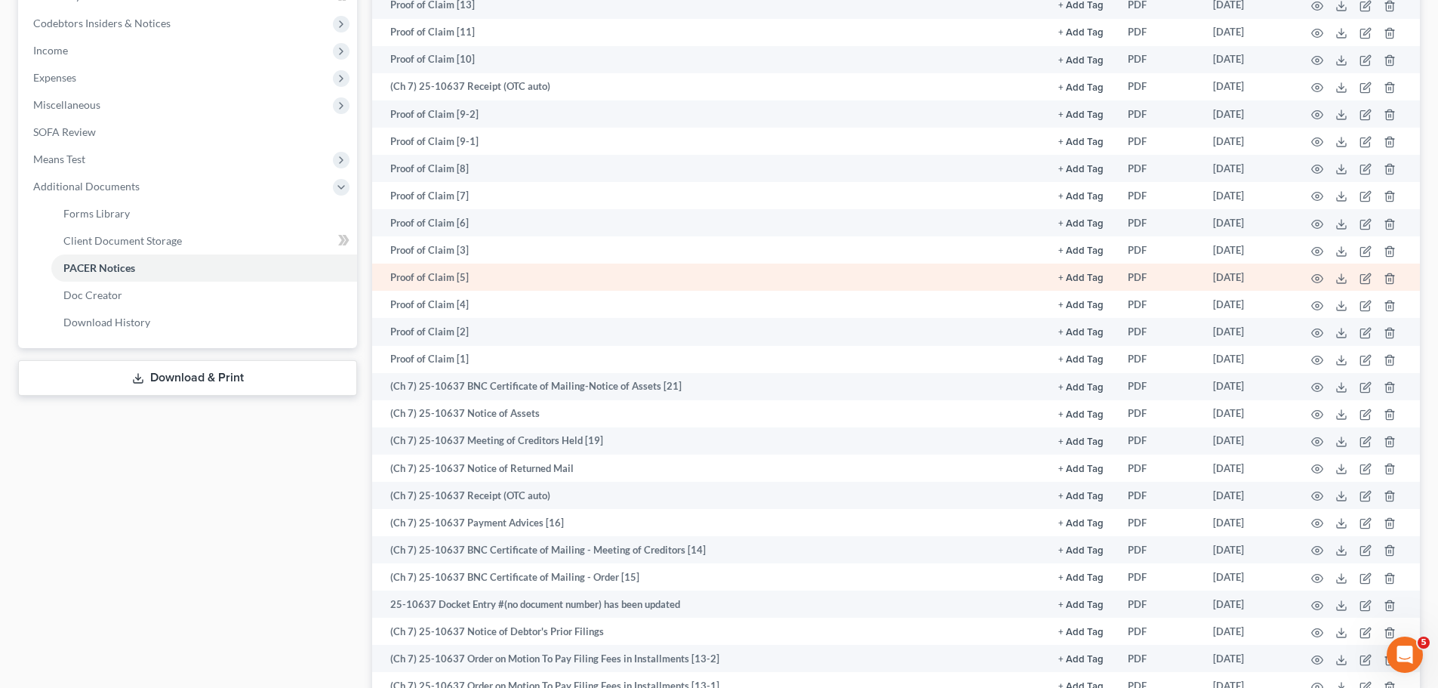
scroll to position [453, 0]
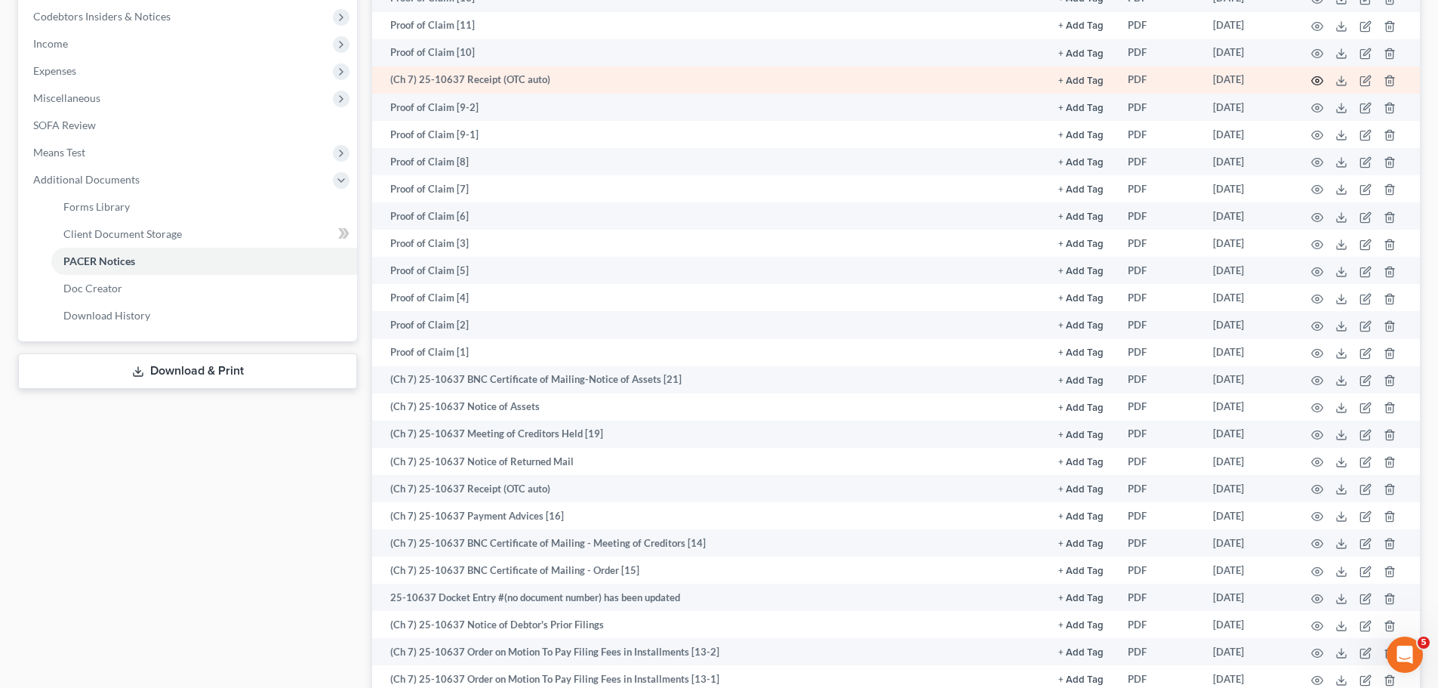
click at [1316, 78] on icon "button" at bounding box center [1317, 81] width 12 height 12
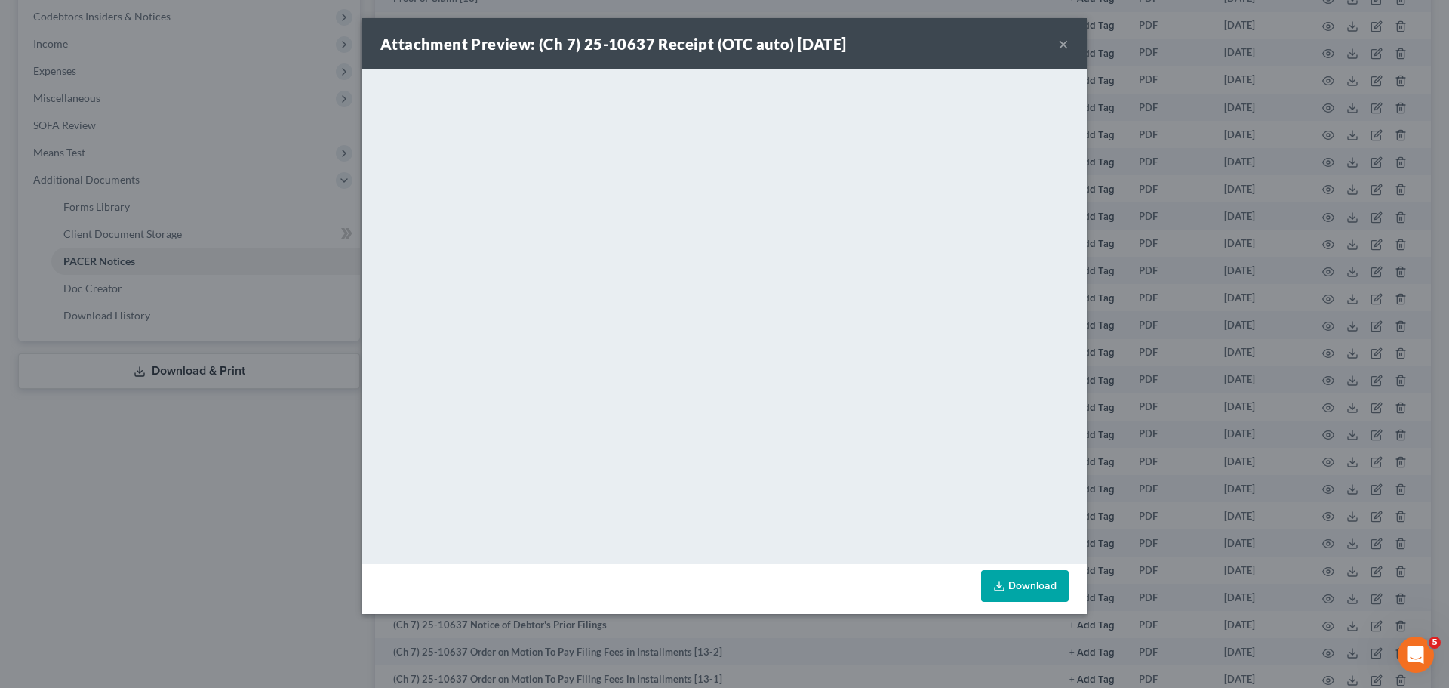
click at [1067, 53] on button "×" at bounding box center [1063, 44] width 11 height 18
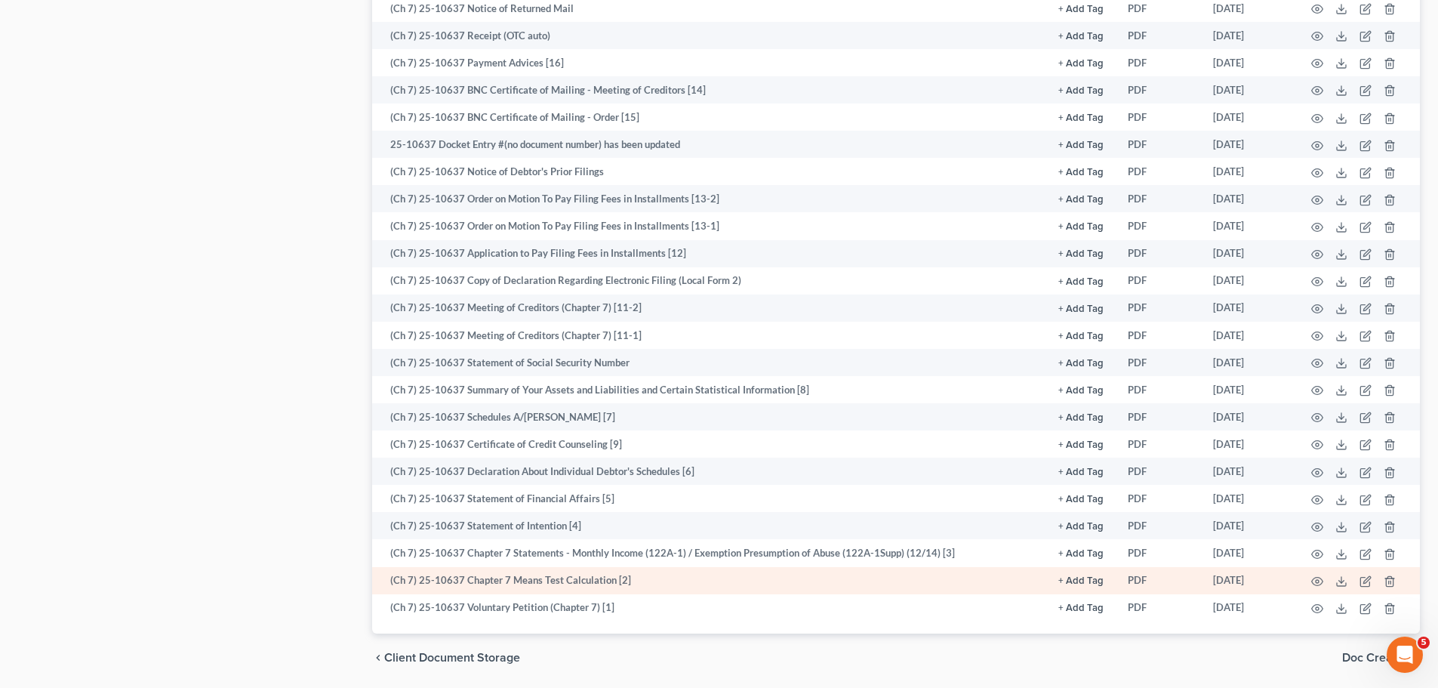
scroll to position [830, 0]
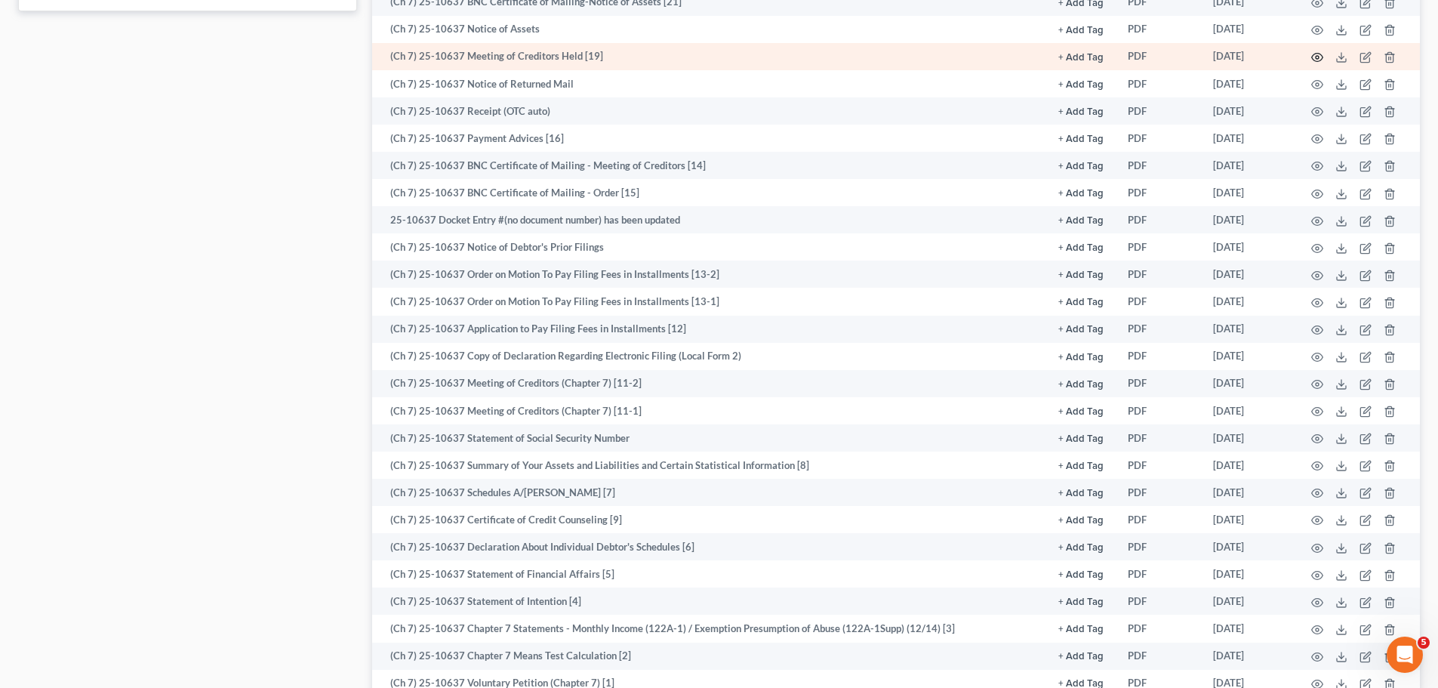
click at [1318, 54] on icon "button" at bounding box center [1317, 58] width 11 height 8
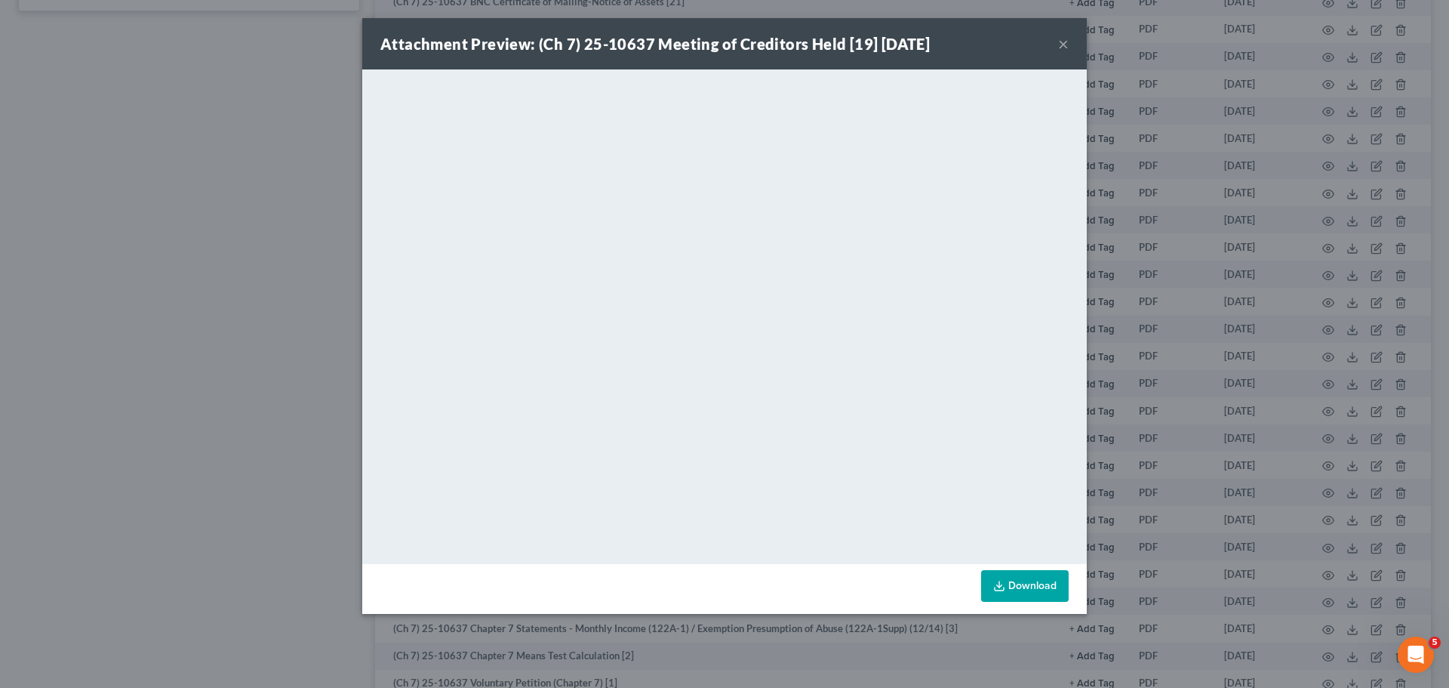
click at [1064, 51] on button "×" at bounding box center [1063, 44] width 11 height 18
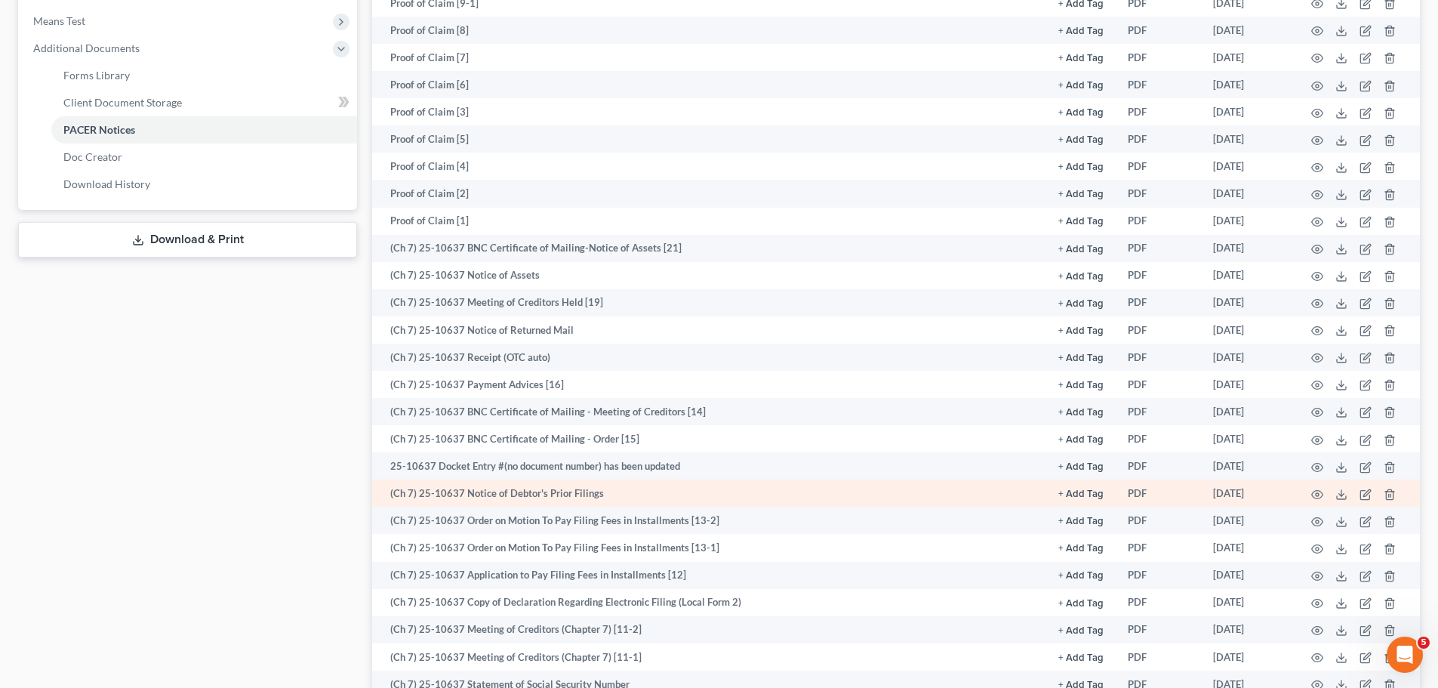
scroll to position [528, 0]
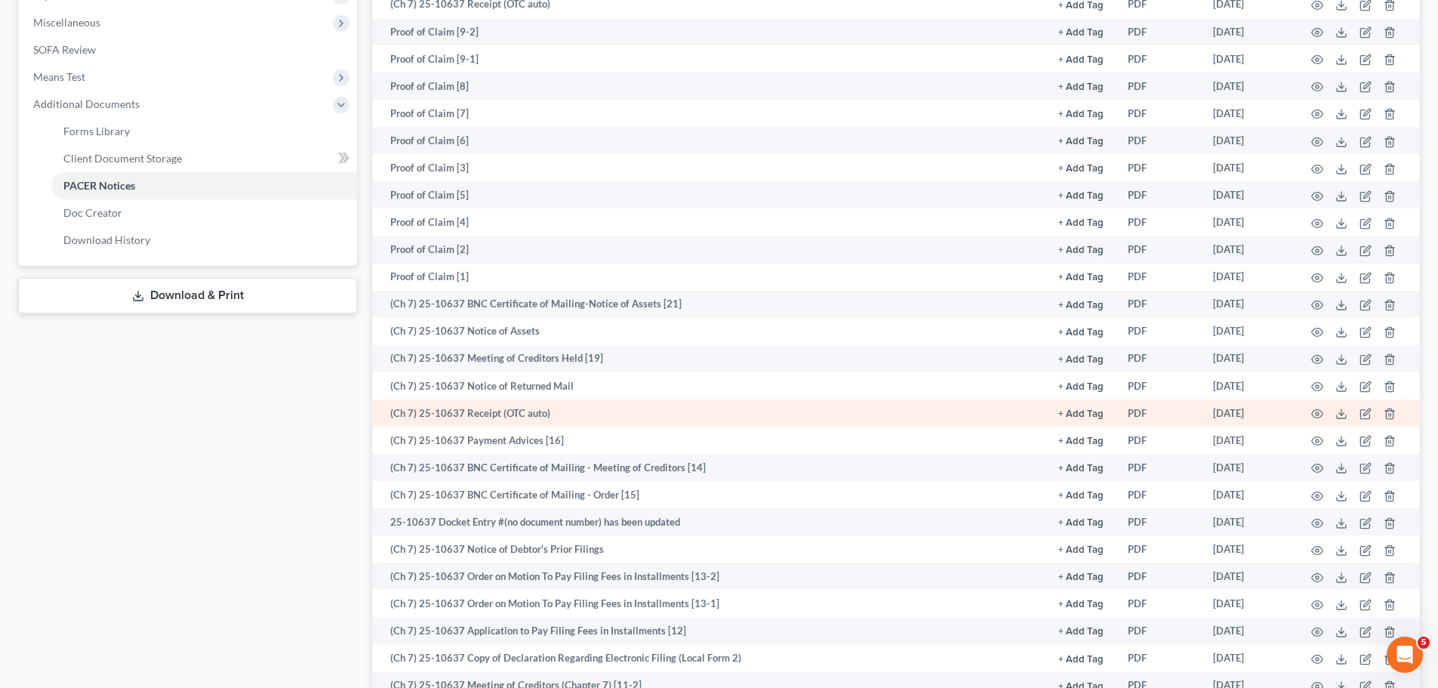
click at [1310, 414] on td at bounding box center [1356, 412] width 127 height 27
click at [1318, 414] on icon "button" at bounding box center [1317, 414] width 12 height 12
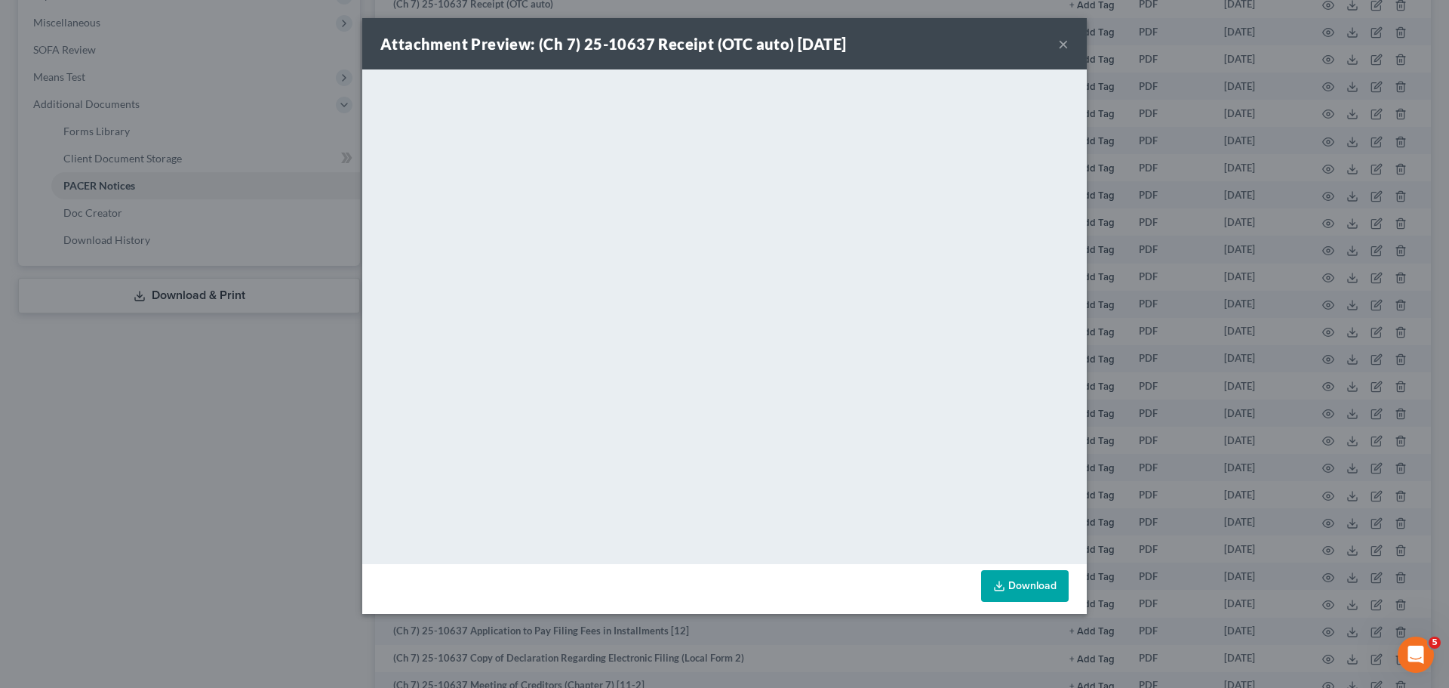
click at [1062, 46] on button "×" at bounding box center [1063, 44] width 11 height 18
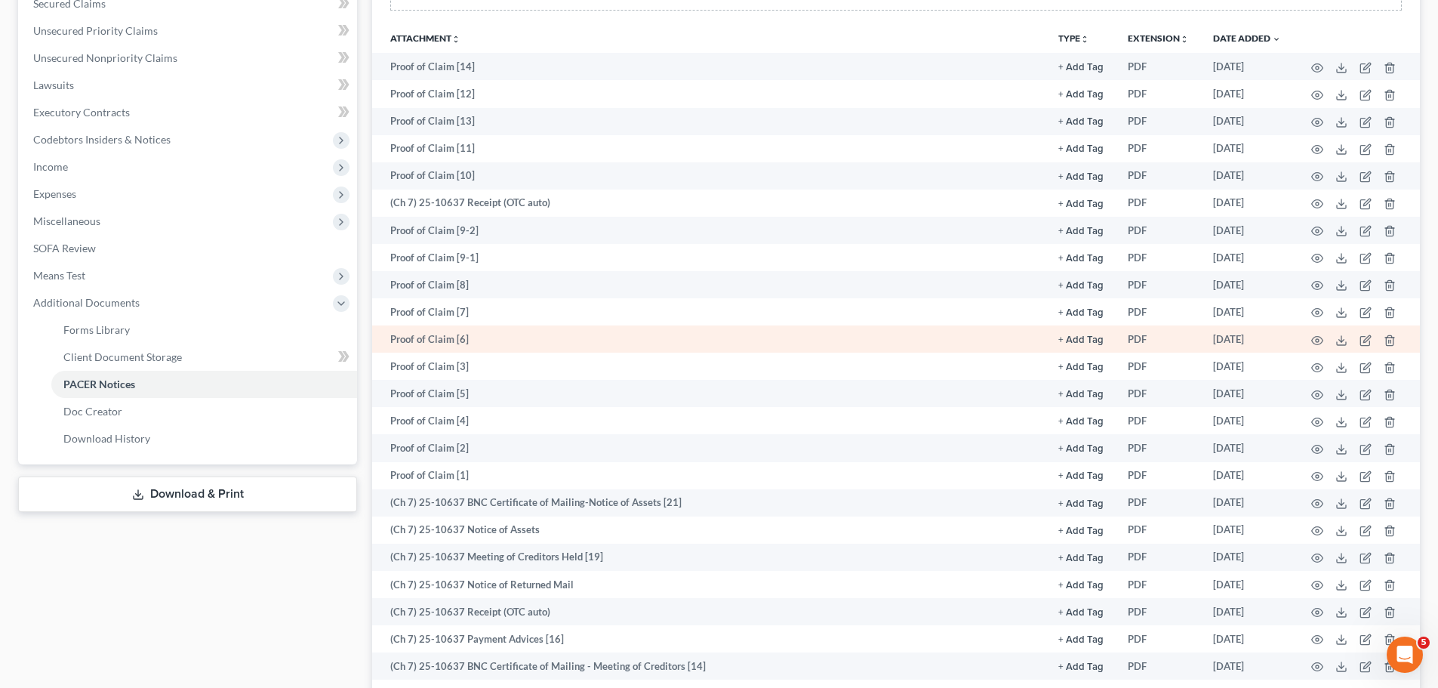
scroll to position [302, 0]
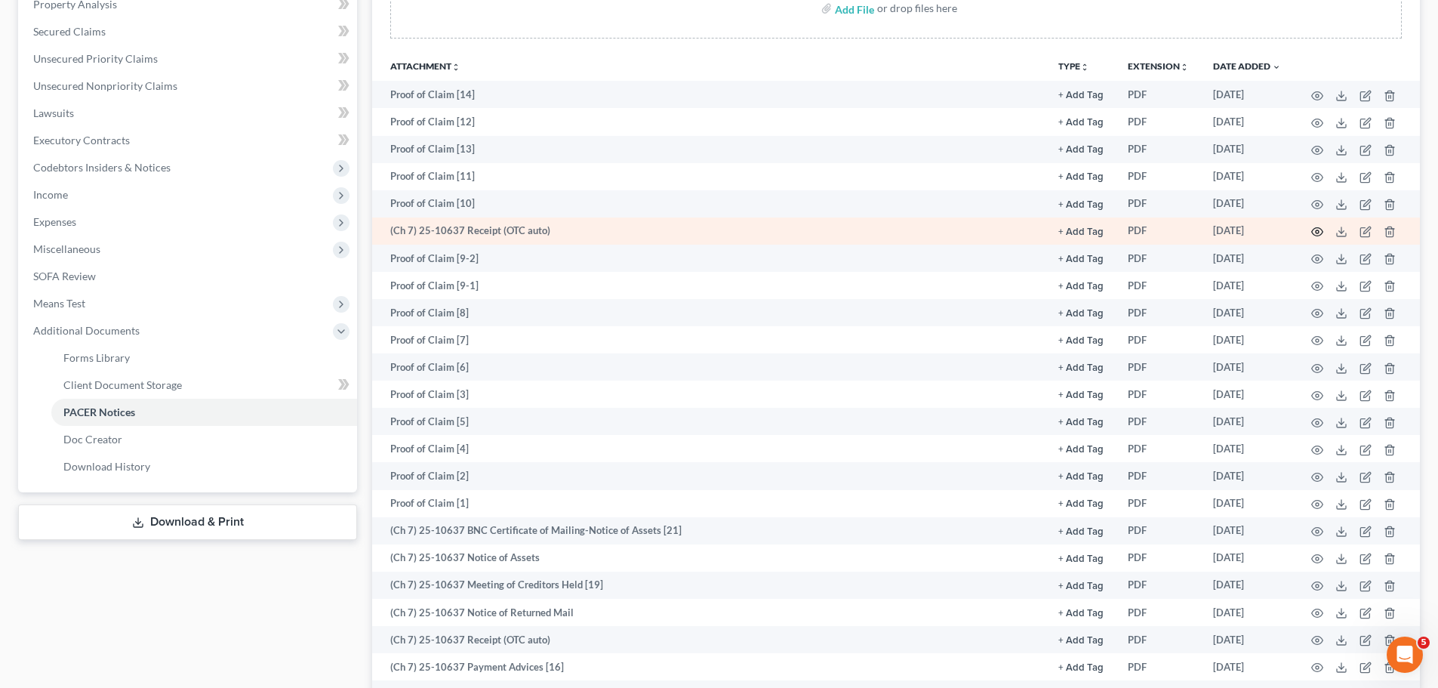
click at [1316, 232] on icon "button" at bounding box center [1317, 232] width 12 height 12
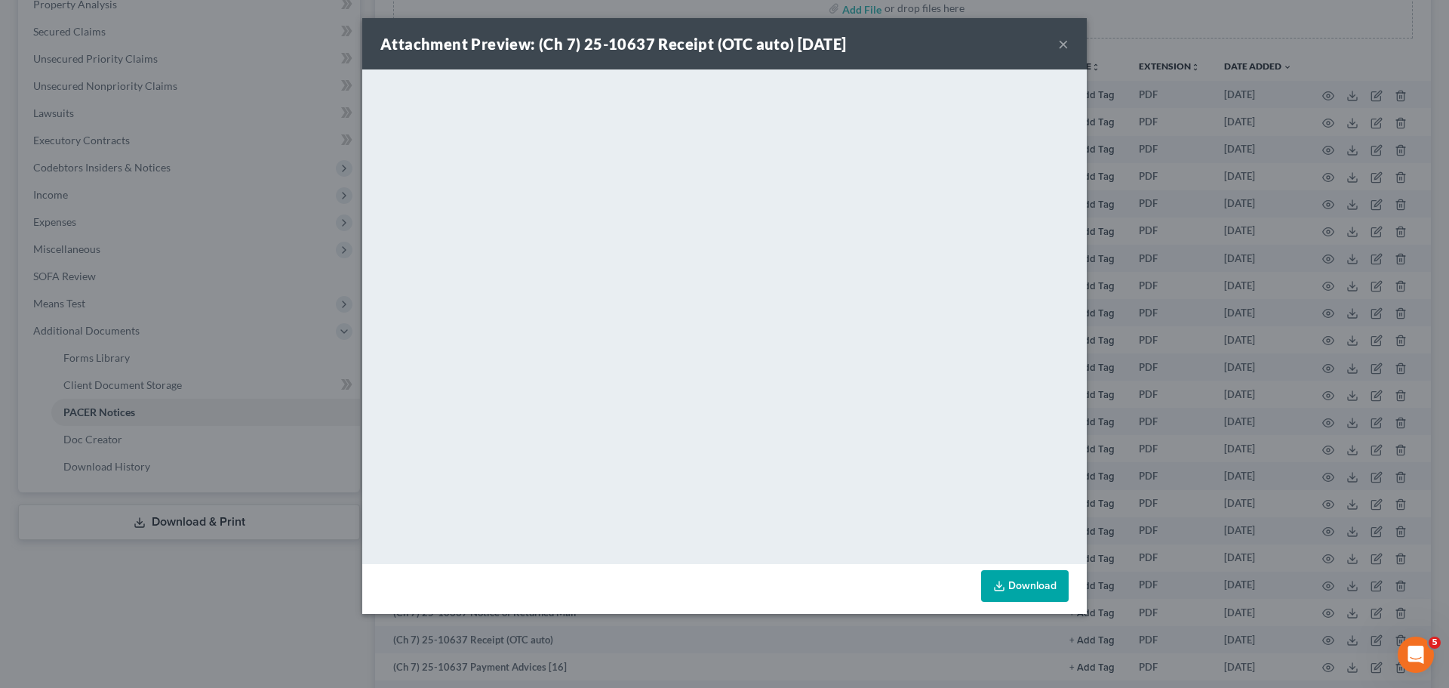
click at [1065, 48] on button "×" at bounding box center [1063, 44] width 11 height 18
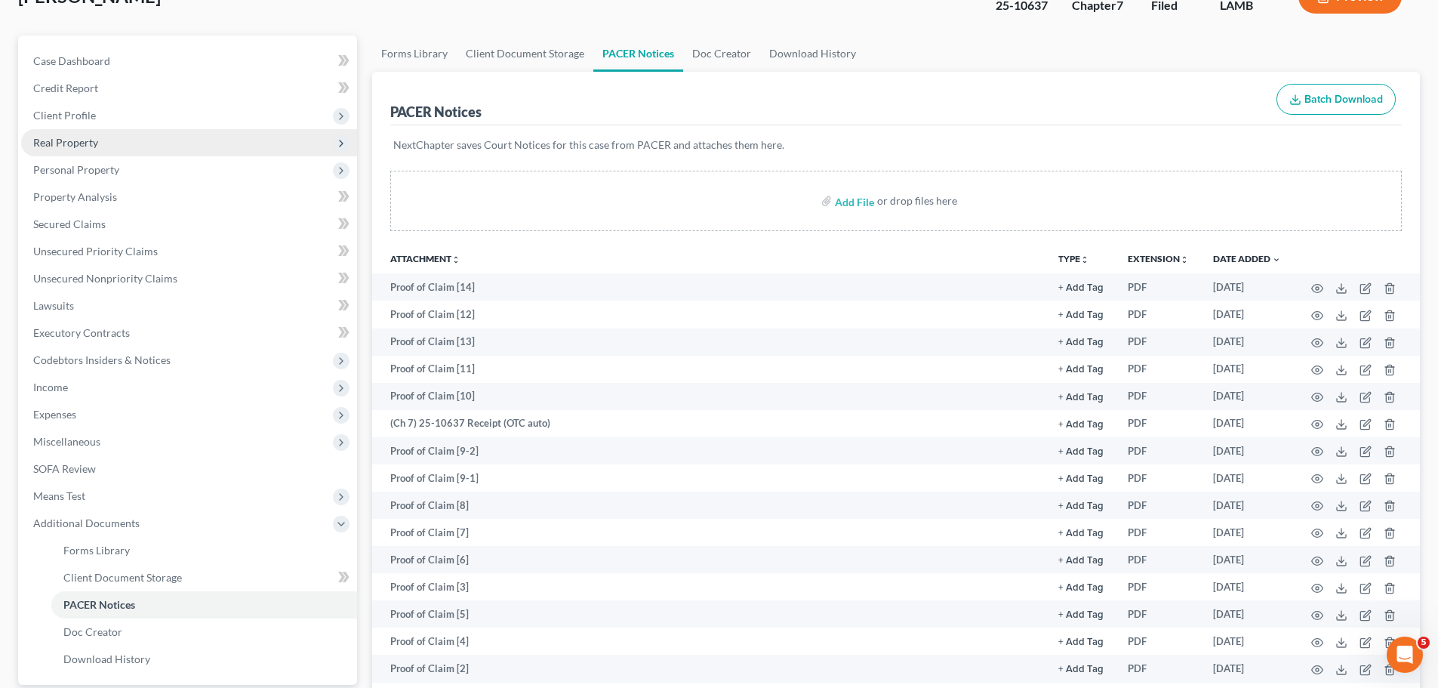
scroll to position [0, 0]
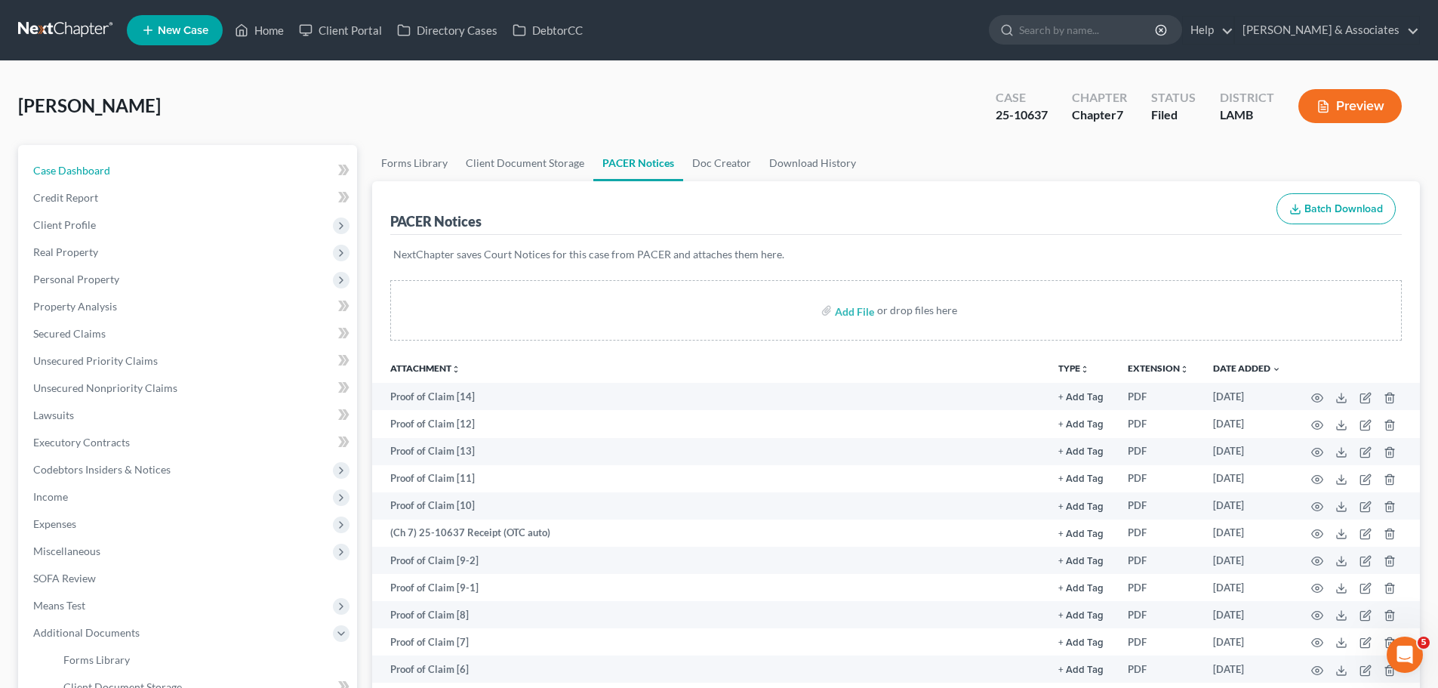
drag, startPoint x: 79, startPoint y: 171, endPoint x: 33, endPoint y: 14, distance: 163.6
click at [79, 171] on span "Case Dashboard" at bounding box center [71, 170] width 77 height 13
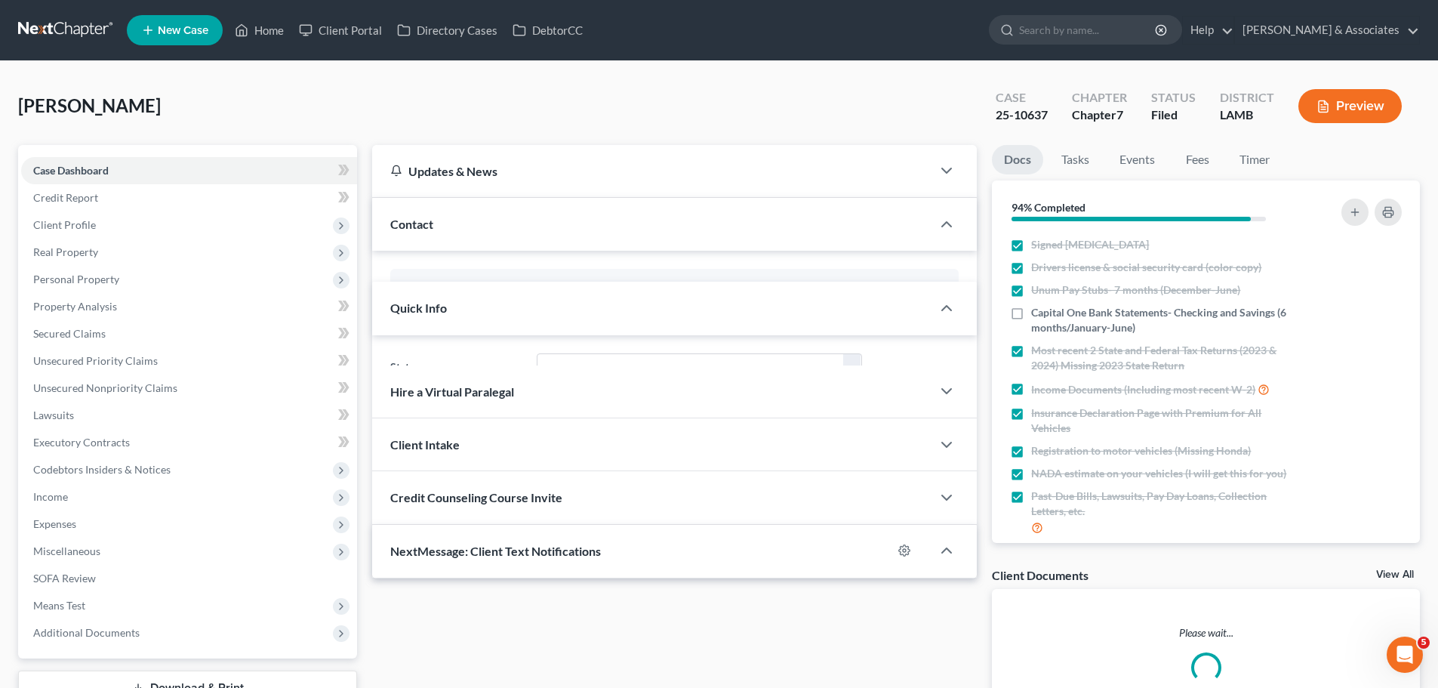
click at [33, 14] on nav "Home New Case Client Portal Directory Cases DebtorCC Diment & Associates ccd@di…" at bounding box center [719, 30] width 1438 height 60
click at [35, 23] on link at bounding box center [66, 30] width 97 height 27
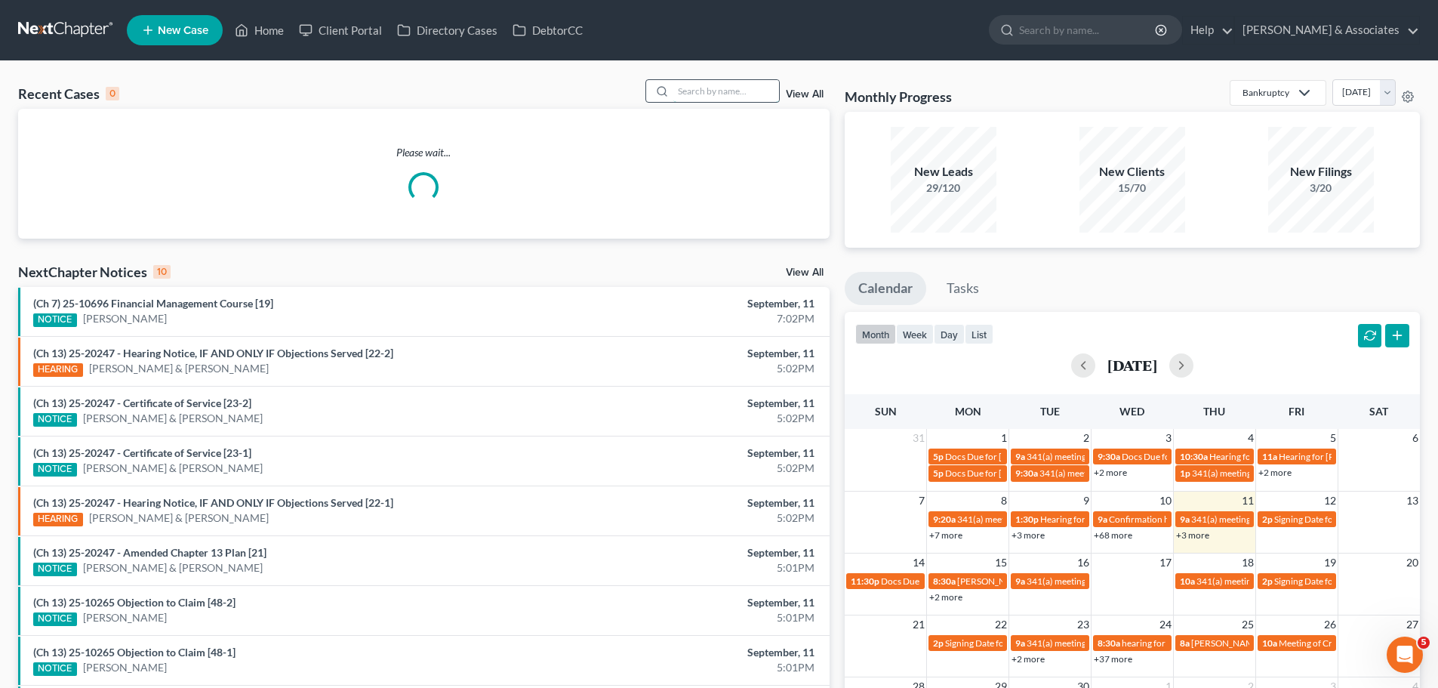
click at [777, 97] on input "search" at bounding box center [726, 91] width 106 height 22
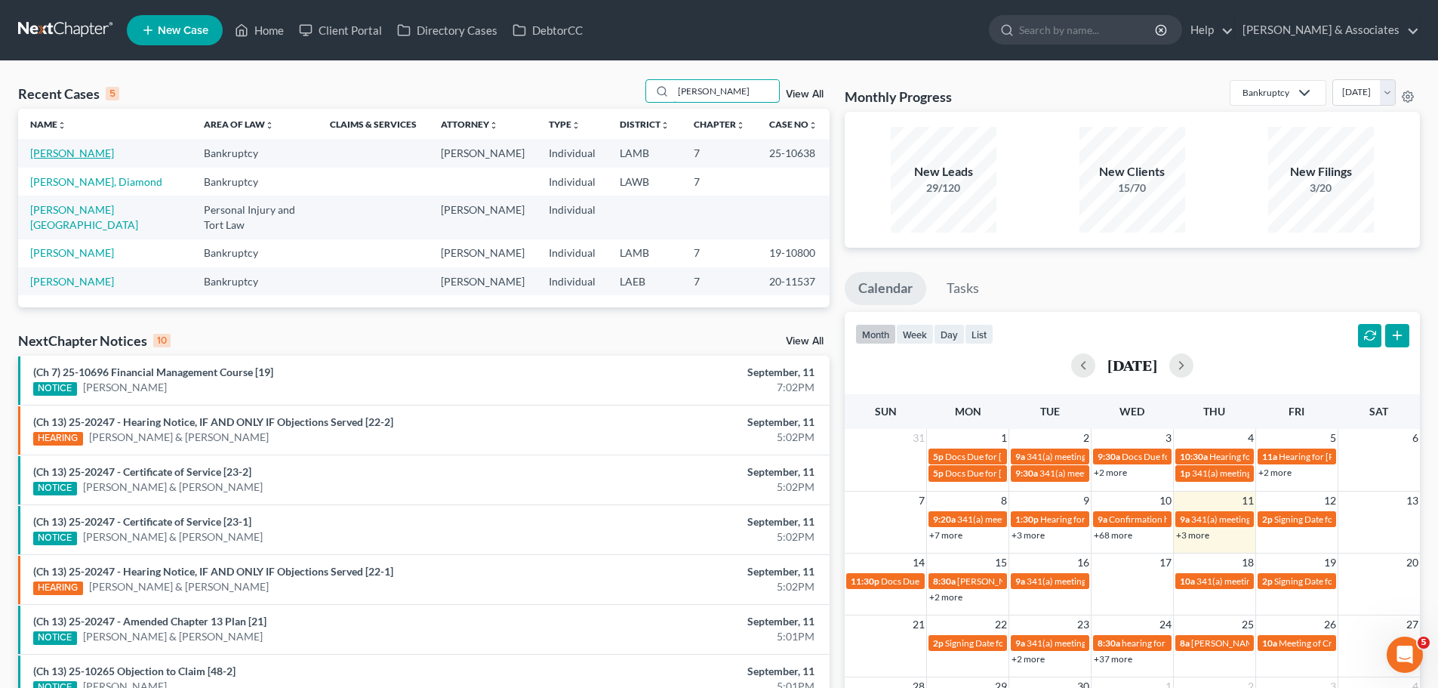
type input "[PERSON_NAME]"
click at [51, 157] on link "[PERSON_NAME]" at bounding box center [72, 152] width 84 height 13
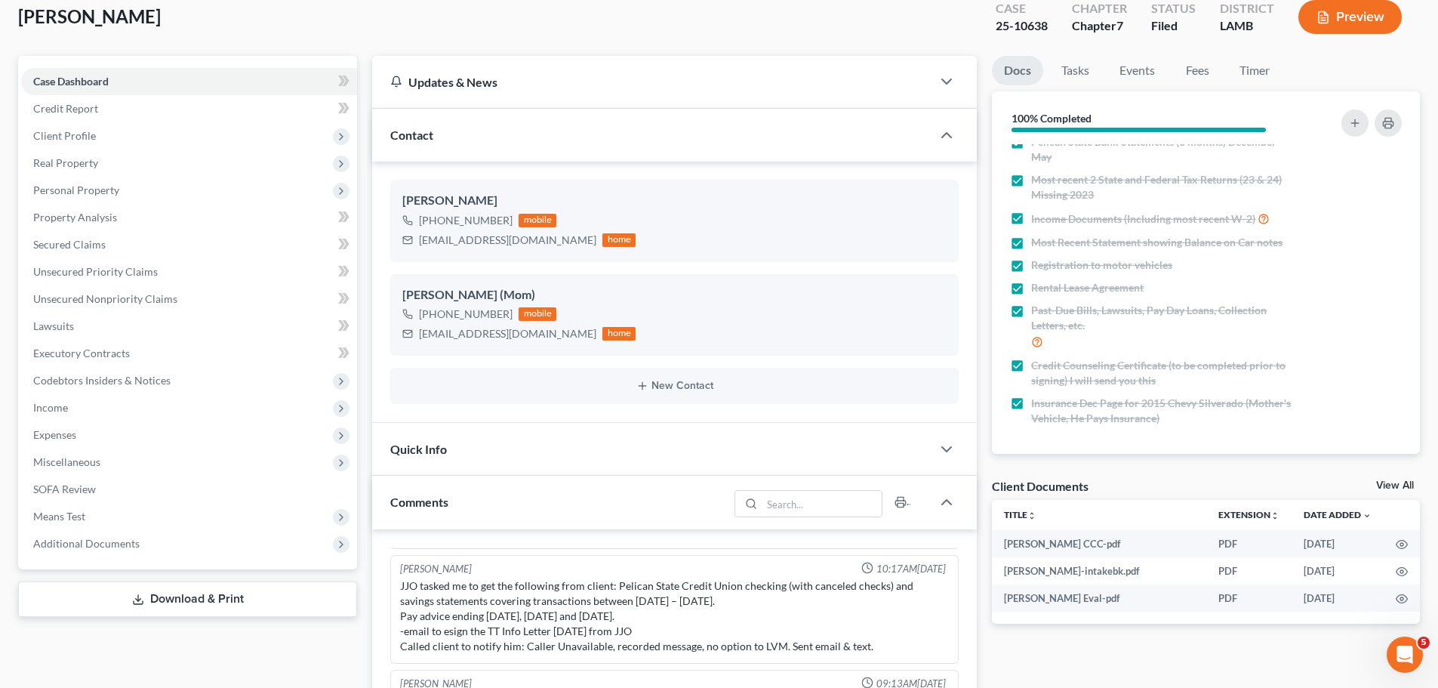
scroll to position [226, 0]
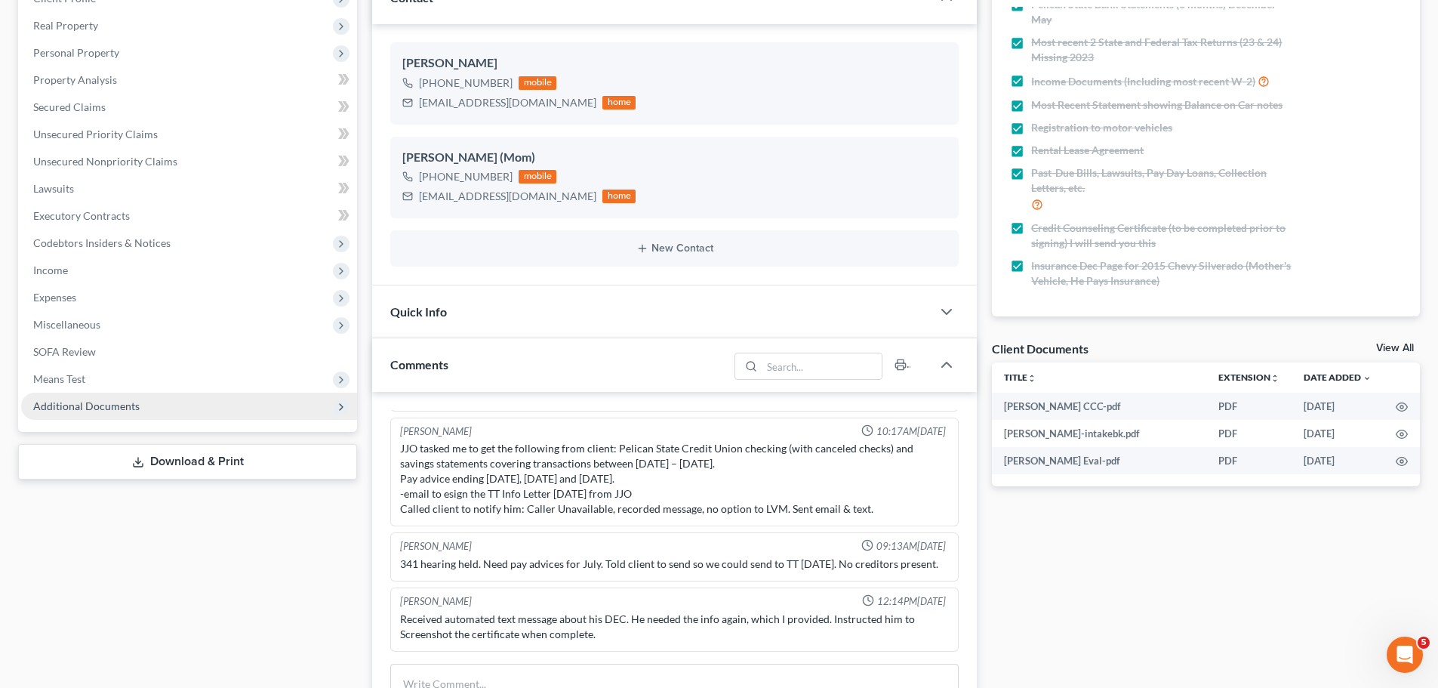
click at [72, 405] on span "Additional Documents" at bounding box center [86, 405] width 106 height 13
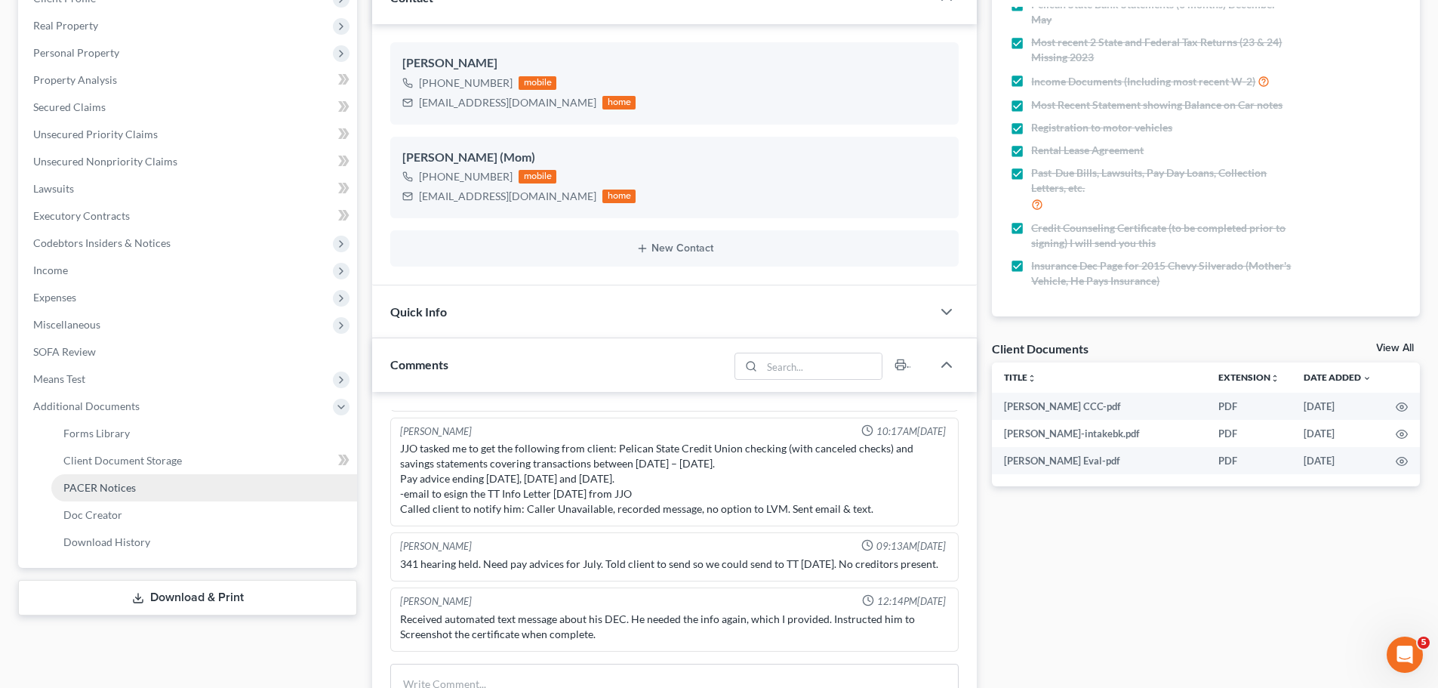
click at [123, 479] on link "PACER Notices" at bounding box center [204, 487] width 306 height 27
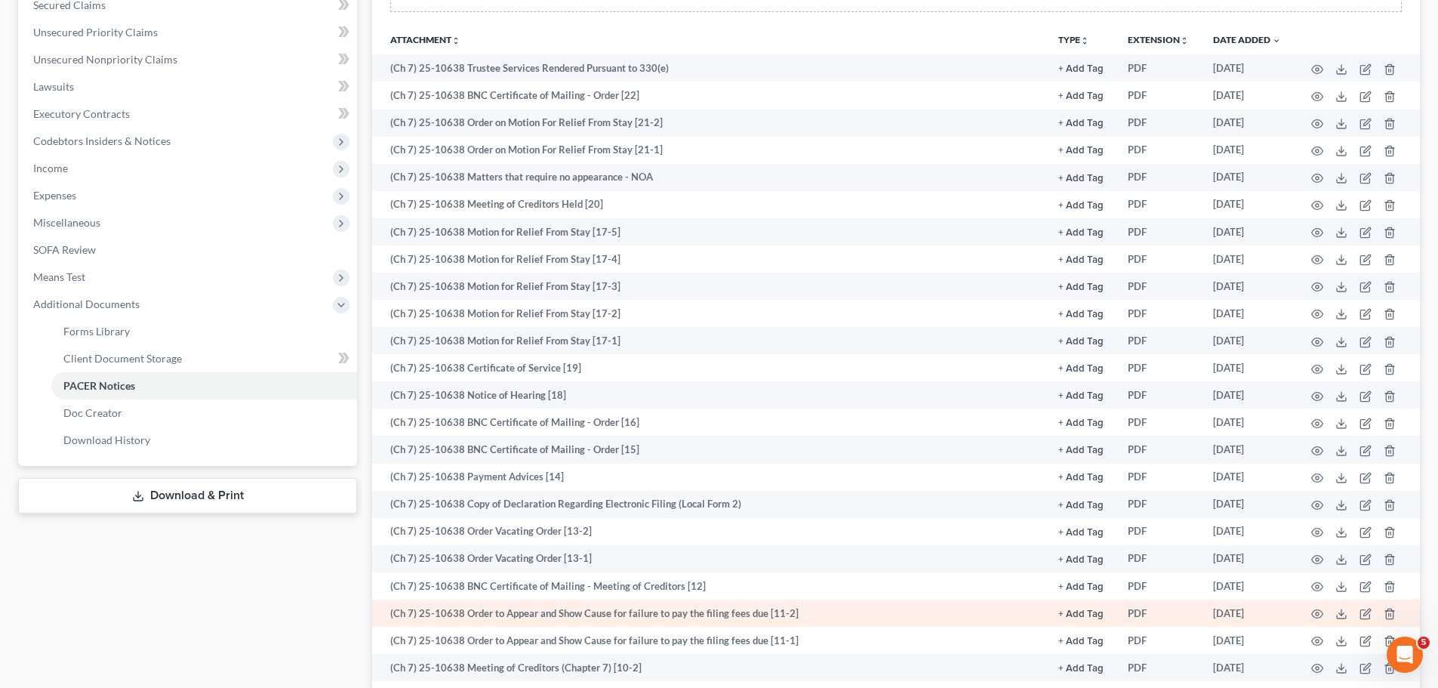
scroll to position [302, 0]
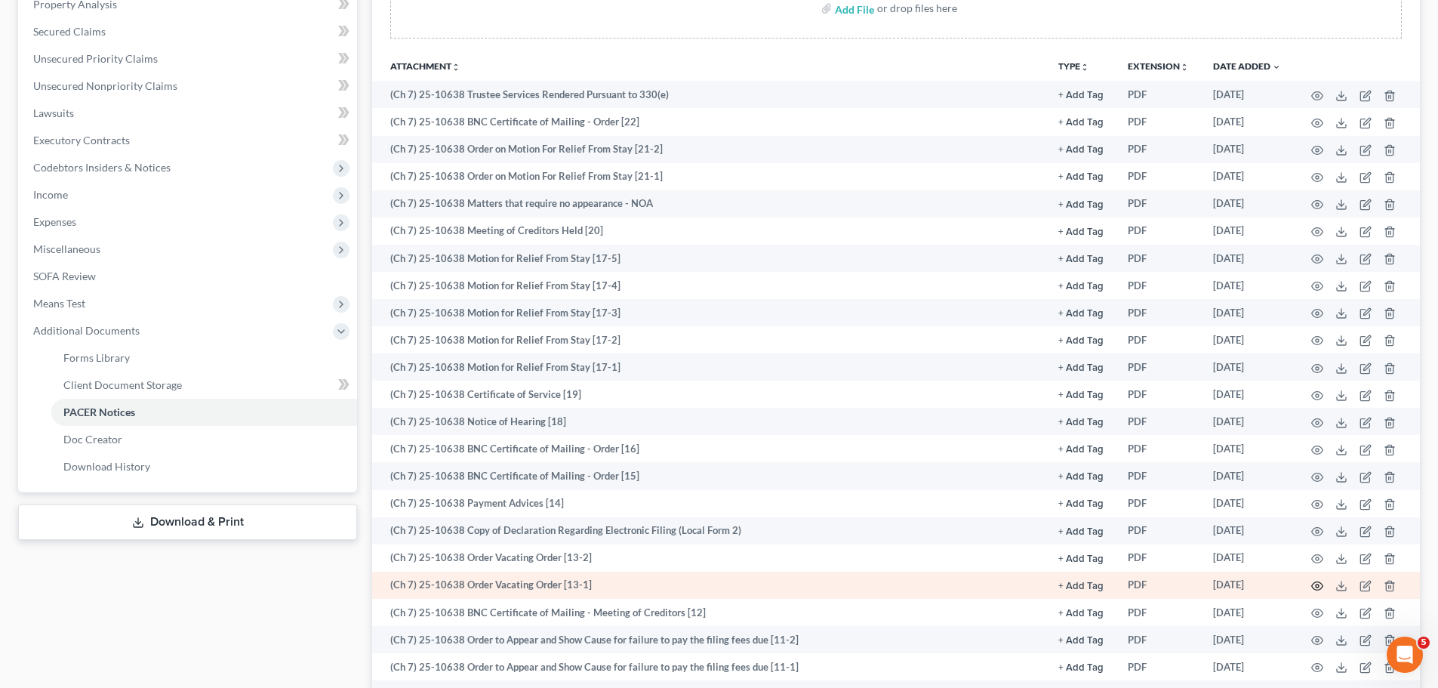
click at [1316, 585] on icon "button" at bounding box center [1317, 586] width 12 height 12
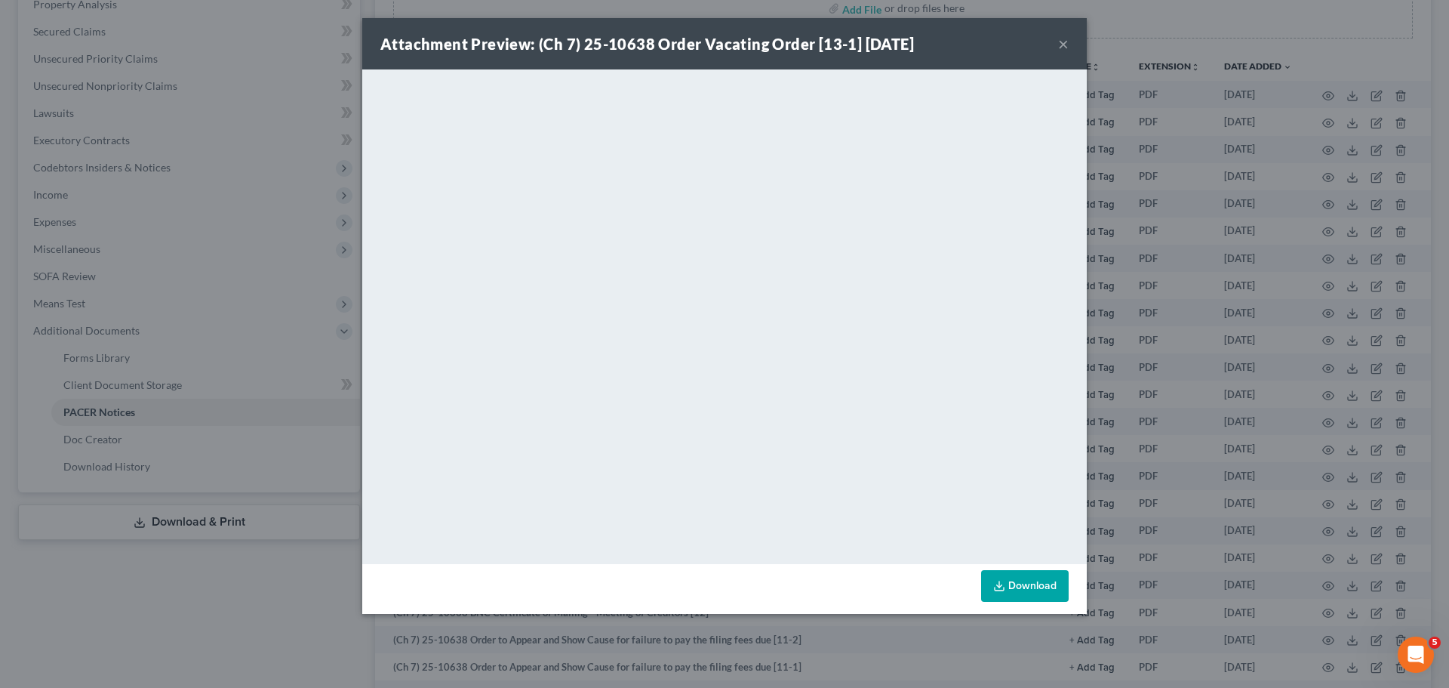
click at [1063, 45] on button "×" at bounding box center [1063, 44] width 11 height 18
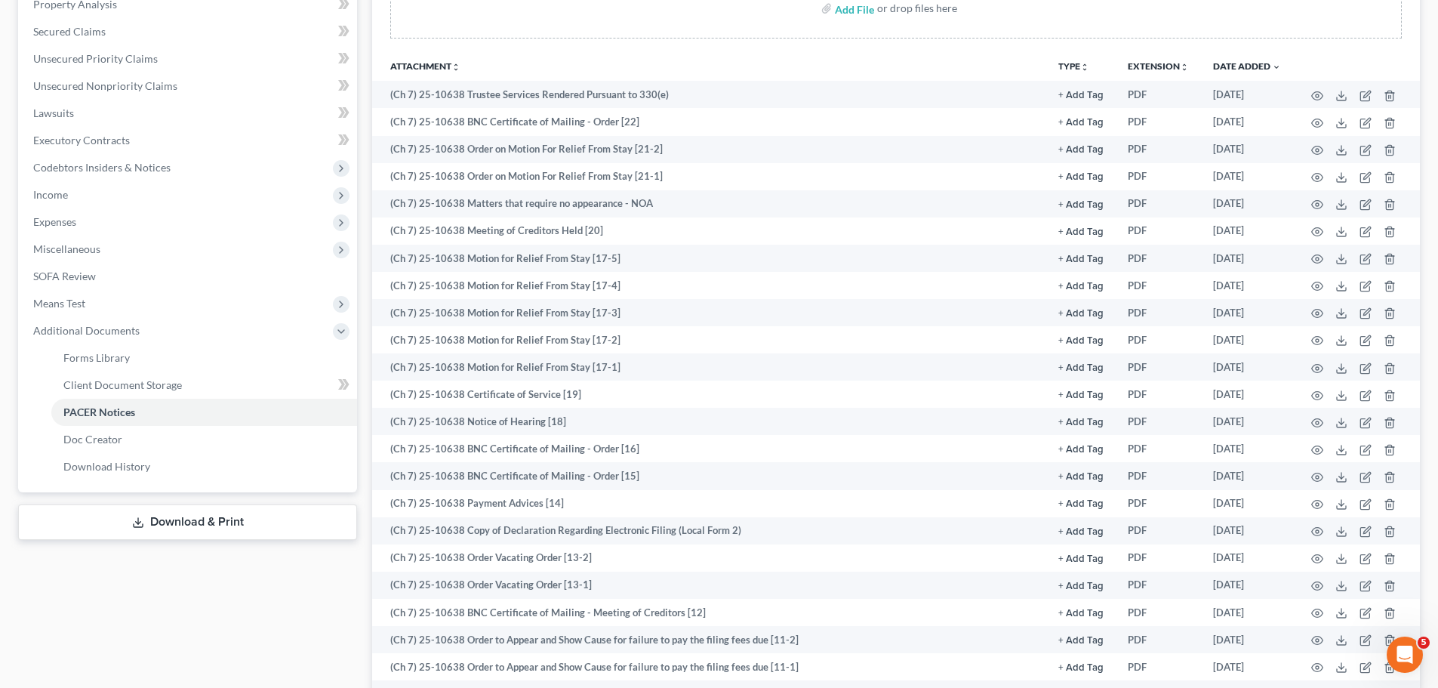
scroll to position [0, 0]
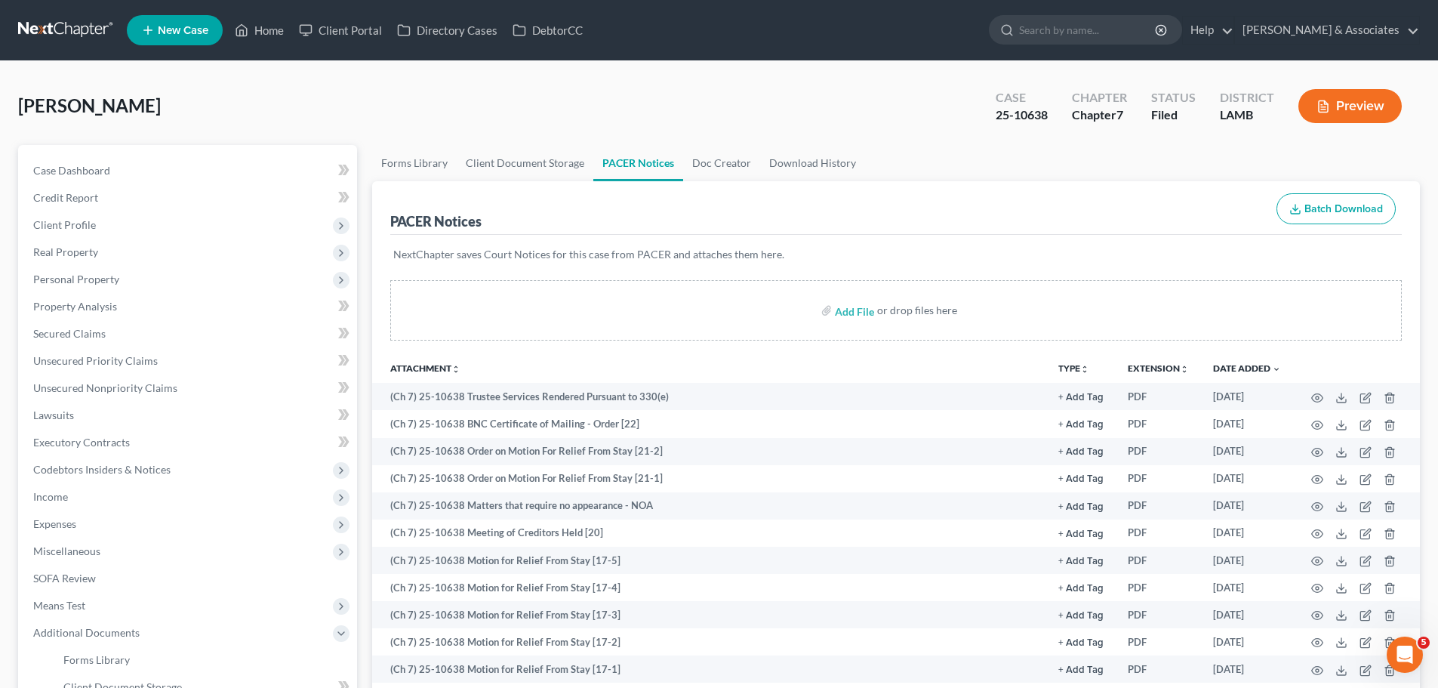
drag, startPoint x: 29, startPoint y: 21, endPoint x: 21, endPoint y: 23, distance: 7.7
click at [29, 21] on link at bounding box center [66, 30] width 97 height 27
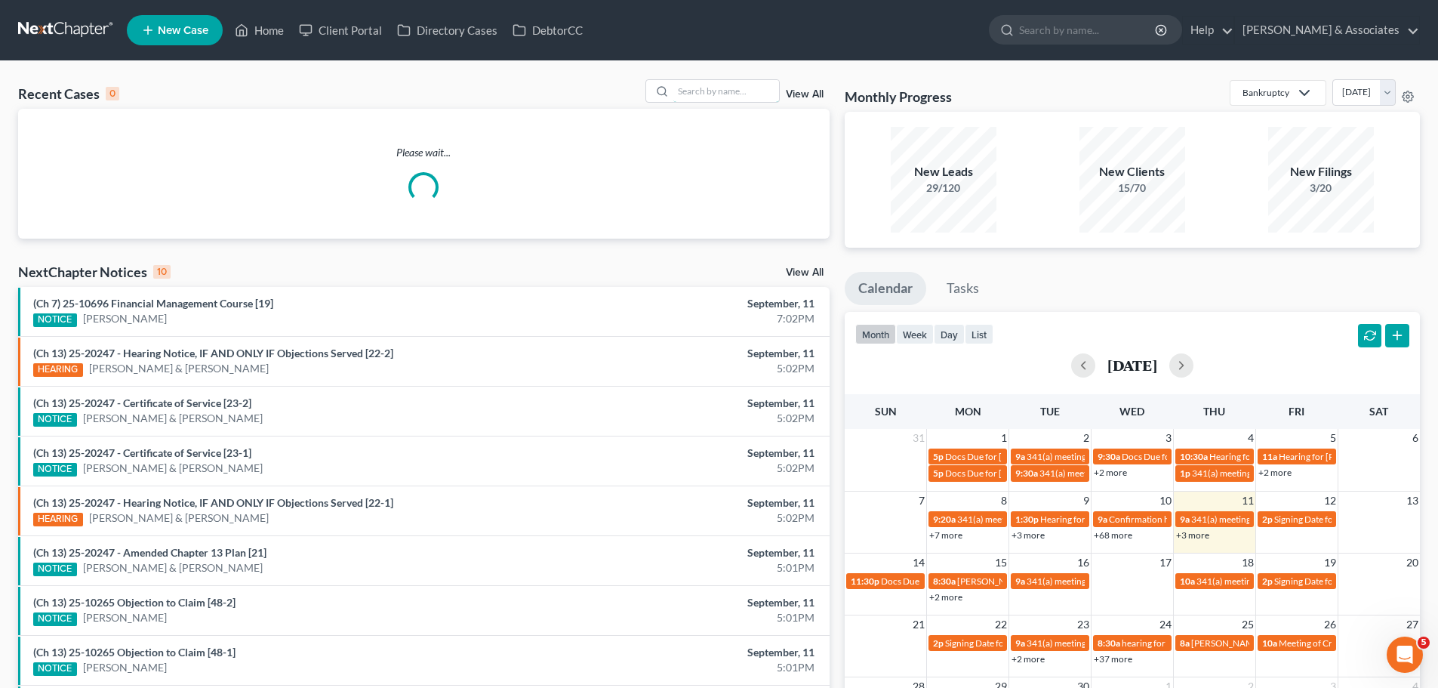
drag, startPoint x: 749, startPoint y: 102, endPoint x: 926, endPoint y: 108, distance: 177.5
click at [749, 102] on input "search" at bounding box center [726, 91] width 106 height 22
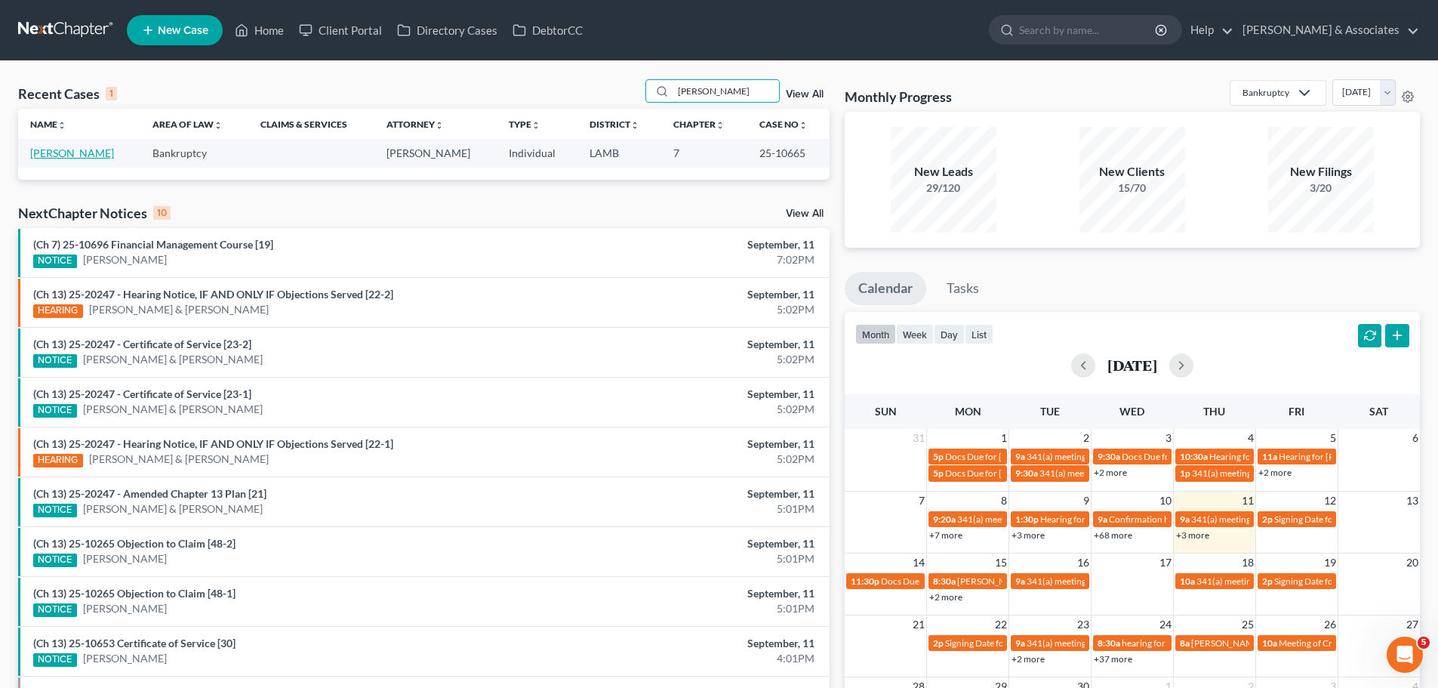
type input "[PERSON_NAME]"
click at [101, 154] on link "[PERSON_NAME]" at bounding box center [72, 152] width 84 height 13
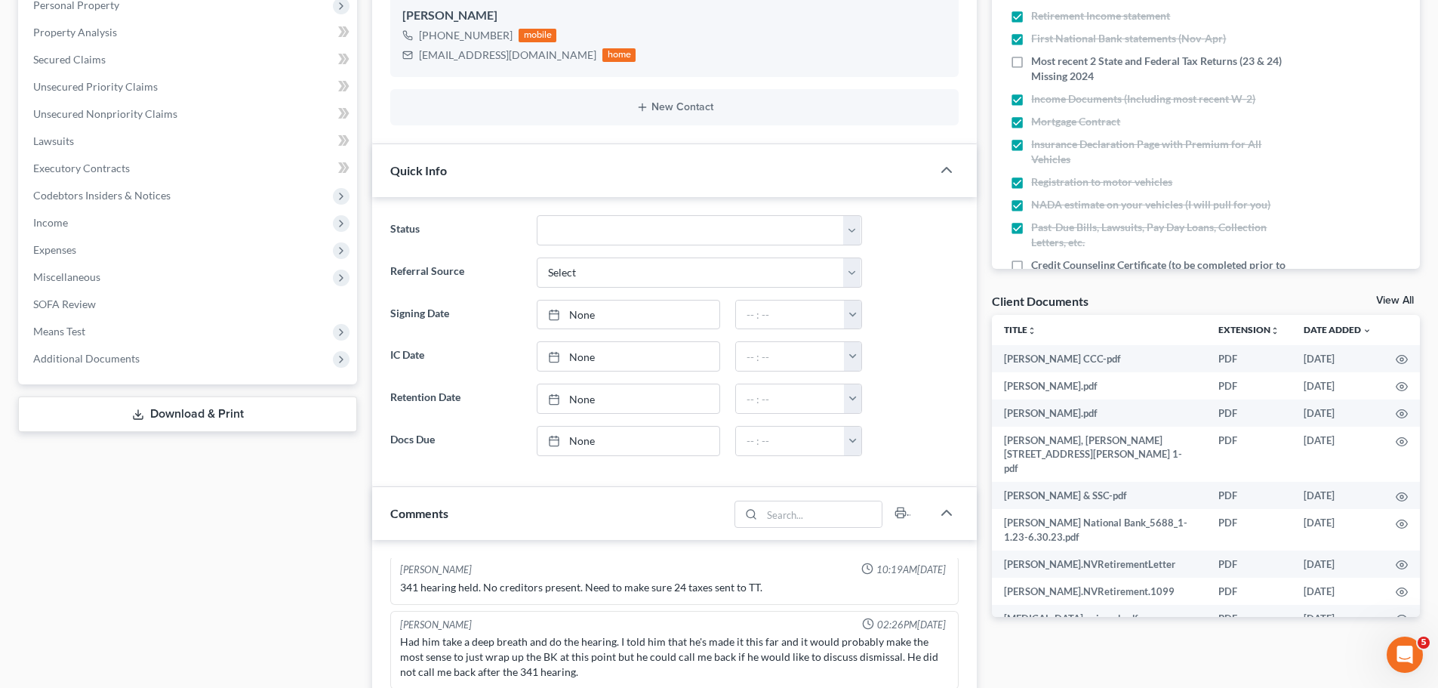
scroll to position [302, 0]
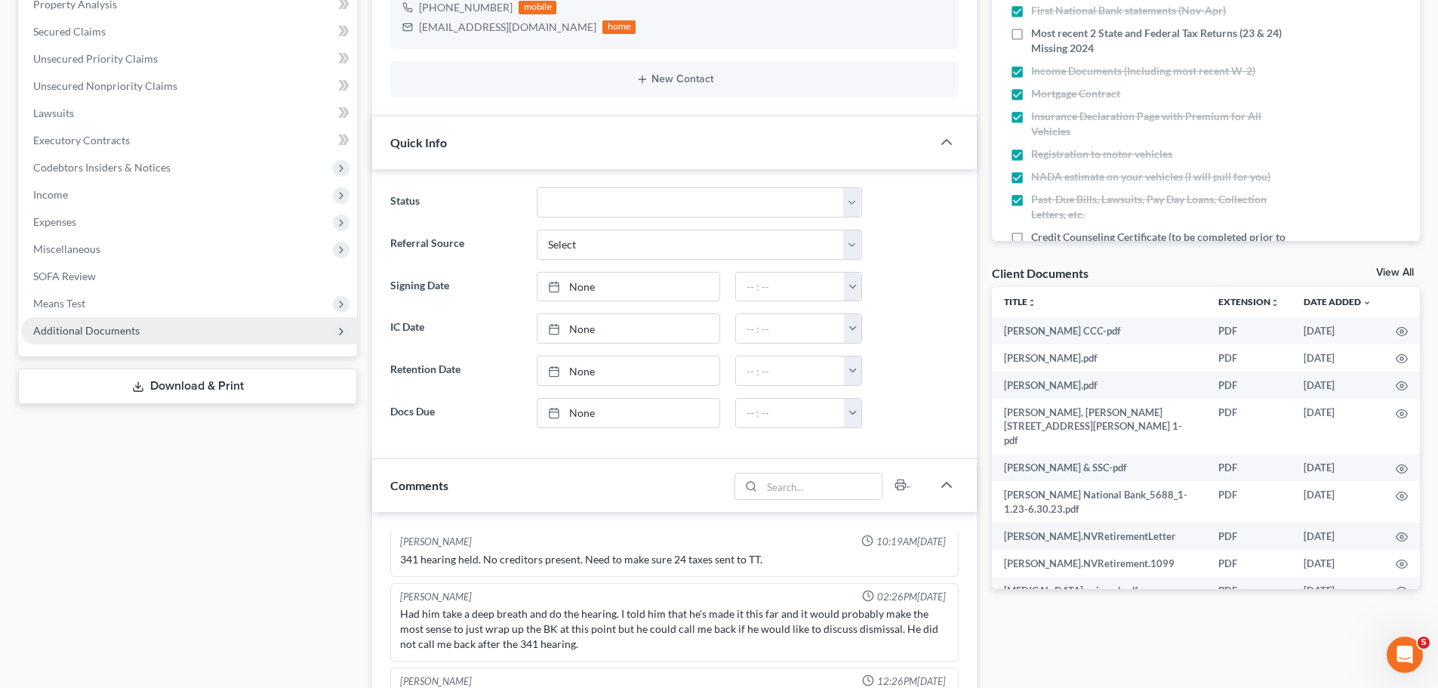
click at [119, 340] on span "Additional Documents" at bounding box center [189, 330] width 336 height 27
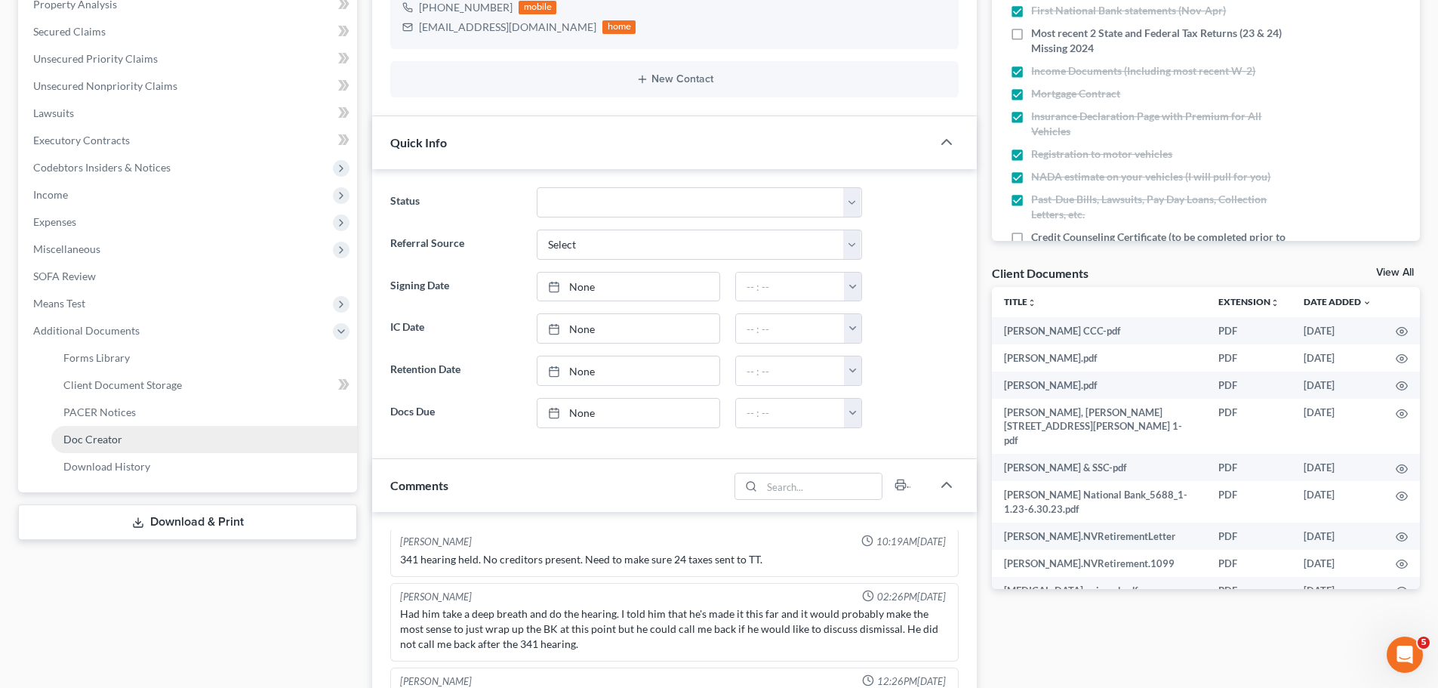
click at [119, 437] on span "Doc Creator" at bounding box center [92, 438] width 59 height 13
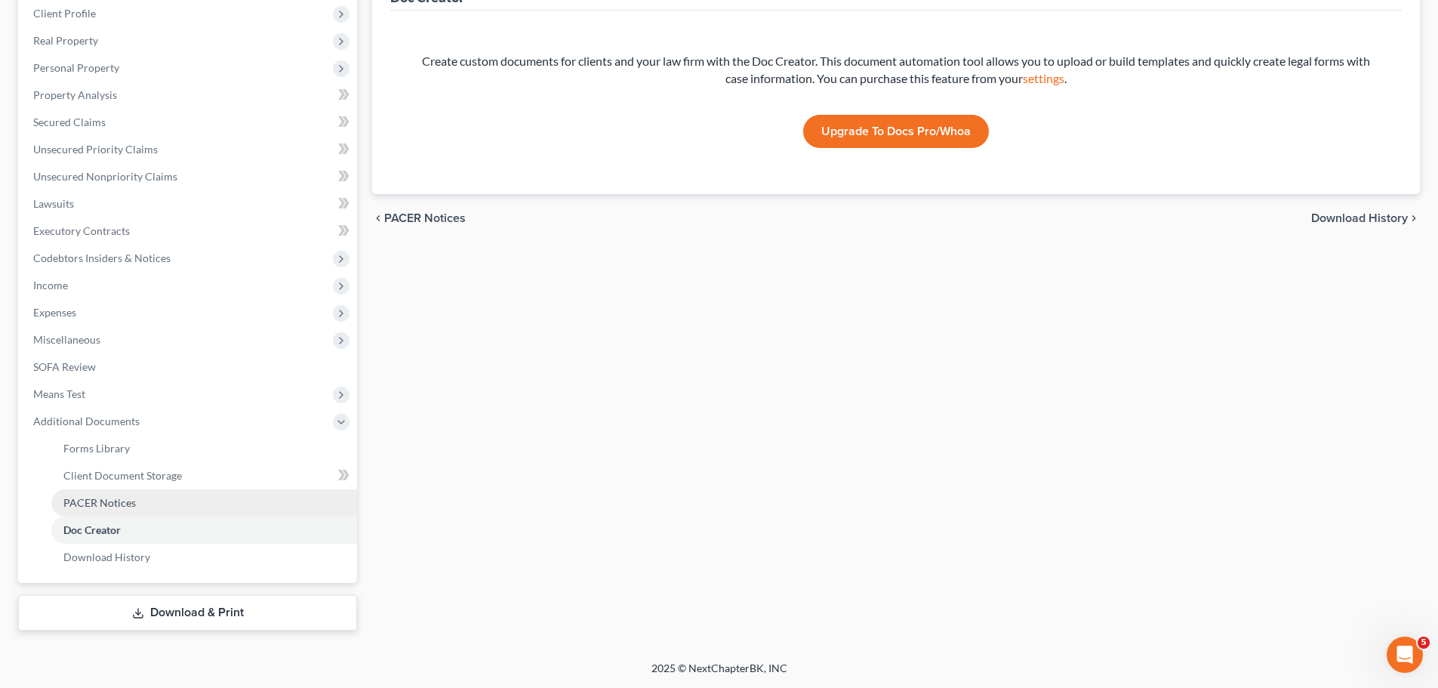
click at [96, 503] on span "PACER Notices" at bounding box center [99, 502] width 72 height 13
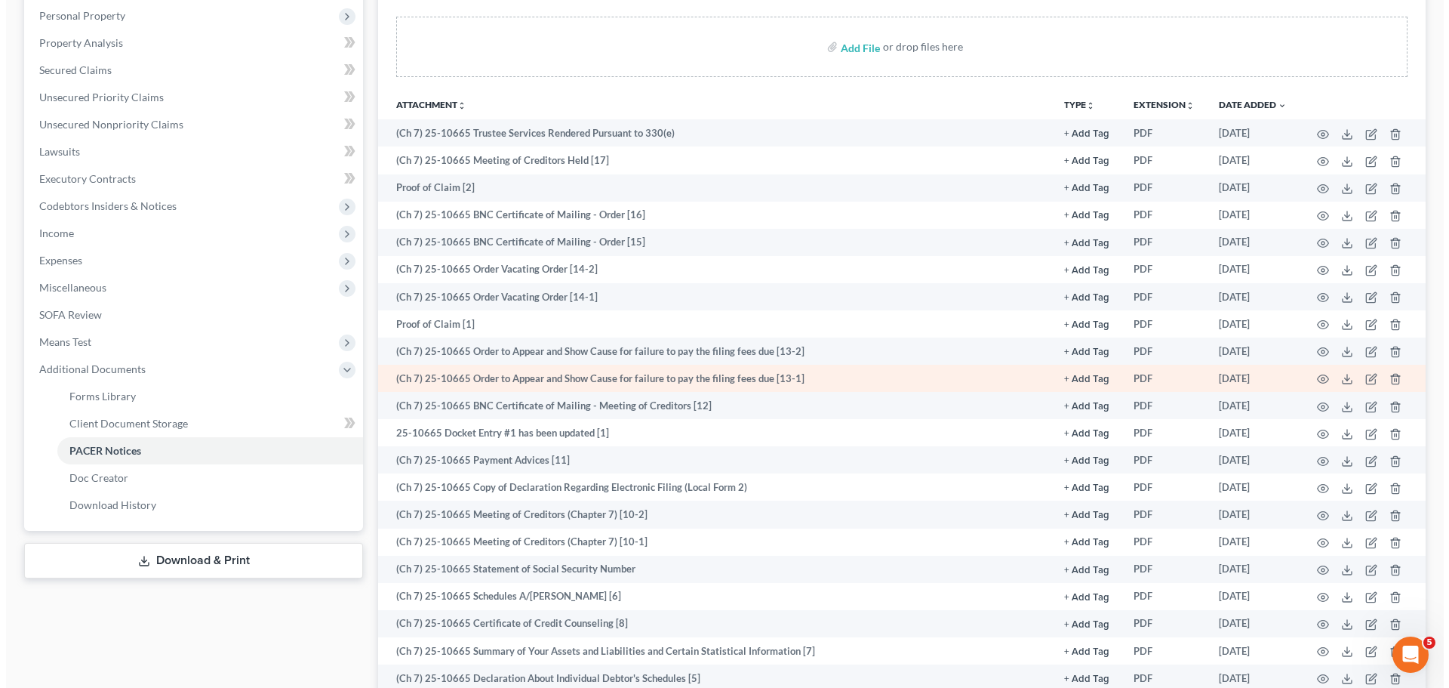
scroll to position [302, 0]
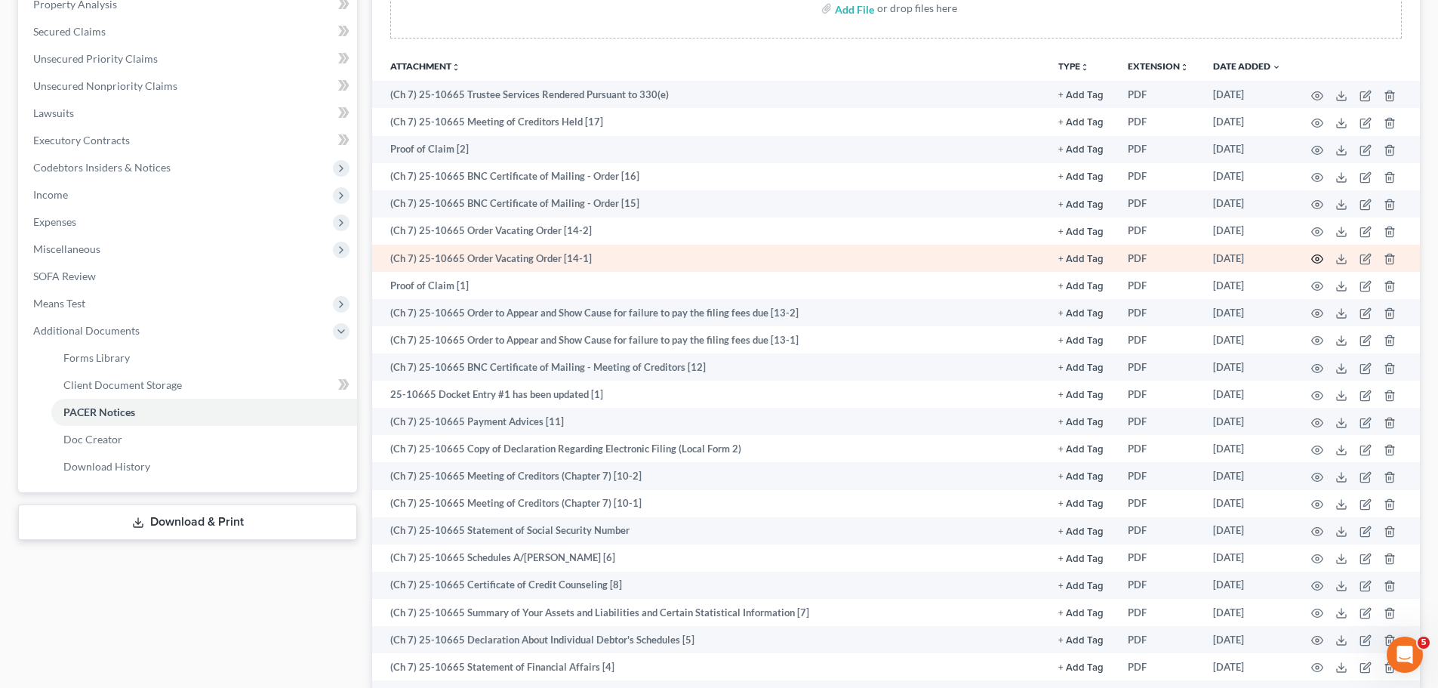
click at [1317, 265] on icon "button" at bounding box center [1317, 259] width 12 height 12
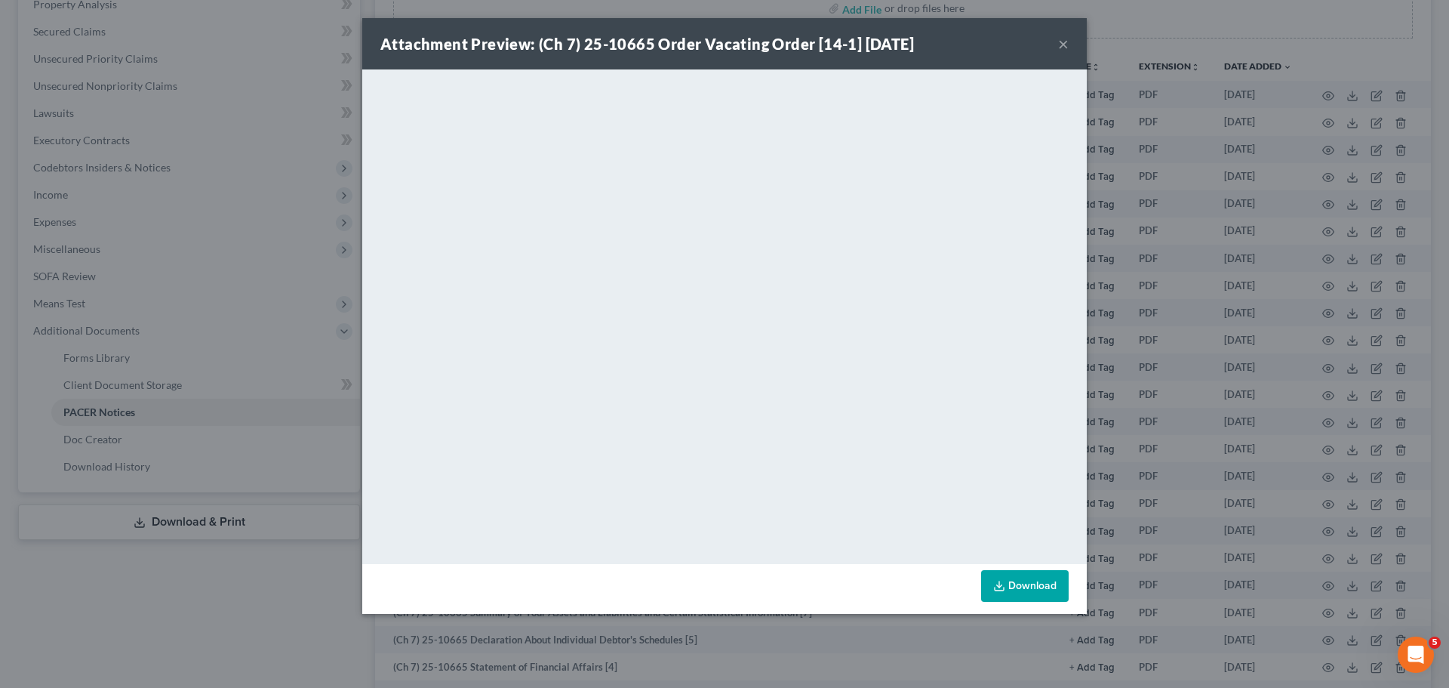
drag, startPoint x: 1064, startPoint y: 47, endPoint x: 1047, endPoint y: 52, distance: 18.1
click at [1064, 46] on button "×" at bounding box center [1063, 44] width 11 height 18
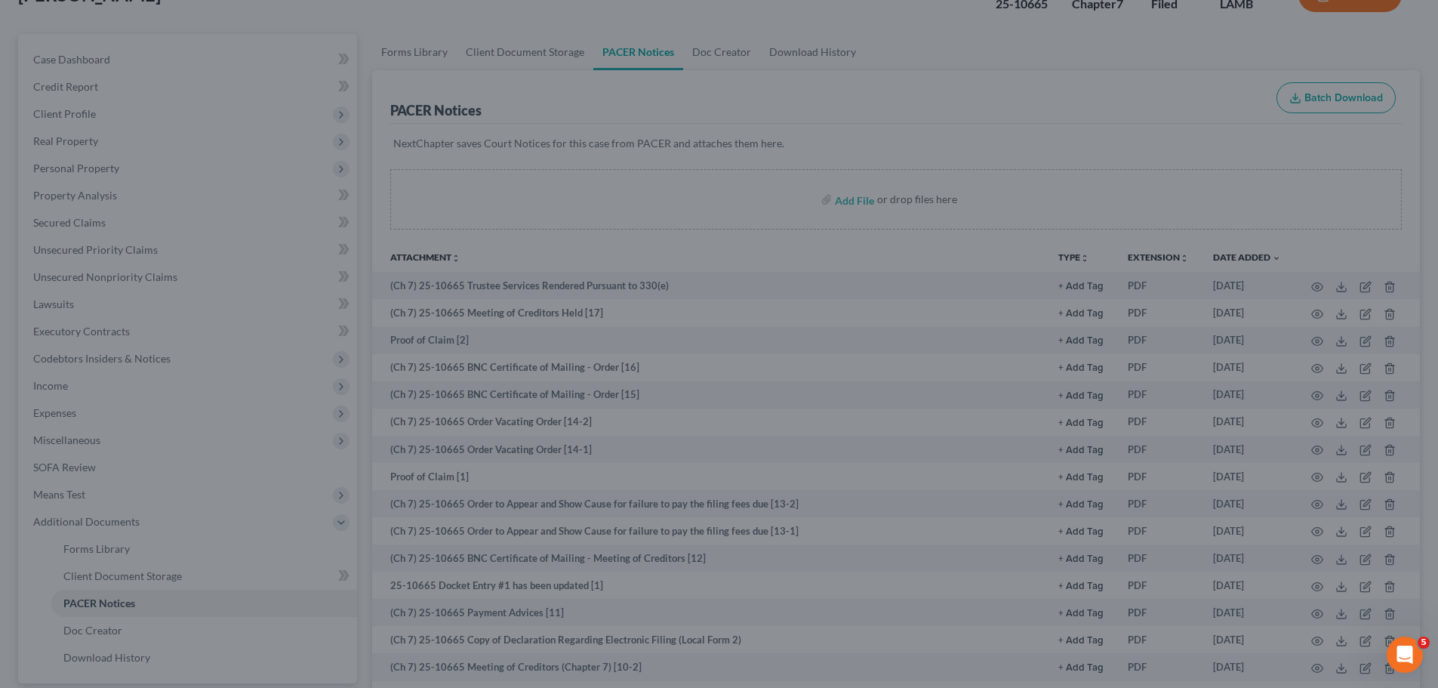
scroll to position [0, 0]
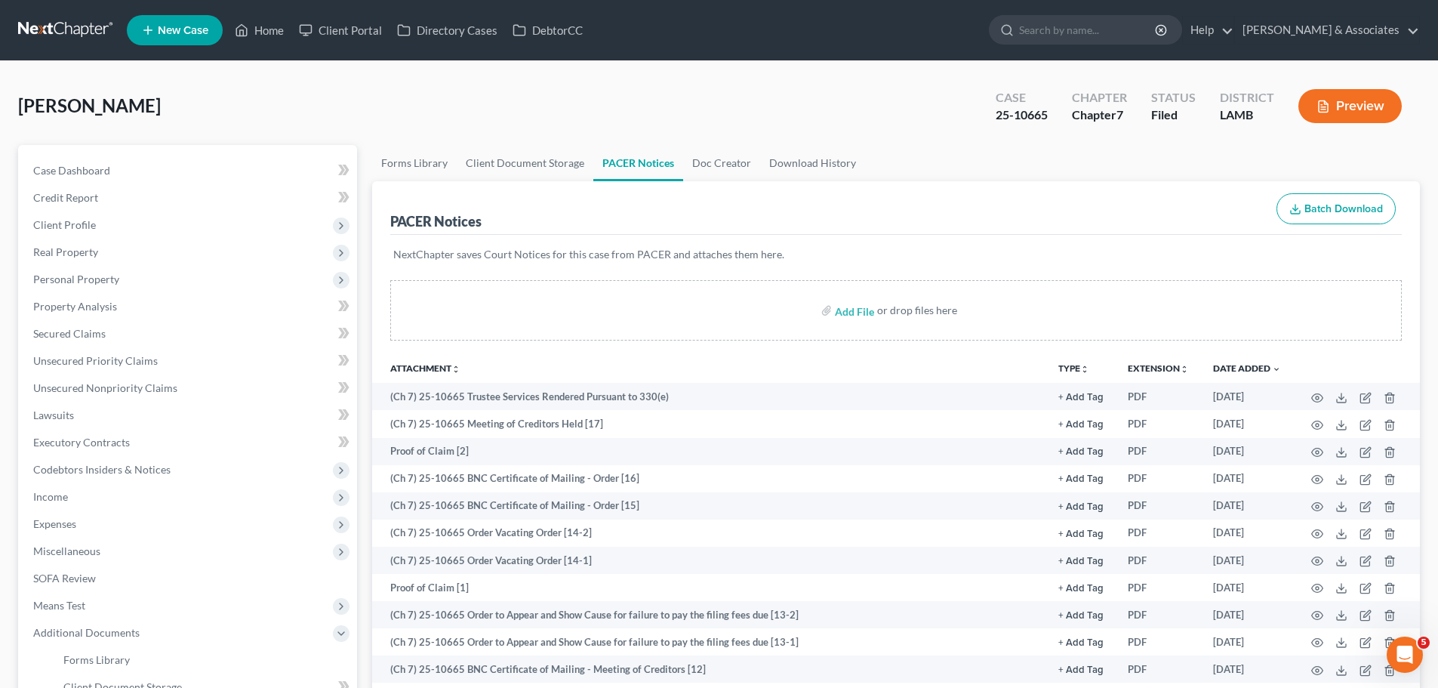
click at [78, 23] on link at bounding box center [66, 30] width 97 height 27
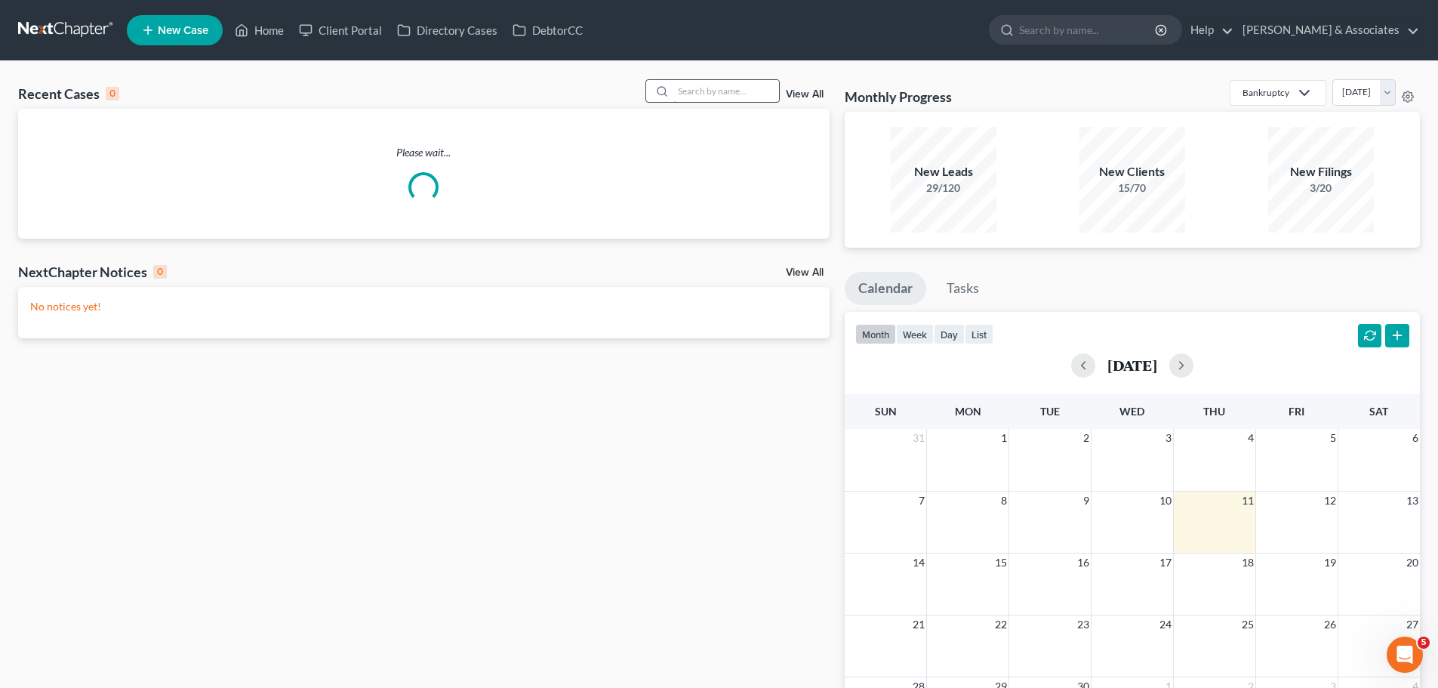
click at [709, 98] on input "search" at bounding box center [726, 91] width 106 height 22
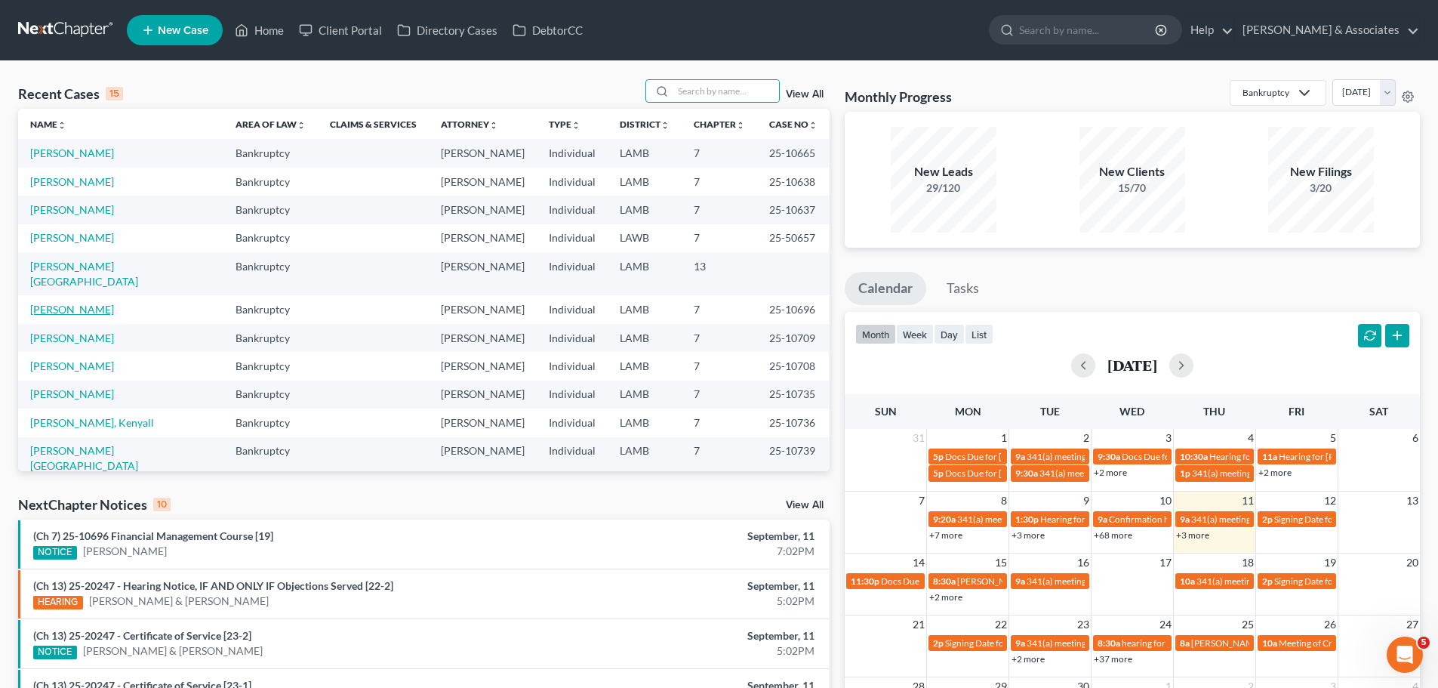
click at [42, 303] on link "[PERSON_NAME]" at bounding box center [72, 309] width 84 height 13
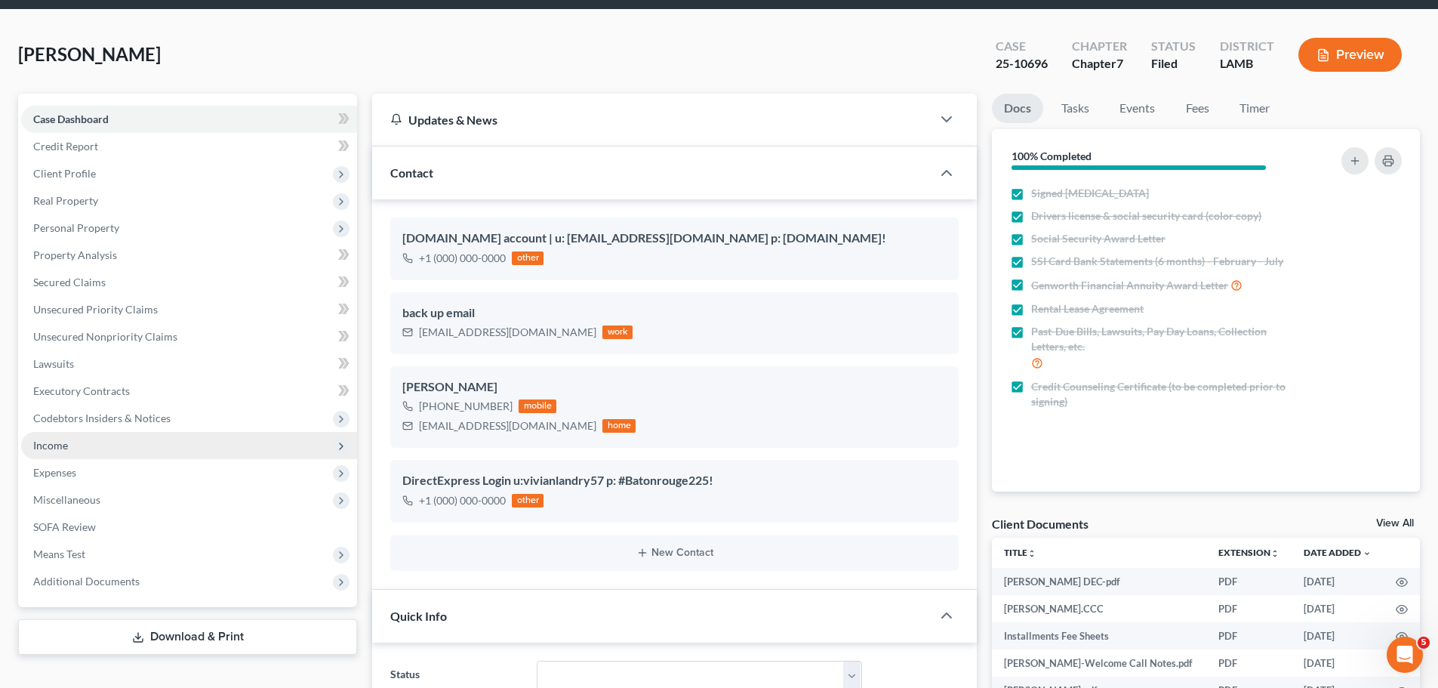
scroll to position [151, 0]
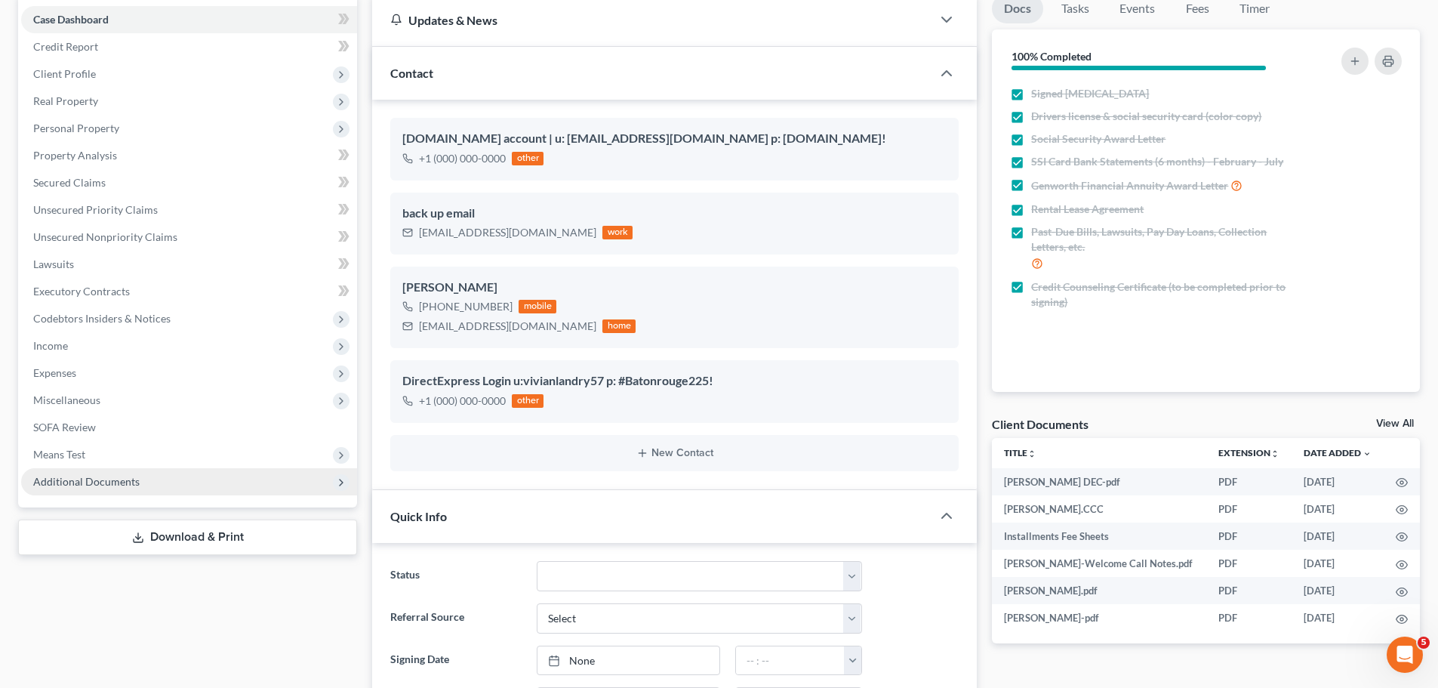
click at [52, 477] on span "Additional Documents" at bounding box center [86, 481] width 106 height 13
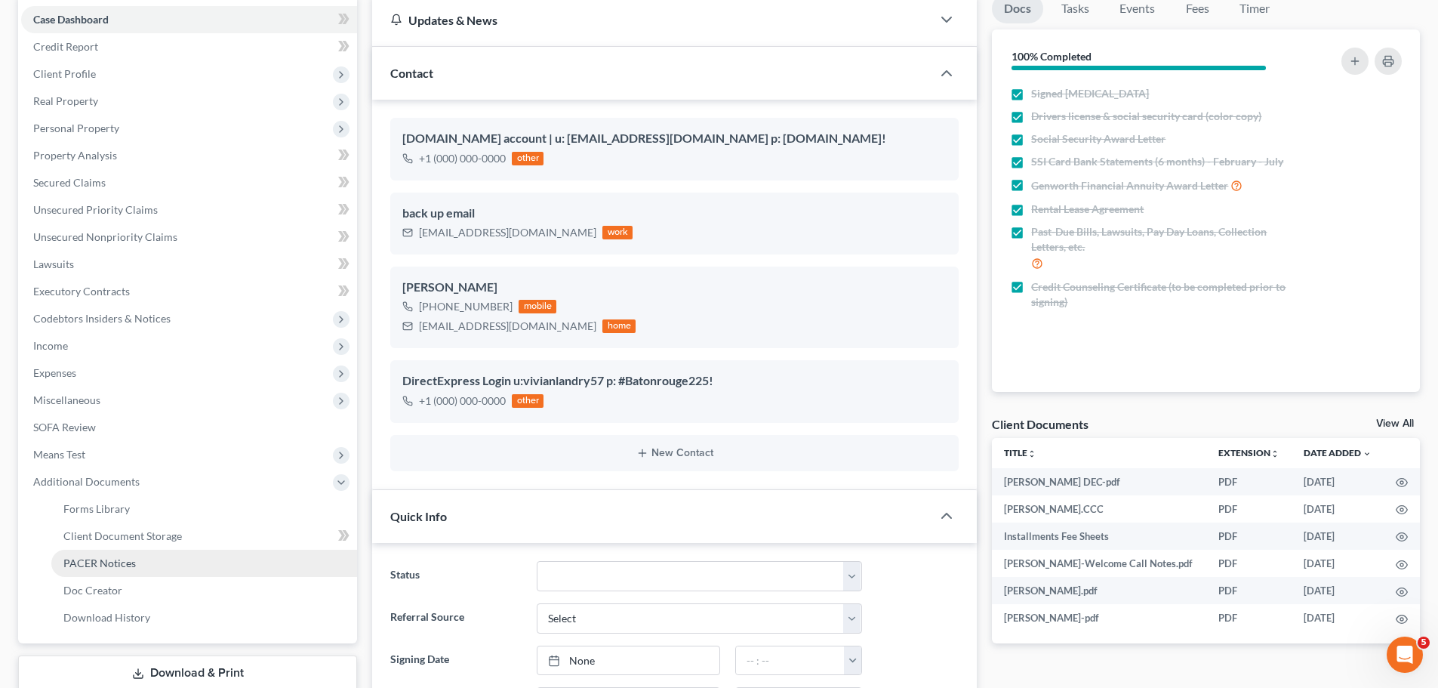
click at [96, 557] on span "PACER Notices" at bounding box center [99, 562] width 72 height 13
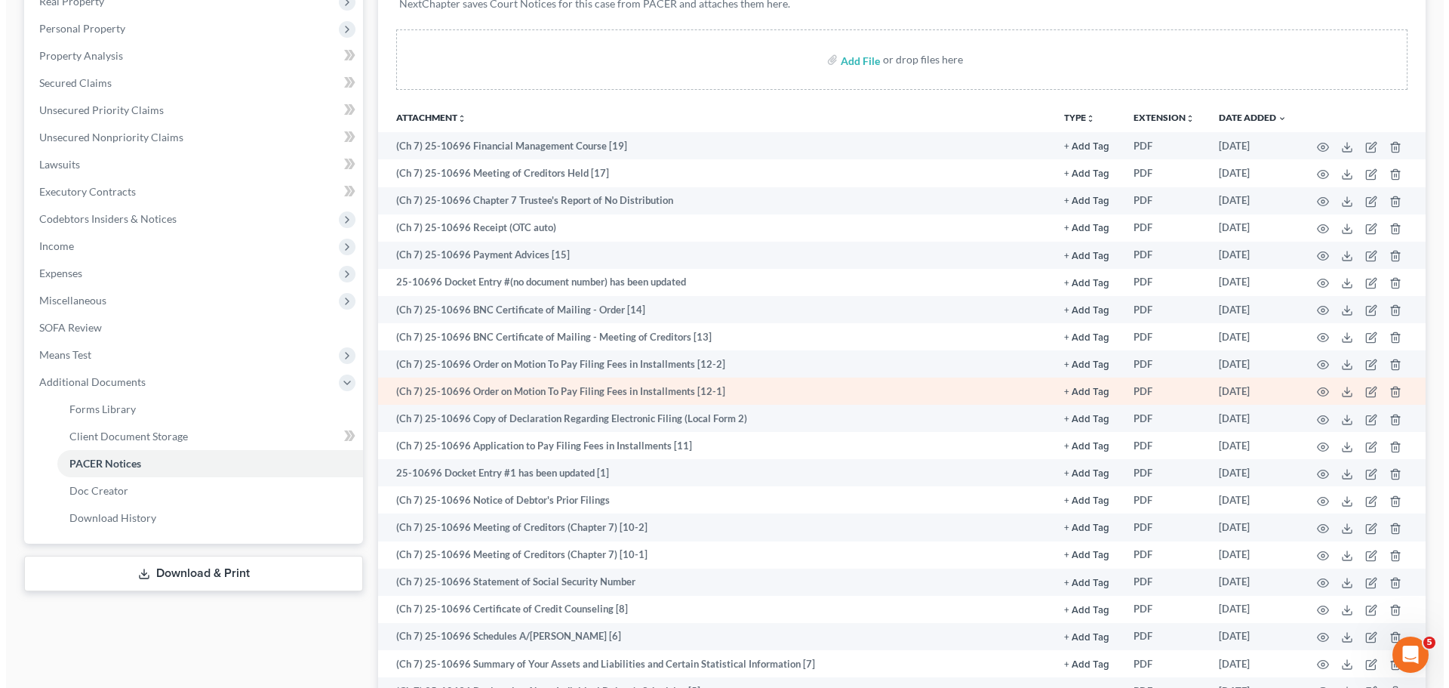
scroll to position [226, 0]
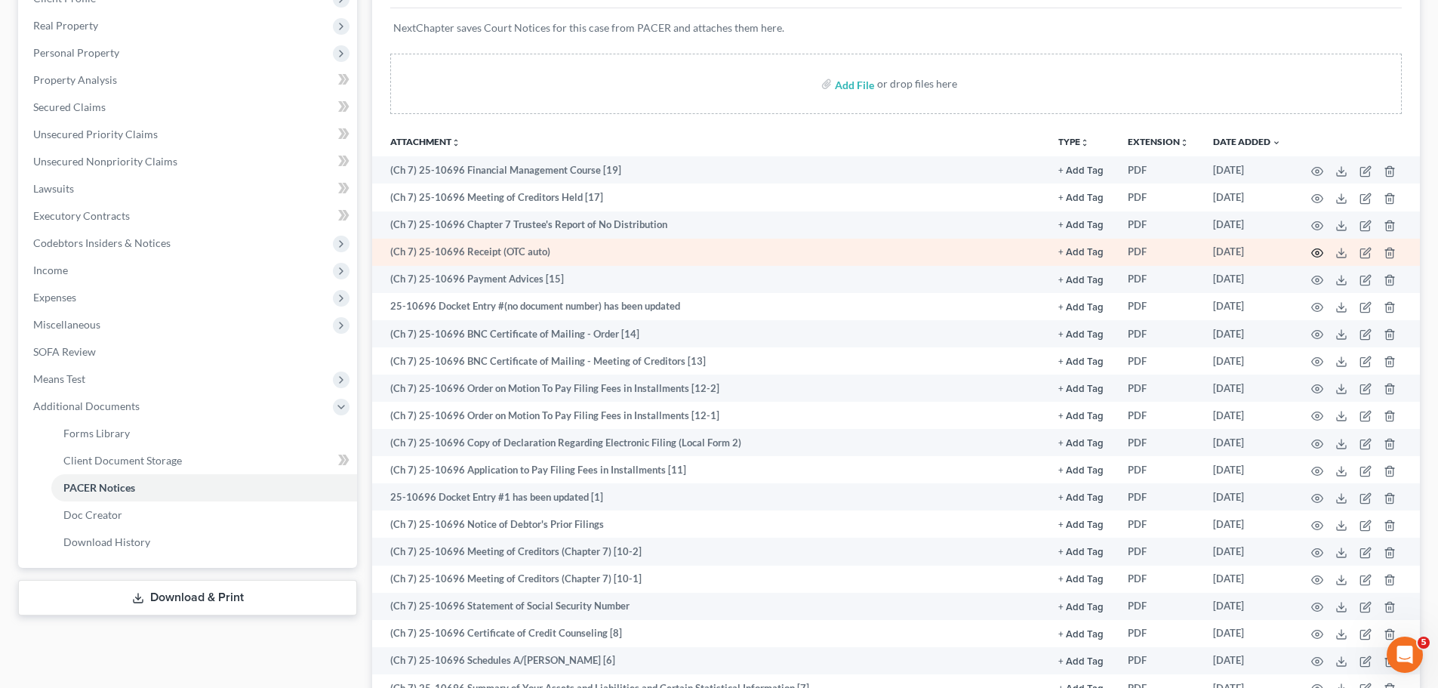
click at [1316, 254] on circle "button" at bounding box center [1317, 252] width 3 height 3
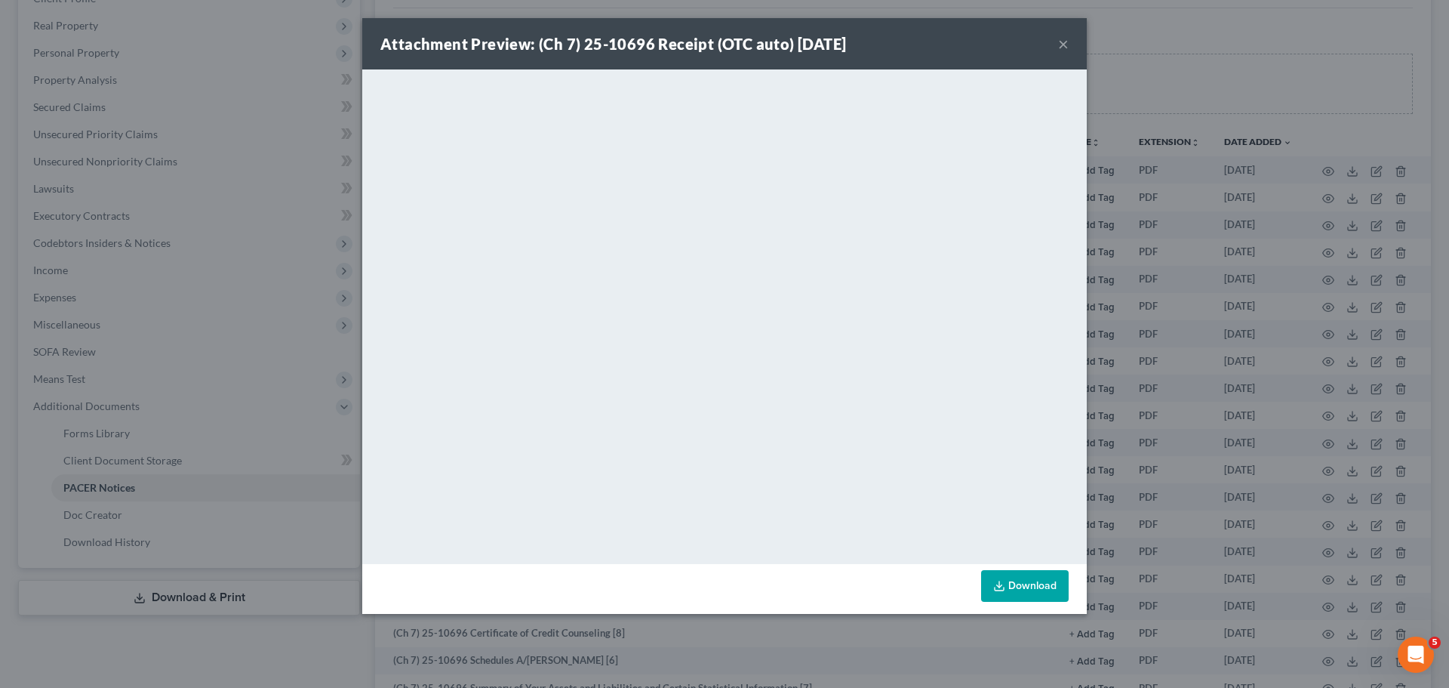
drag, startPoint x: 1063, startPoint y: 42, endPoint x: 968, endPoint y: 80, distance: 101.9
click at [1063, 42] on button "×" at bounding box center [1063, 44] width 11 height 18
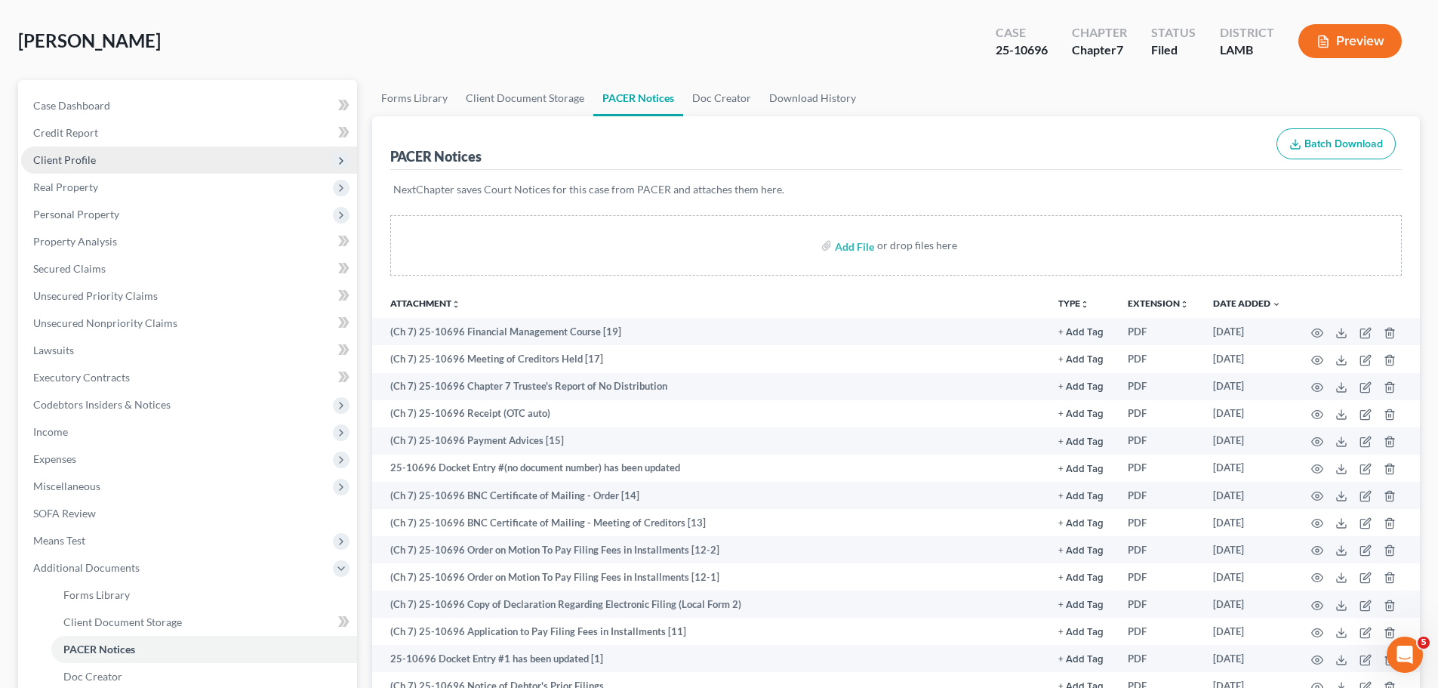
scroll to position [0, 0]
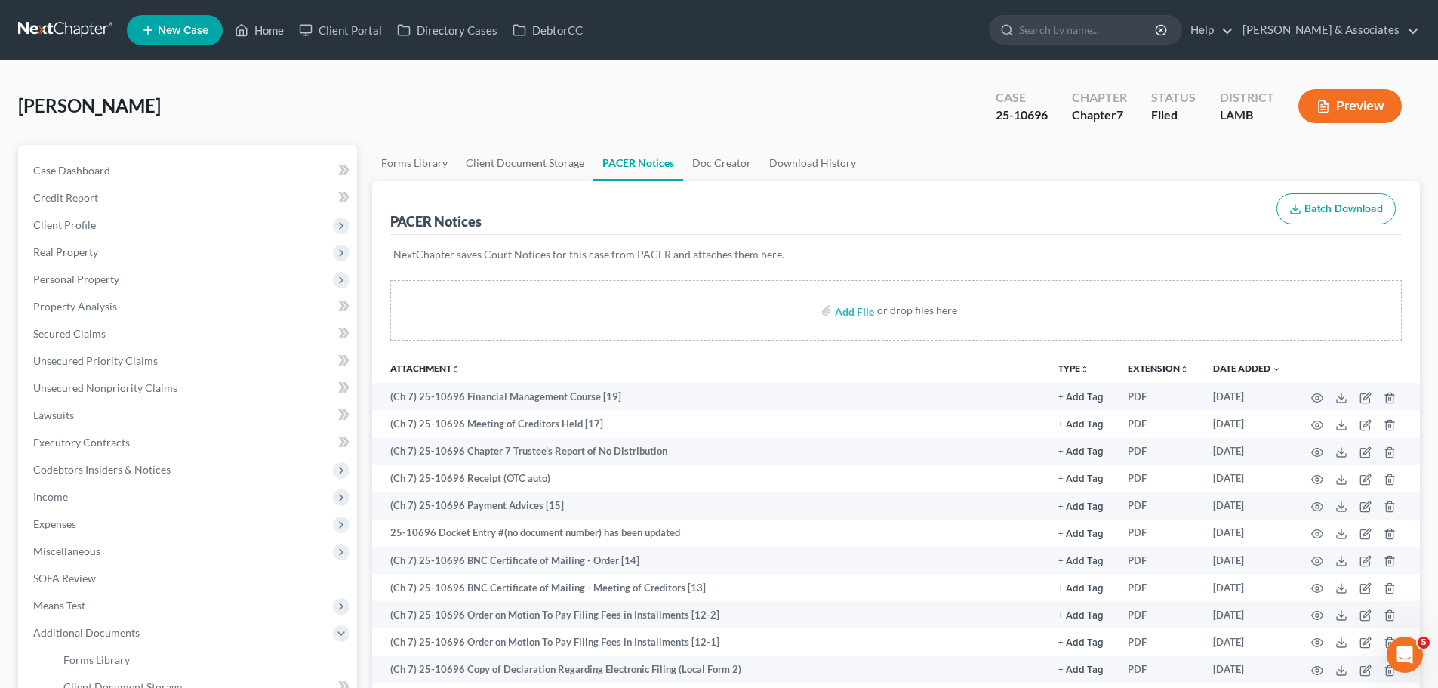
click at [85, 38] on link at bounding box center [66, 30] width 97 height 27
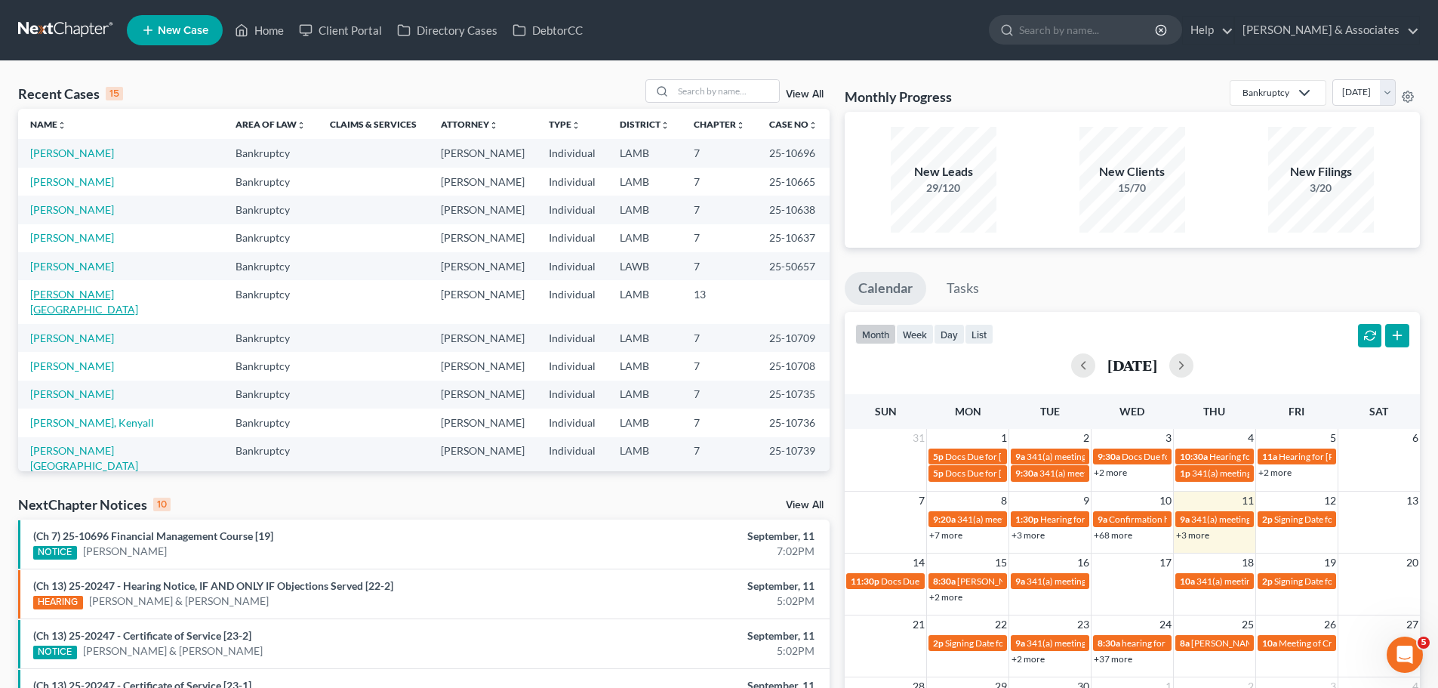
click at [57, 294] on link "[PERSON_NAME][GEOGRAPHIC_DATA]" at bounding box center [84, 302] width 108 height 28
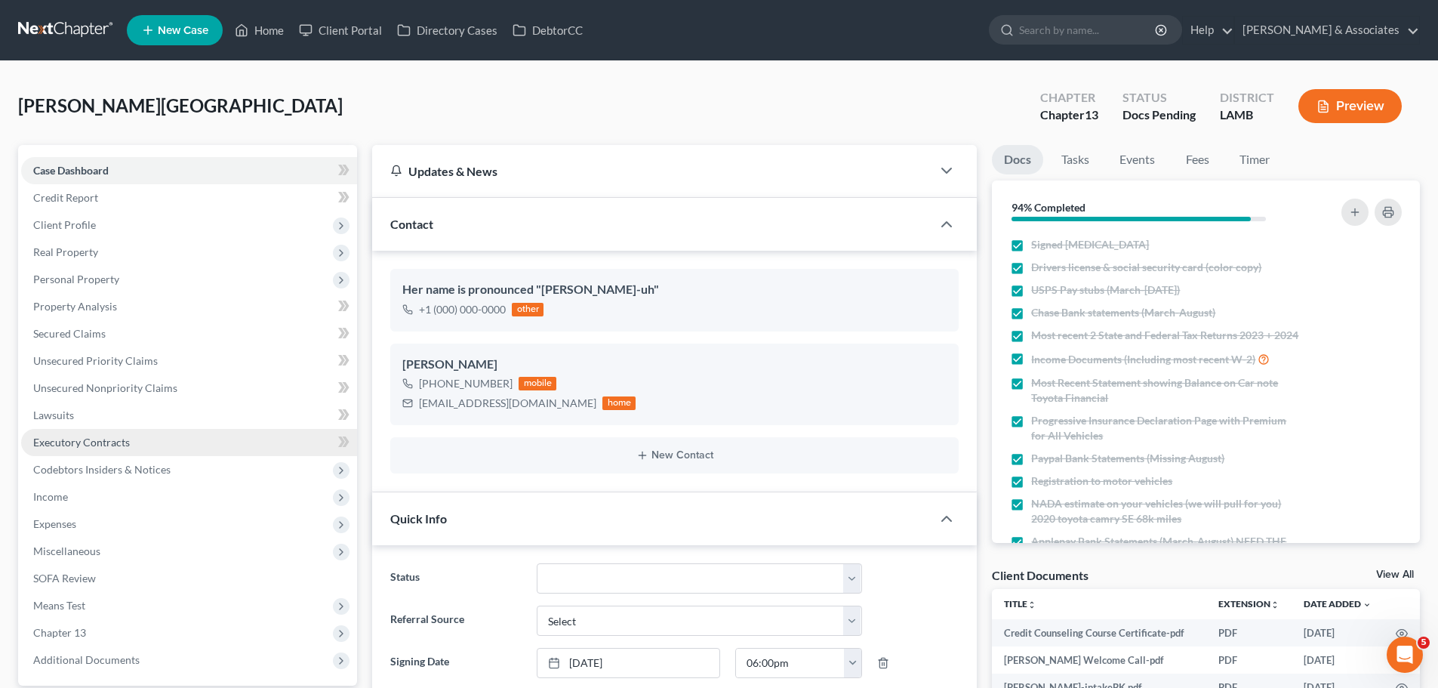
scroll to position [835, 0]
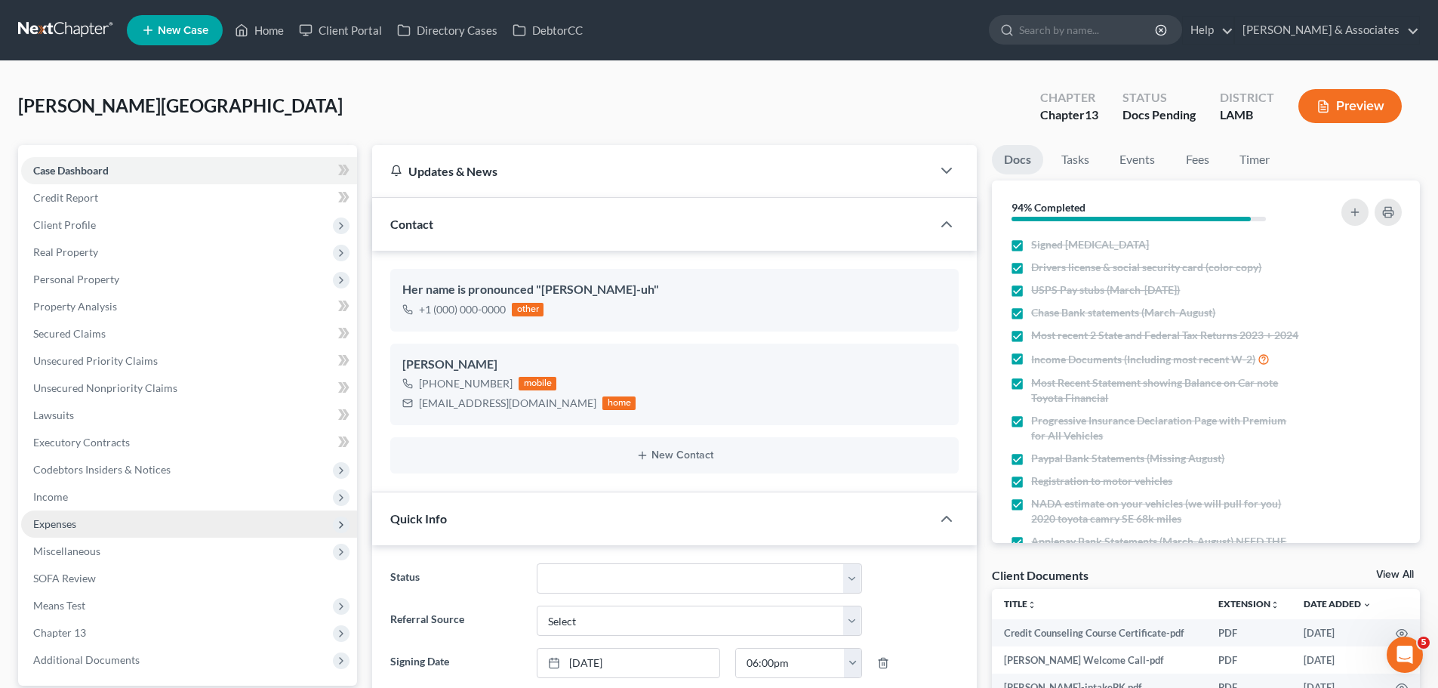
click at [69, 515] on span "Expenses" at bounding box center [189, 523] width 336 height 27
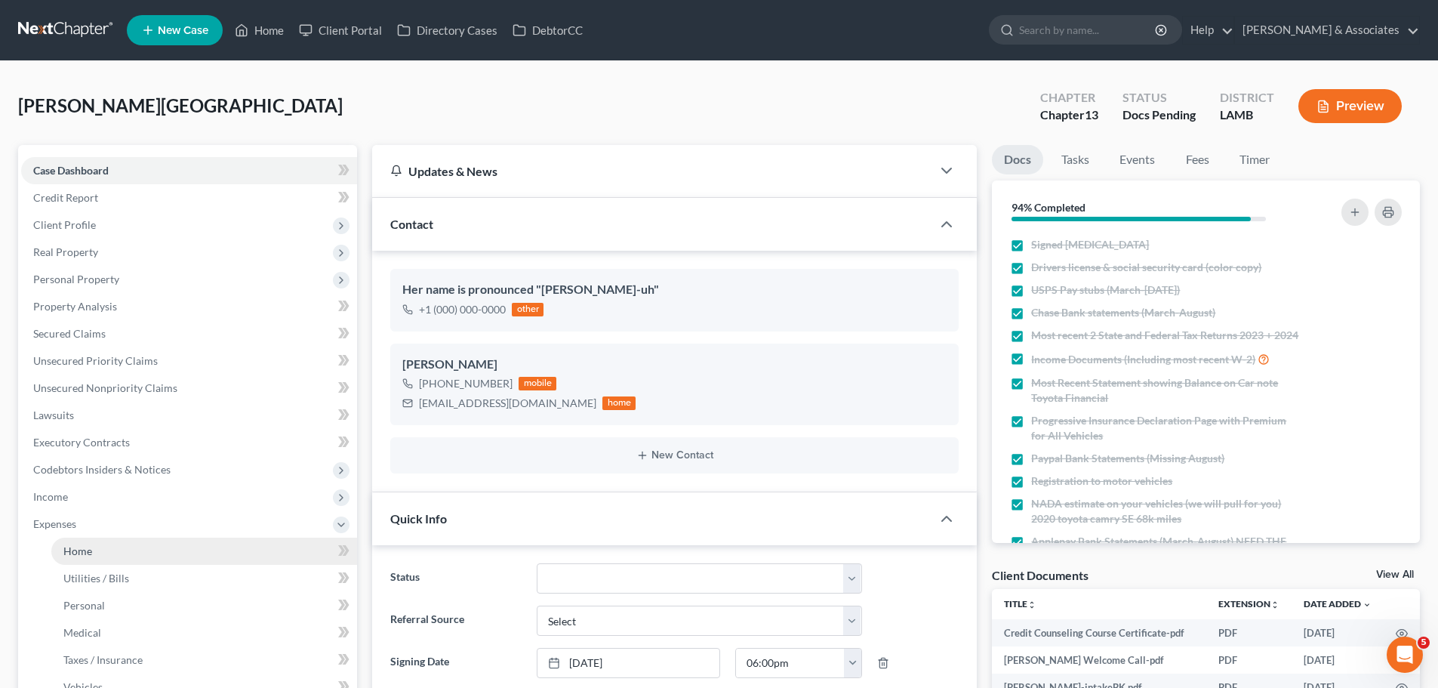
click at [96, 549] on link "Home" at bounding box center [204, 550] width 306 height 27
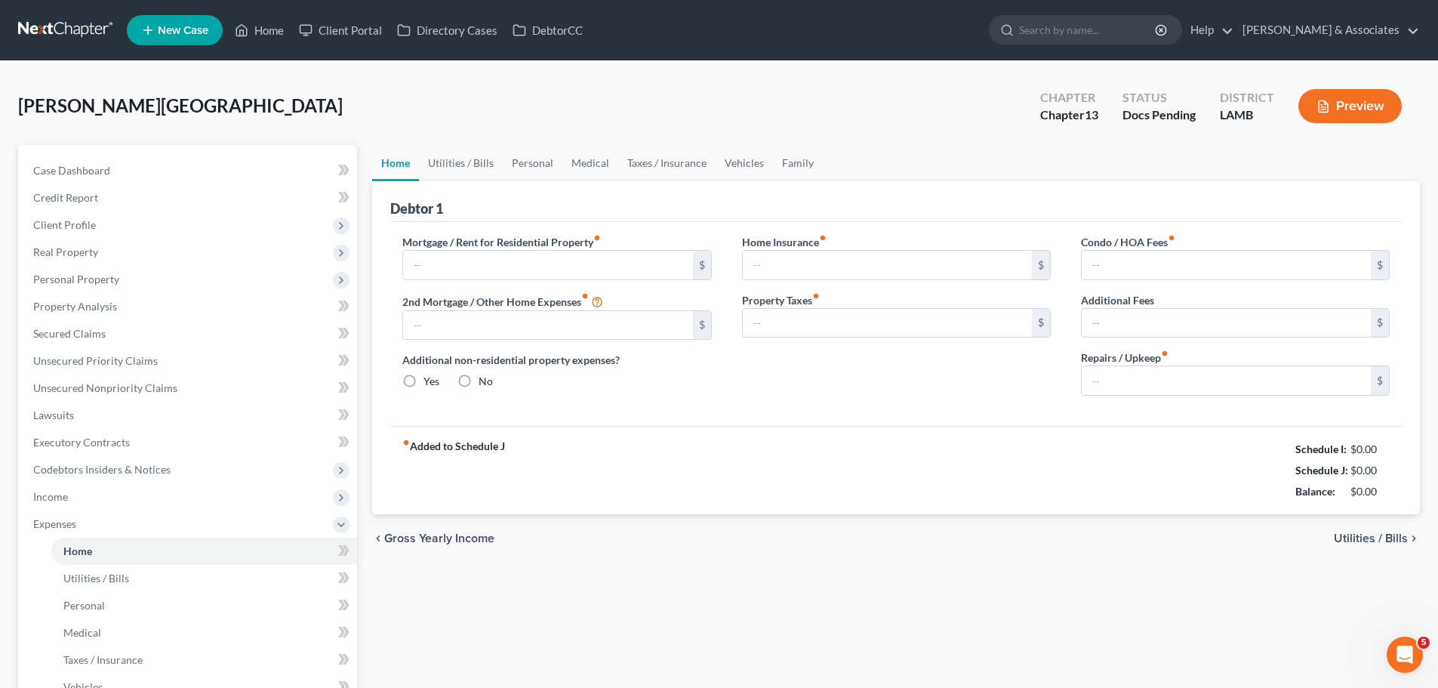
type input "500.00"
type input "0.00"
radio input "true"
type input "0.00"
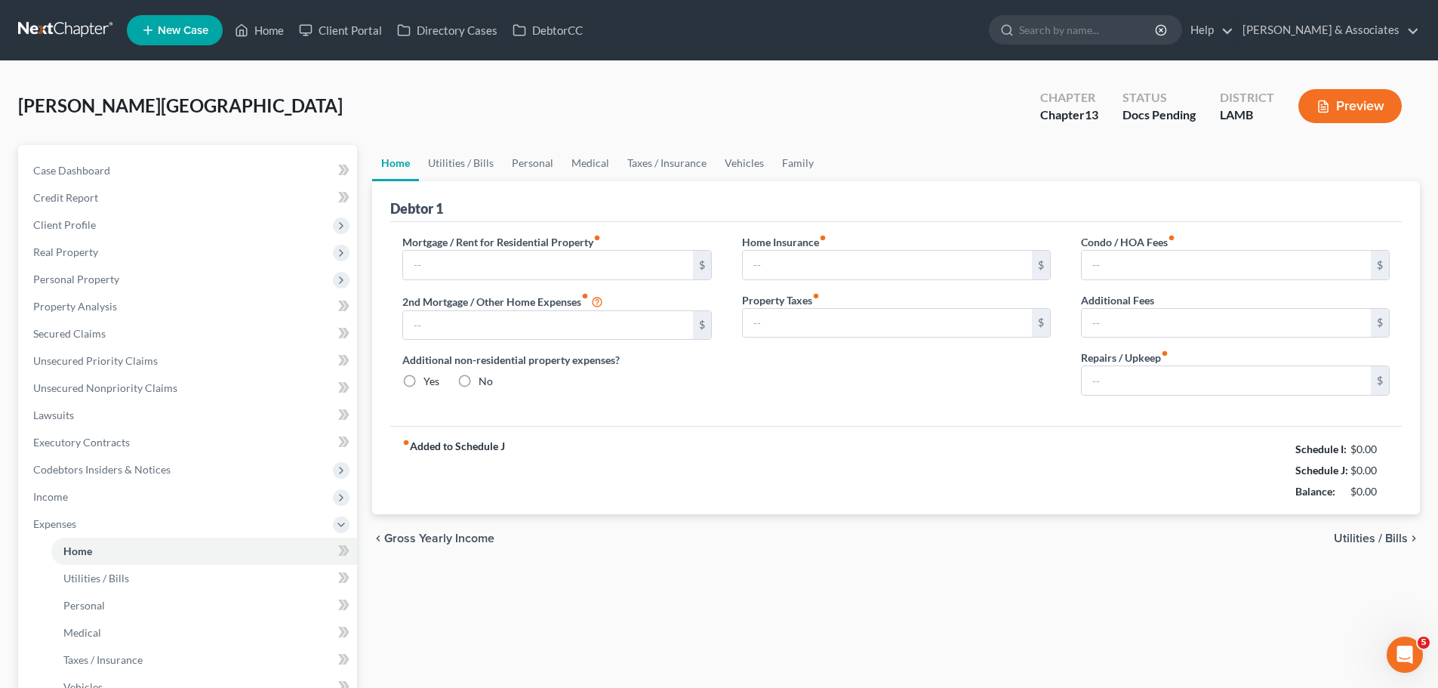
type input "0.00"
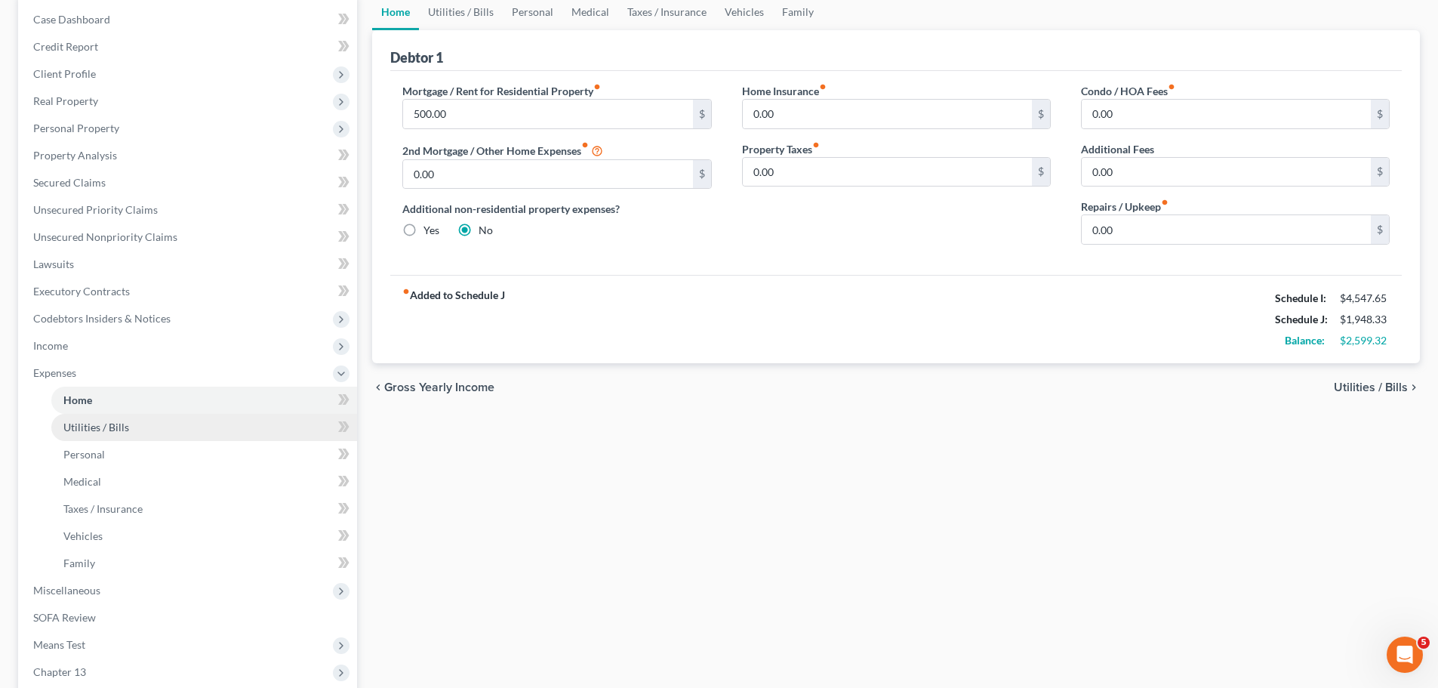
click at [88, 433] on link "Utilities / Bills" at bounding box center [204, 427] width 306 height 27
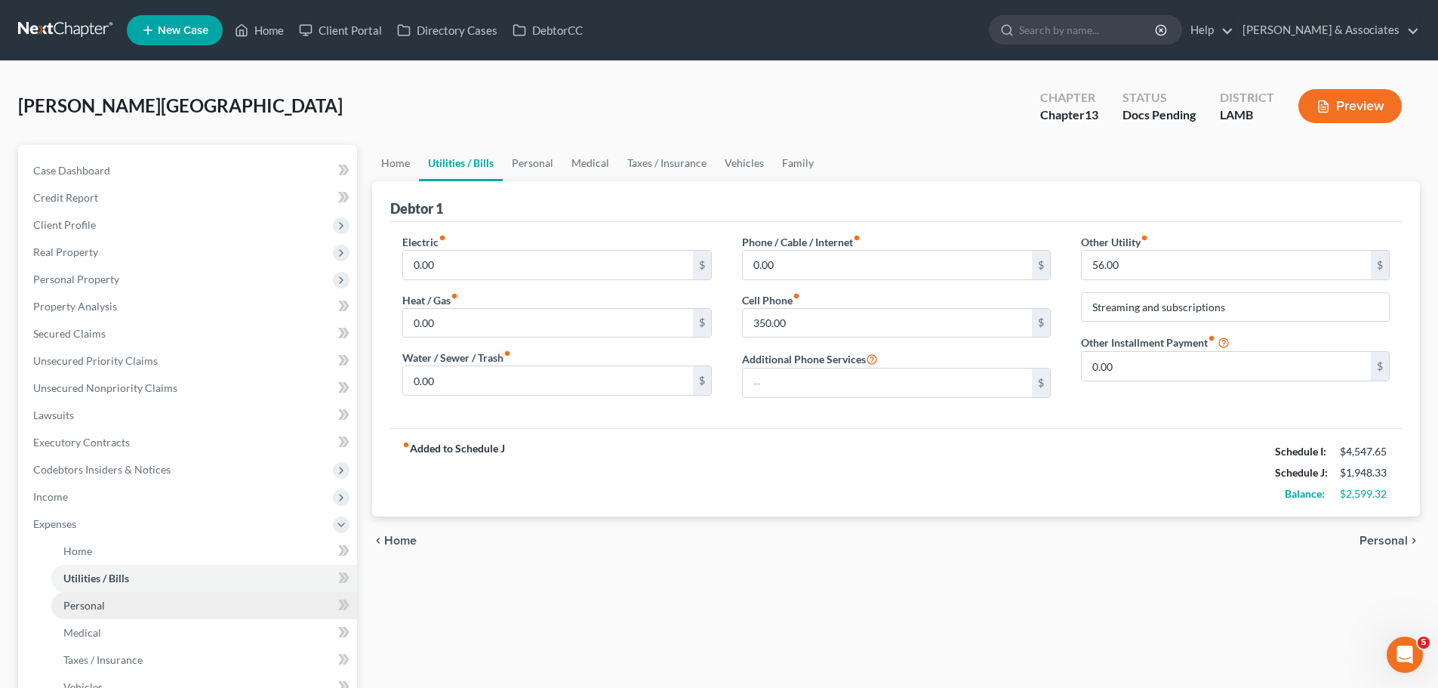
click at [77, 610] on span "Personal" at bounding box center [84, 605] width 42 height 13
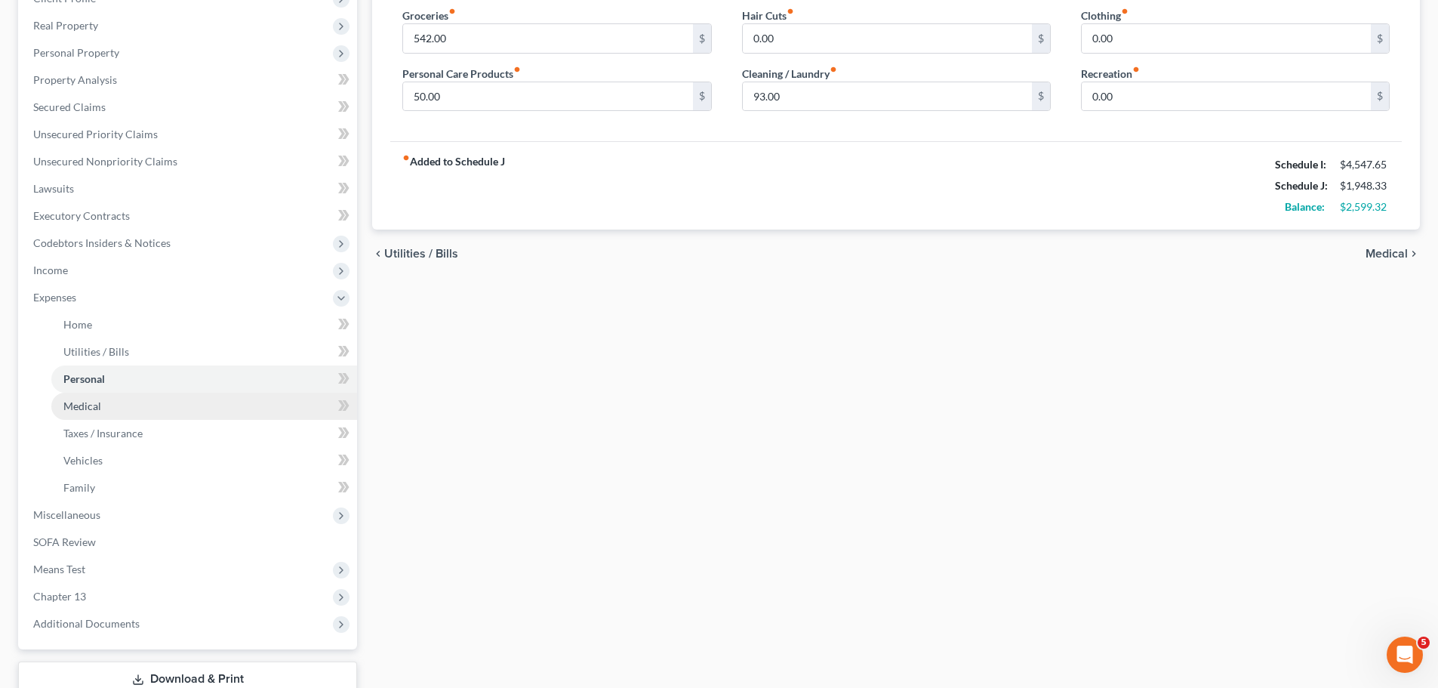
click at [131, 413] on link "Medical" at bounding box center [204, 405] width 306 height 27
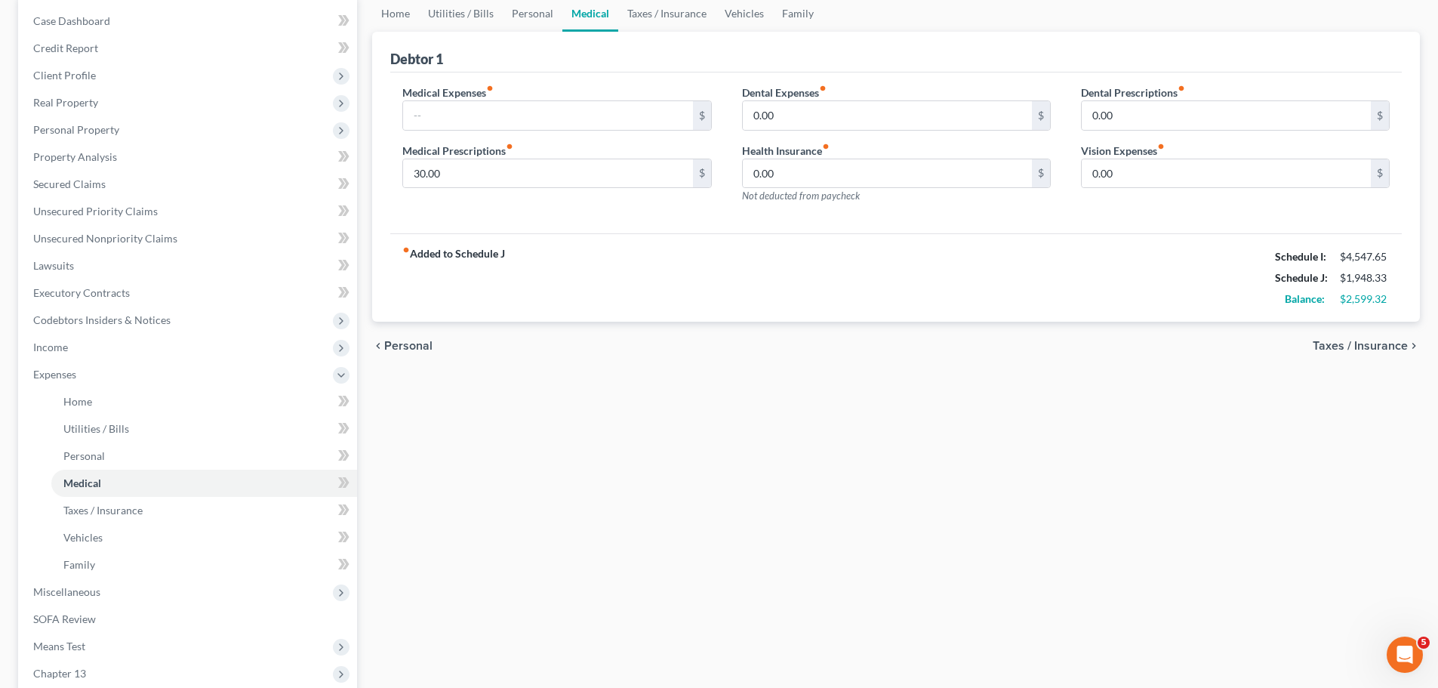
scroll to position [151, 0]
click at [149, 507] on link "Taxes / Insurance" at bounding box center [204, 508] width 306 height 27
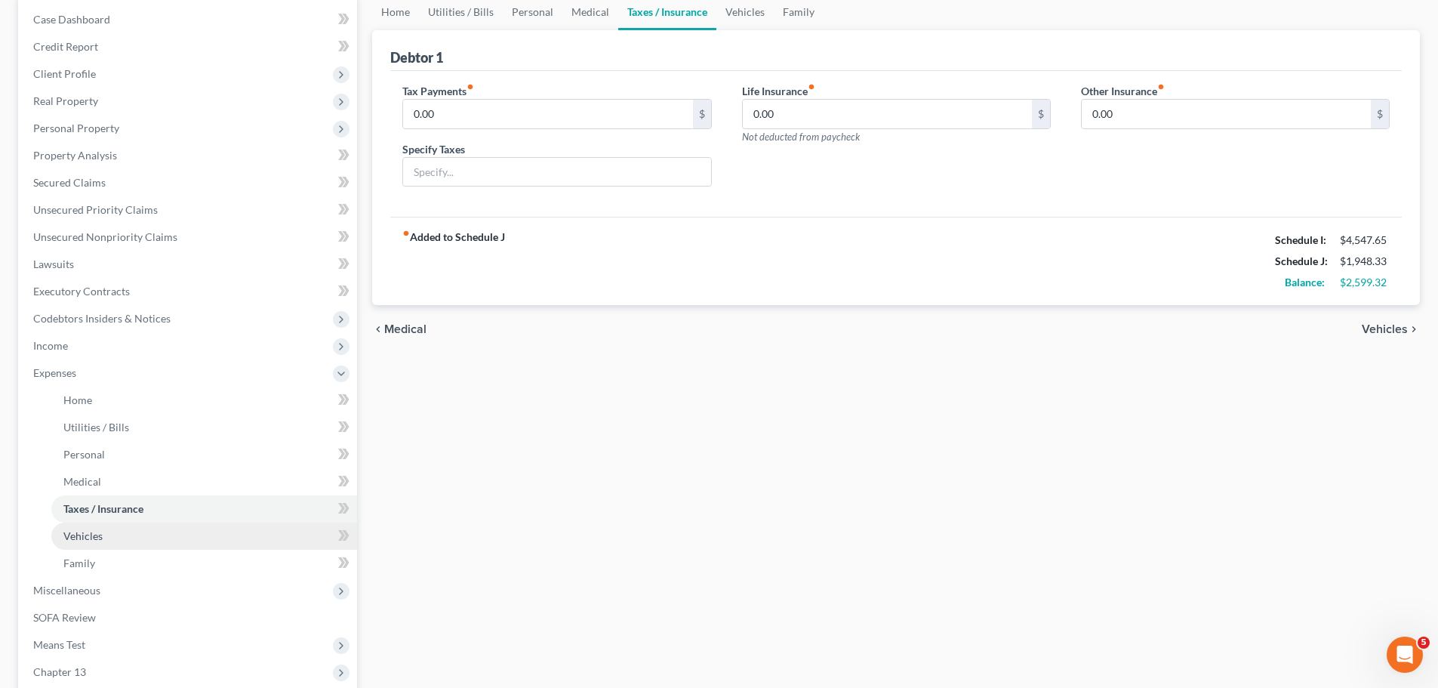
click at [97, 539] on span "Vehicles" at bounding box center [82, 535] width 39 height 13
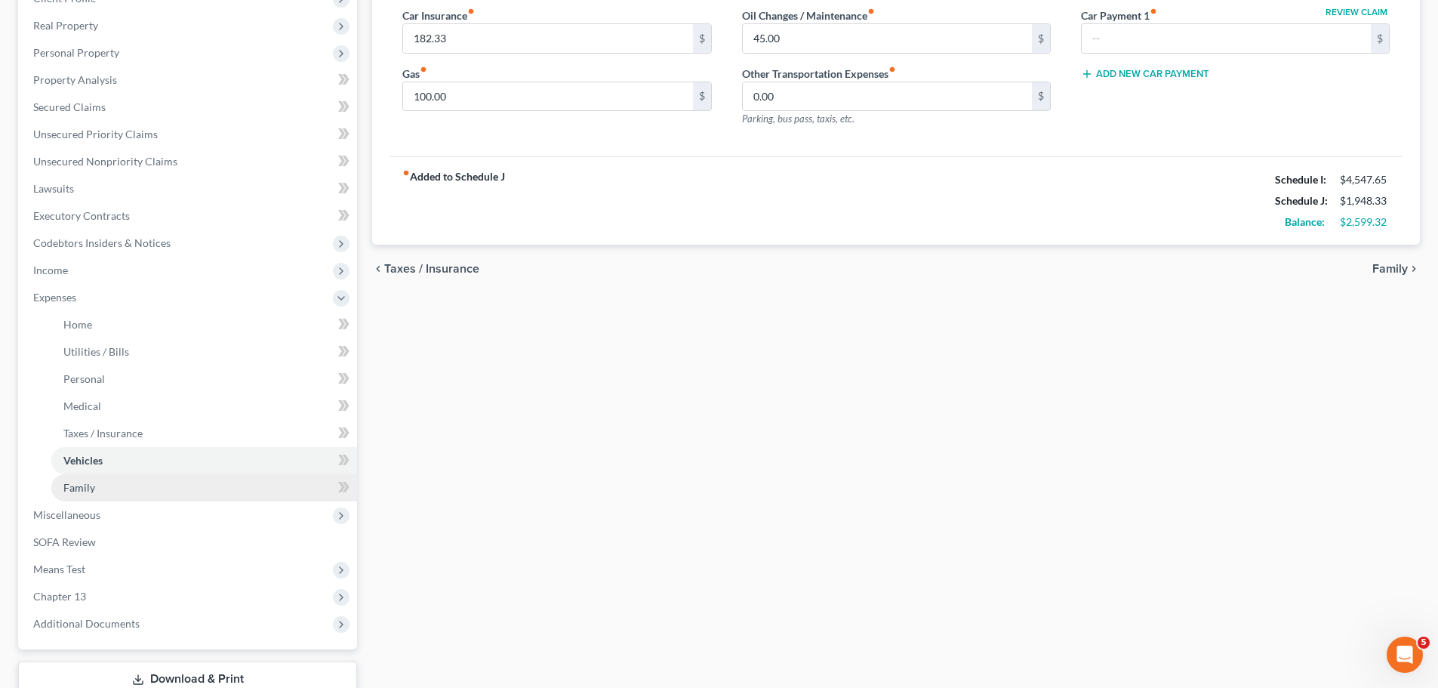
click at [57, 481] on link "Family" at bounding box center [204, 487] width 306 height 27
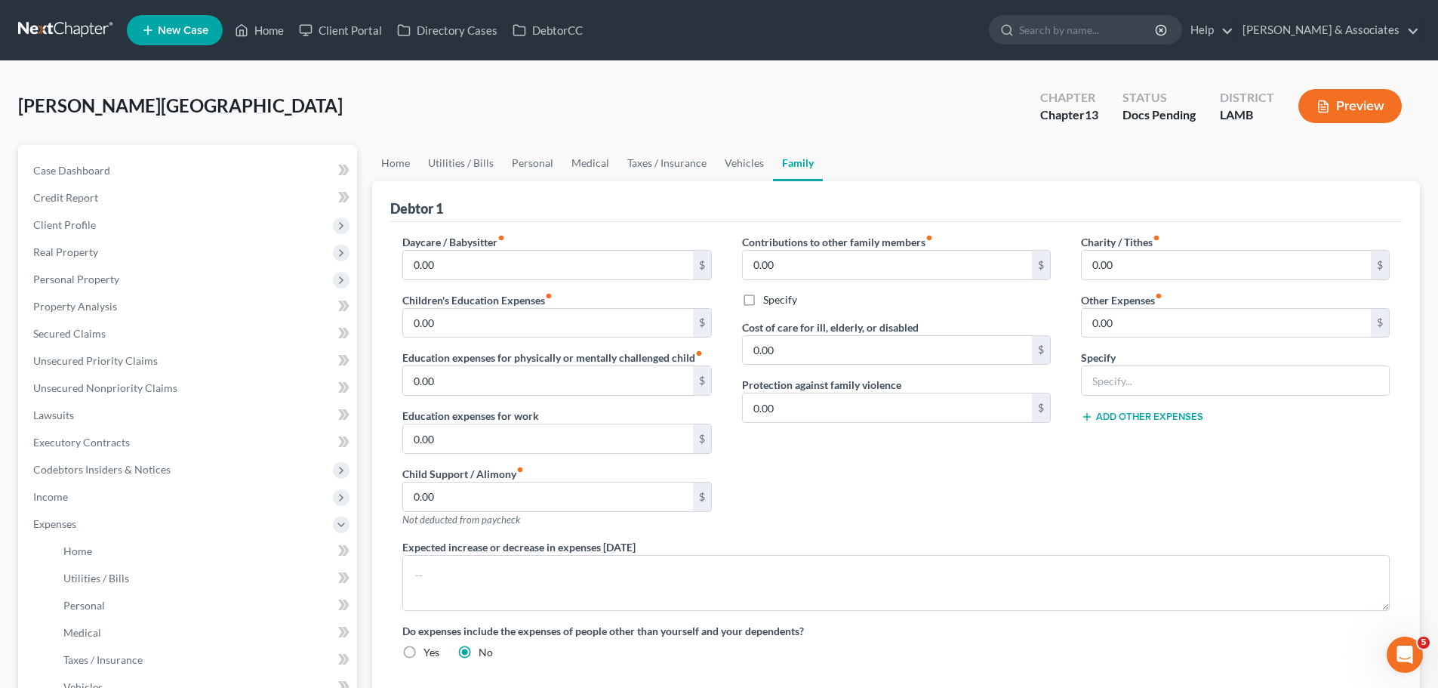
click at [61, 26] on link at bounding box center [66, 30] width 97 height 27
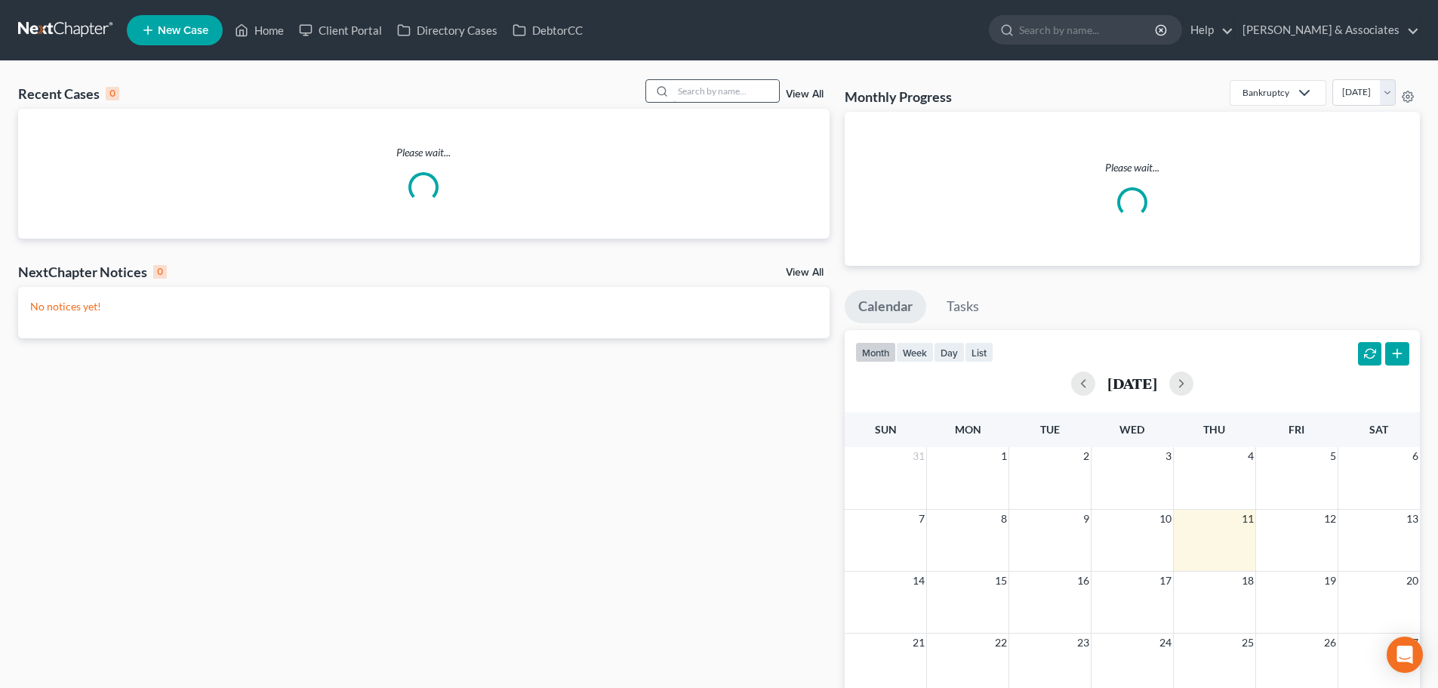
click at [759, 94] on input "search" at bounding box center [726, 91] width 106 height 22
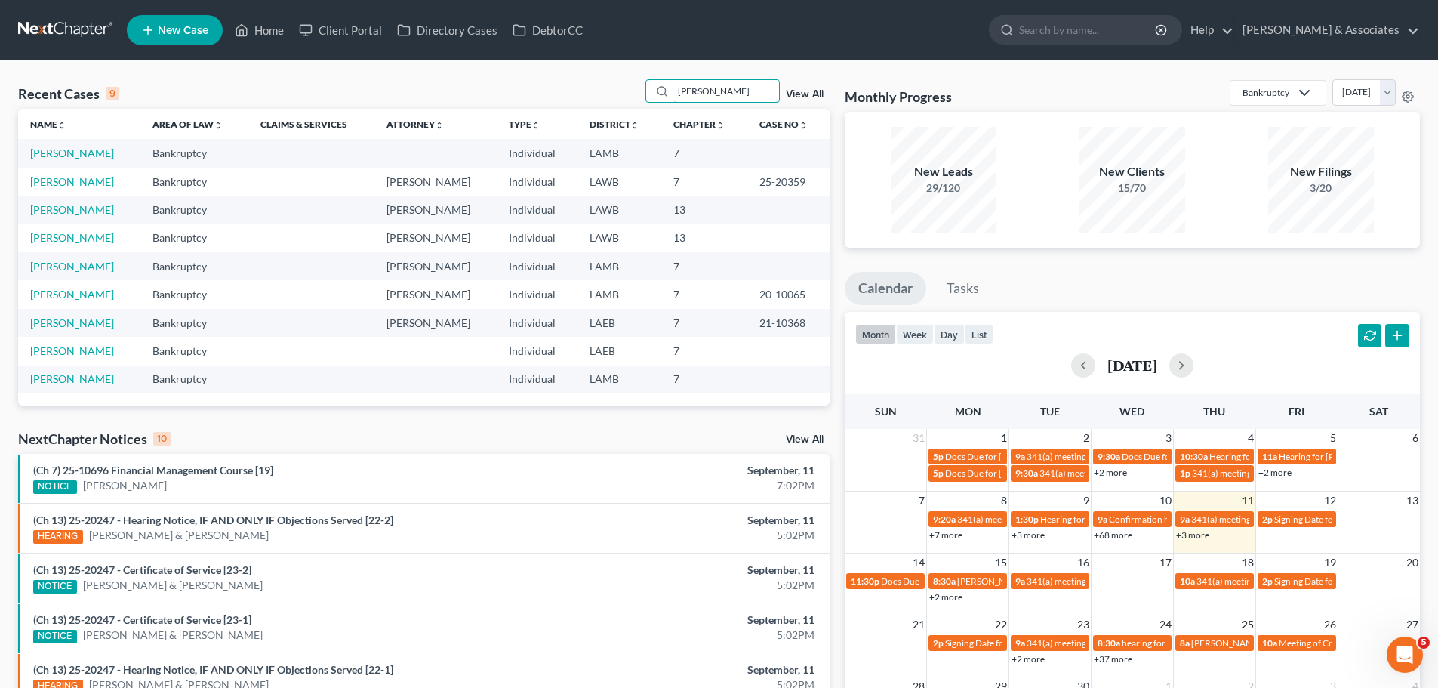
type input "[PERSON_NAME]"
click at [68, 176] on link "[PERSON_NAME]" at bounding box center [72, 181] width 84 height 13
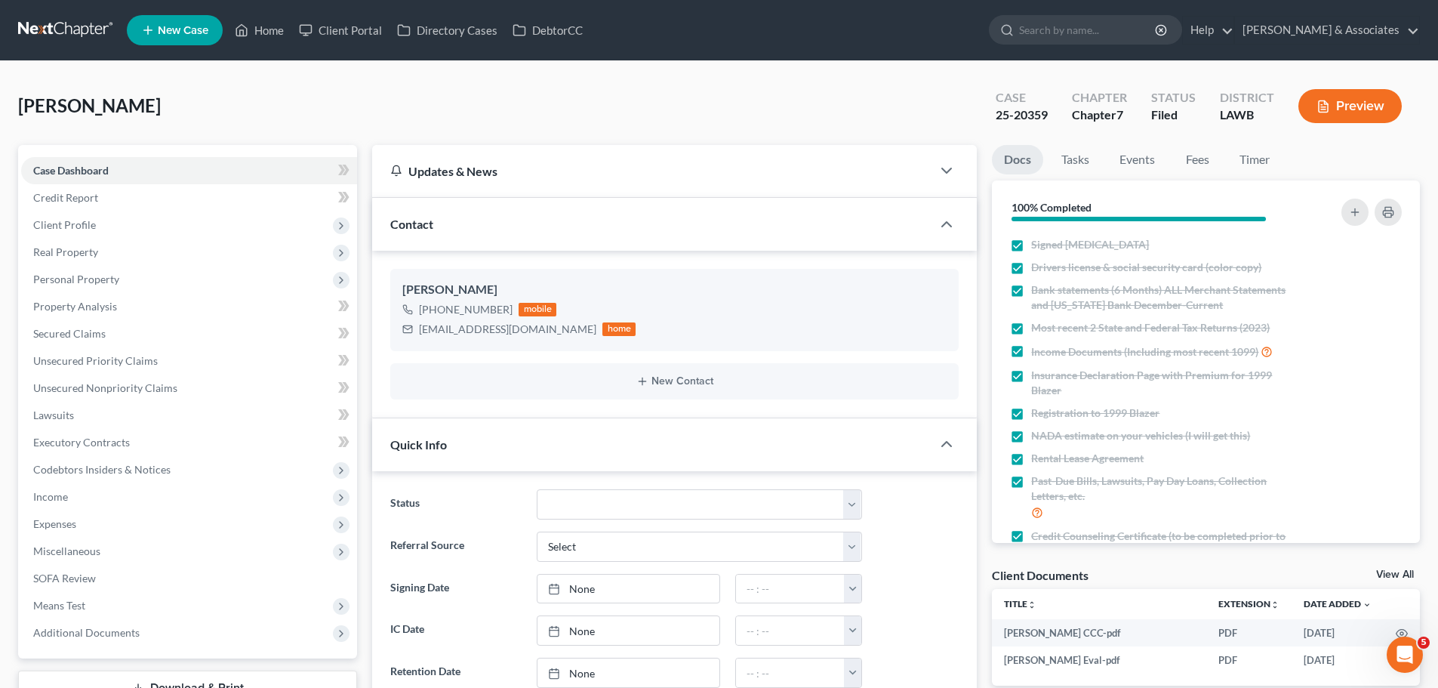
scroll to position [191, 0]
click at [115, 634] on span "Additional Documents" at bounding box center [86, 632] width 106 height 13
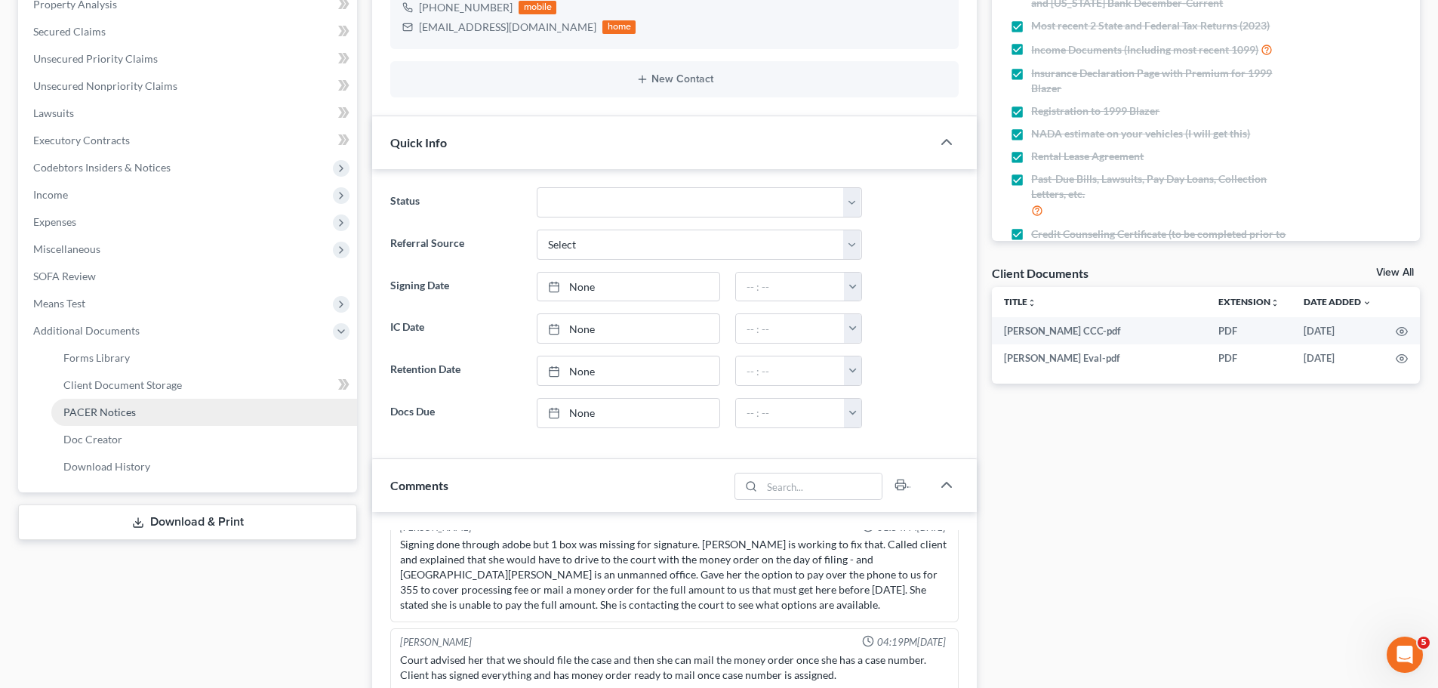
click at [131, 407] on span "PACER Notices" at bounding box center [99, 411] width 72 height 13
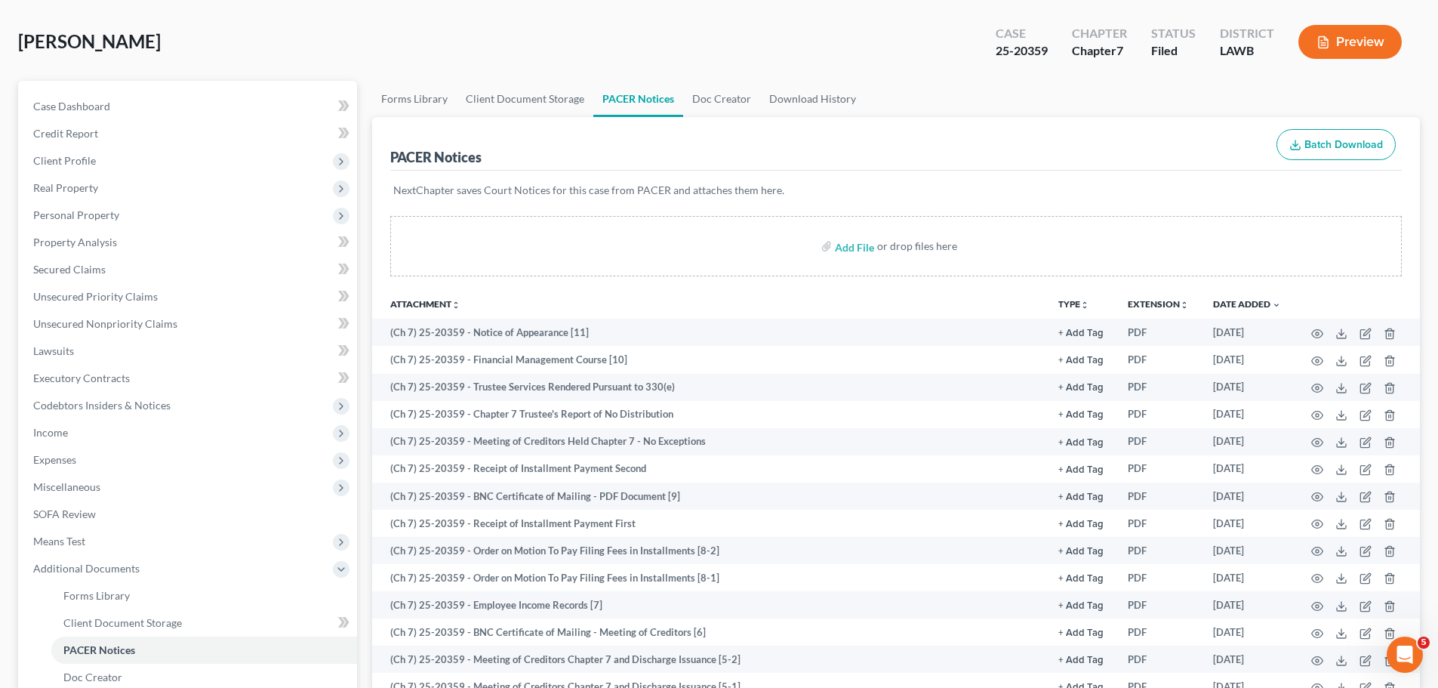
scroll to position [151, 0]
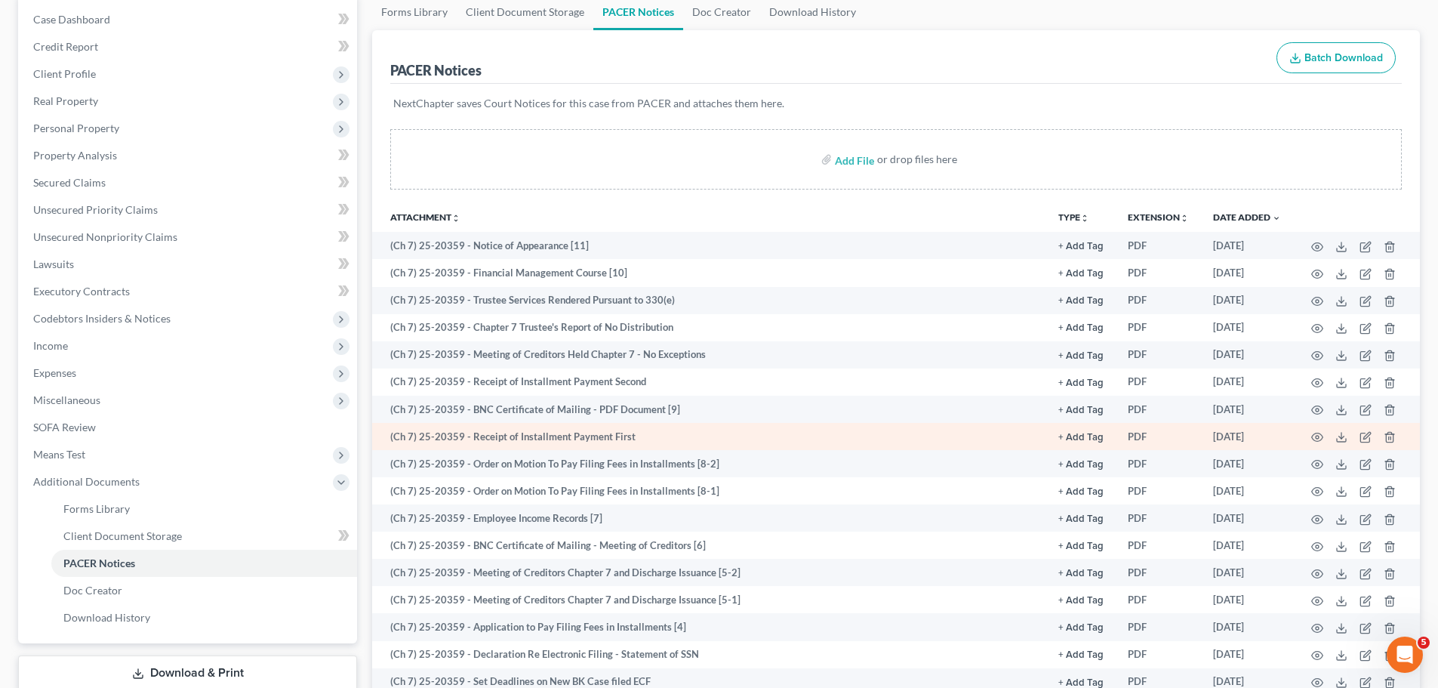
click at [1323, 434] on td at bounding box center [1356, 436] width 127 height 27
click at [1319, 437] on circle "button" at bounding box center [1317, 437] width 3 height 3
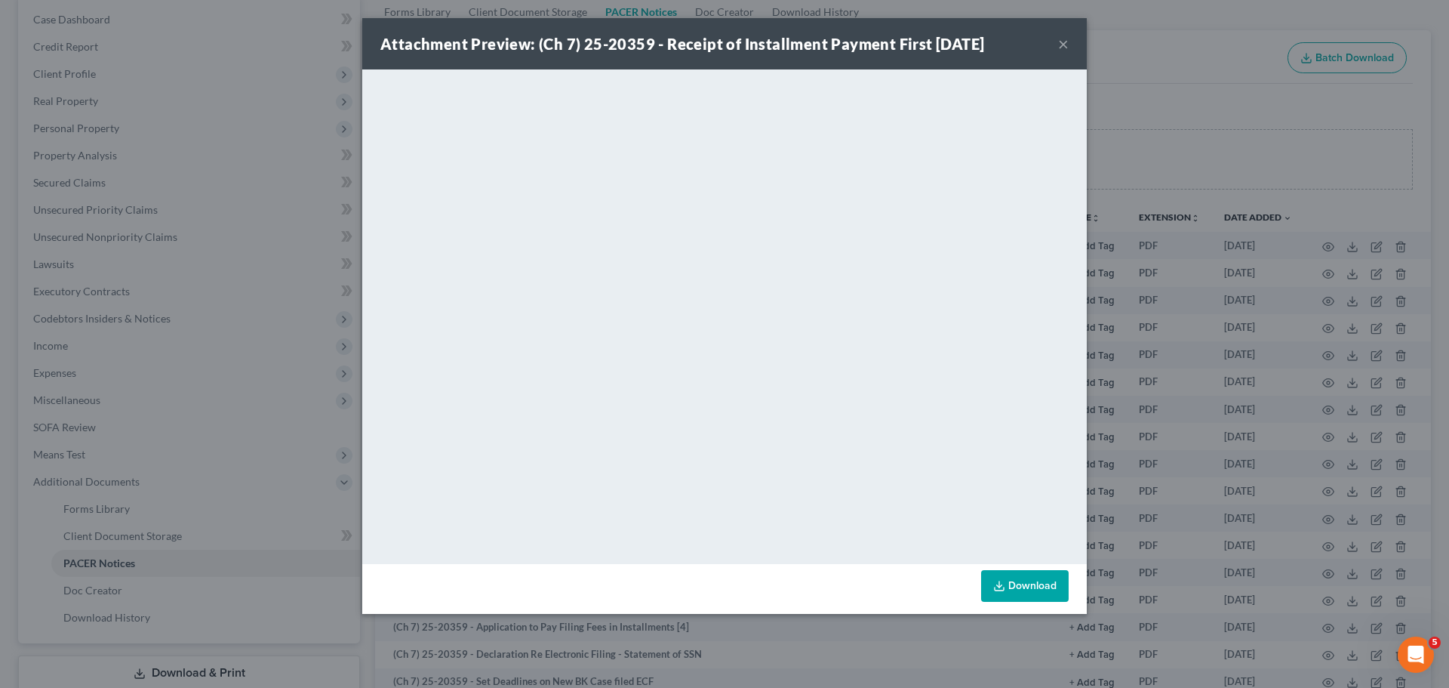
click at [1060, 42] on button "×" at bounding box center [1063, 44] width 11 height 18
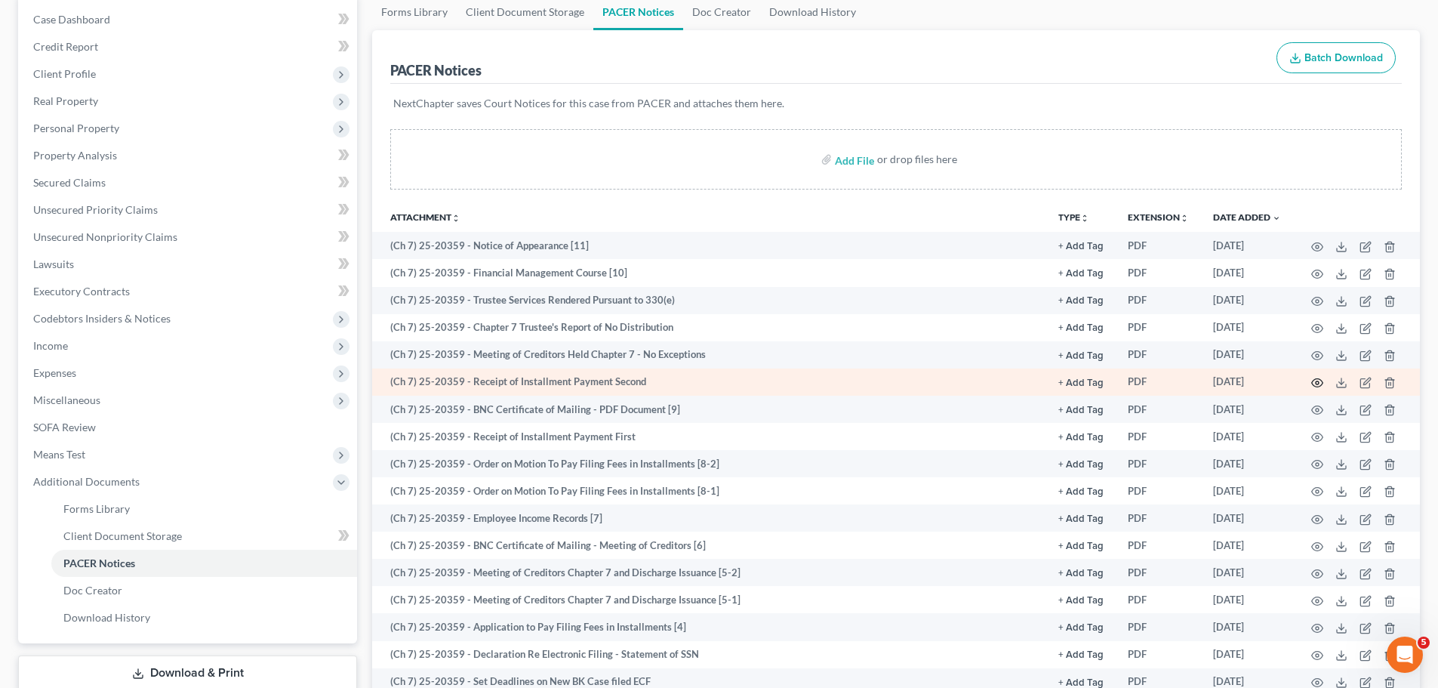
click at [1320, 380] on icon "button" at bounding box center [1317, 383] width 12 height 12
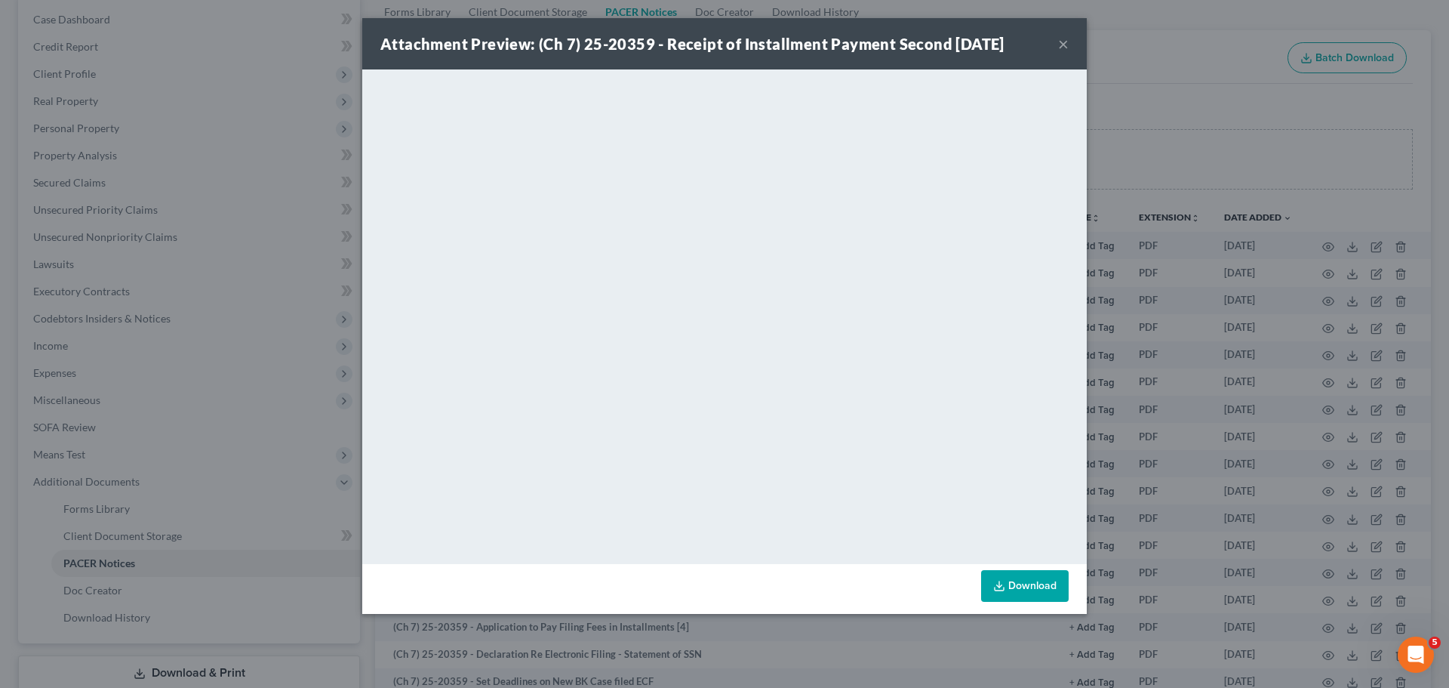
drag, startPoint x: 1065, startPoint y: 45, endPoint x: 1106, endPoint y: 51, distance: 41.2
click at [1065, 44] on button "×" at bounding box center [1063, 44] width 11 height 18
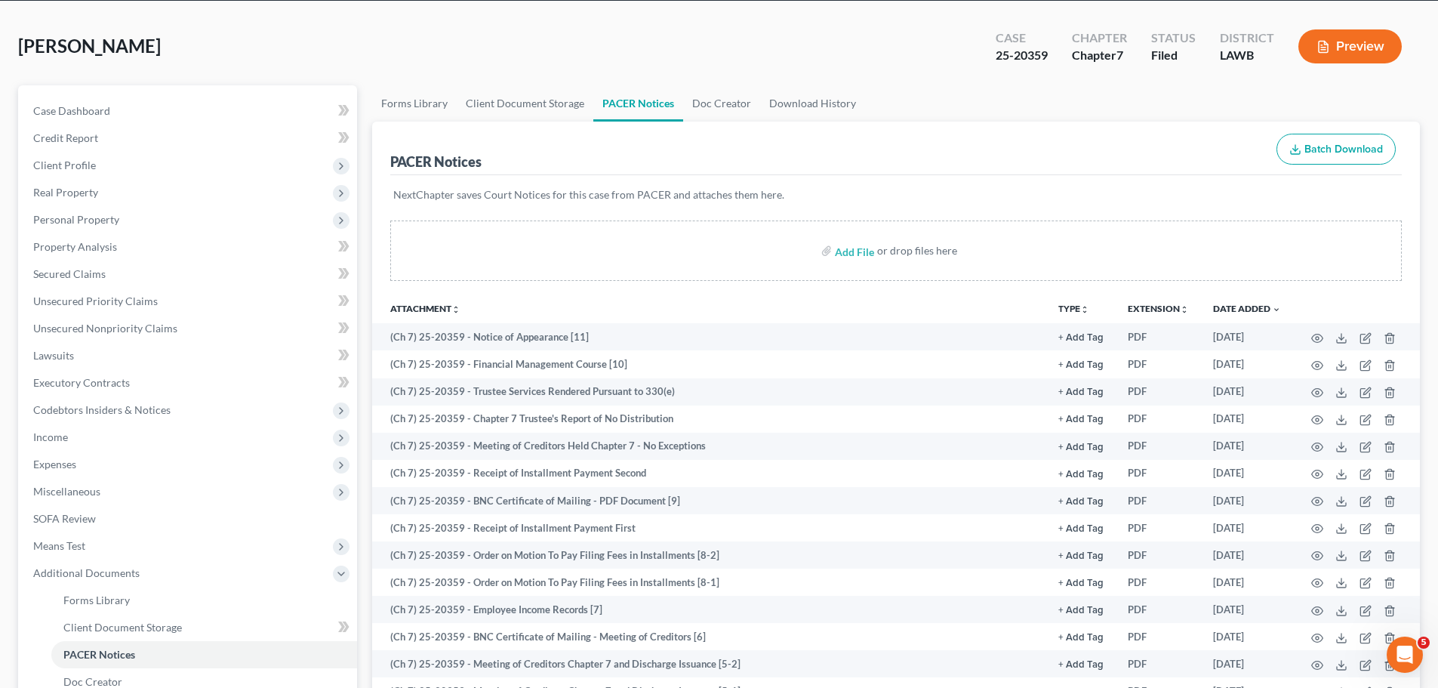
scroll to position [0, 0]
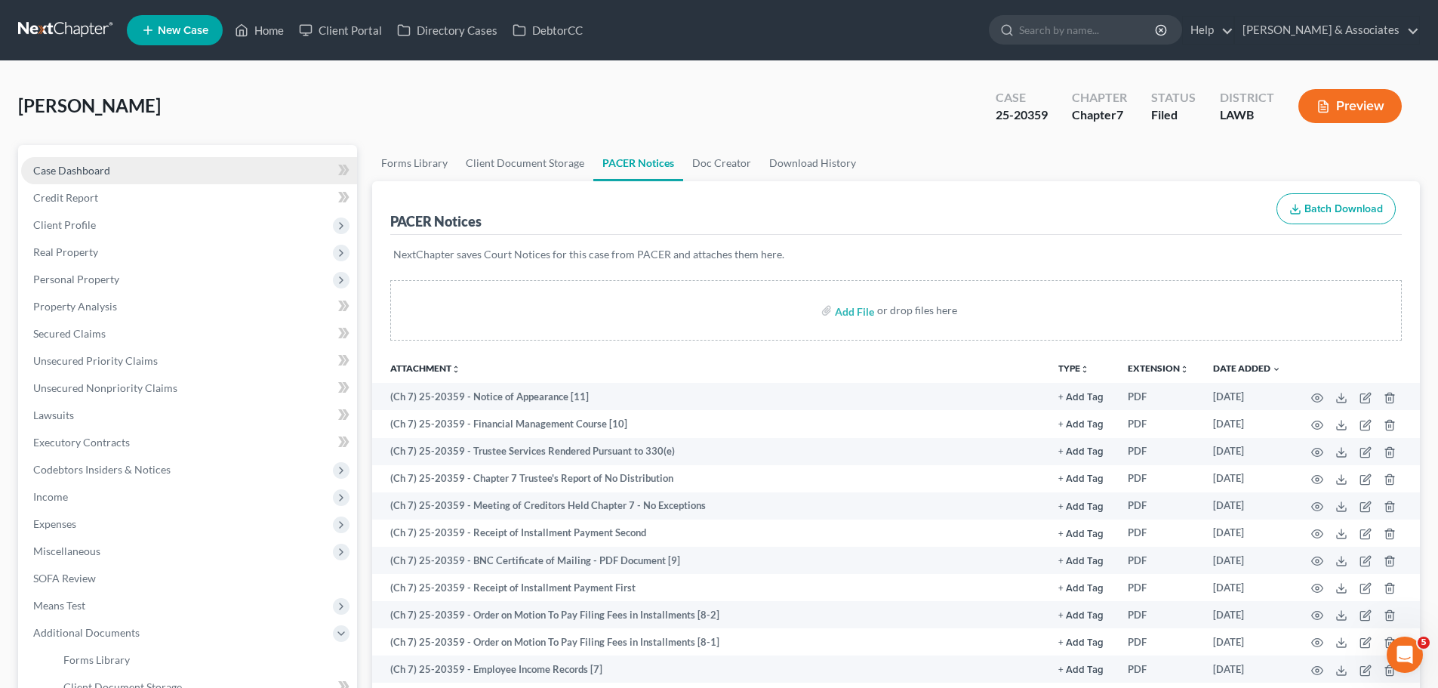
click at [57, 174] on span "Case Dashboard" at bounding box center [71, 170] width 77 height 13
select select "8"
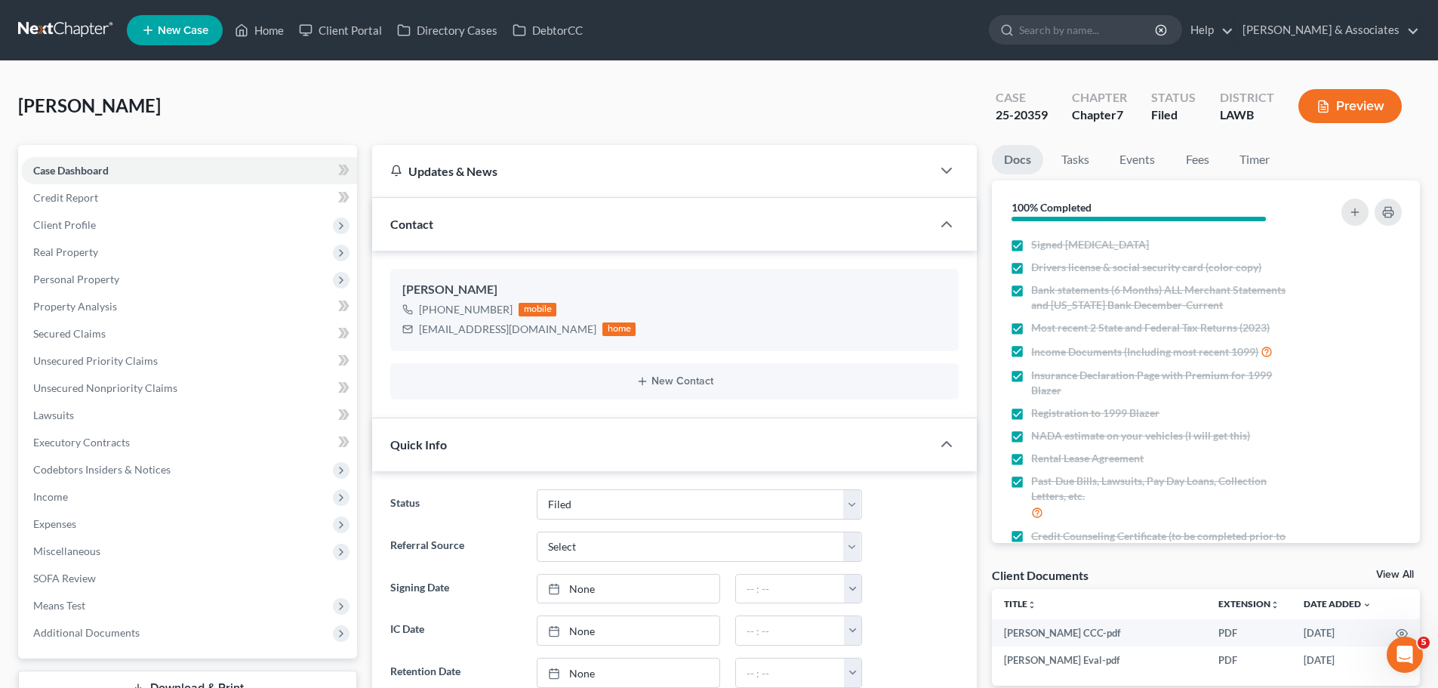
scroll to position [191, 0]
click at [60, 12] on nav "Home New Case Client Portal Directory Cases DebtorCC Diment & Associates ccd@di…" at bounding box center [719, 30] width 1438 height 60
drag, startPoint x: 60, startPoint y: 25, endPoint x: 62, endPoint y: 32, distance: 7.9
click at [60, 25] on link at bounding box center [66, 30] width 97 height 27
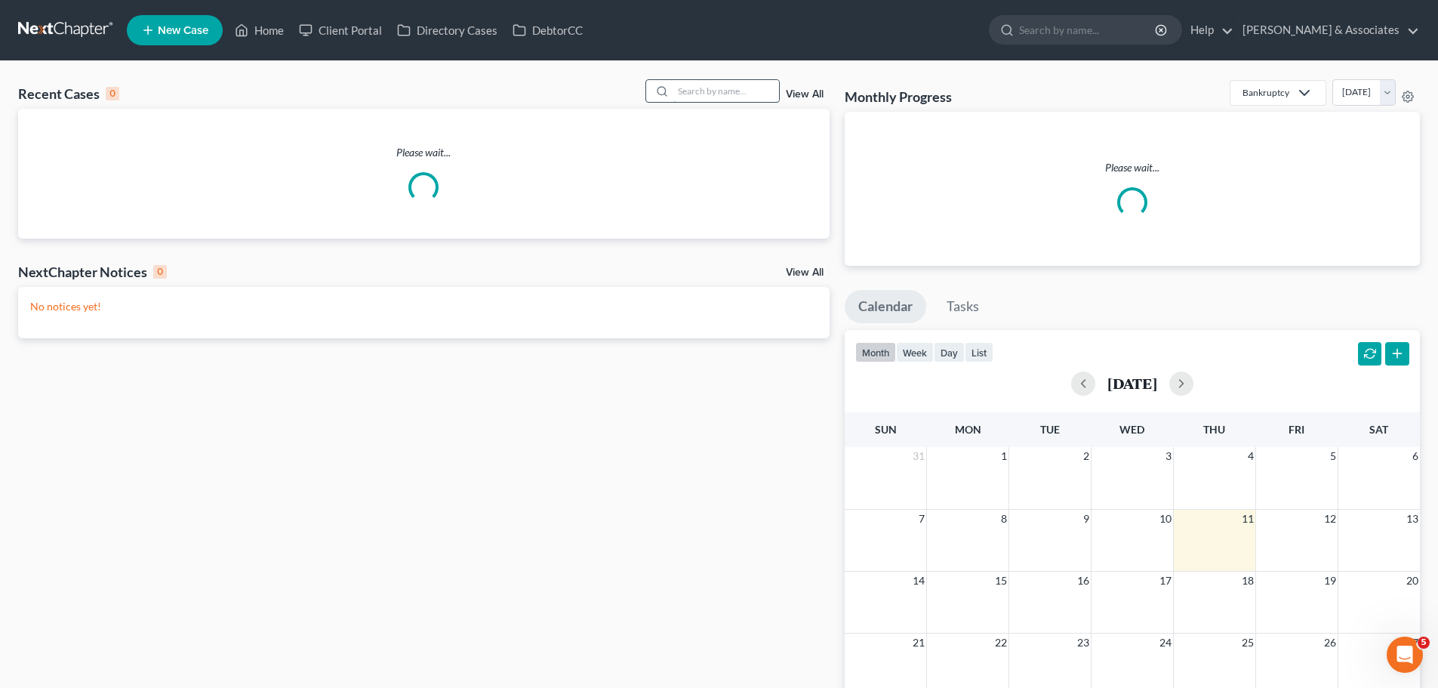
click at [709, 96] on input "search" at bounding box center [726, 91] width 106 height 22
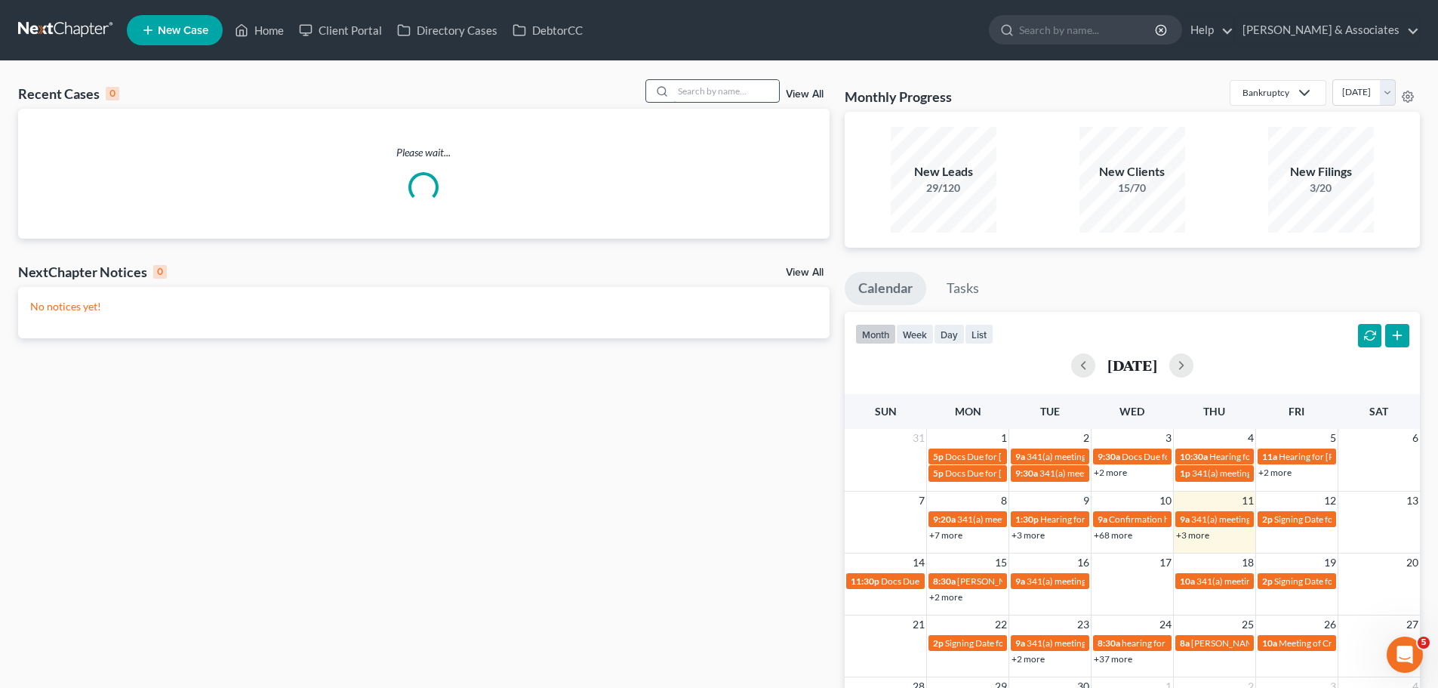
type input "h"
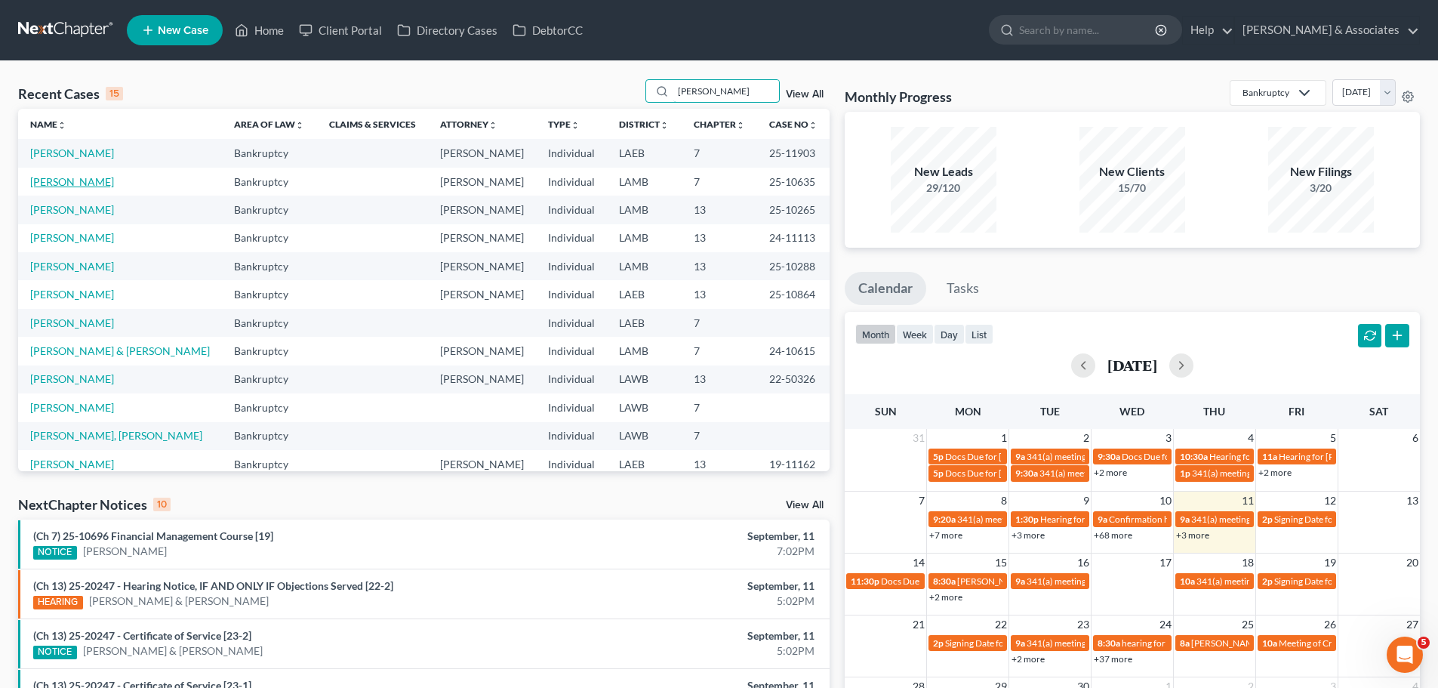
type input "[PERSON_NAME]"
click at [56, 185] on link "[PERSON_NAME]" at bounding box center [72, 181] width 84 height 13
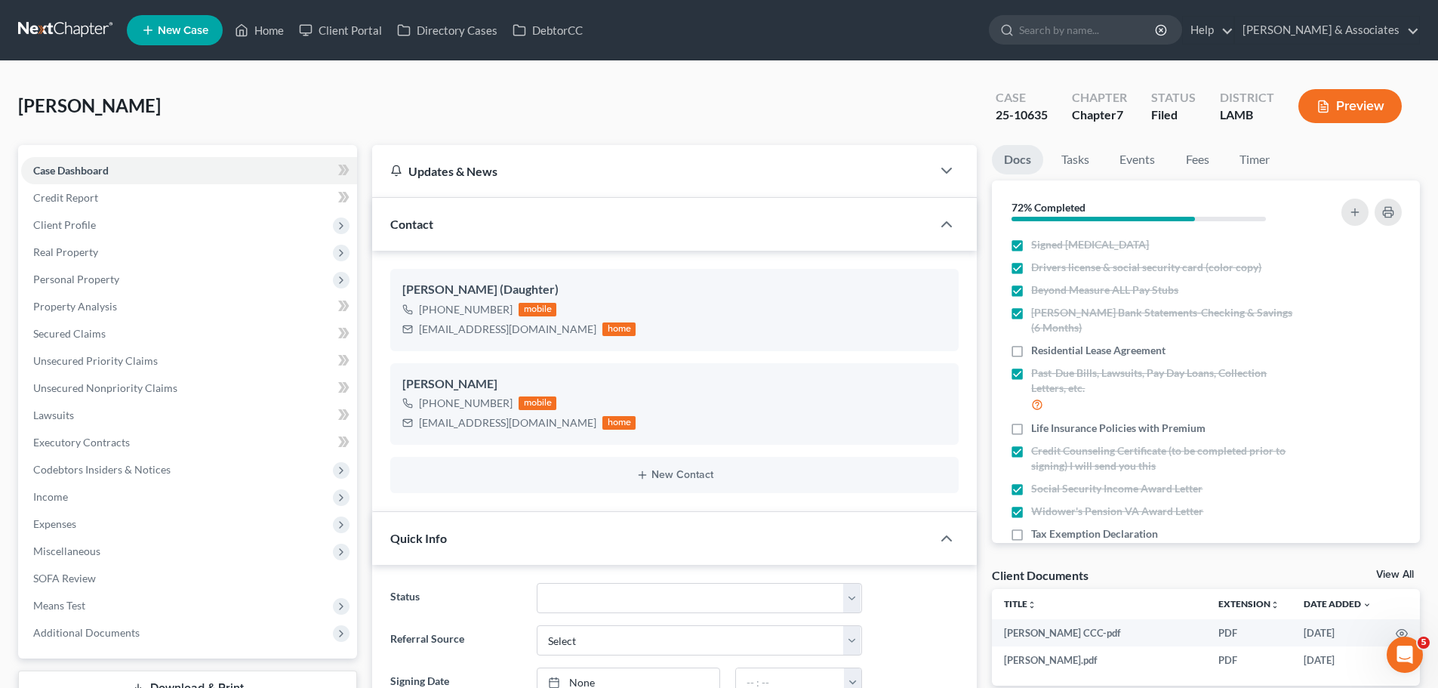
scroll to position [1669, 0]
click at [134, 628] on span "Additional Documents" at bounding box center [86, 632] width 106 height 13
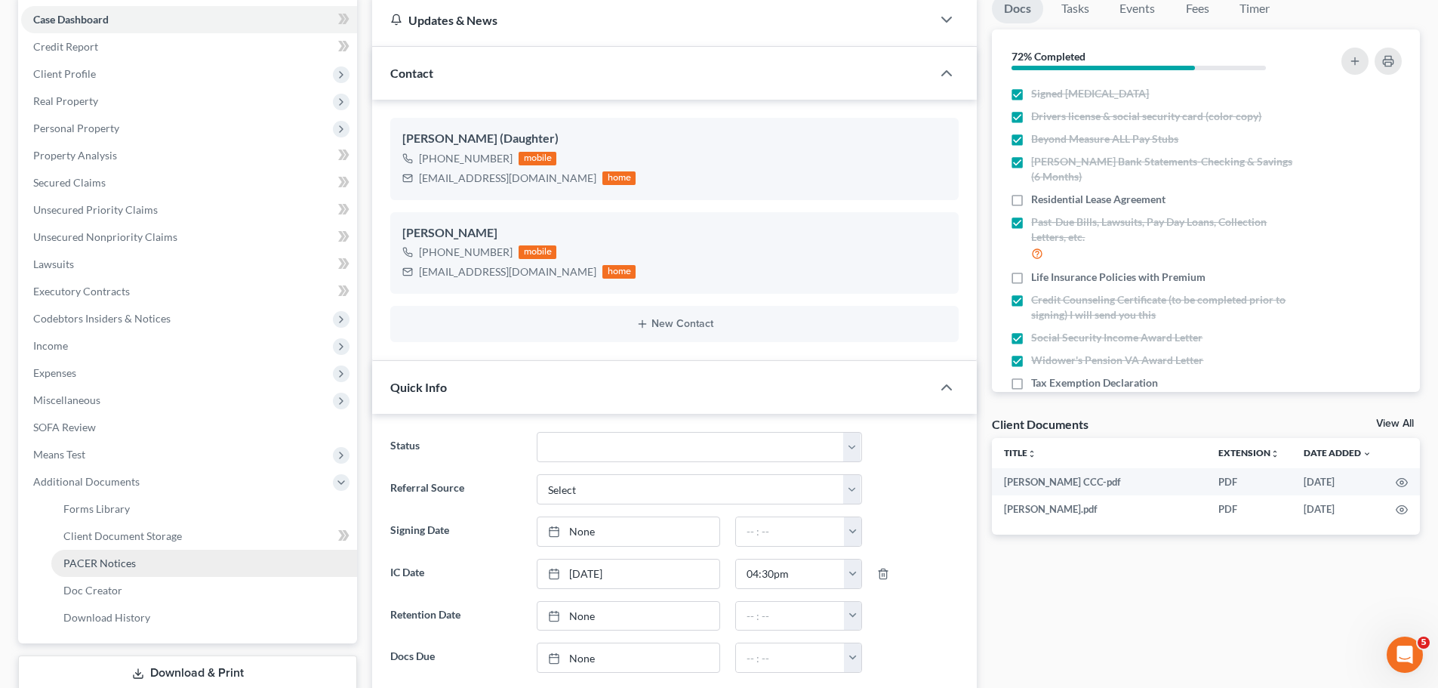
click at [100, 555] on link "PACER Notices" at bounding box center [204, 562] width 306 height 27
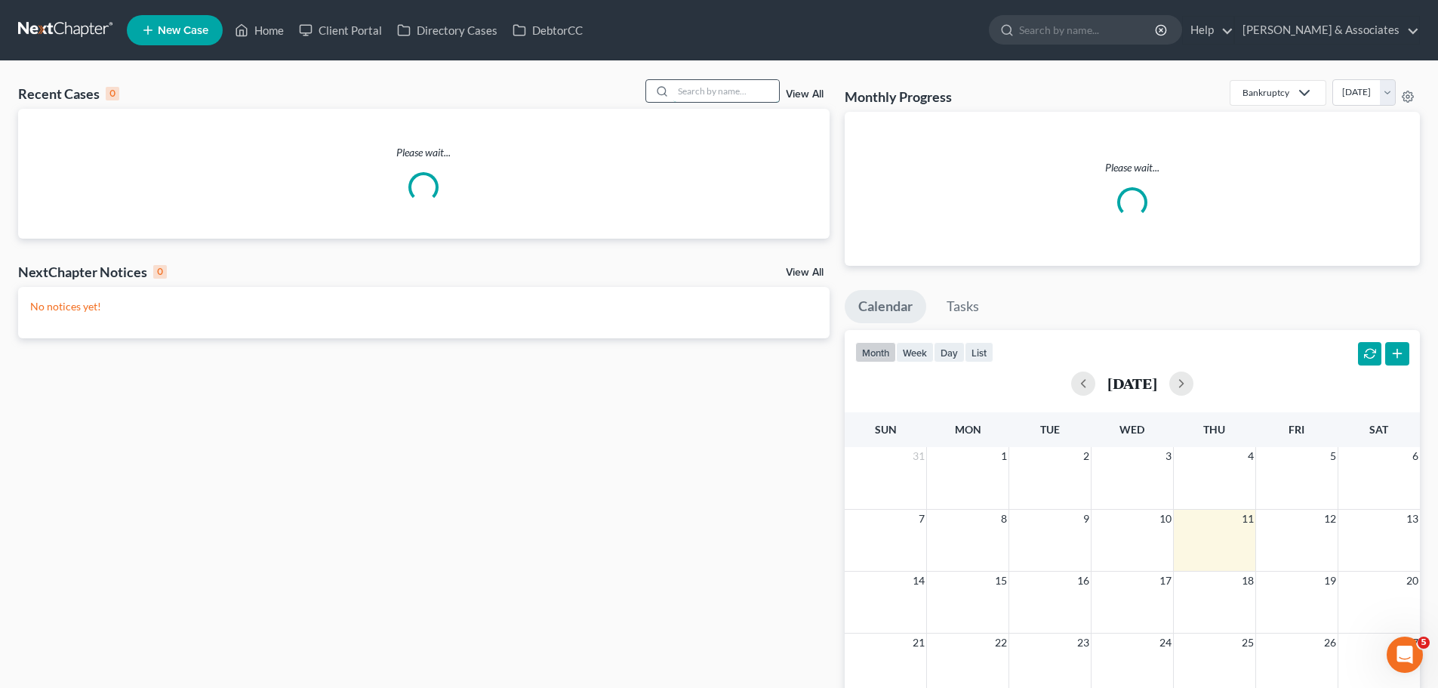
click at [707, 95] on input "search" at bounding box center [726, 91] width 106 height 22
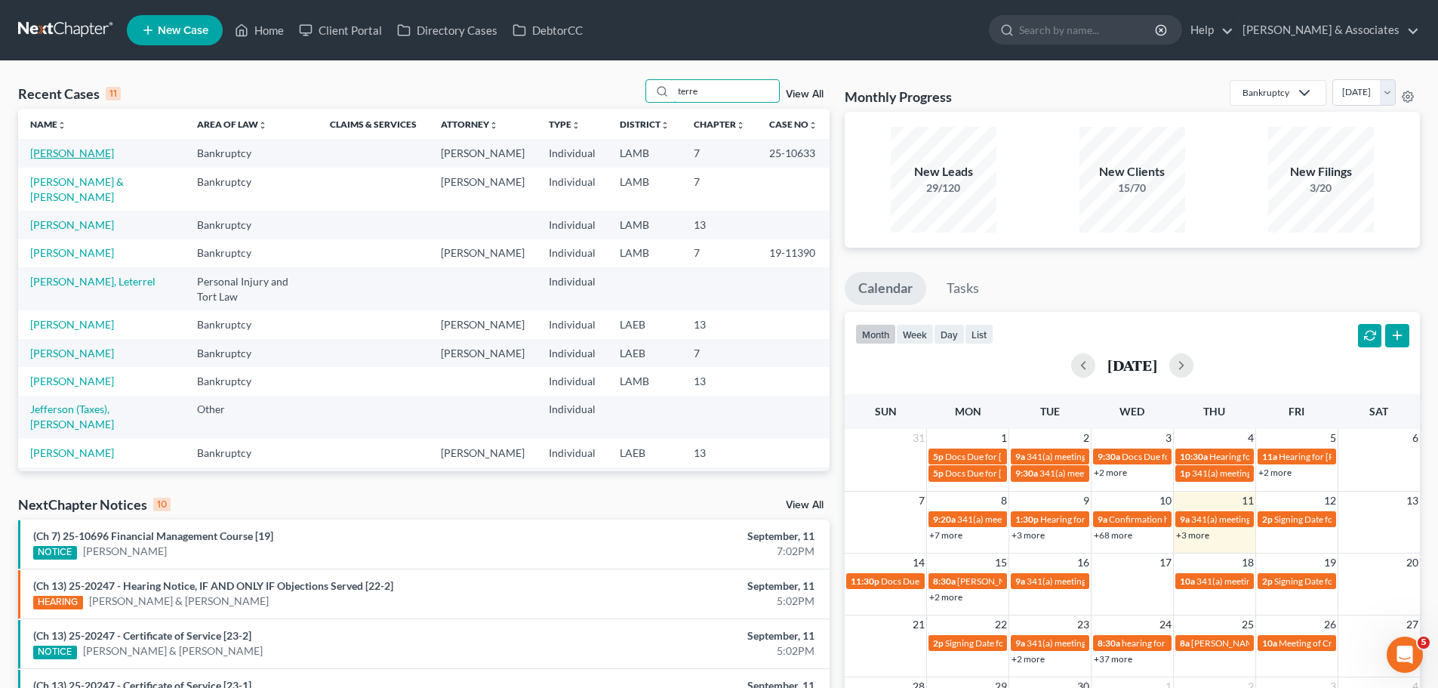
type input "terre"
click at [50, 155] on link "[PERSON_NAME]" at bounding box center [72, 152] width 84 height 13
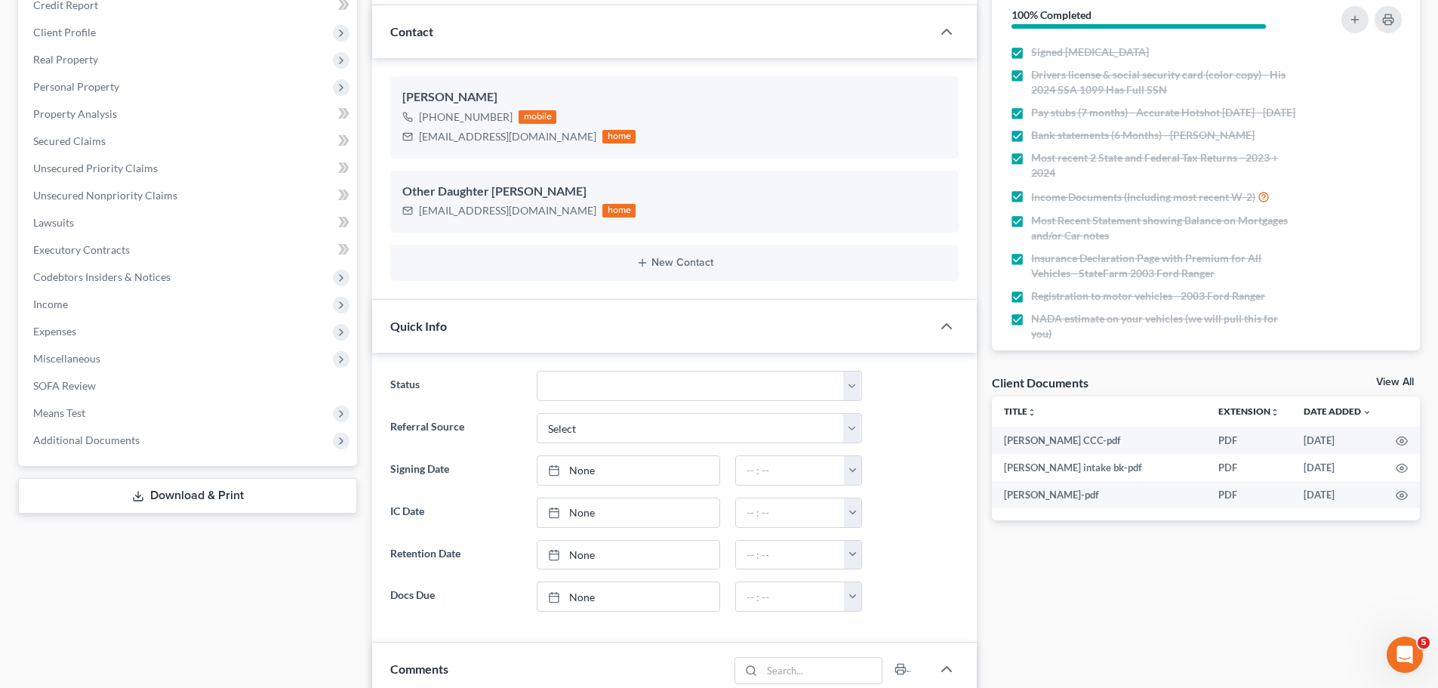
scroll to position [226, 0]
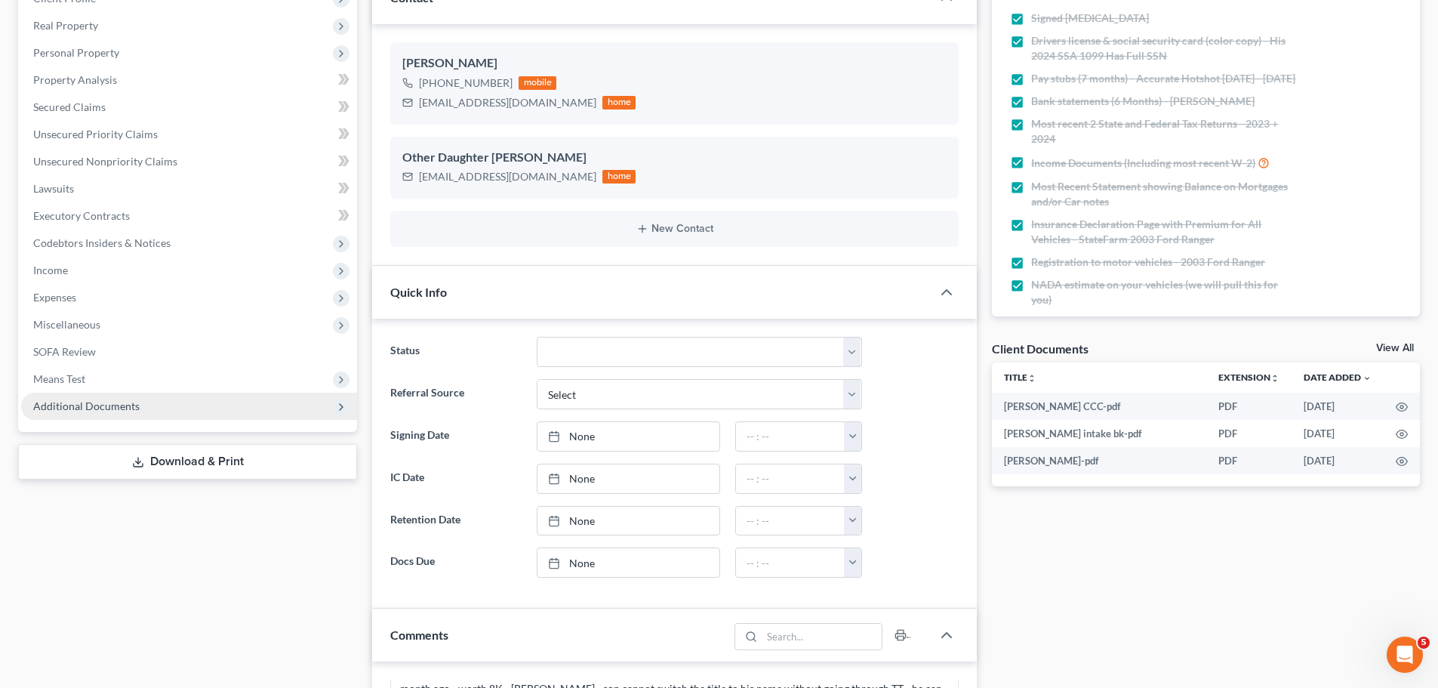
click at [94, 410] on span "Additional Documents" at bounding box center [86, 405] width 106 height 13
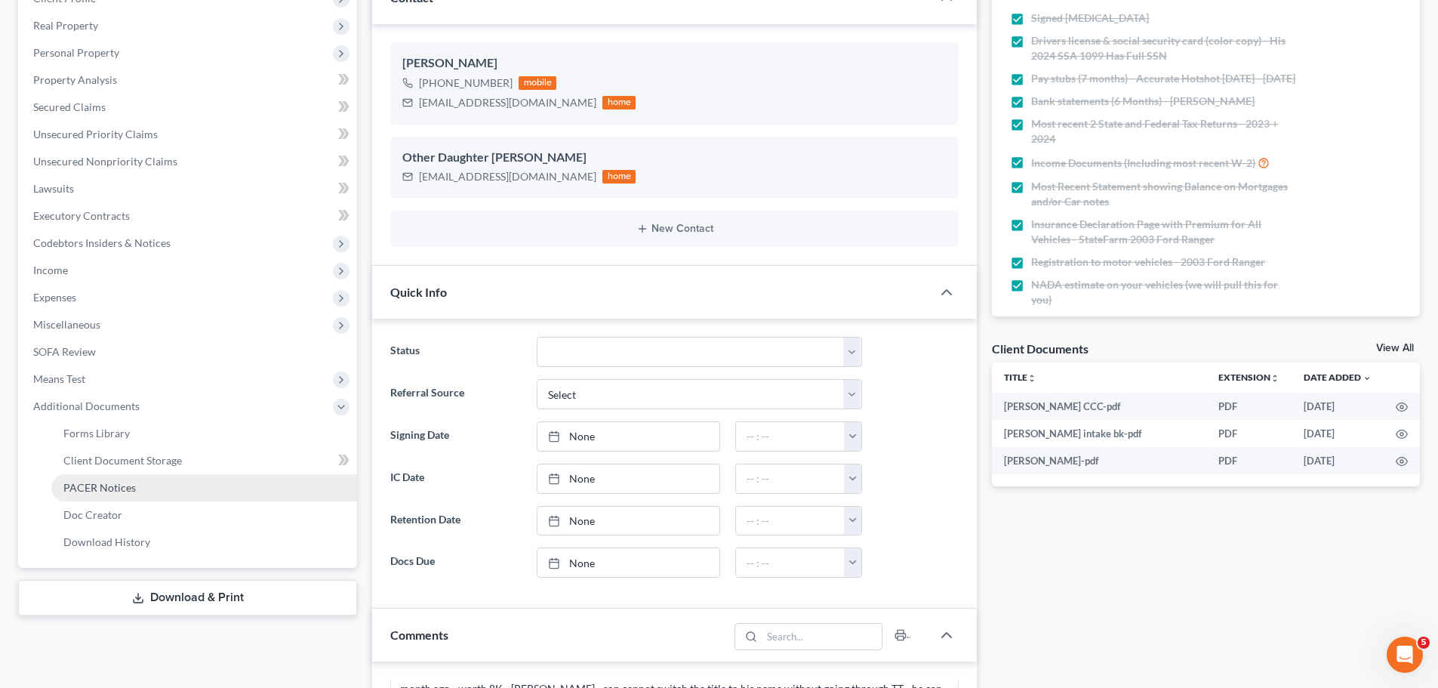
click at [112, 494] on link "PACER Notices" at bounding box center [204, 487] width 306 height 27
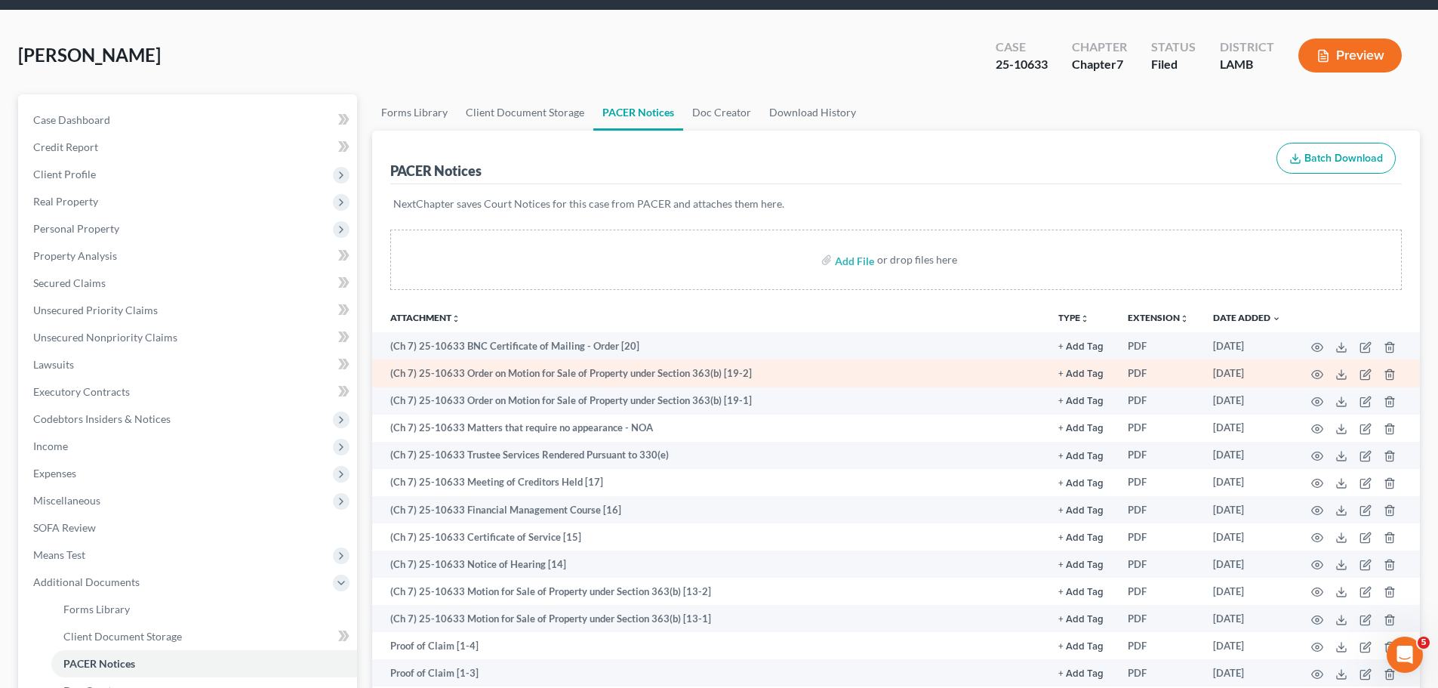
scroll to position [75, 0]
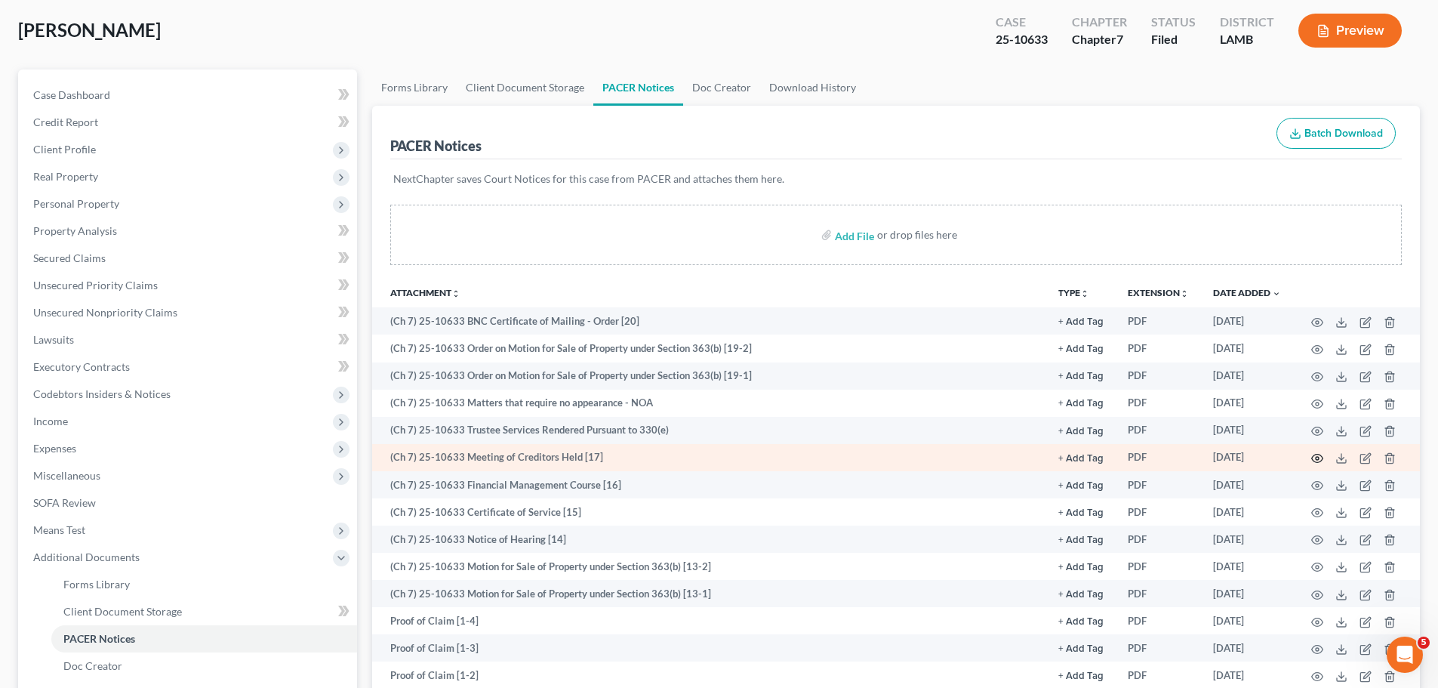
click at [1314, 457] on icon "button" at bounding box center [1317, 458] width 12 height 12
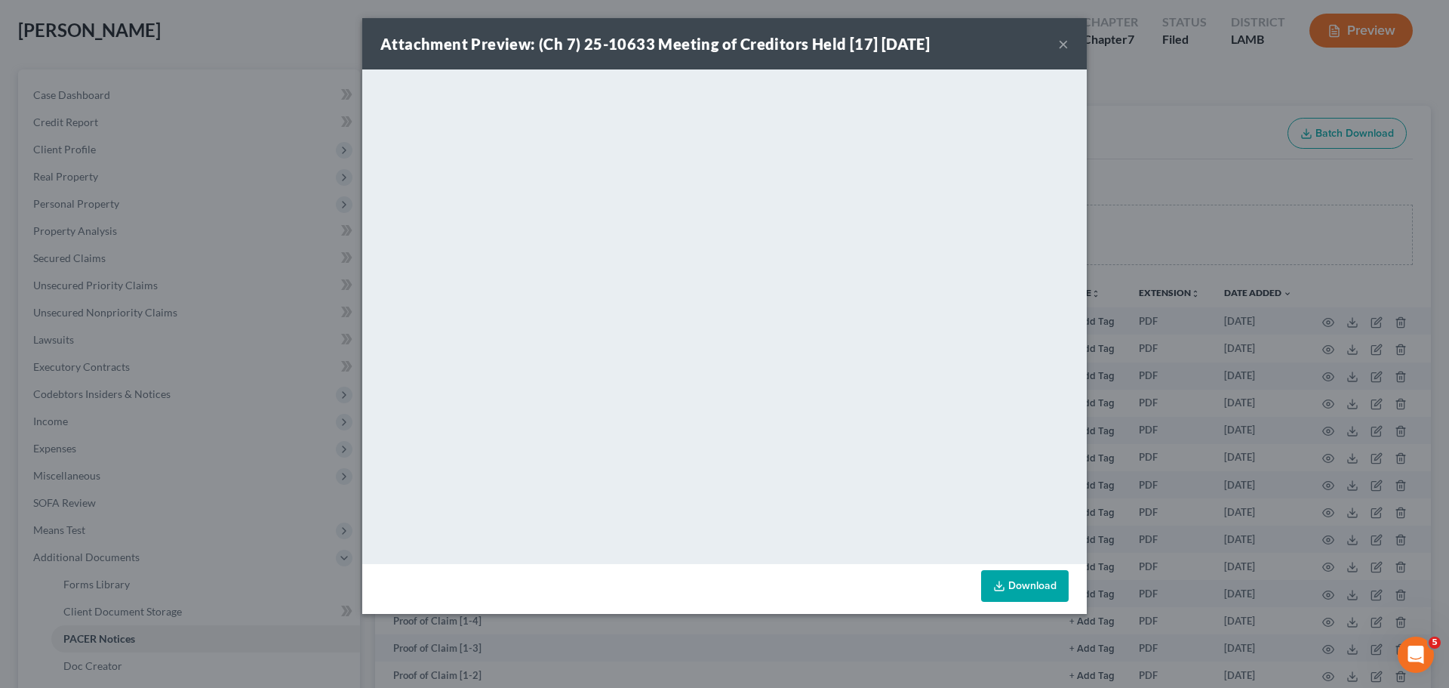
drag, startPoint x: 1067, startPoint y: 44, endPoint x: 1069, endPoint y: 61, distance: 17.4
click at [1067, 44] on button "×" at bounding box center [1063, 44] width 11 height 18
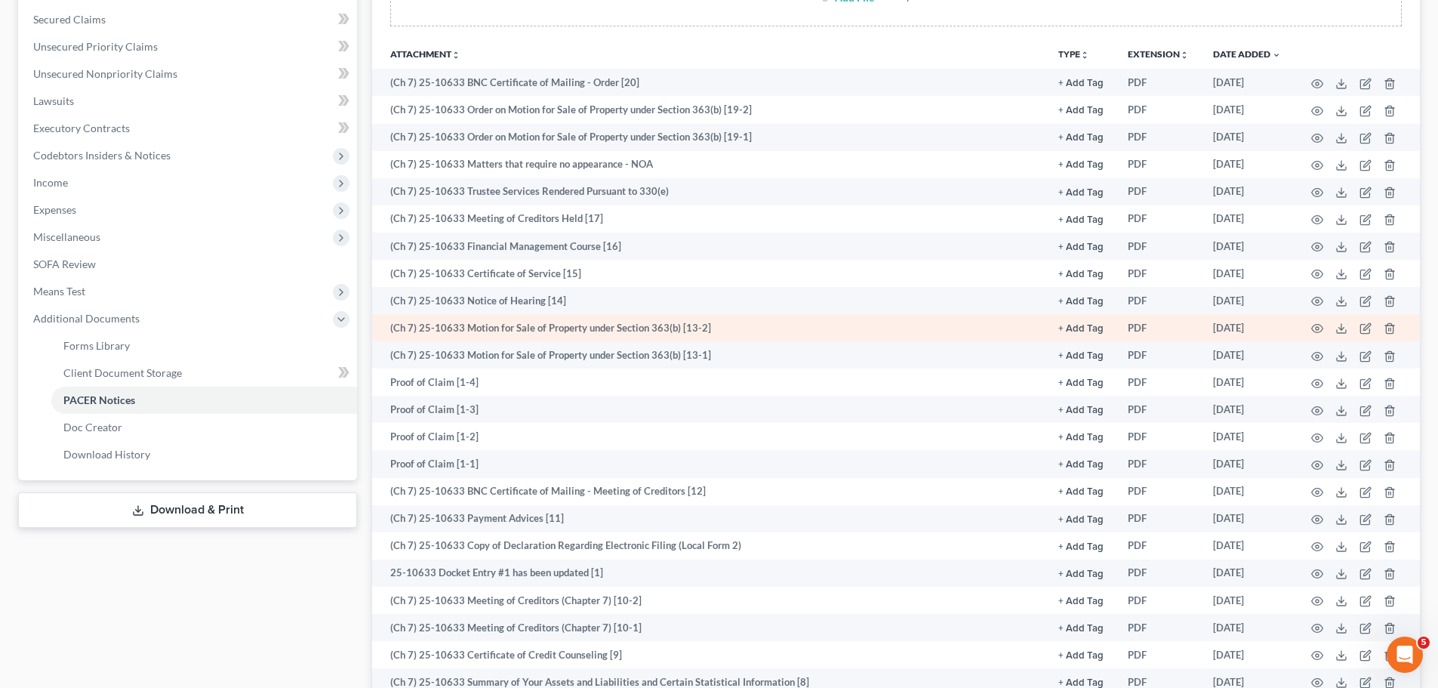
scroll to position [302, 0]
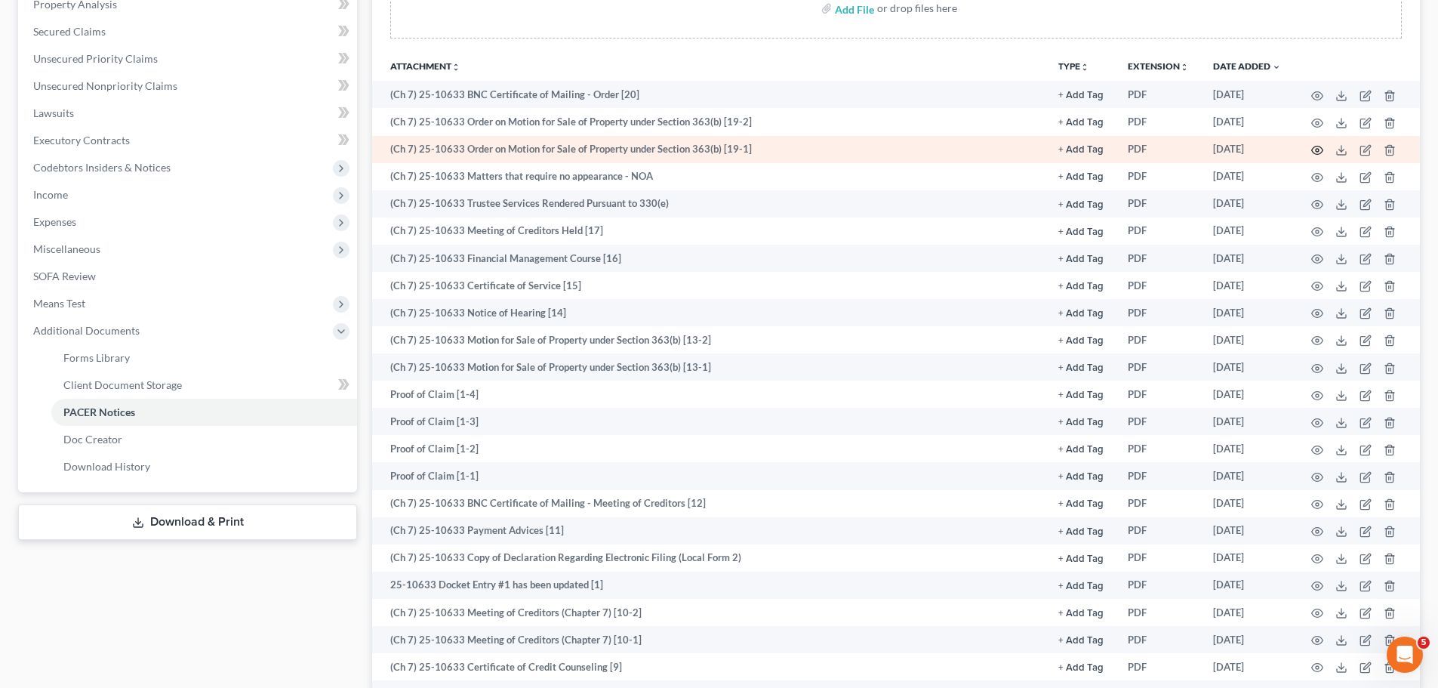
click at [1322, 149] on icon "button" at bounding box center [1317, 150] width 11 height 8
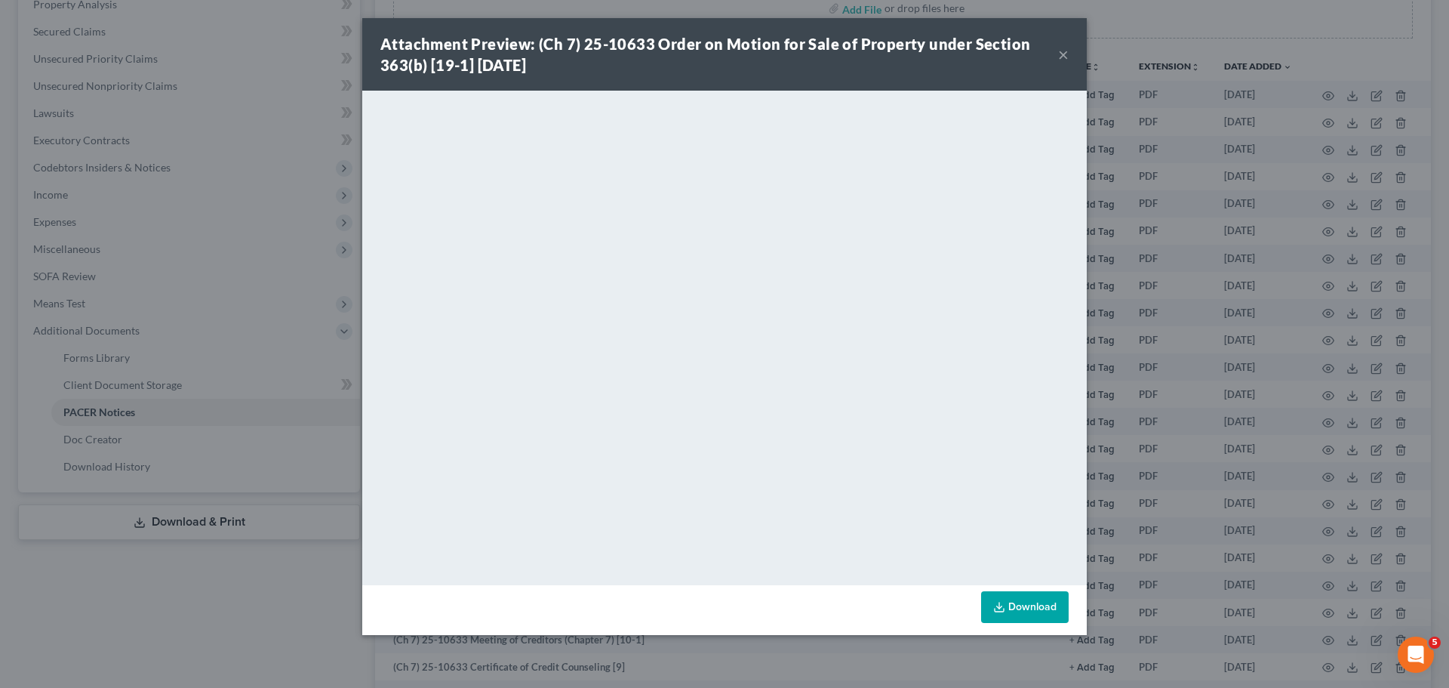
click at [1057, 56] on div "Attachment Preview: (Ch 7) 25-10633 Order on Motion for Sale of Property under …" at bounding box center [719, 54] width 678 height 42
click at [1067, 55] on button "×" at bounding box center [1063, 54] width 11 height 18
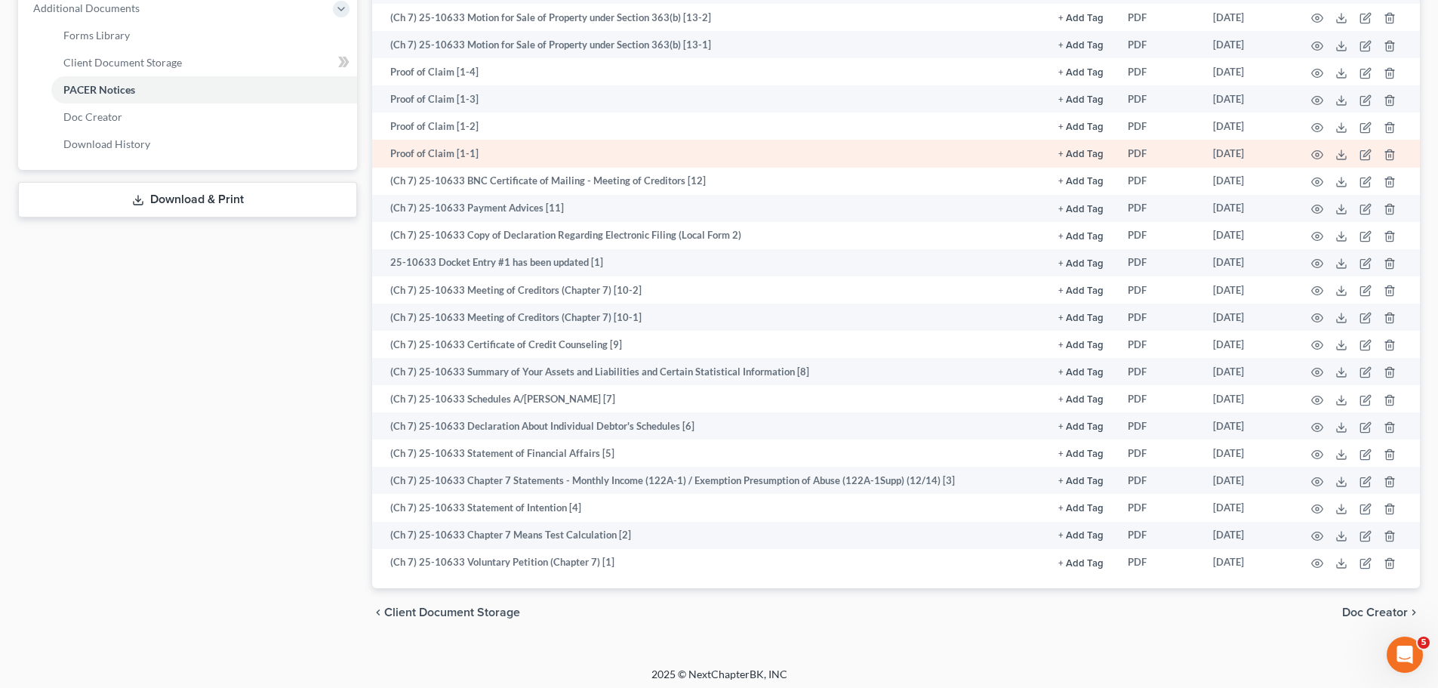
scroll to position [630, 0]
